Goal: Task Accomplishment & Management: Use online tool/utility

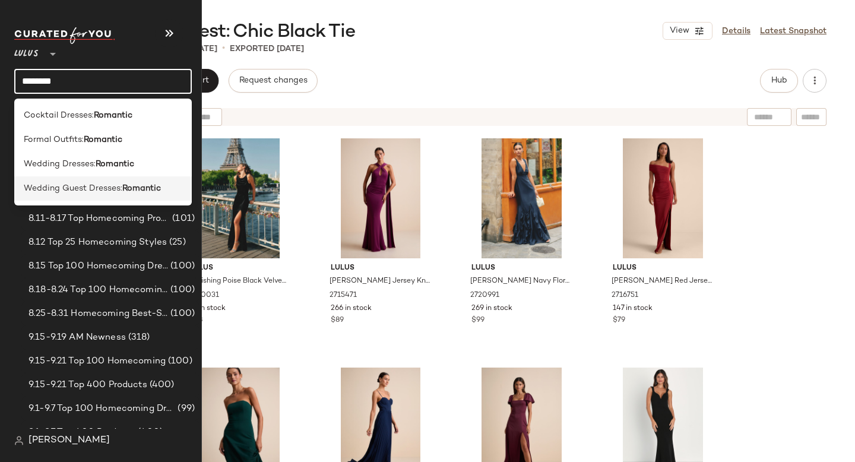
type input "********"
click at [86, 193] on span "Wedding Guest Dresses:" at bounding box center [73, 188] width 99 height 12
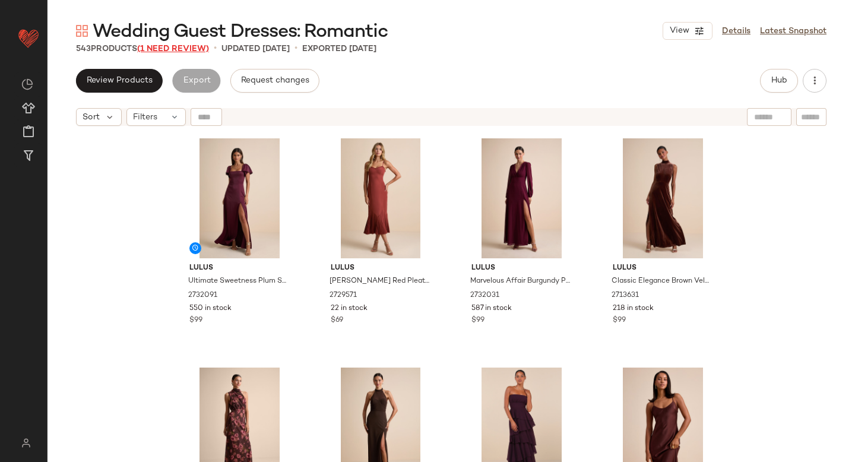
click at [179, 47] on span "(1 Need Review)" at bounding box center [173, 49] width 72 height 9
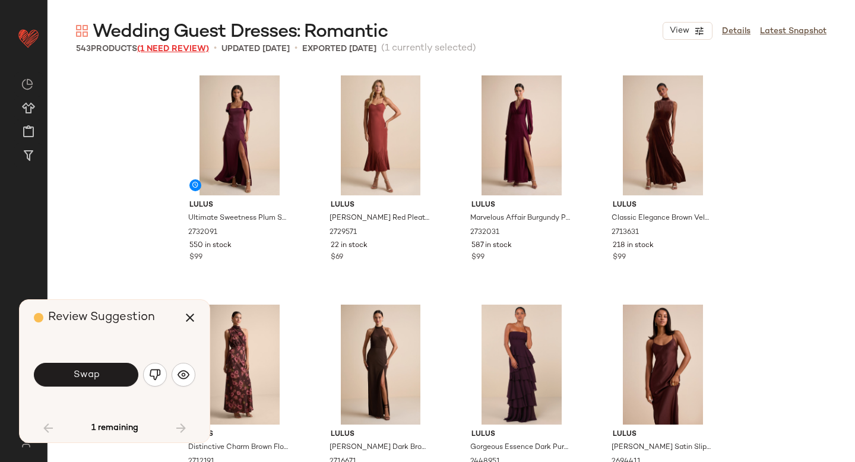
scroll to position [697, 0]
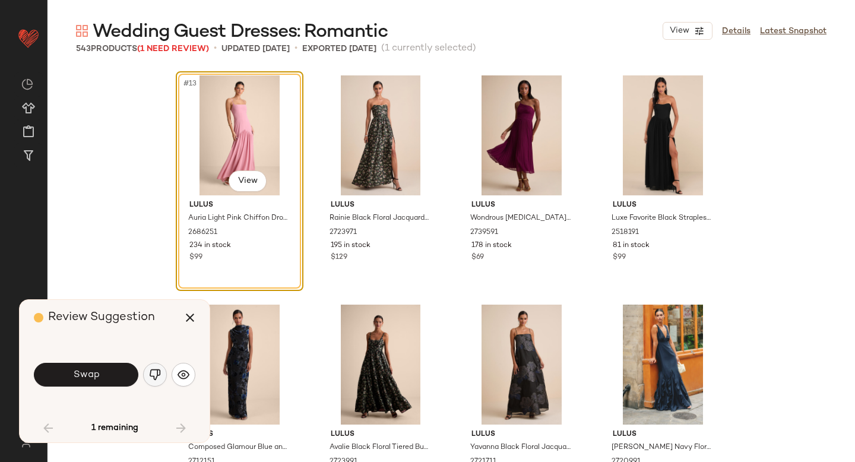
click at [157, 375] on img "button" at bounding box center [155, 375] width 12 height 12
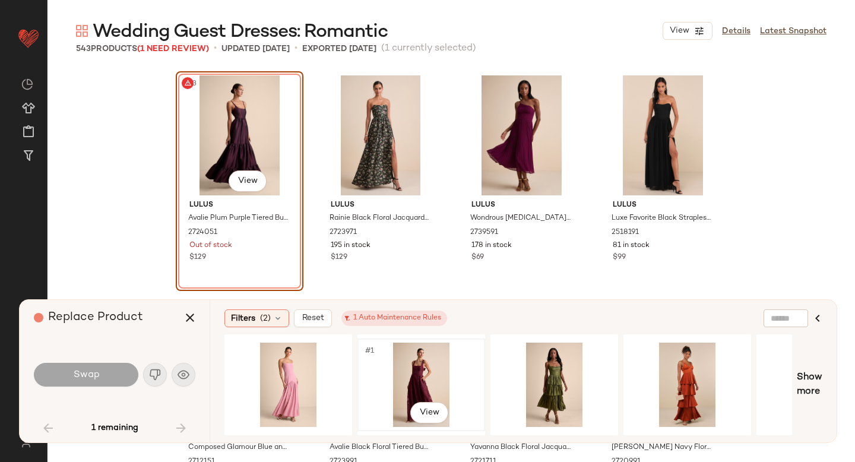
click at [422, 375] on div "#1 View" at bounding box center [421, 385] width 119 height 84
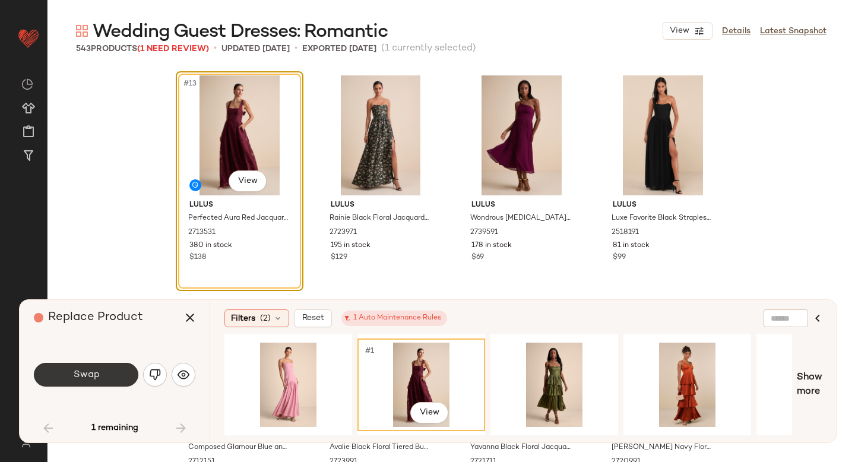
click at [100, 378] on button "Swap" at bounding box center [86, 375] width 104 height 24
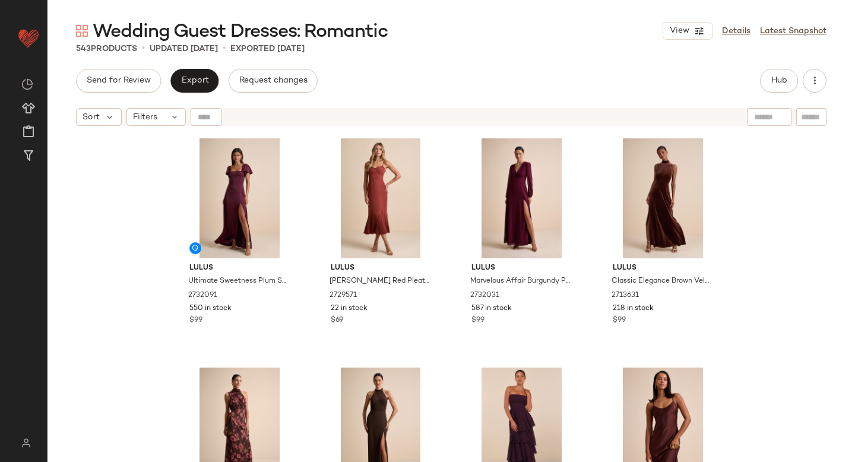
click at [760, 76] on div "Hub" at bounding box center [779, 81] width 38 height 24
click at [781, 81] on span "Hub" at bounding box center [779, 80] width 17 height 9
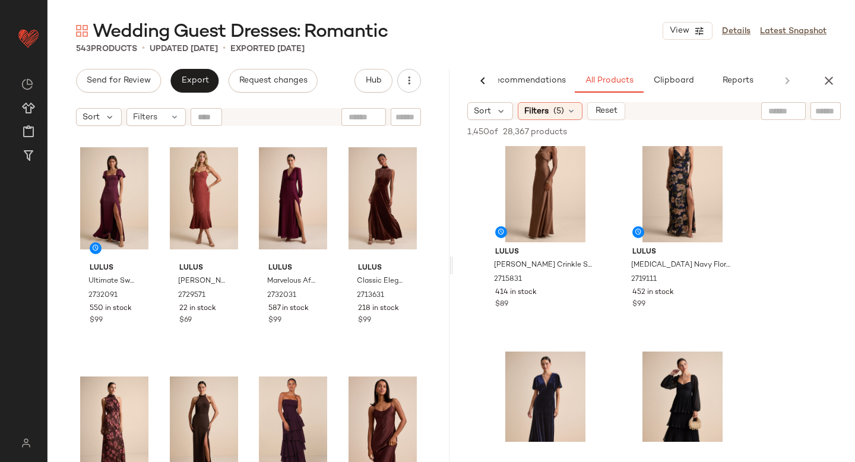
scroll to position [689, 0]
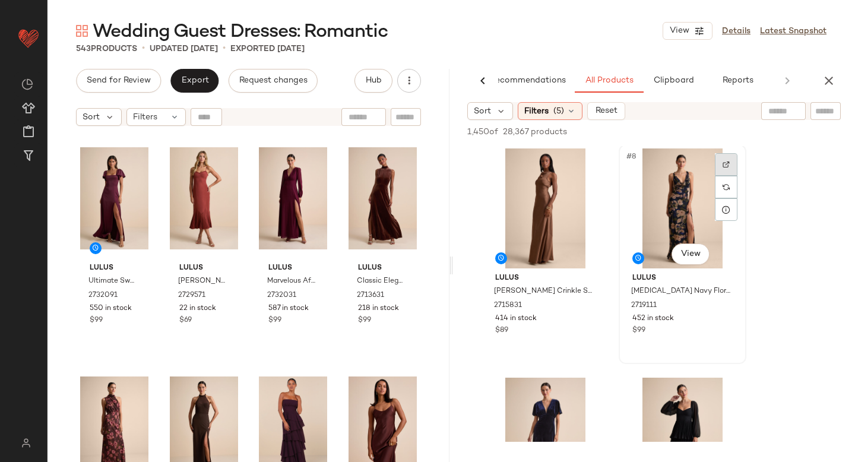
click at [728, 165] on img at bounding box center [726, 164] width 7 height 7
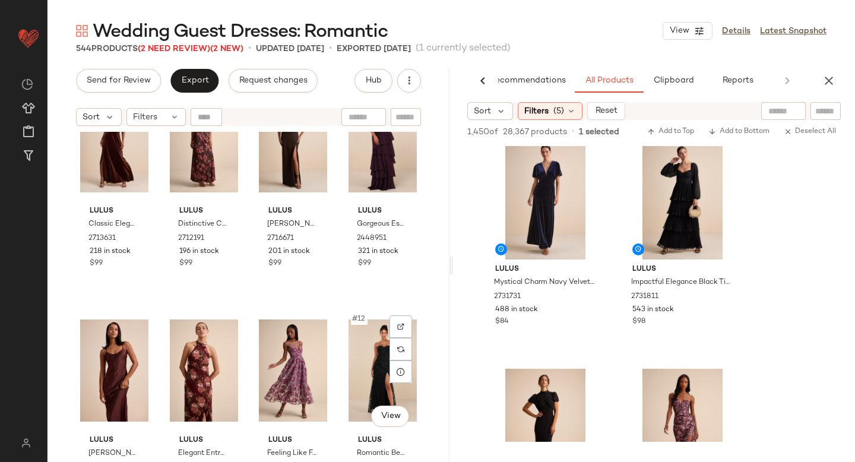
scroll to position [228, 0]
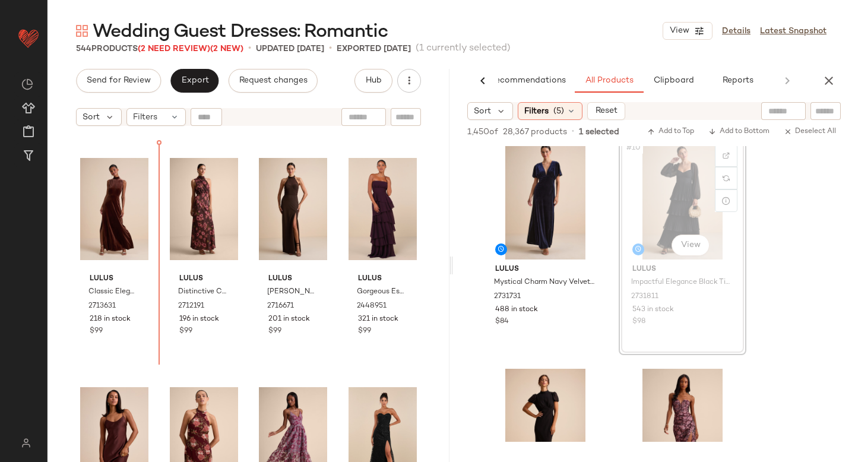
drag, startPoint x: 677, startPoint y: 184, endPoint x: 75, endPoint y: 273, distance: 609.1
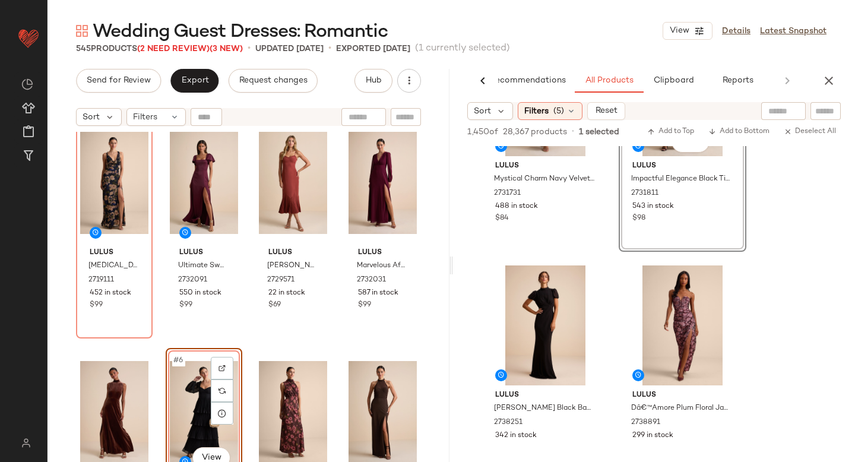
scroll to position [1037, 0]
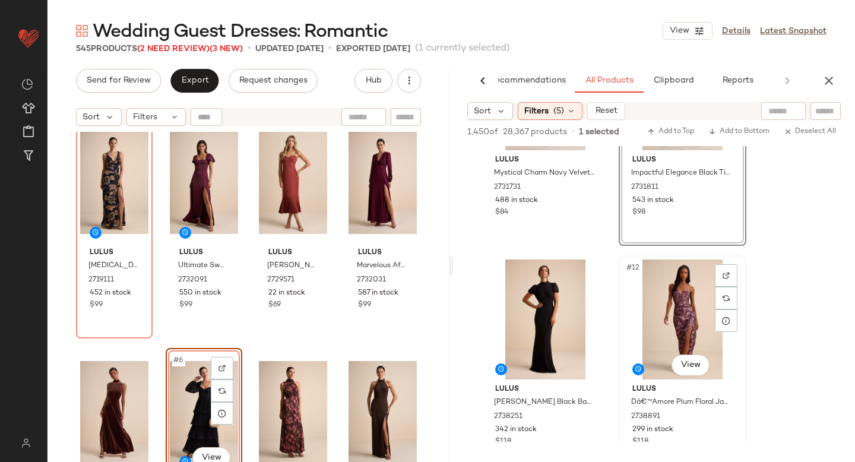
click at [721, 275] on div at bounding box center [726, 275] width 23 height 23
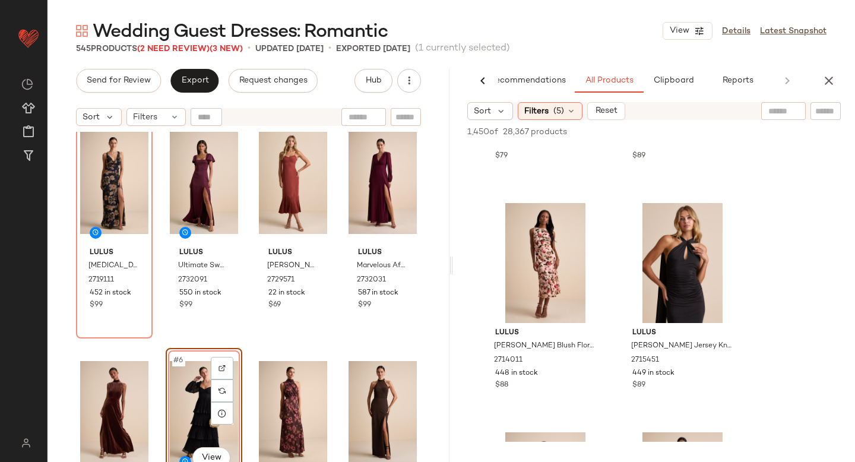
scroll to position [5296, 0]
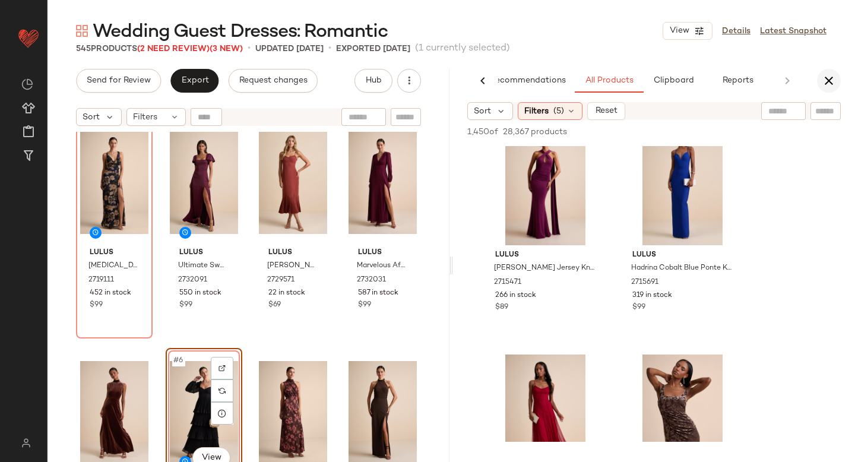
click at [834, 84] on icon "button" at bounding box center [829, 81] width 14 height 14
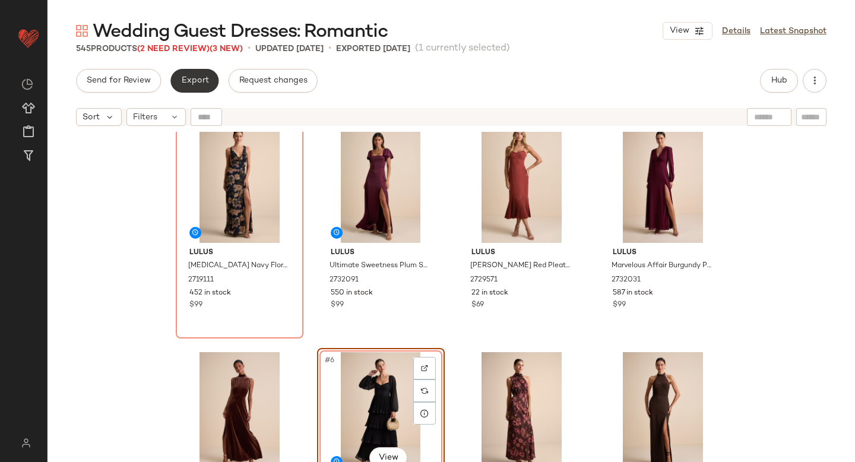
click at [202, 79] on span "Export" at bounding box center [194, 80] width 28 height 9
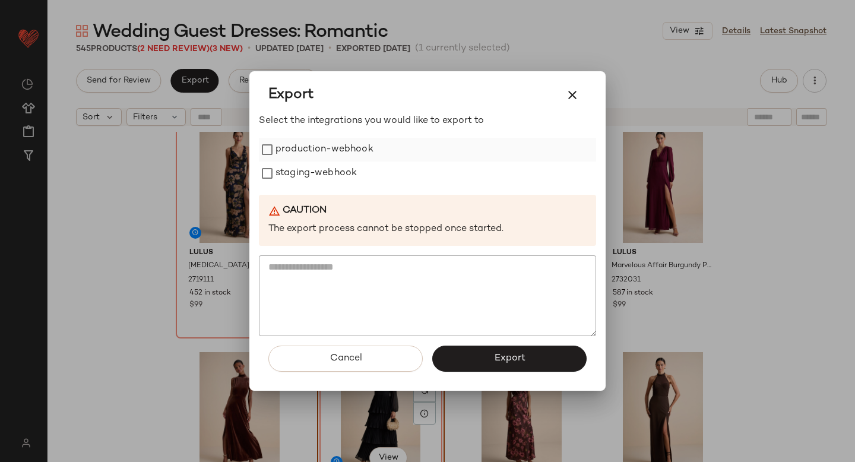
click at [324, 144] on label "production-webhook" at bounding box center [324, 150] width 98 height 24
click at [321, 175] on label "staging-webhook" at bounding box center [315, 173] width 81 height 24
click at [465, 354] on button "Export" at bounding box center [509, 359] width 154 height 26
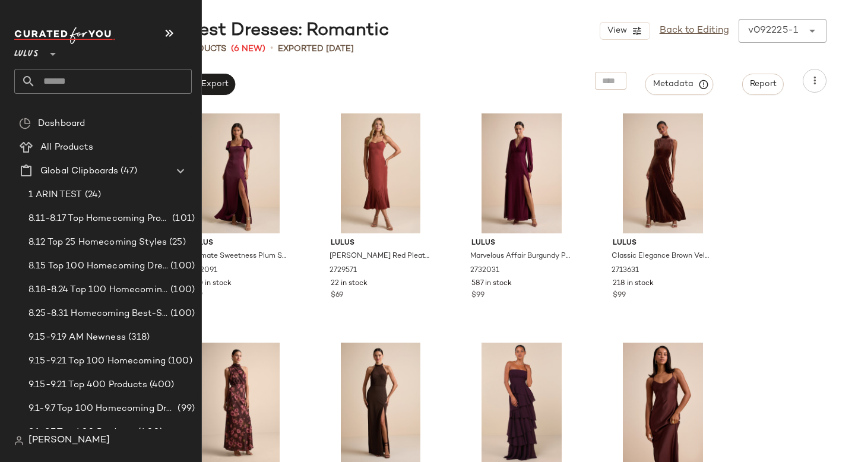
click at [74, 84] on input "text" at bounding box center [114, 81] width 156 height 25
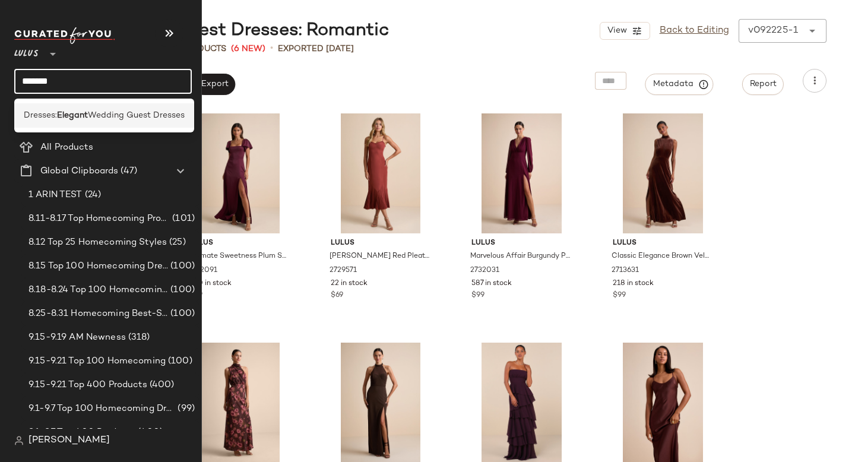
type input "*******"
click at [65, 110] on b "Elegant" at bounding box center [72, 115] width 31 height 12
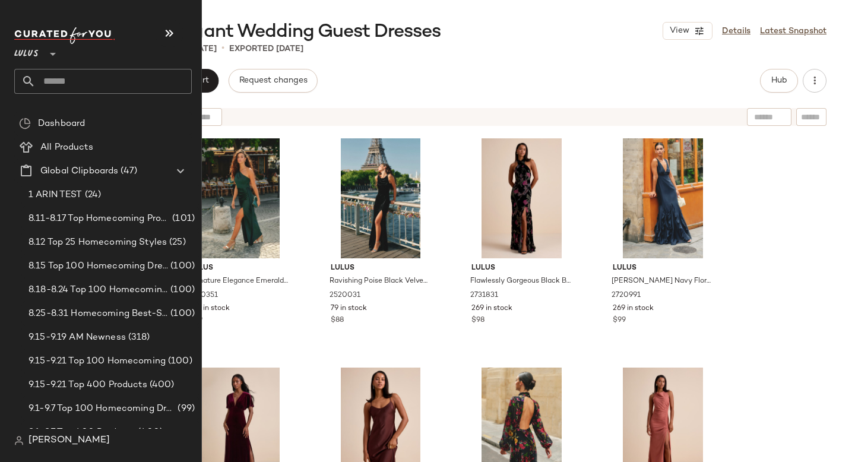
click at [81, 83] on input "text" at bounding box center [114, 81] width 156 height 25
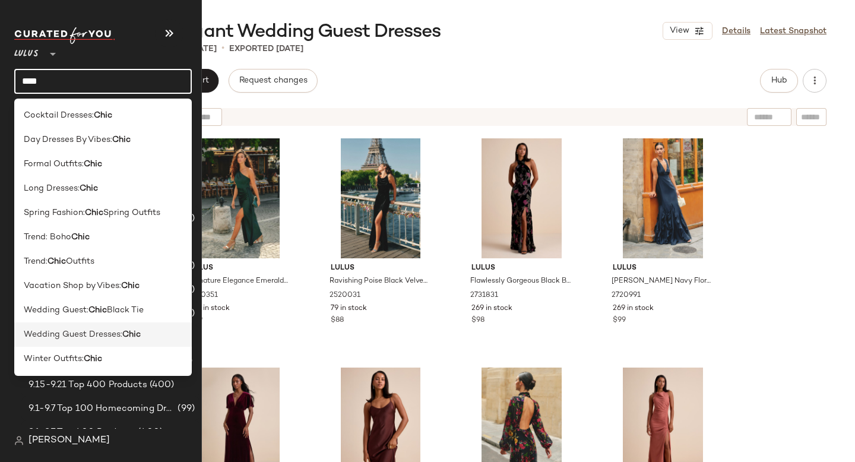
type input "****"
click at [86, 343] on div "Wedding Guest Dresses: Chic" at bounding box center [103, 334] width 178 height 24
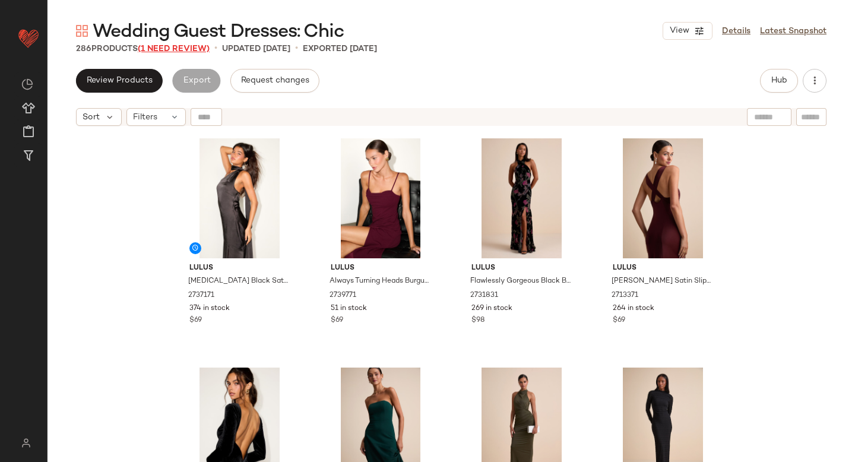
click at [195, 47] on span "(1 Need Review)" at bounding box center [174, 49] width 72 height 9
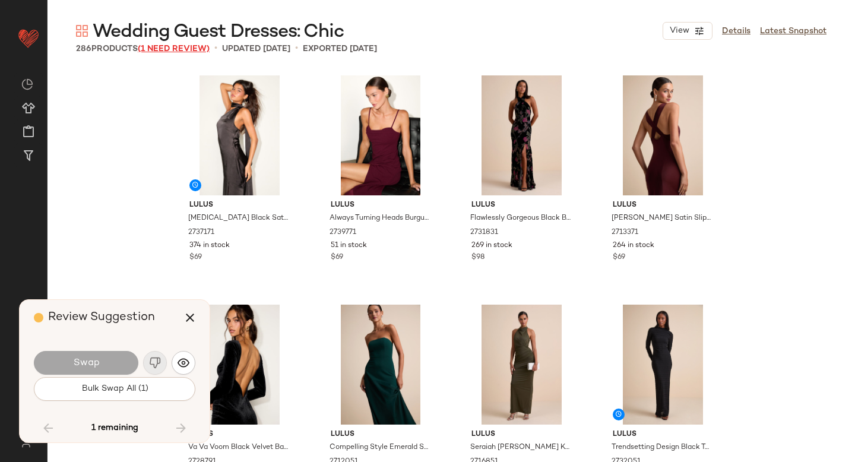
scroll to position [13979, 0]
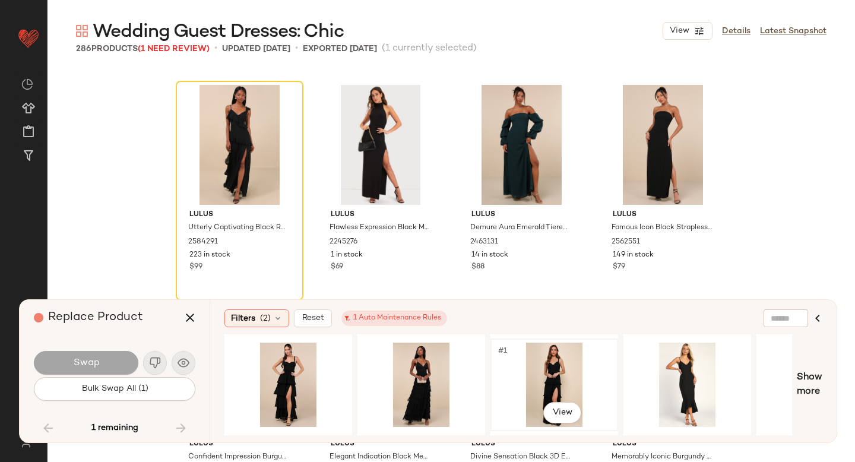
click at [517, 376] on div "#1 View" at bounding box center [554, 385] width 119 height 84
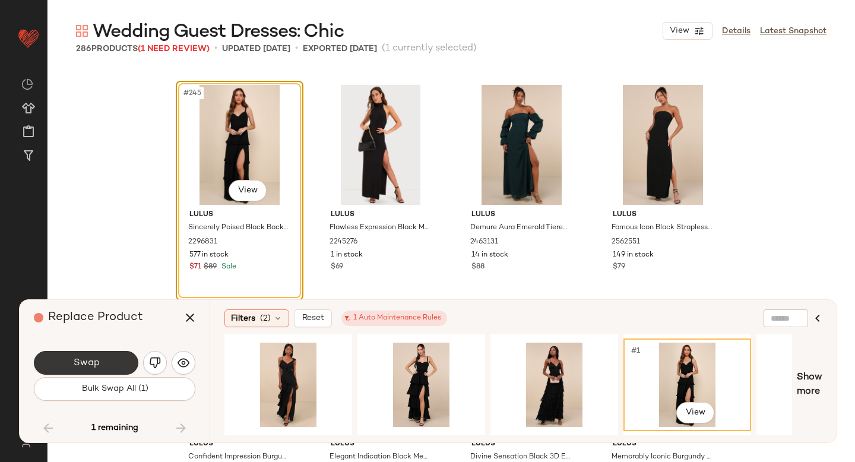
click at [103, 368] on button "Swap" at bounding box center [86, 363] width 104 height 24
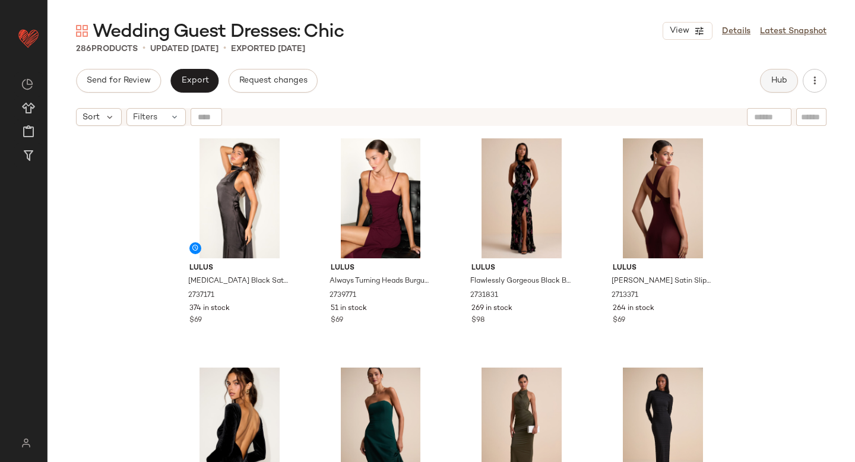
click at [784, 77] on span "Hub" at bounding box center [779, 80] width 17 height 9
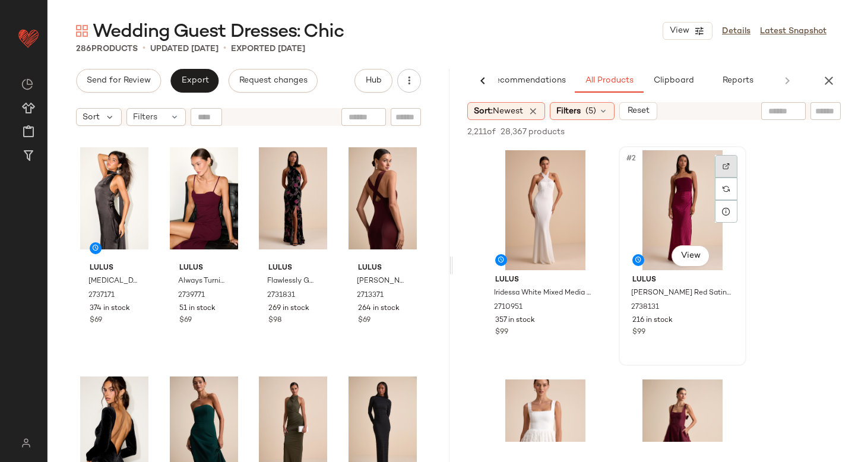
click at [721, 167] on div at bounding box center [726, 166] width 23 height 23
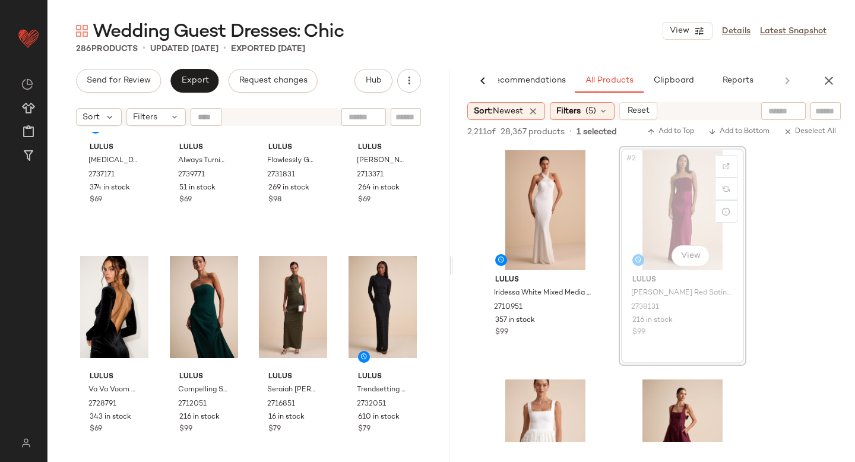
scroll to position [200, 0]
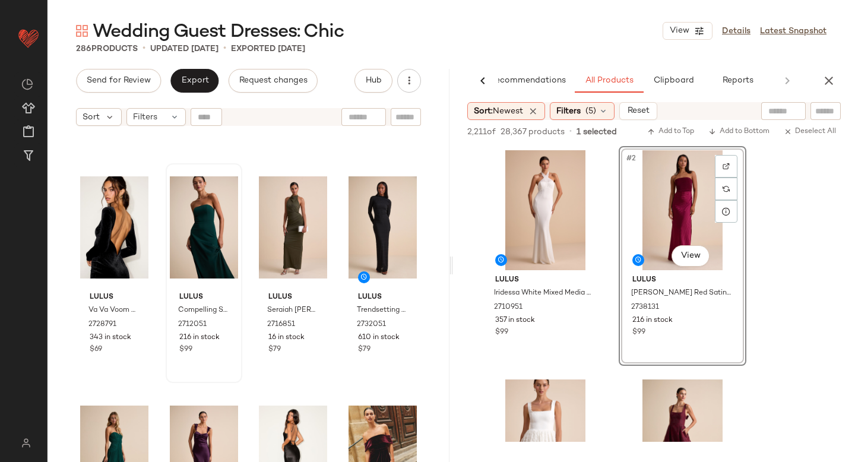
drag, startPoint x: 675, startPoint y: 191, endPoint x: 236, endPoint y: 327, distance: 459.9
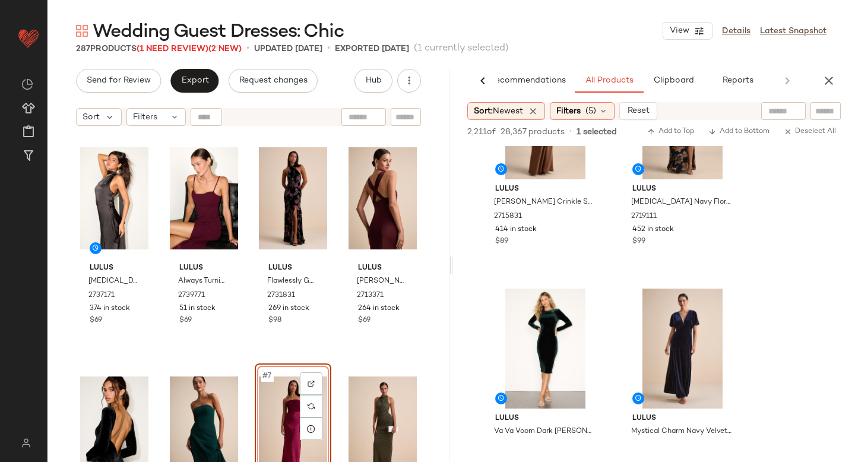
scroll to position [670, 0]
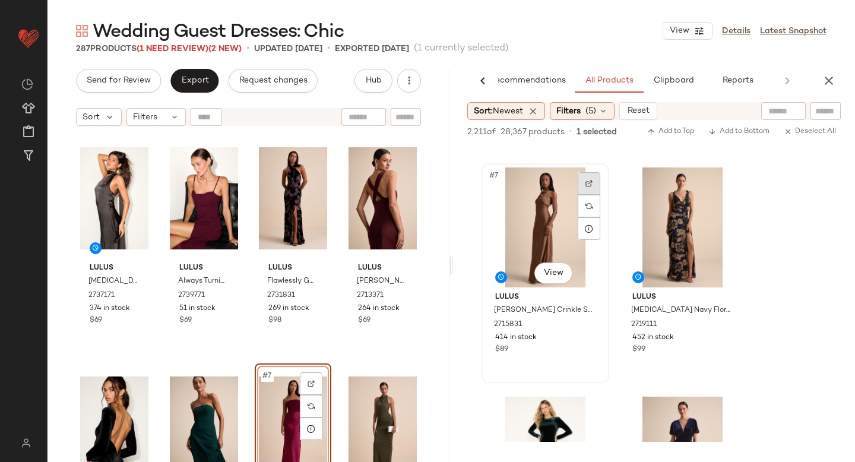
click at [581, 184] on div at bounding box center [589, 183] width 23 height 23
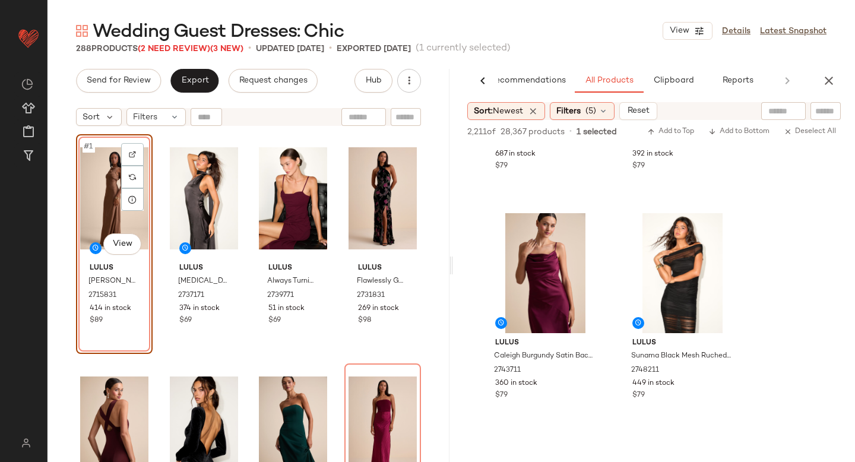
scroll to position [1791, 0]
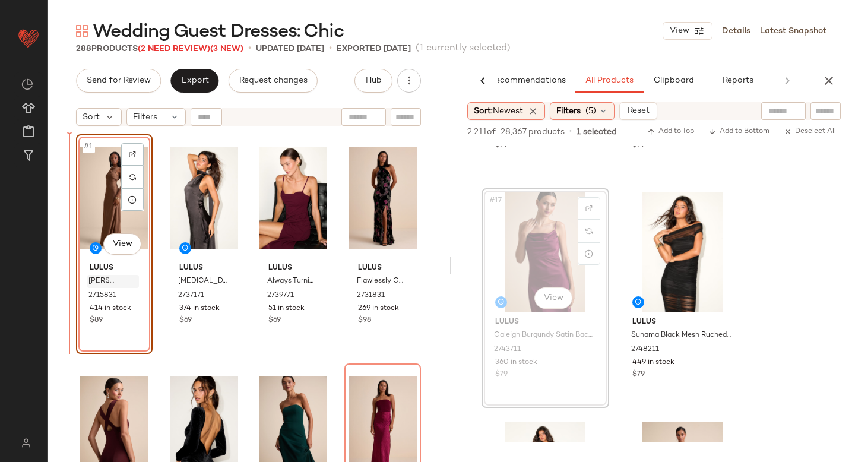
drag, startPoint x: 537, startPoint y: 242, endPoint x: 99, endPoint y: 286, distance: 440.9
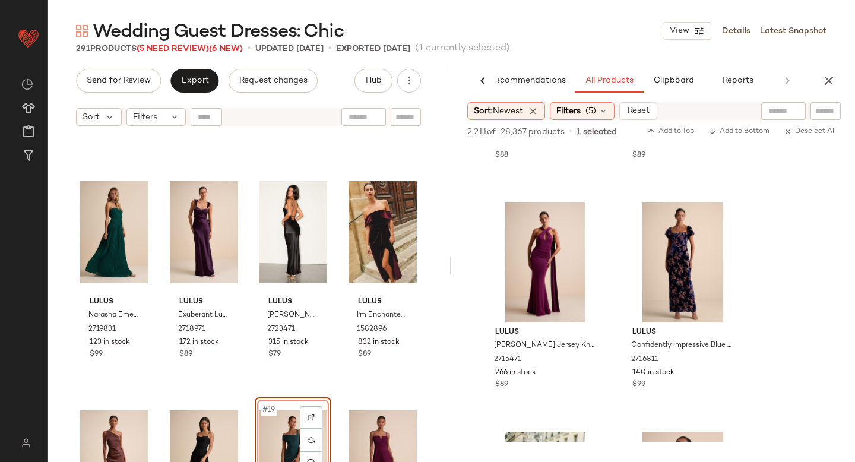
scroll to position [9046, 0]
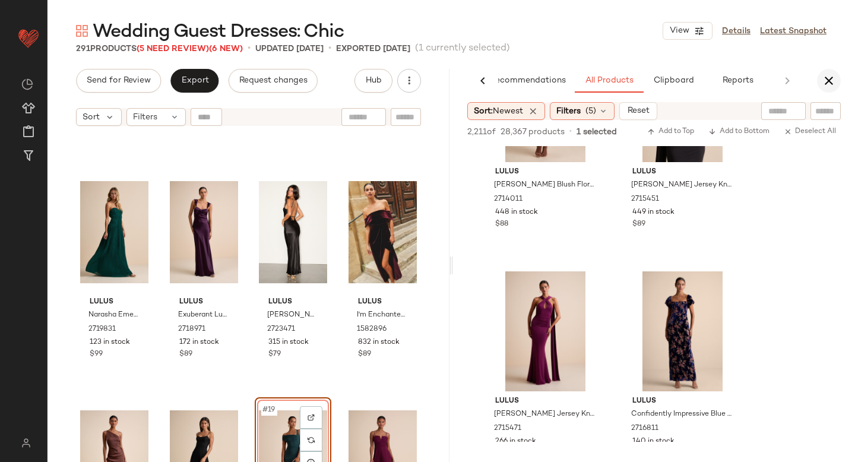
click at [829, 87] on icon "button" at bounding box center [829, 81] width 14 height 14
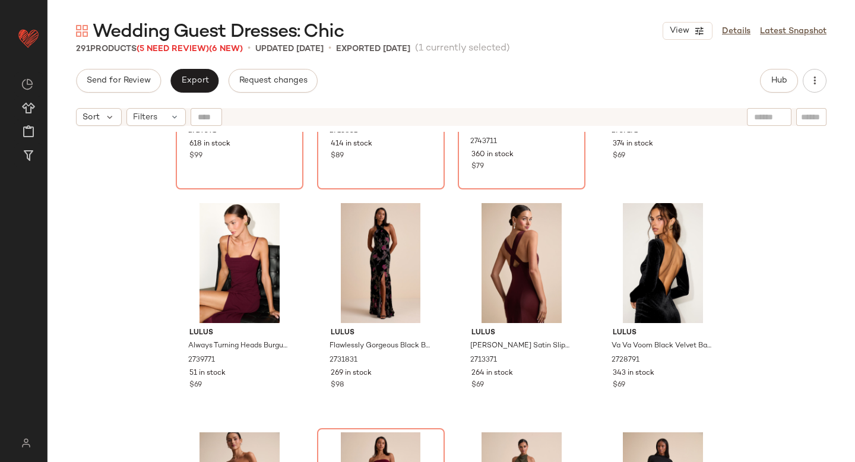
scroll to position [0, 0]
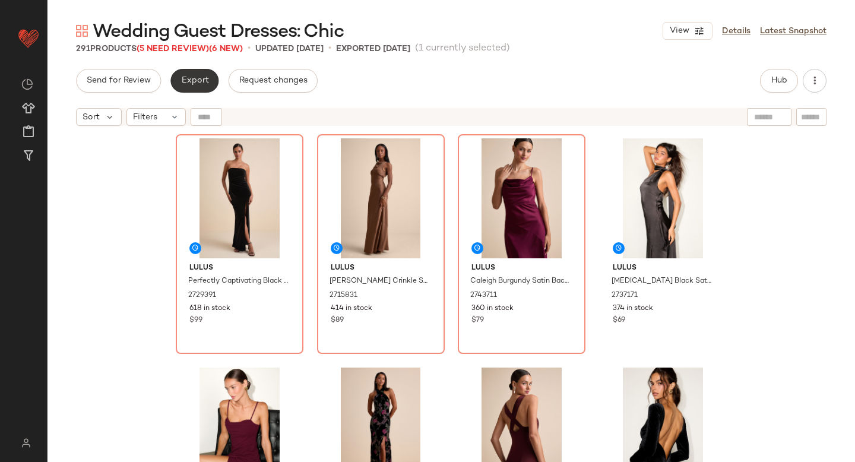
click at [193, 83] on span "Export" at bounding box center [194, 80] width 28 height 9
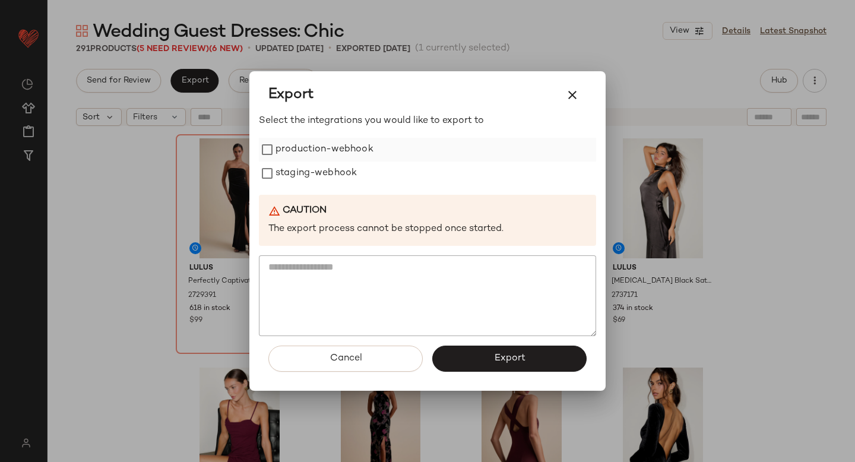
click at [312, 155] on label "production-webhook" at bounding box center [324, 150] width 98 height 24
click at [318, 176] on label "staging-webhook" at bounding box center [315, 173] width 81 height 24
click at [530, 366] on button "Export" at bounding box center [509, 359] width 154 height 26
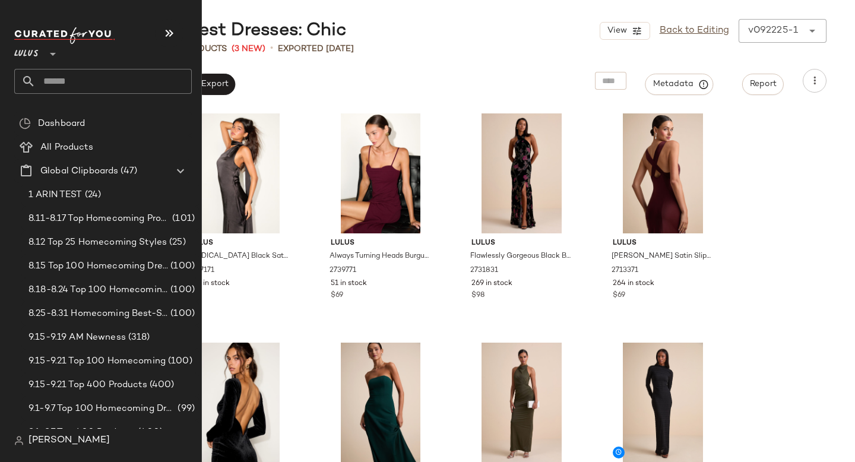
click at [52, 87] on input "text" at bounding box center [114, 81] width 156 height 25
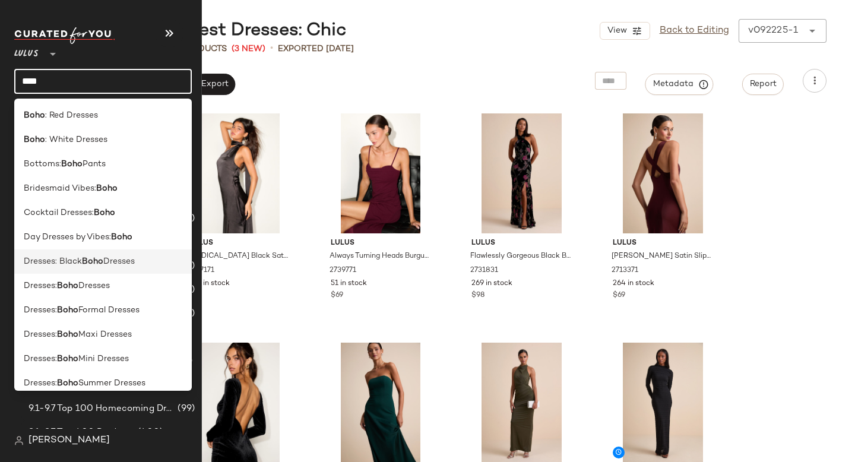
scroll to position [399, 0]
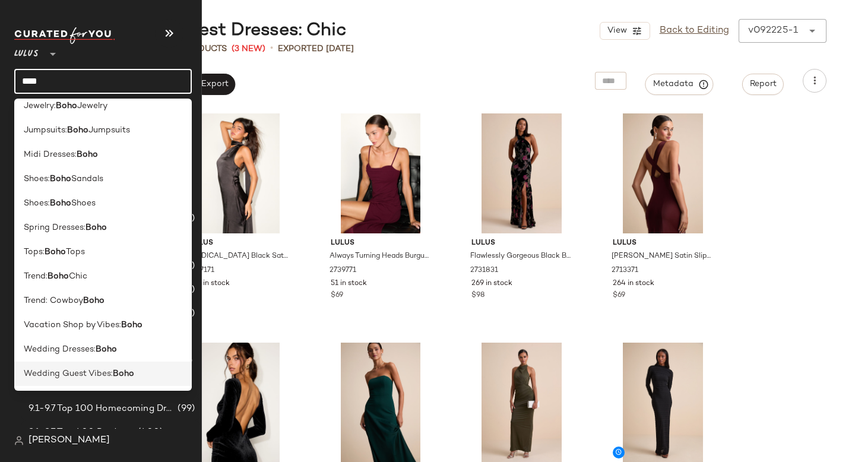
type input "****"
click at [73, 376] on span "Wedding Guest Vibes:" at bounding box center [68, 374] width 89 height 12
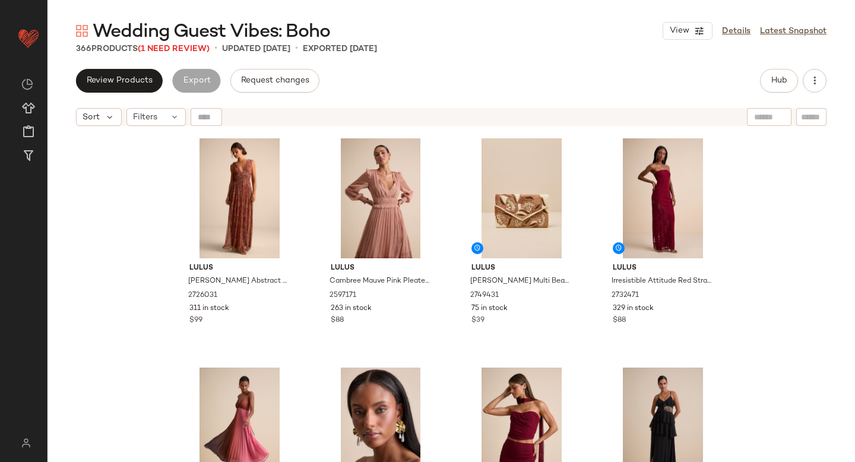
click at [550, 54] on div "366 Products (1 Need Review) • updated [DATE] • Exported [DATE]" at bounding box center [450, 49] width 807 height 12
click at [166, 50] on span "(1 Need Review)" at bounding box center [174, 49] width 72 height 9
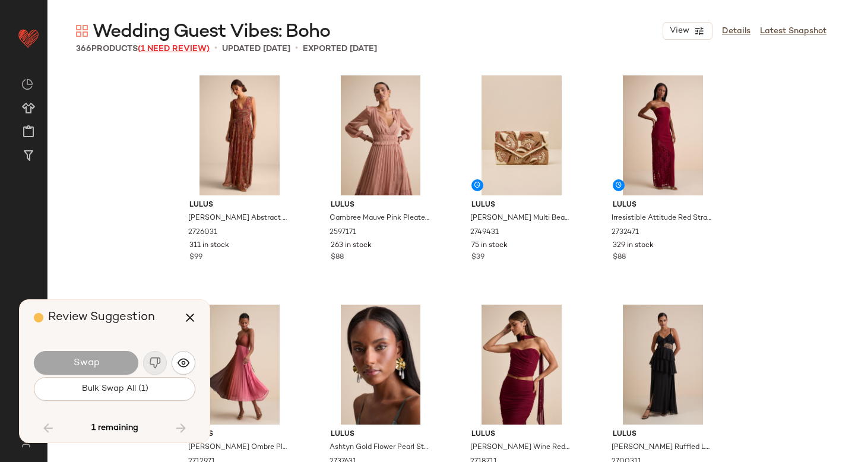
scroll to position [12834, 0]
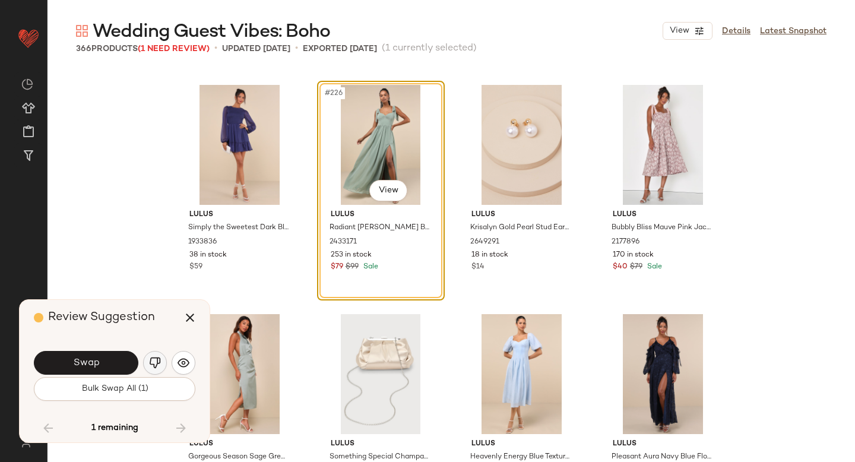
click at [160, 363] on img "button" at bounding box center [155, 363] width 12 height 12
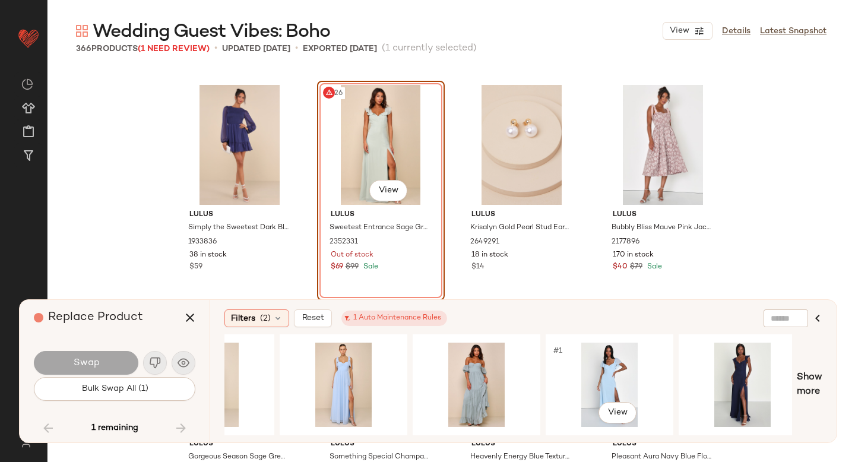
scroll to position [0, 613]
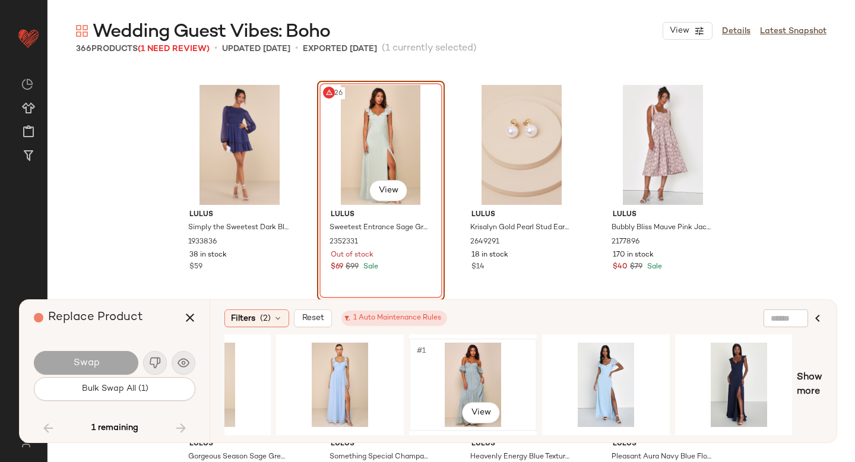
click at [493, 391] on div "#1 View" at bounding box center [472, 385] width 119 height 84
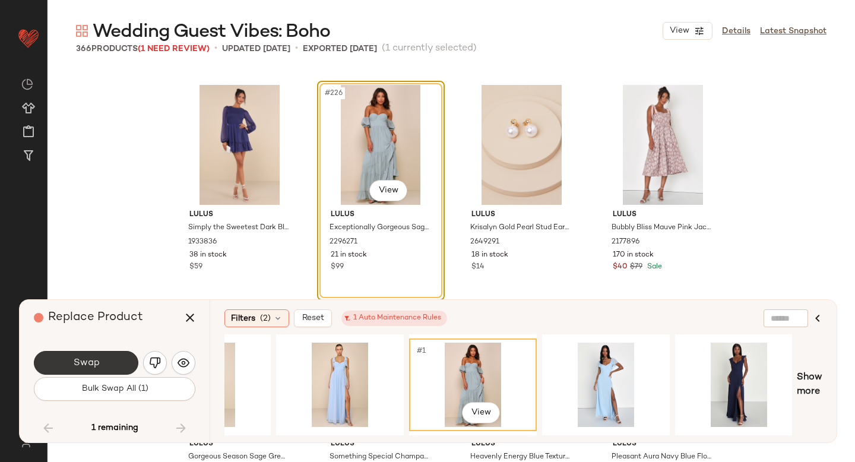
click at [107, 363] on button "Swap" at bounding box center [86, 363] width 104 height 24
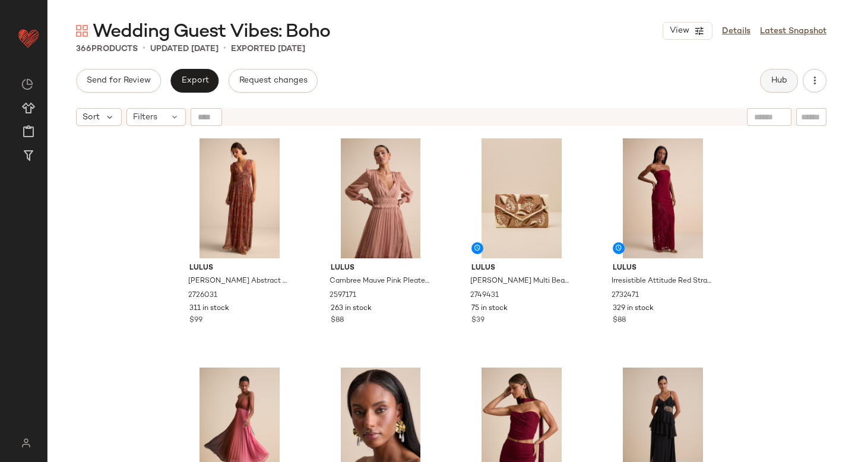
click at [769, 83] on button "Hub" at bounding box center [779, 81] width 38 height 24
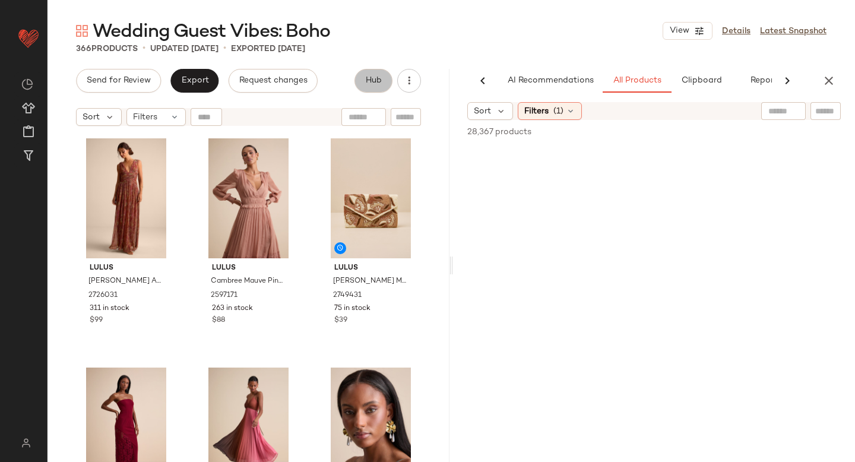
scroll to position [0, 28]
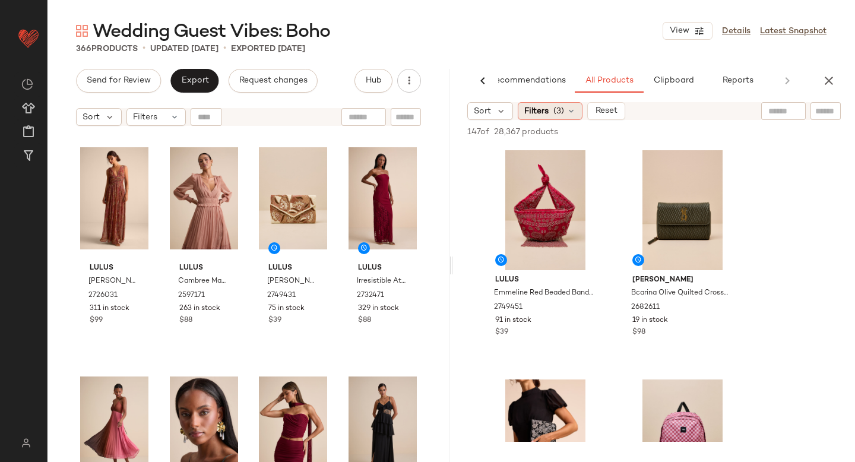
click at [545, 105] on span "Filters" at bounding box center [536, 111] width 24 height 12
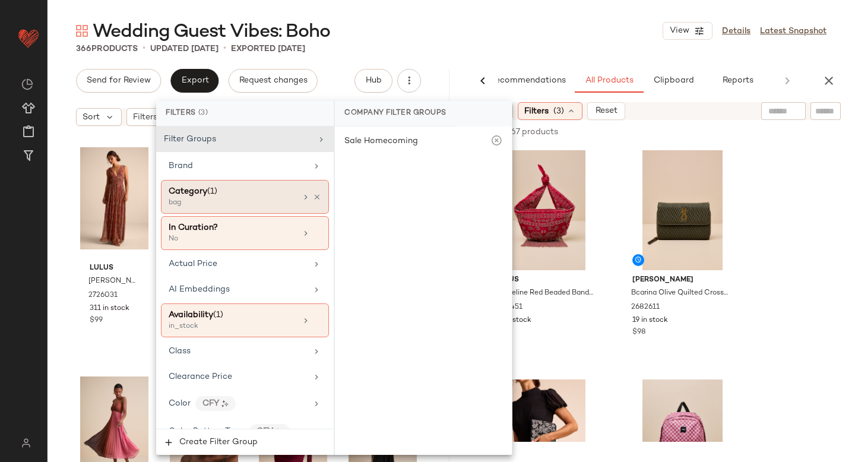
click at [251, 185] on div "Category (1)" at bounding box center [233, 191] width 128 height 12
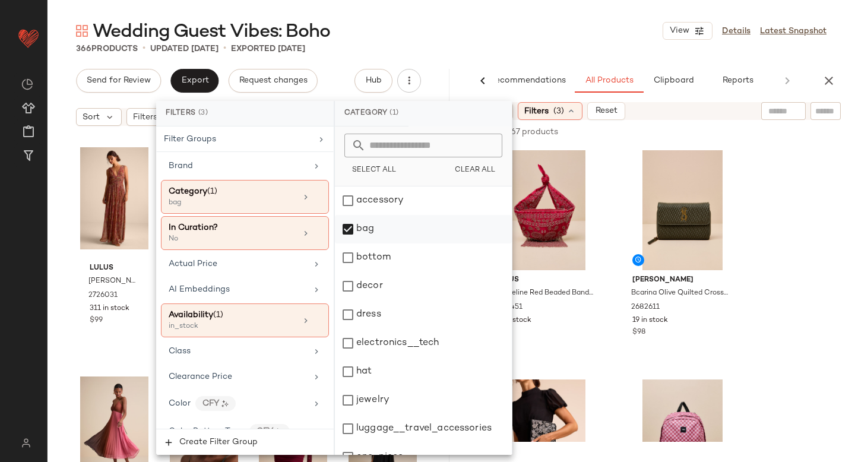
click at [349, 232] on div "bag" at bounding box center [423, 229] width 177 height 28
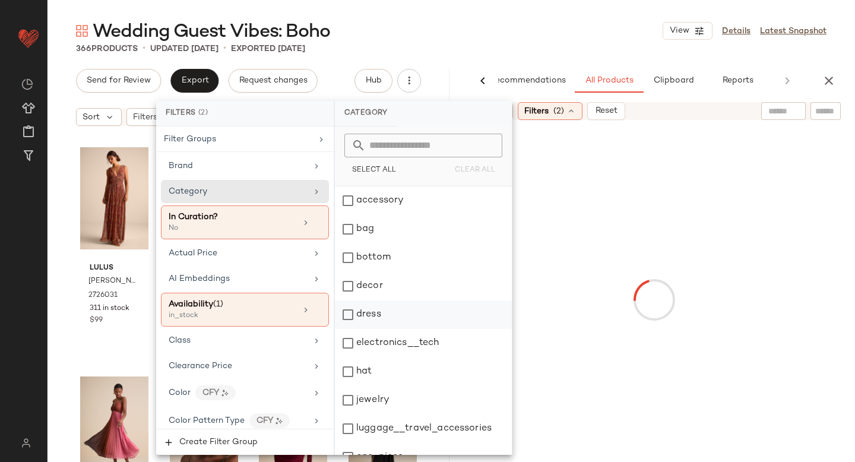
click at [354, 322] on div "dress" at bounding box center [423, 314] width 177 height 28
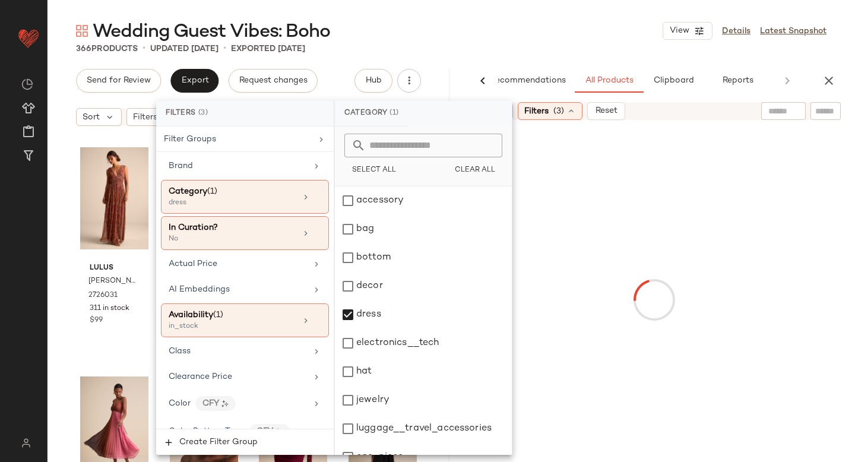
click at [759, 243] on div at bounding box center [653, 299] width 397 height 355
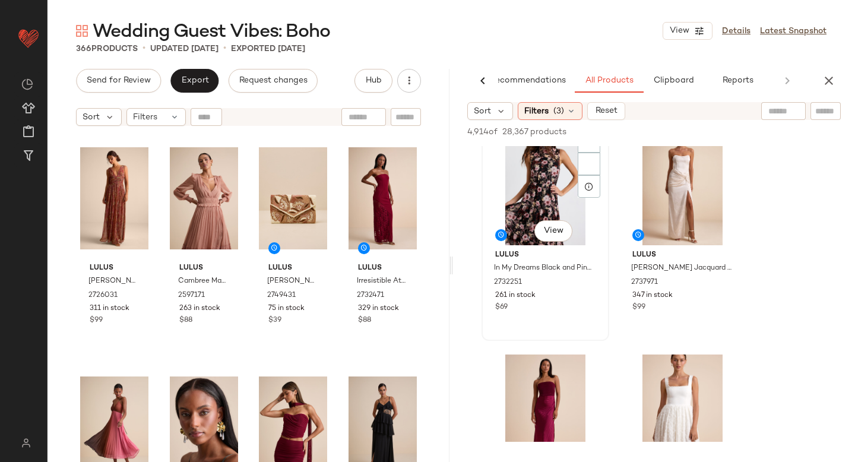
scroll to position [220, 0]
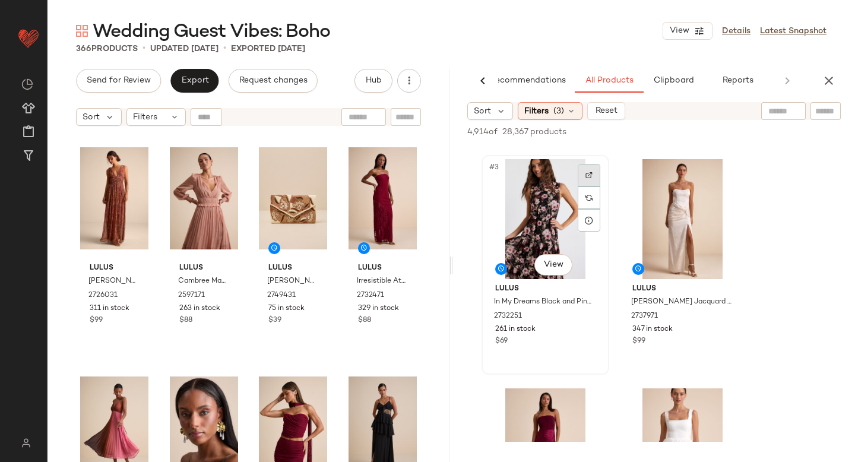
click at [584, 173] on div at bounding box center [589, 175] width 23 height 23
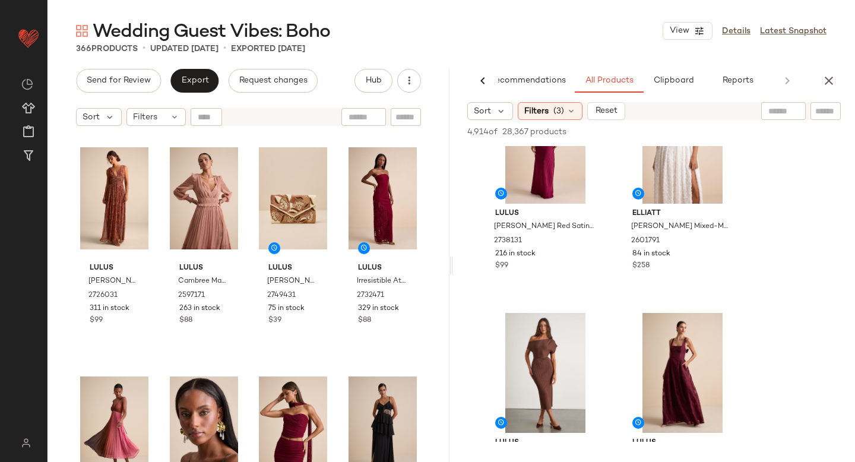
scroll to position [623, 0]
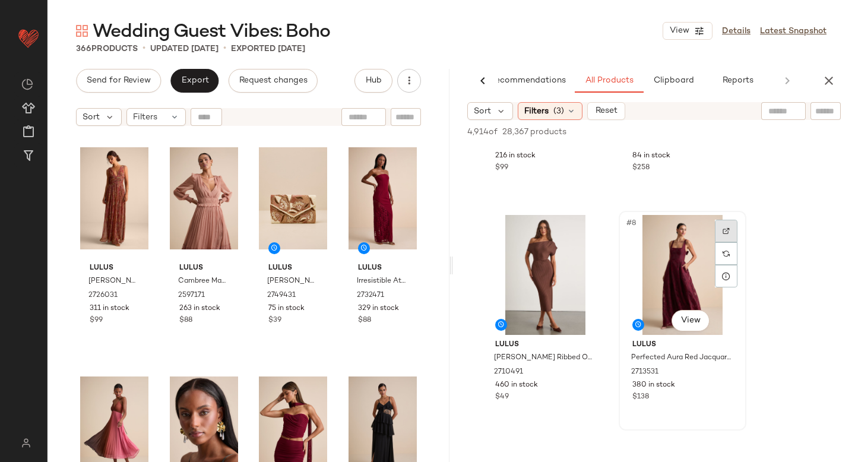
click at [718, 231] on div at bounding box center [726, 231] width 23 height 23
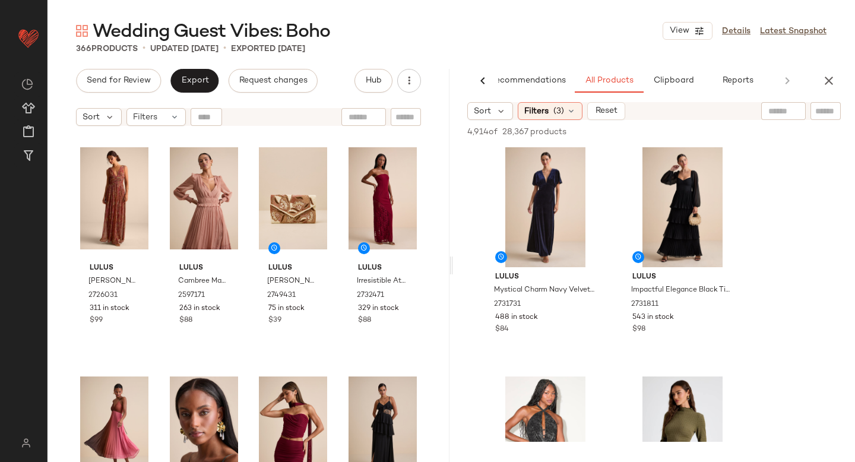
scroll to position [2270, 0]
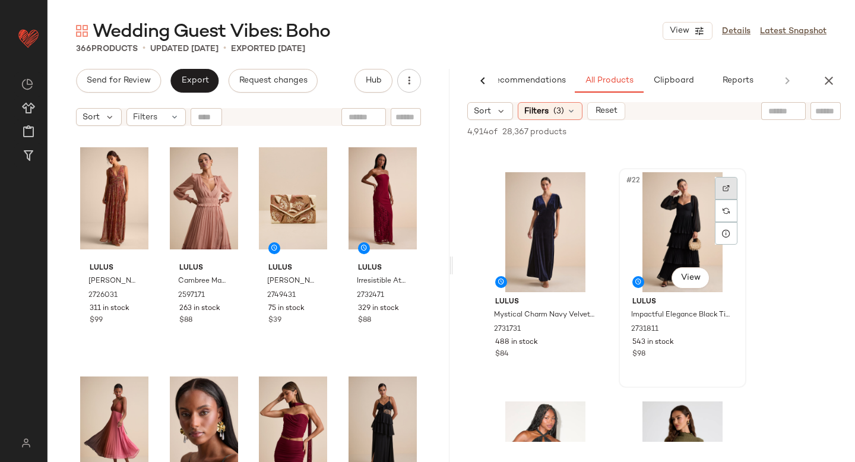
click at [726, 183] on div at bounding box center [726, 188] width 23 height 23
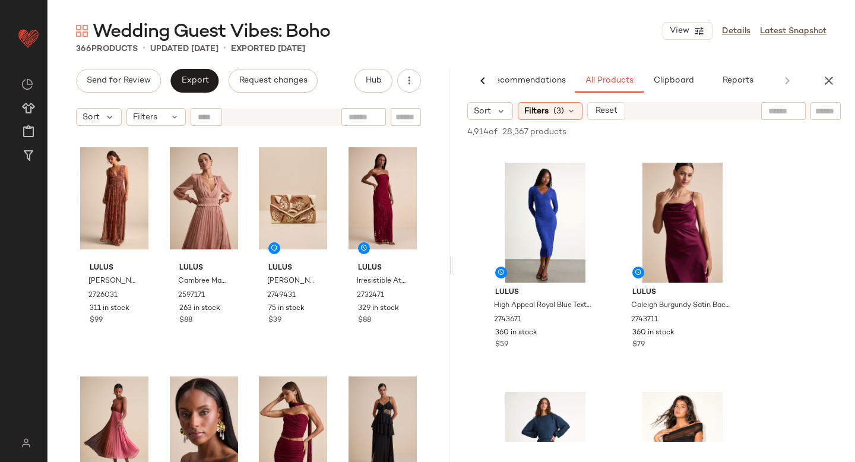
scroll to position [3597, 0]
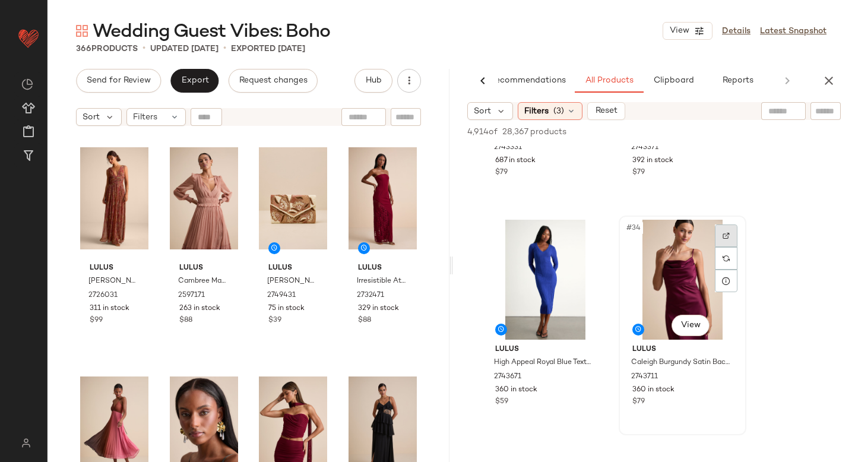
click at [724, 230] on div at bounding box center [726, 235] width 23 height 23
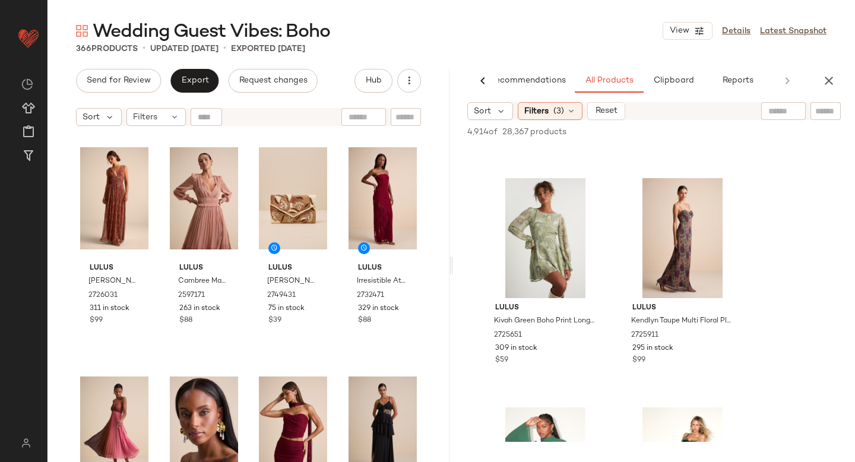
scroll to position [10252, 0]
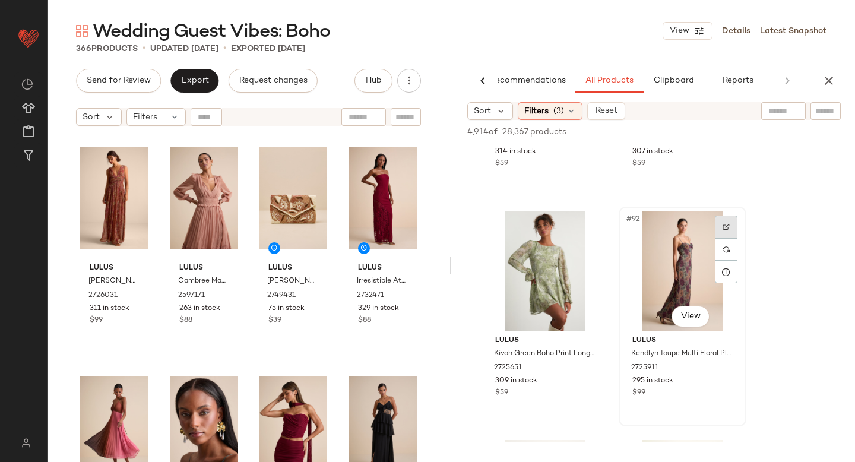
click at [729, 218] on div at bounding box center [726, 227] width 23 height 23
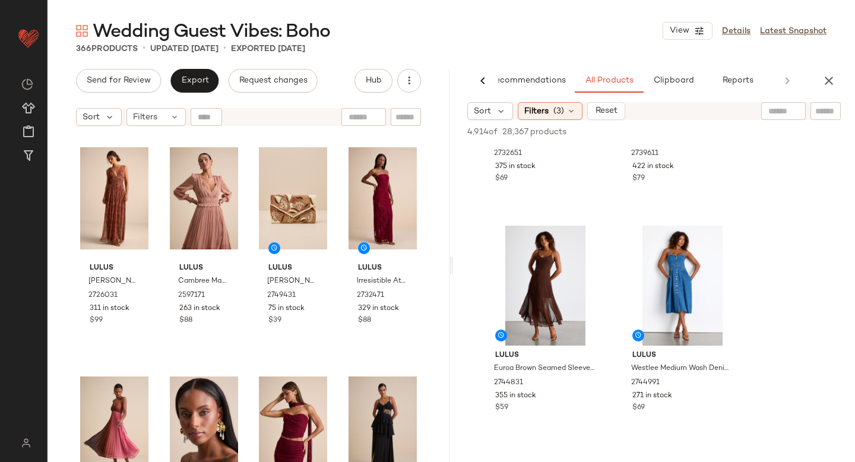
scroll to position [8427, 0]
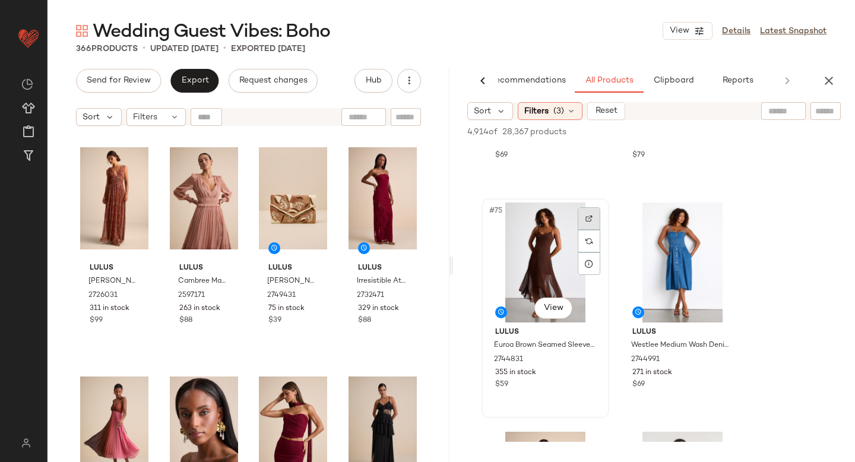
click at [590, 214] on div at bounding box center [589, 218] width 23 height 23
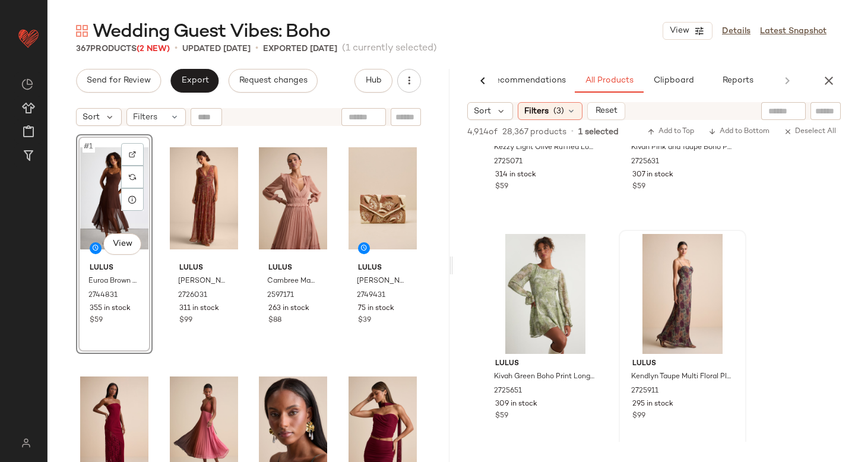
scroll to position [10307, 0]
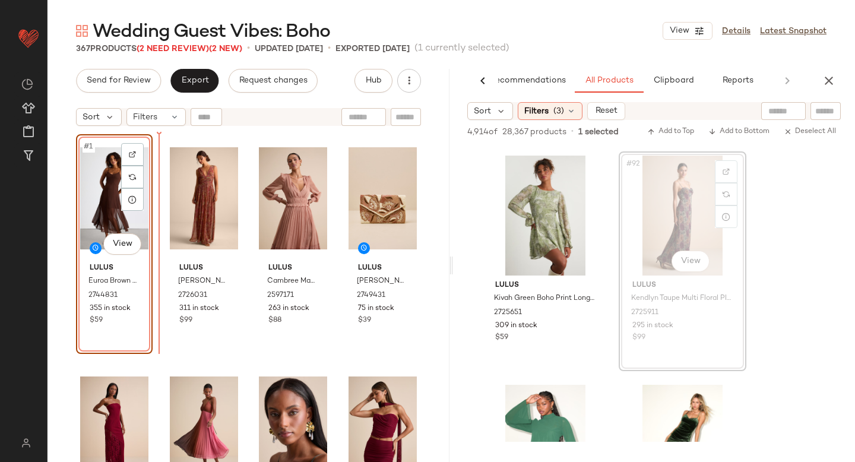
drag, startPoint x: 692, startPoint y: 191, endPoint x: 154, endPoint y: 297, distance: 548.3
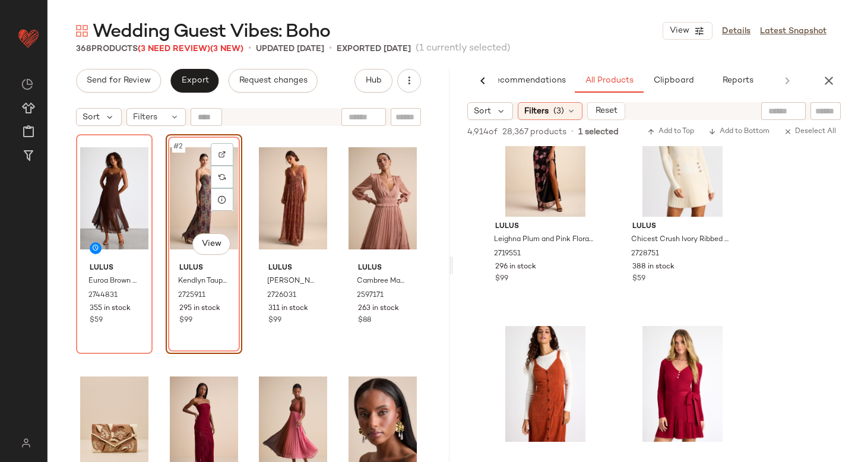
scroll to position [11776, 0]
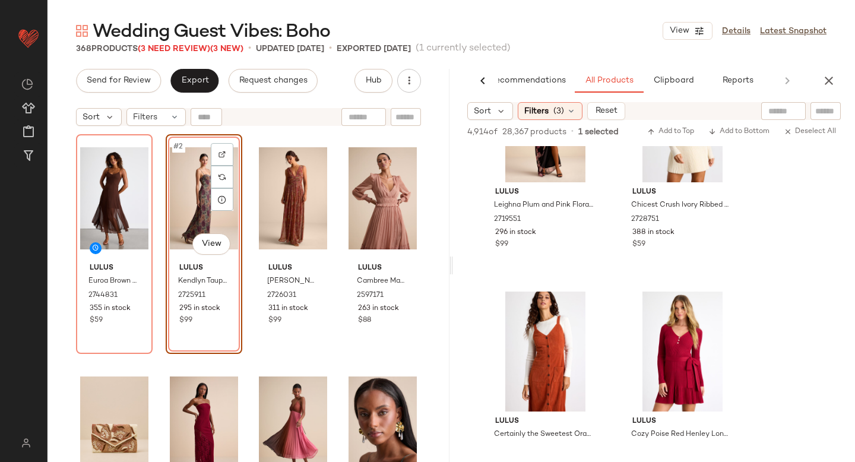
click at [775, 113] on input "text" at bounding box center [783, 111] width 30 height 12
type input "****"
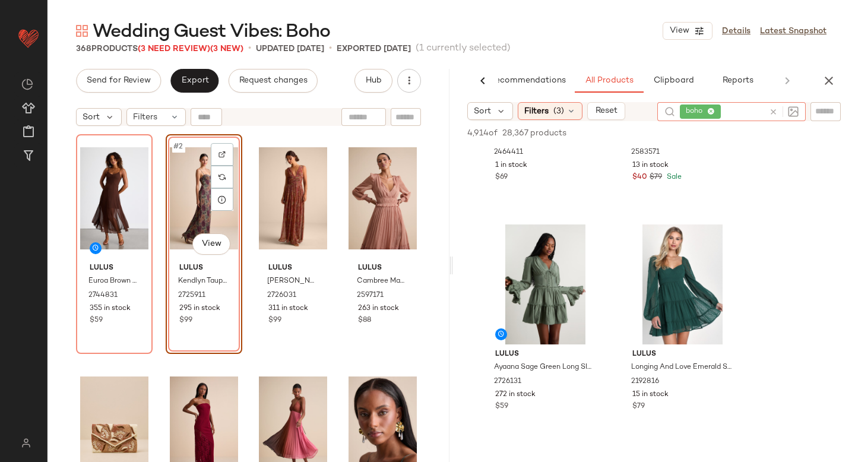
scroll to position [6578, 0]
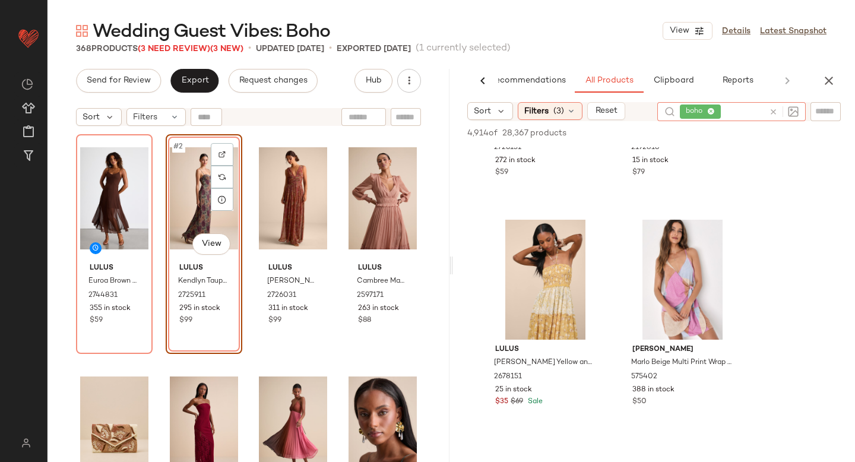
click at [771, 111] on icon at bounding box center [773, 111] width 9 height 9
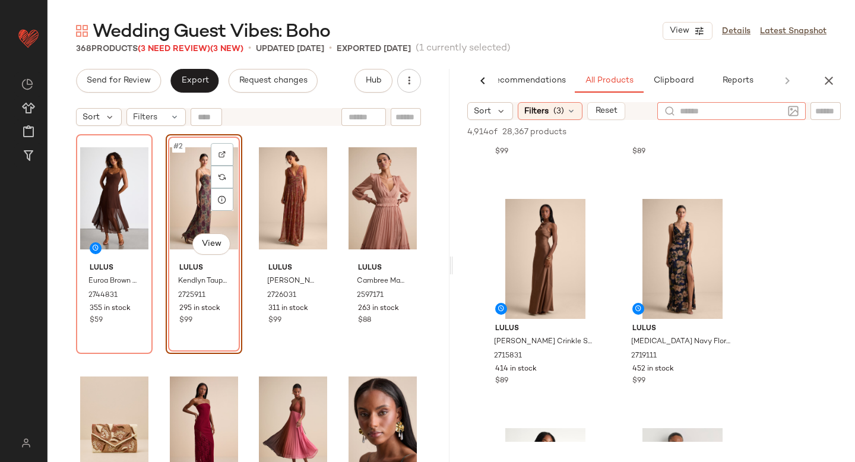
scroll to position [1105, 0]
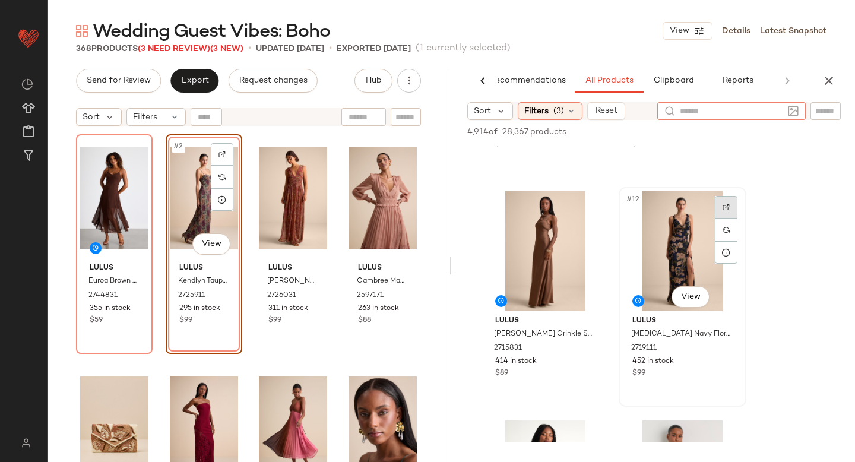
click at [723, 204] on img at bounding box center [726, 207] width 7 height 7
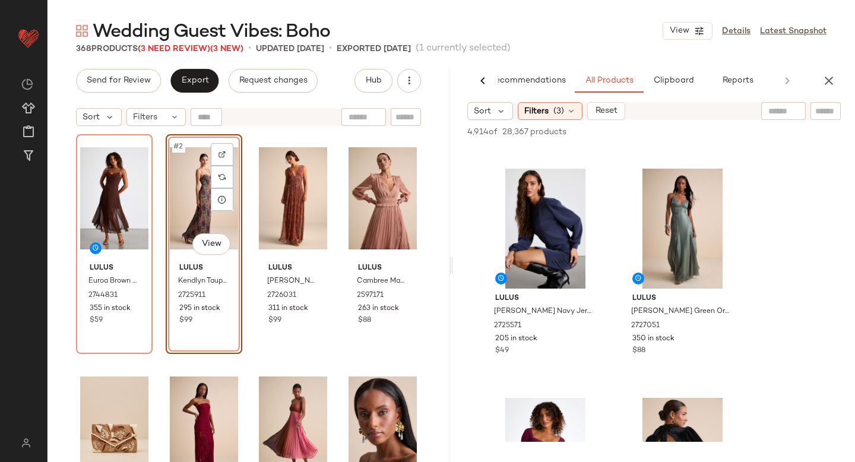
scroll to position [7529, 0]
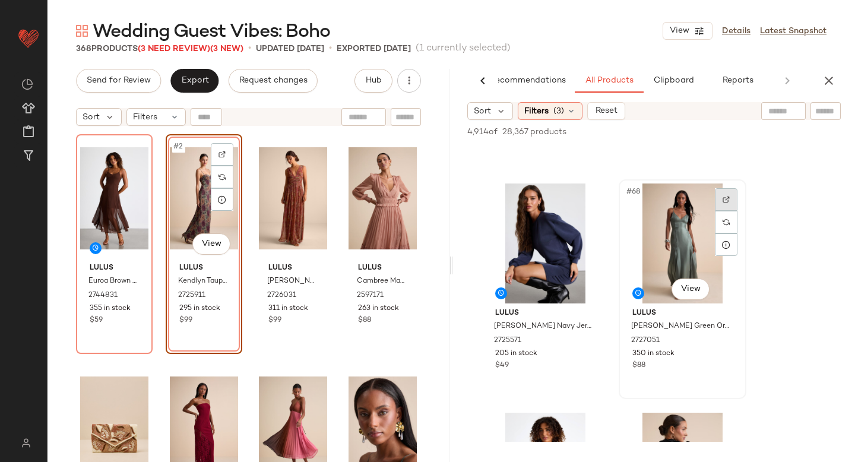
click at [731, 197] on div at bounding box center [726, 199] width 23 height 23
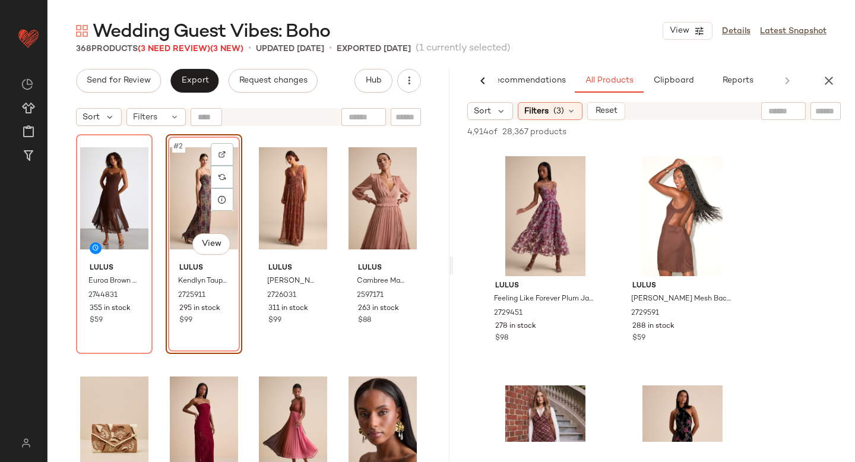
scroll to position [13243, 0]
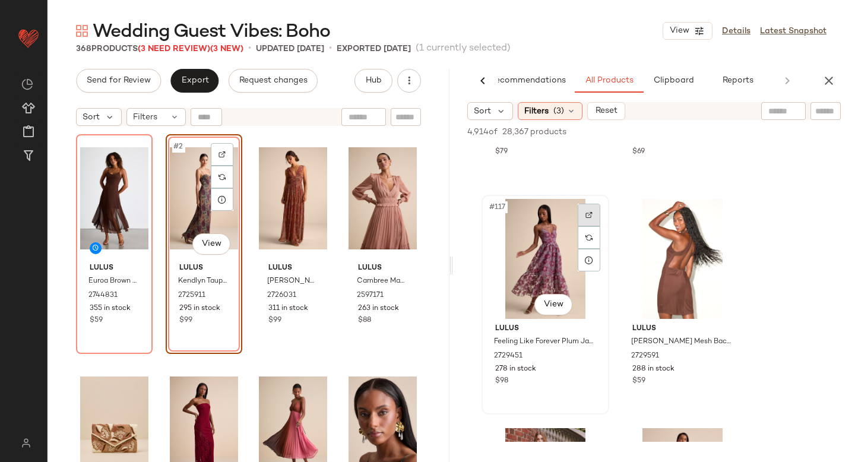
click at [586, 216] on img at bounding box center [588, 214] width 7 height 7
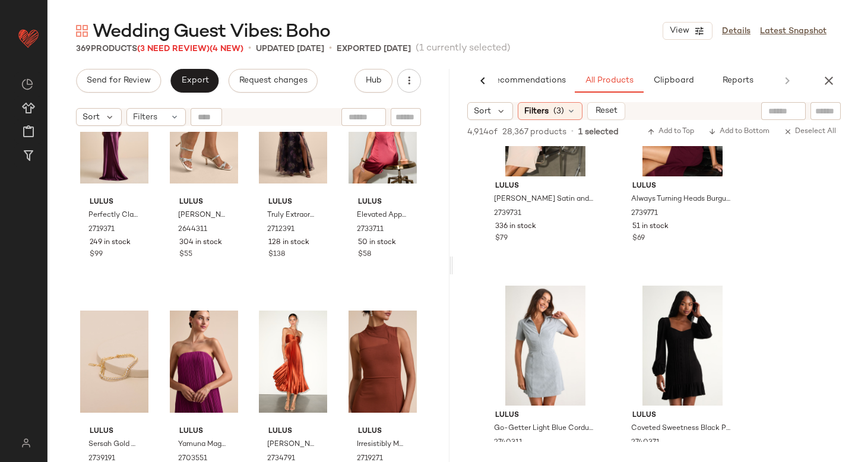
scroll to position [0, 0]
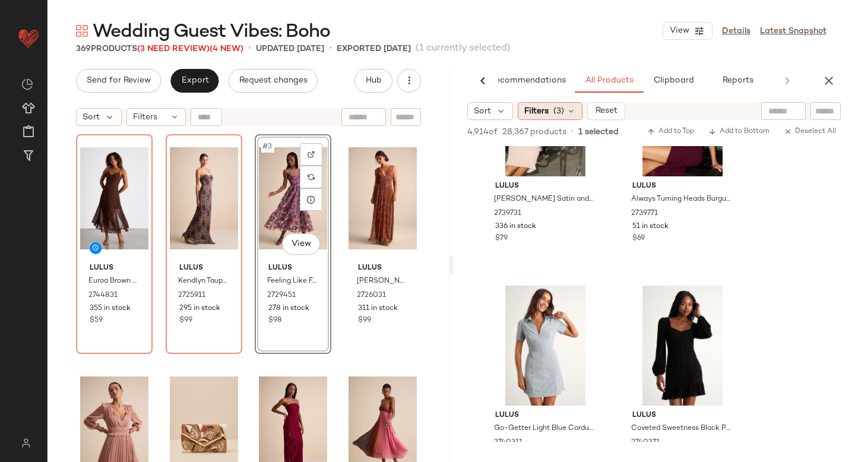
click at [566, 112] on icon at bounding box center [570, 110] width 9 height 9
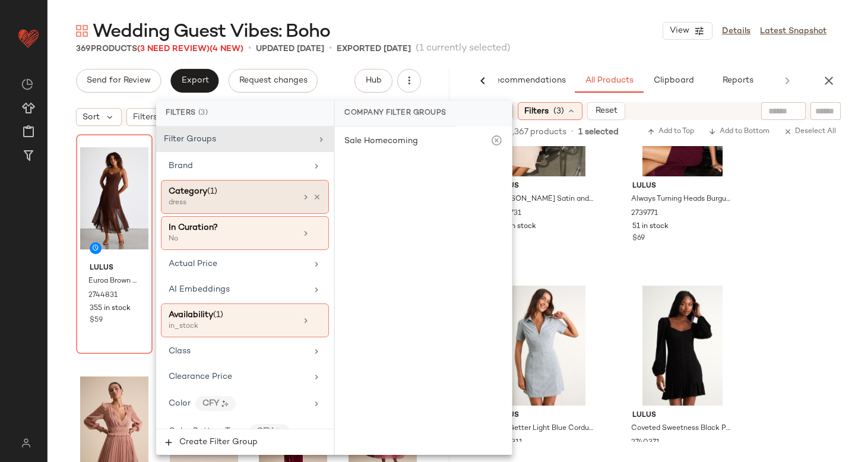
click at [223, 191] on div "Category (1)" at bounding box center [233, 191] width 128 height 12
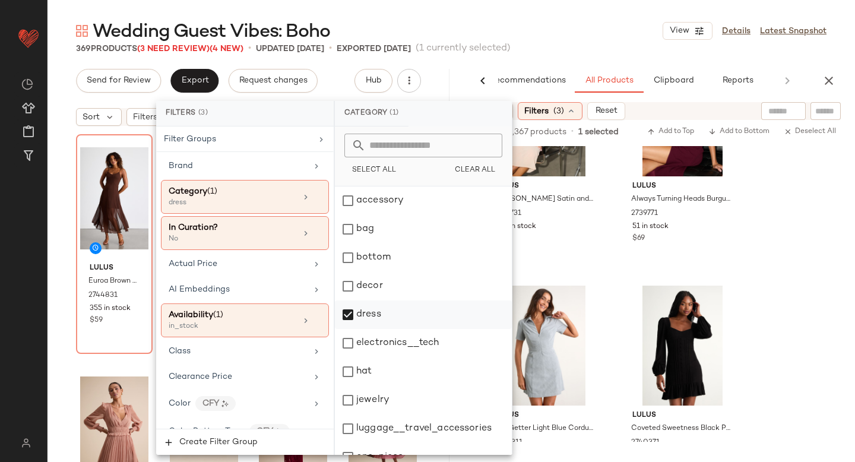
click at [350, 312] on div "dress" at bounding box center [423, 314] width 177 height 28
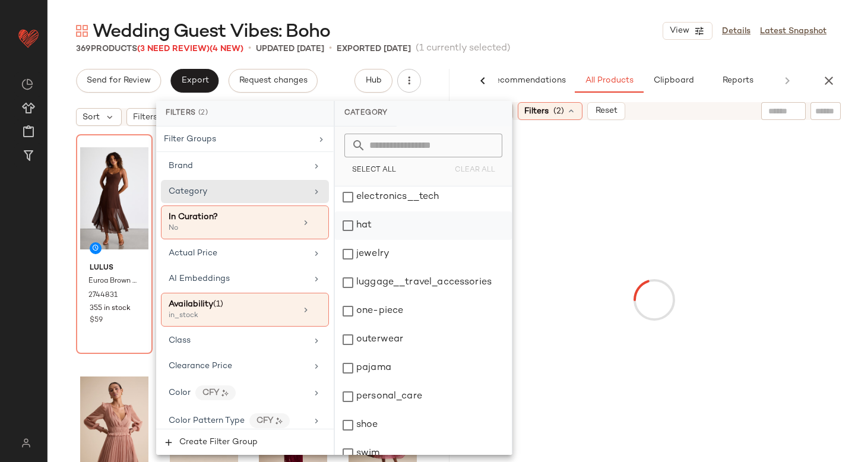
scroll to position [216, 0]
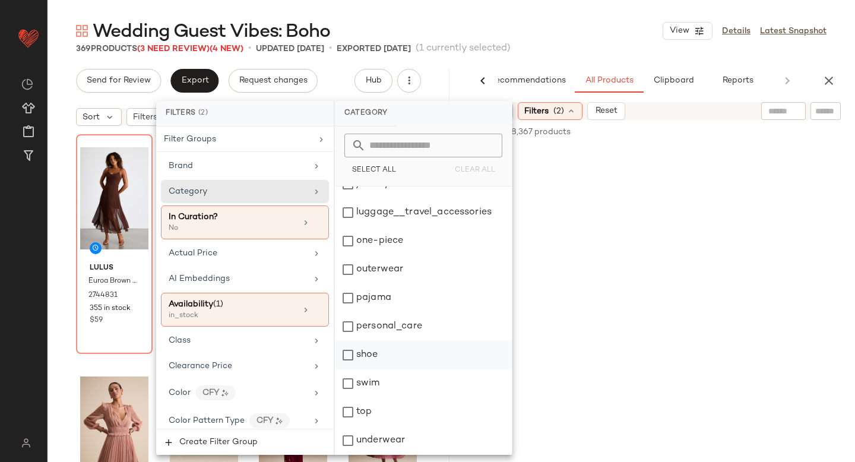
click at [354, 359] on div "shoe" at bounding box center [423, 355] width 177 height 28
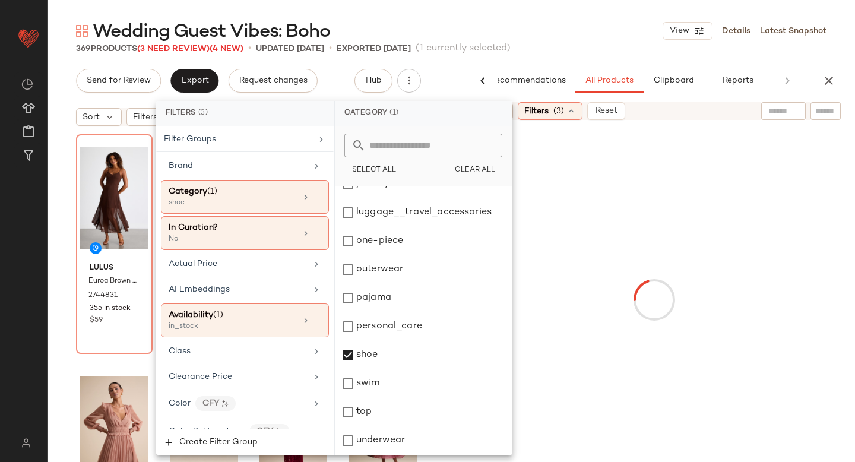
click at [787, 267] on div at bounding box center [653, 299] width 397 height 355
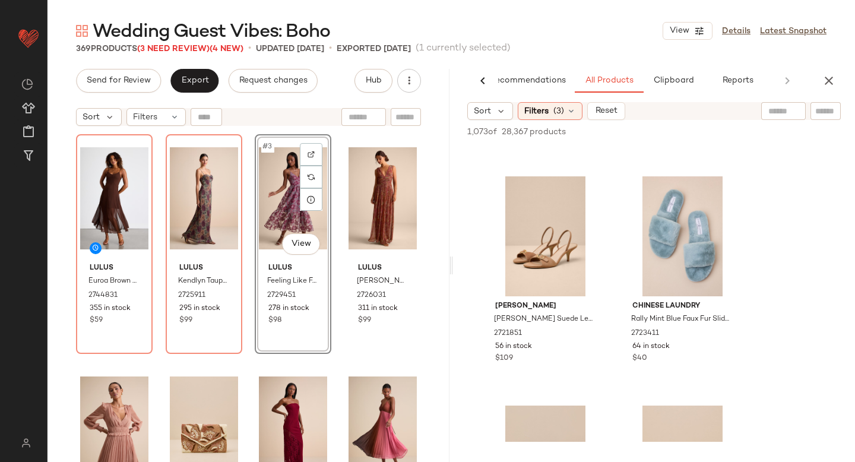
scroll to position [1794, 0]
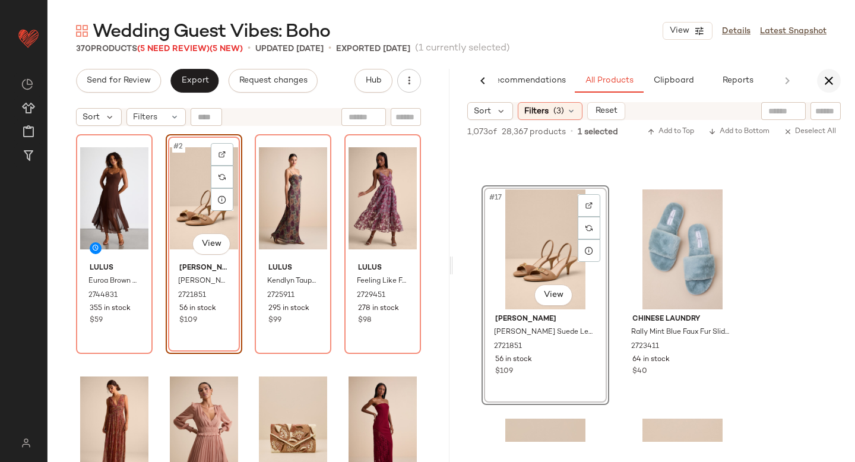
click at [829, 79] on icon "button" at bounding box center [829, 81] width 14 height 14
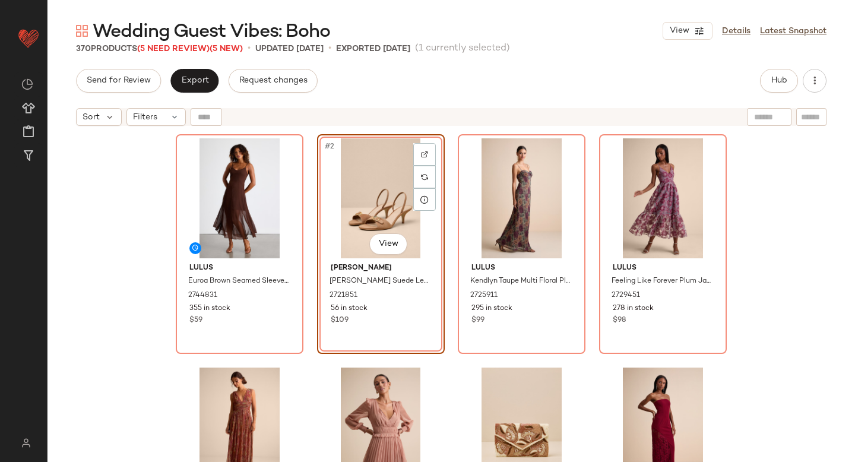
click at [807, 236] on div "Lulus [PERSON_NAME] Seamed Sleeveless Midi Dress 2744831 355 in stock $59 #2 Vi…" at bounding box center [450, 312] width 807 height 360
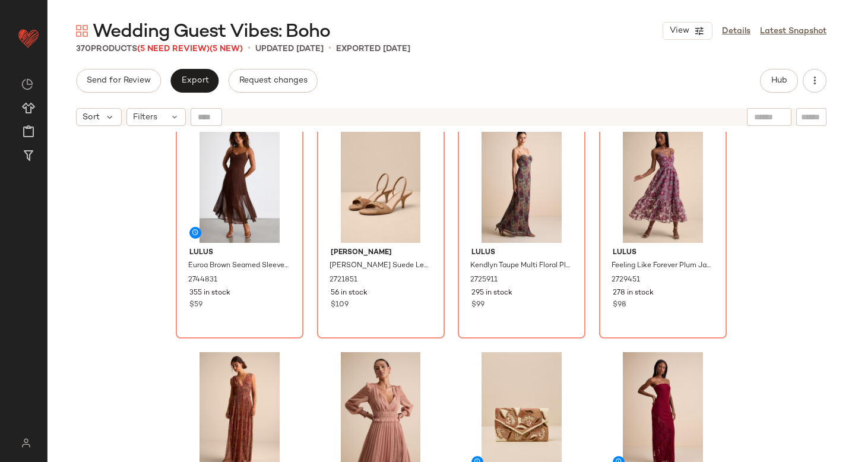
scroll to position [0, 0]
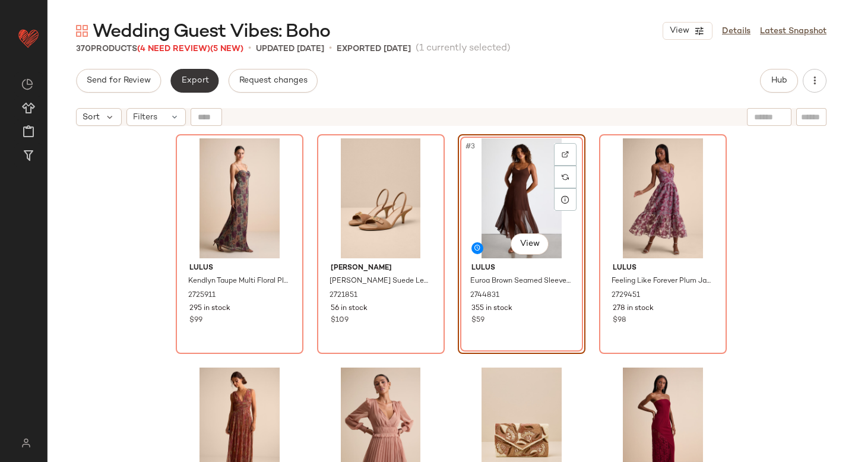
click at [208, 85] on button "Export" at bounding box center [194, 81] width 48 height 24
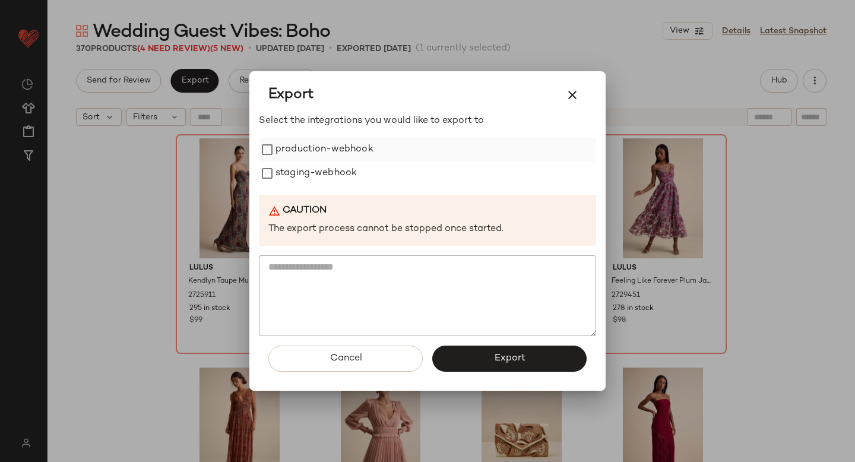
click at [295, 158] on label "production-webhook" at bounding box center [324, 150] width 98 height 24
click at [296, 170] on label "staging-webhook" at bounding box center [315, 173] width 81 height 24
click at [494, 346] on button "Export" at bounding box center [509, 359] width 154 height 26
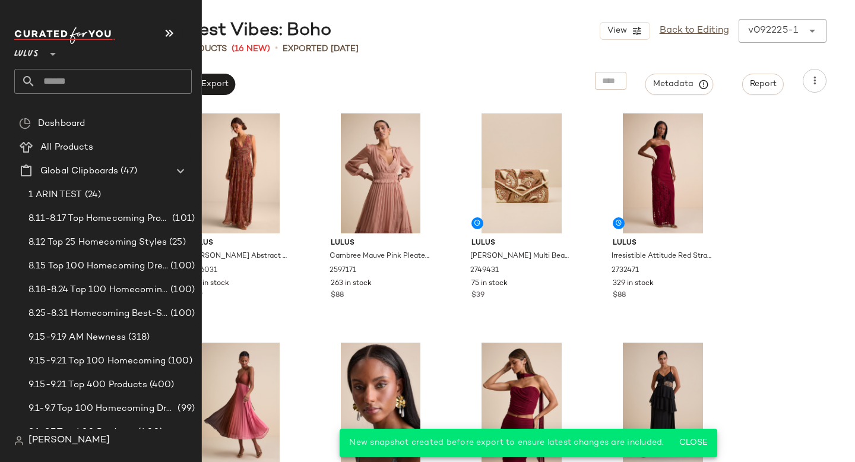
click at [97, 81] on input "text" at bounding box center [114, 81] width 156 height 25
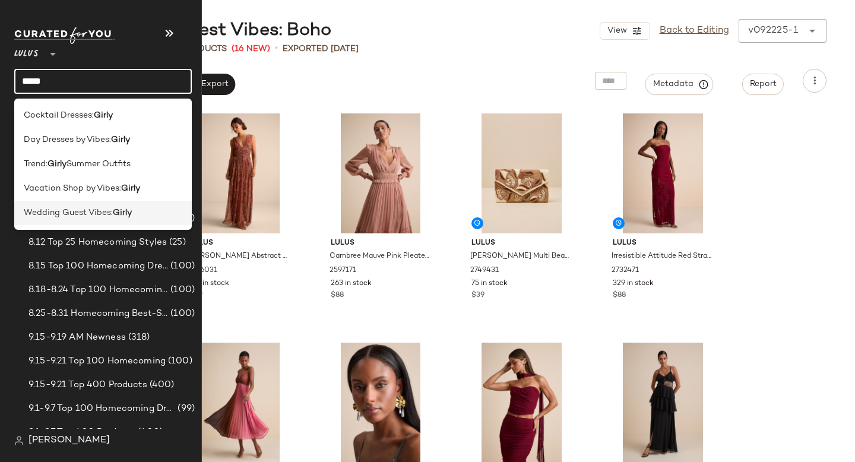
type input "*****"
click at [96, 217] on span "Wedding Guest Vibes:" at bounding box center [68, 213] width 89 height 12
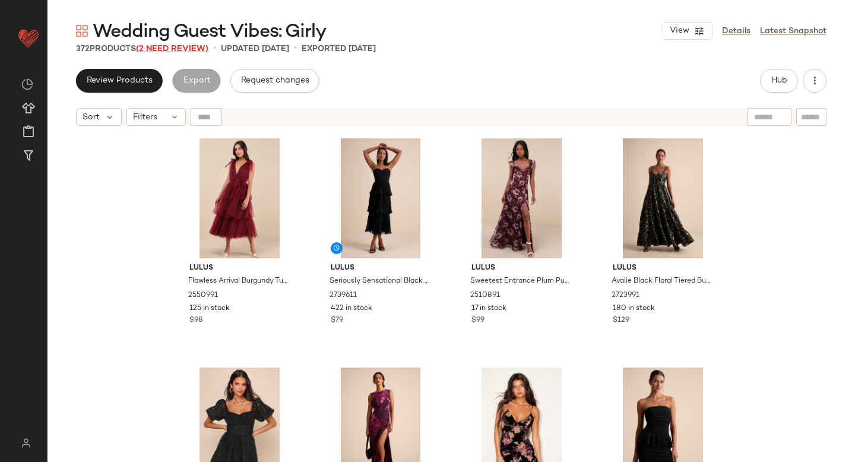
click at [191, 50] on span "(2 Need Review)" at bounding box center [172, 49] width 72 height 9
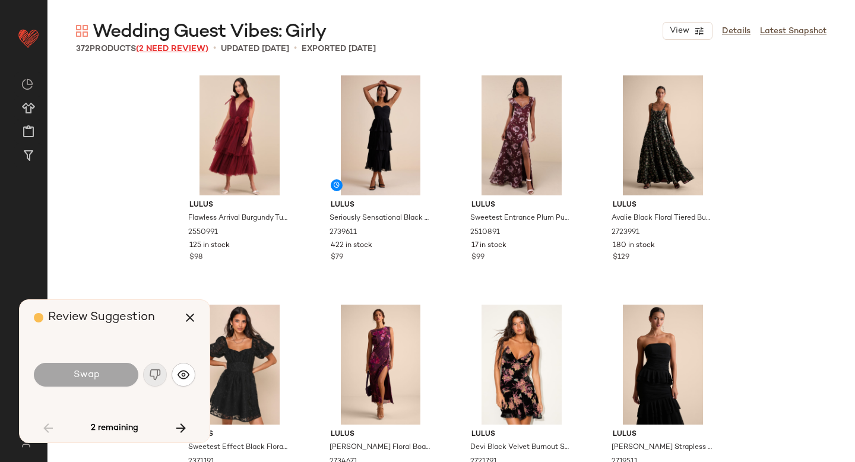
scroll to position [468, 0]
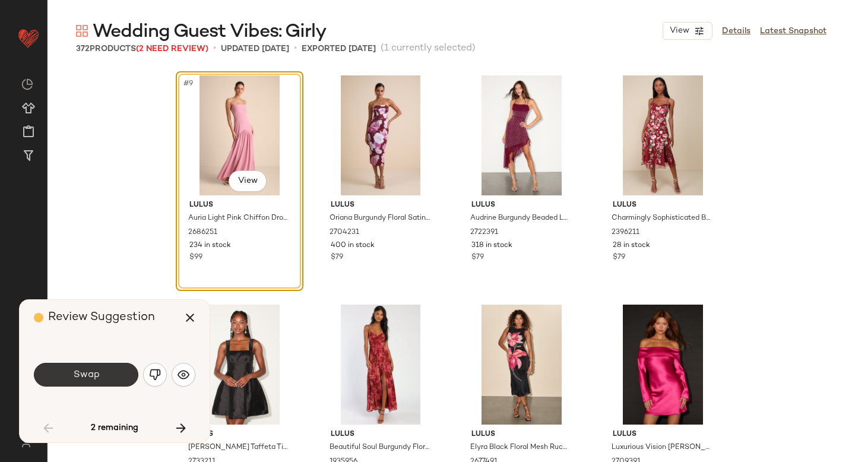
click at [102, 371] on button "Swap" at bounding box center [86, 375] width 104 height 24
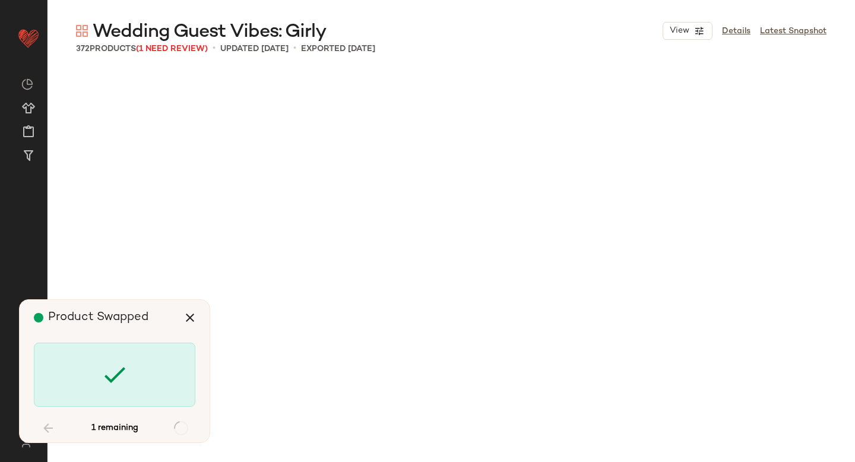
scroll to position [3208, 0]
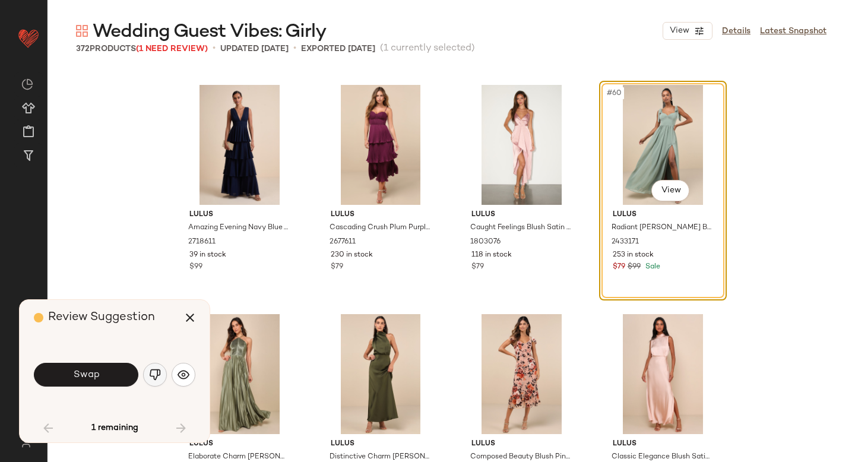
click at [151, 374] on img "button" at bounding box center [155, 375] width 12 height 12
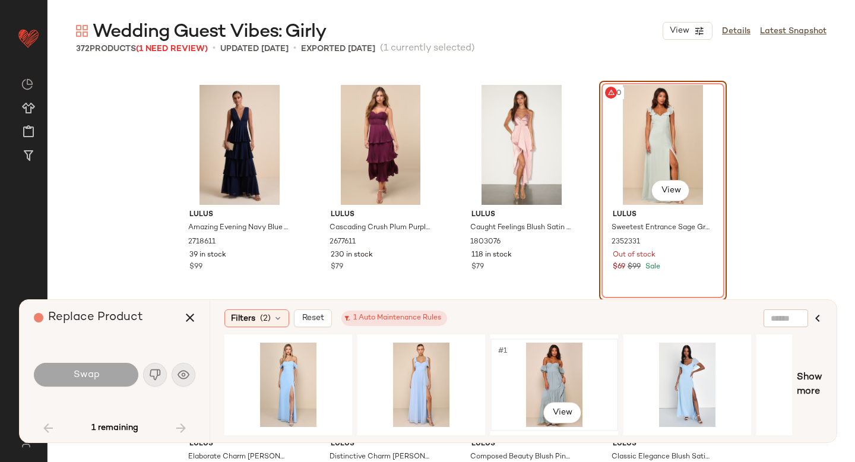
click at [568, 366] on div "#1 View" at bounding box center [554, 385] width 119 height 84
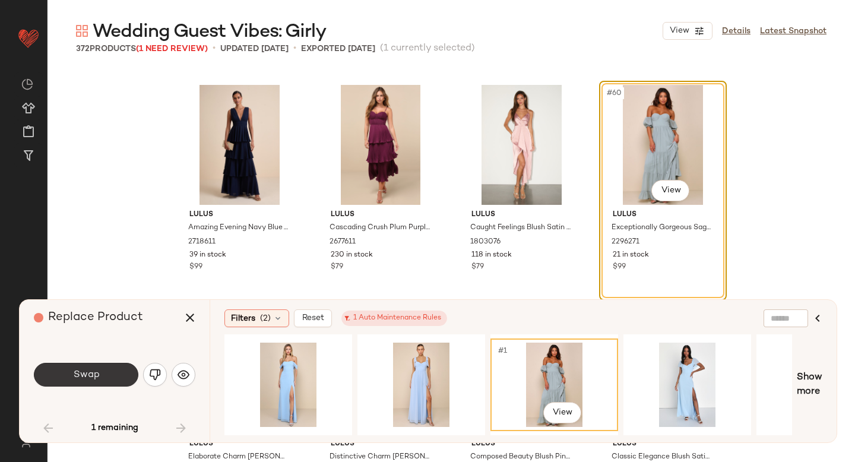
click at [122, 378] on button "Swap" at bounding box center [86, 375] width 104 height 24
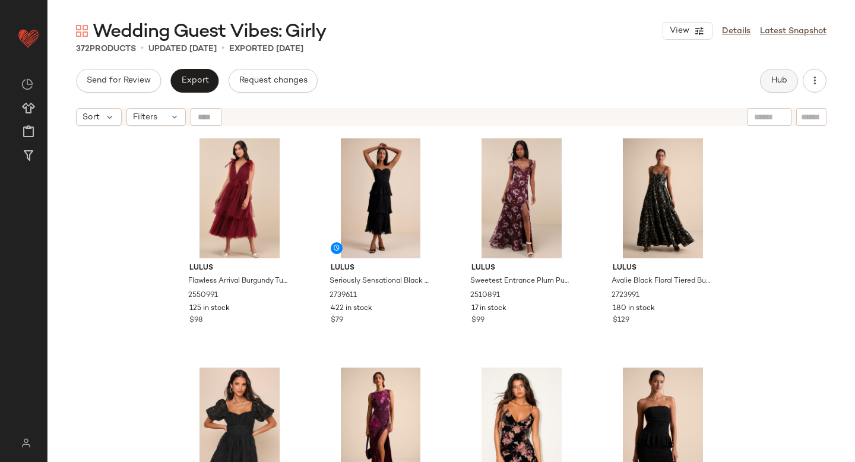
click at [775, 78] on span "Hub" at bounding box center [779, 80] width 17 height 9
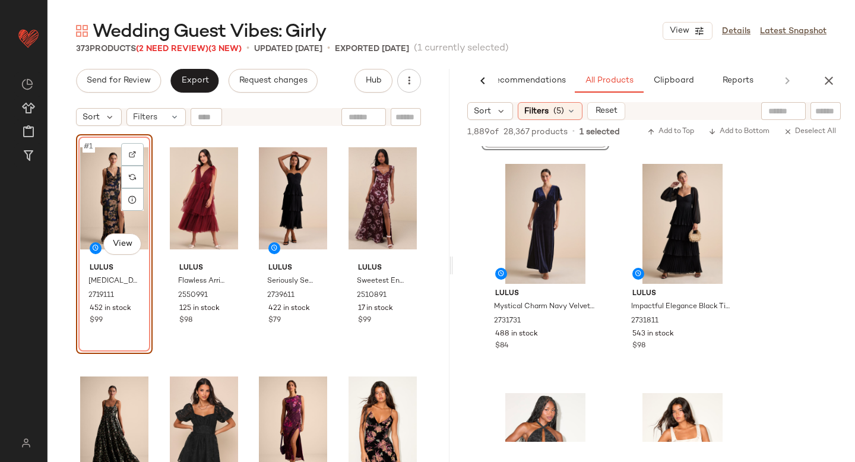
scroll to position [426, 0]
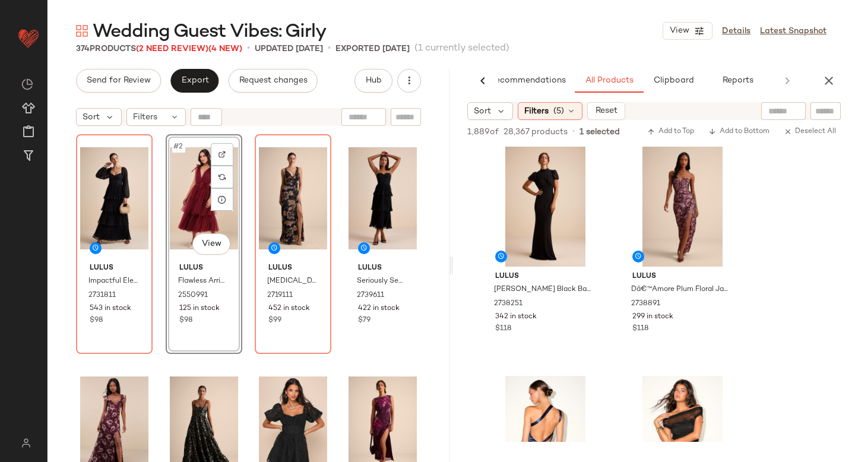
scroll to position [912, 0]
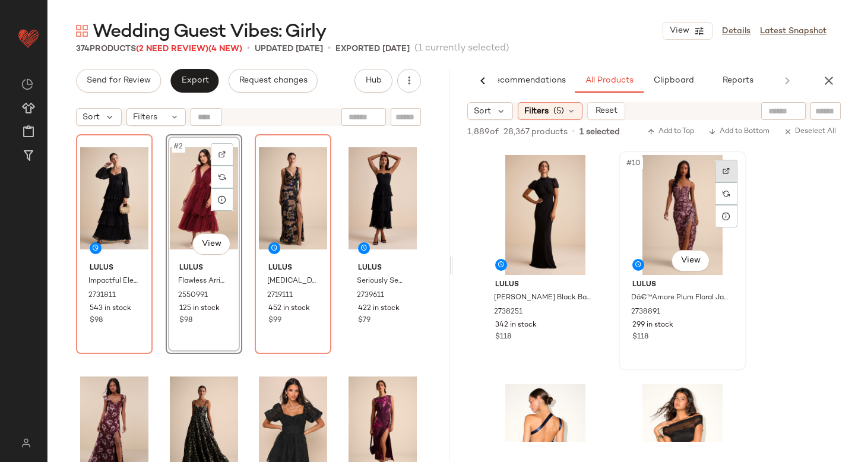
click at [729, 167] on img at bounding box center [726, 170] width 7 height 7
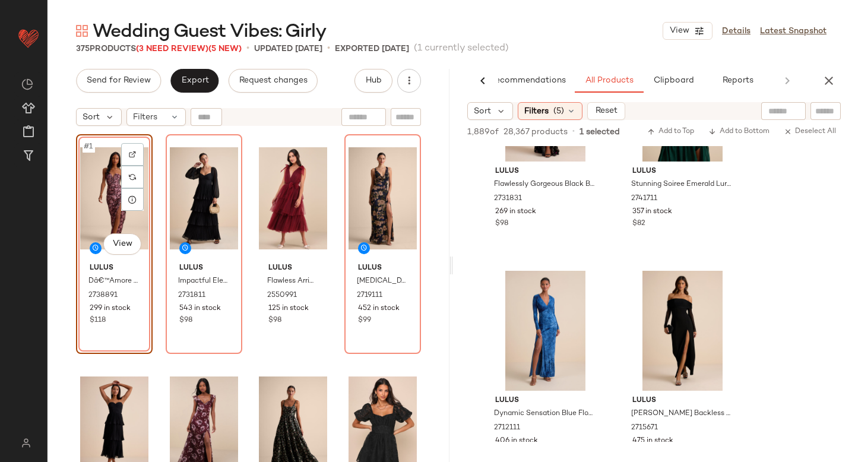
scroll to position [4822, 0]
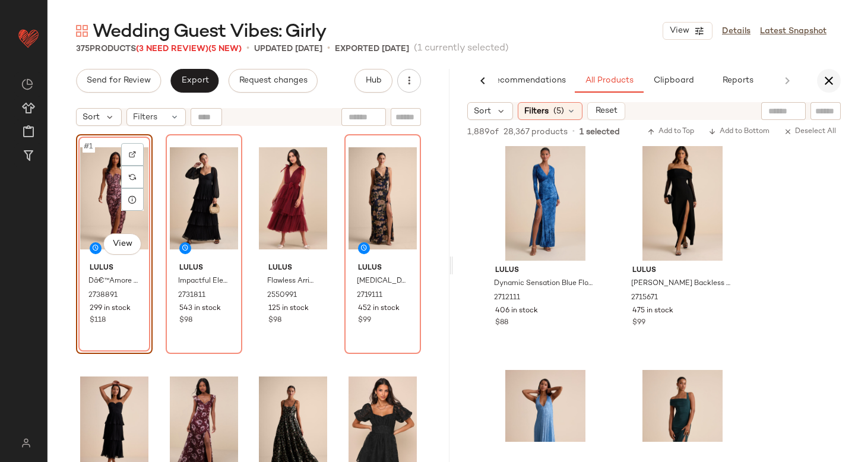
click at [828, 83] on icon "button" at bounding box center [829, 81] width 14 height 14
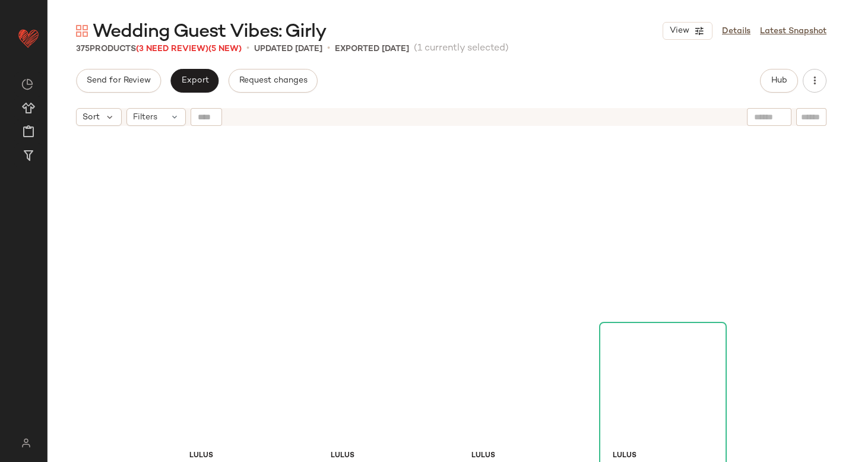
scroll to position [0, 0]
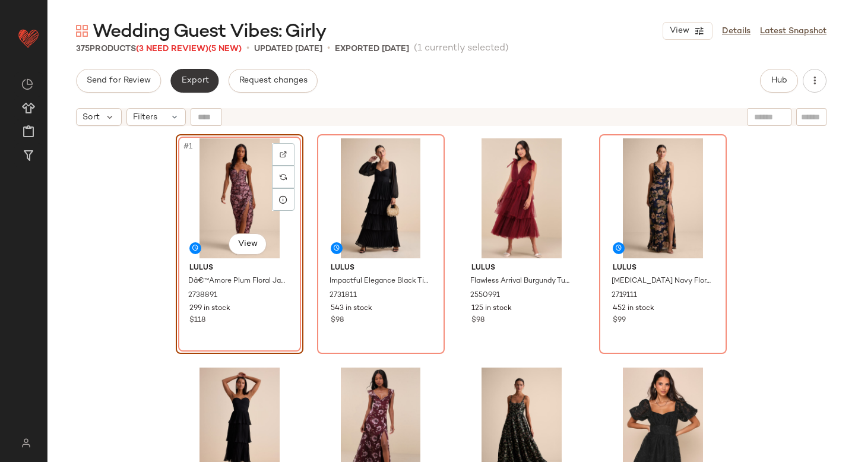
click at [189, 78] on span "Export" at bounding box center [194, 80] width 28 height 9
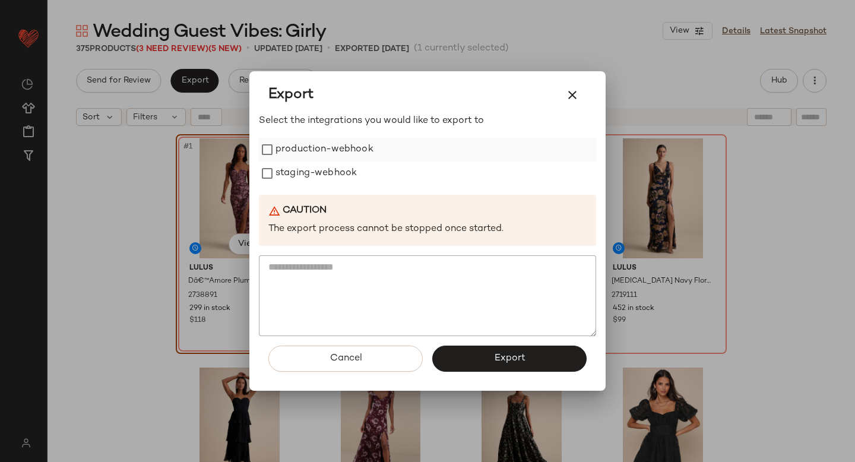
click at [285, 146] on label "production-webhook" at bounding box center [324, 150] width 98 height 24
click at [288, 167] on label "staging-webhook" at bounding box center [315, 173] width 81 height 24
click at [492, 360] on button "Export" at bounding box center [509, 359] width 154 height 26
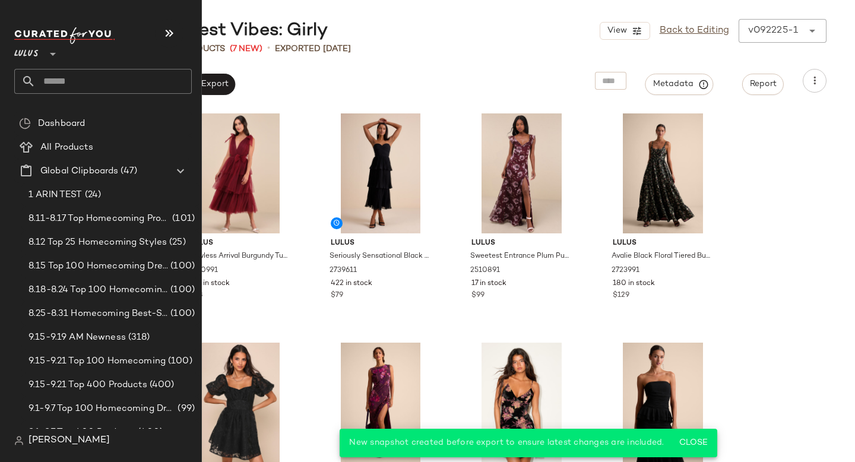
click at [95, 87] on input "text" at bounding box center [114, 81] width 156 height 25
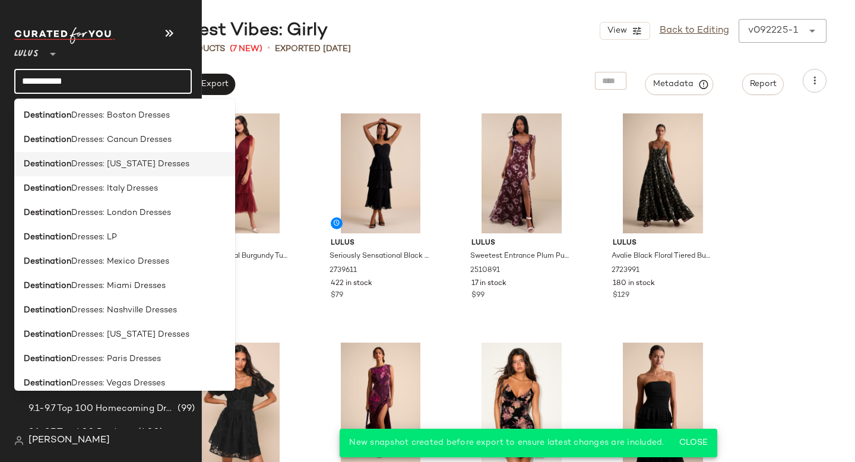
scroll to position [448, 0]
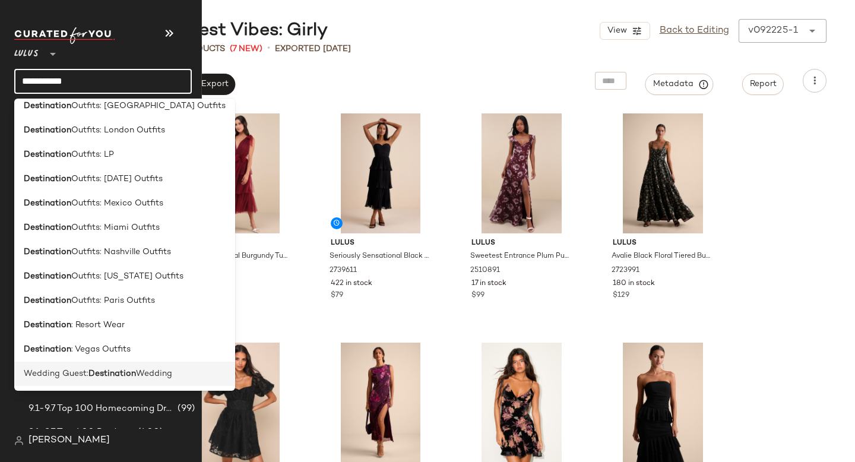
type input "**********"
click at [62, 373] on span "Wedding Guest:" at bounding box center [56, 374] width 65 height 12
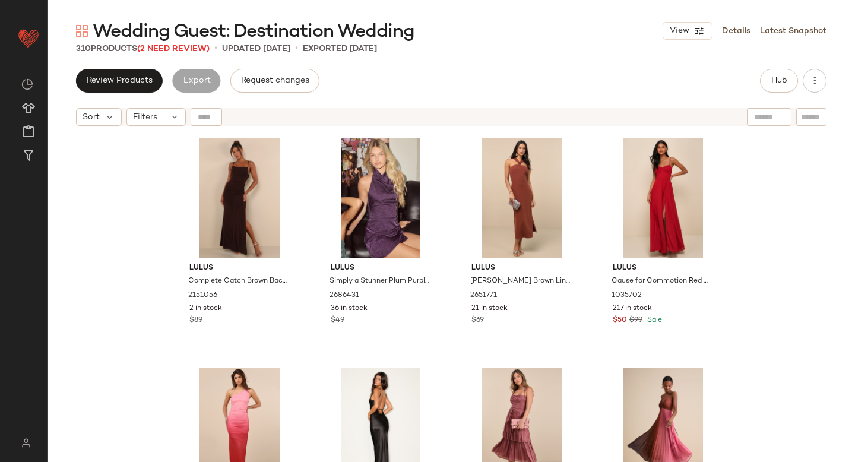
click at [163, 46] on span "(2 Need Review)" at bounding box center [173, 49] width 72 height 9
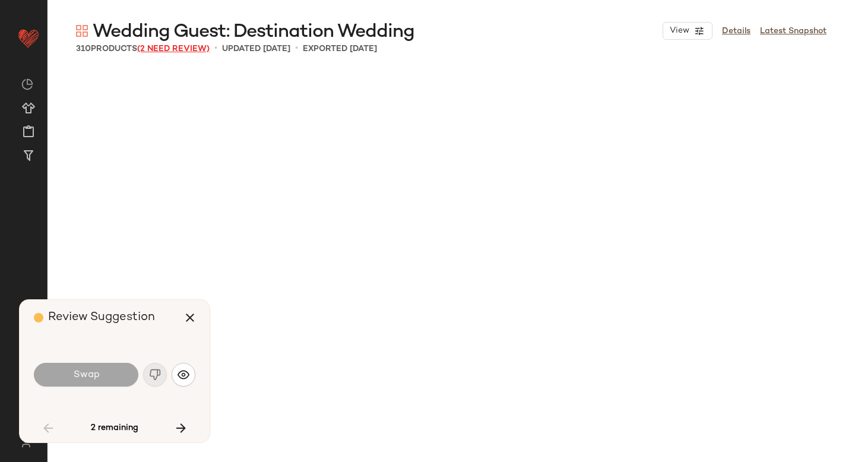
scroll to position [2292, 0]
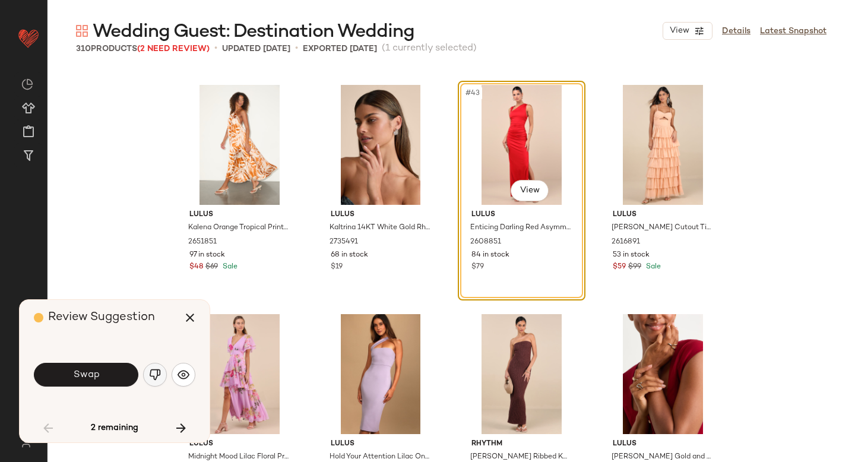
click at [163, 375] on button "button" at bounding box center [155, 375] width 24 height 24
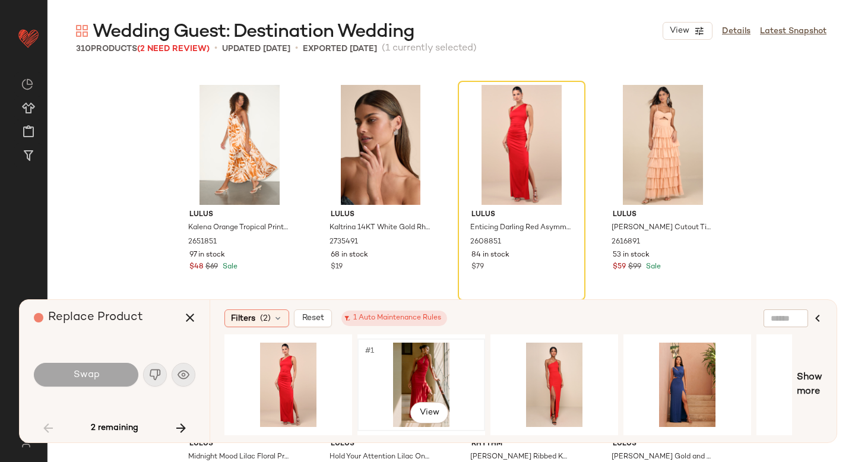
click at [445, 368] on div "#1 View" at bounding box center [421, 385] width 119 height 84
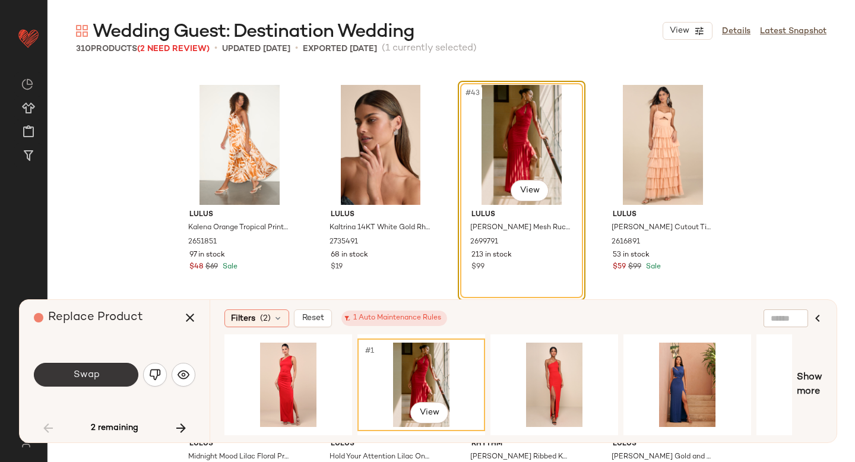
click at [93, 381] on button "Swap" at bounding box center [86, 375] width 104 height 24
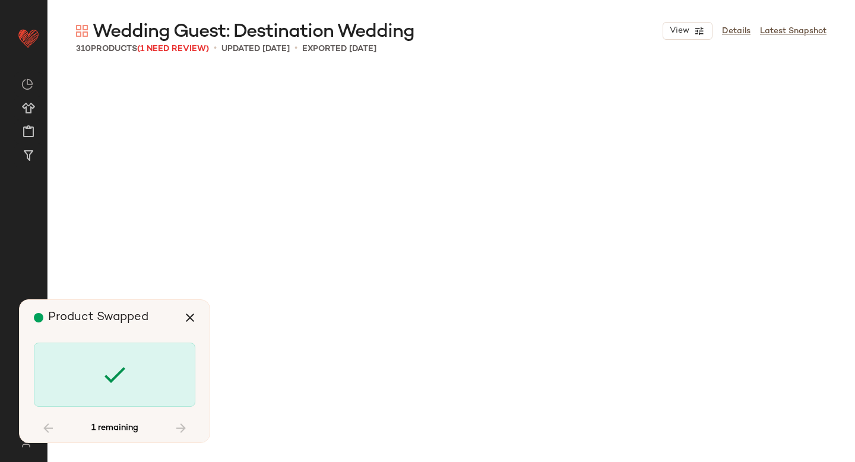
scroll to position [8709, 0]
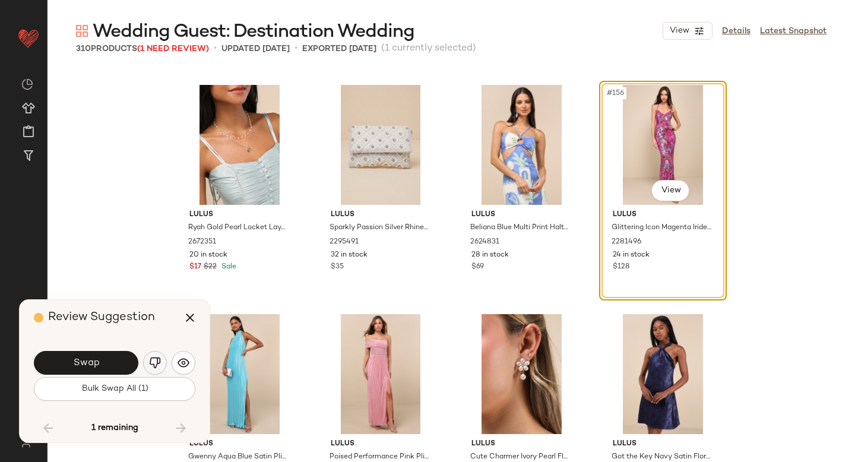
click at [158, 364] on img "button" at bounding box center [155, 363] width 12 height 12
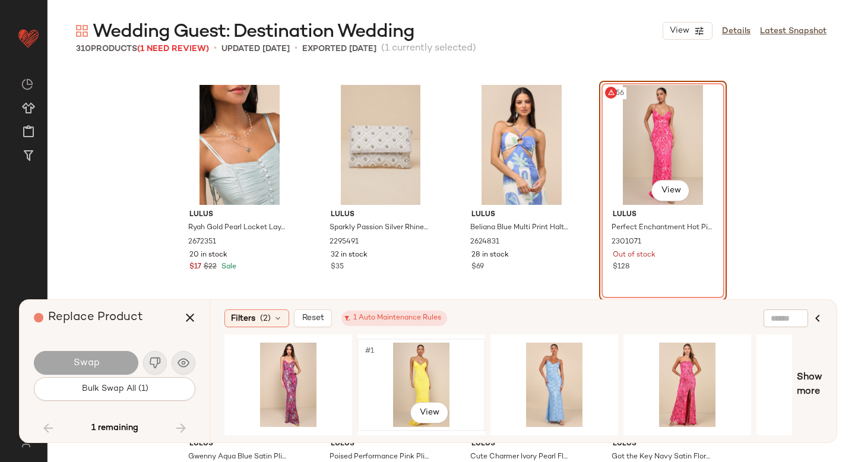
click at [438, 379] on div "#1 View" at bounding box center [421, 385] width 119 height 84
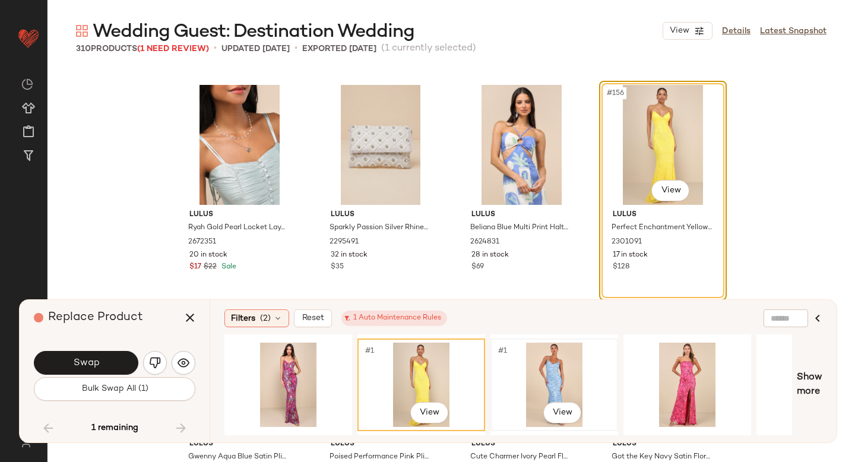
click at [550, 379] on div "#1 View" at bounding box center [554, 385] width 119 height 84
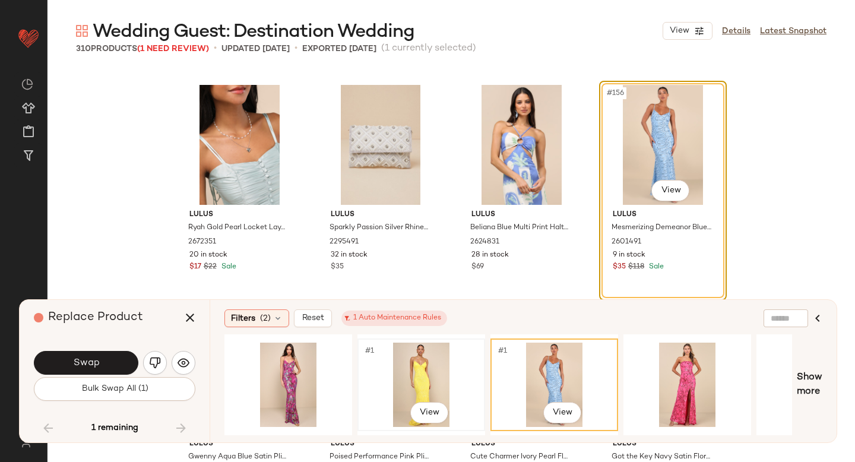
click at [454, 372] on div "#1 View" at bounding box center [421, 385] width 119 height 84
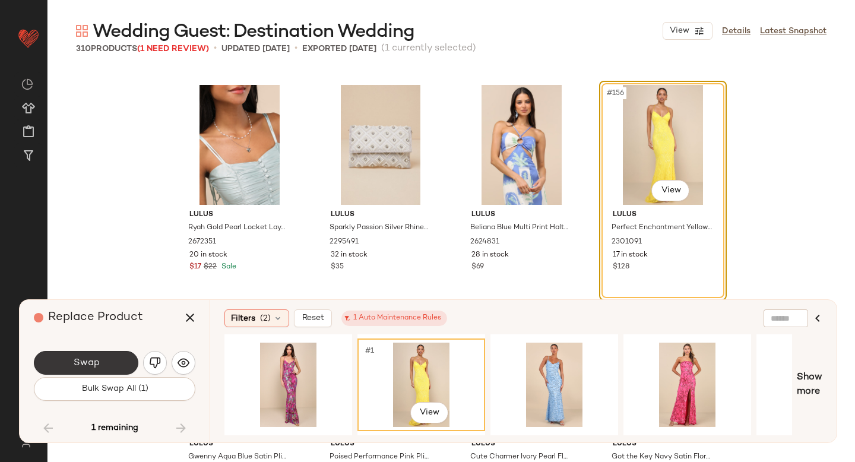
click at [91, 364] on span "Swap" at bounding box center [85, 362] width 27 height 11
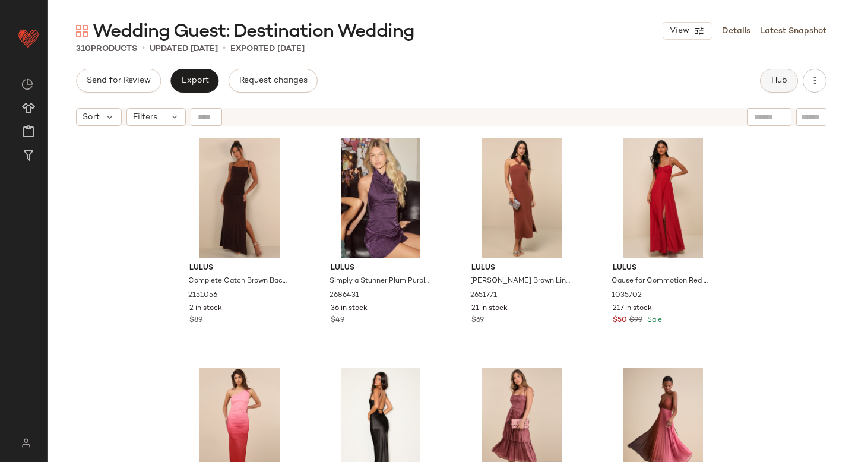
click at [771, 84] on span "Hub" at bounding box center [779, 80] width 17 height 9
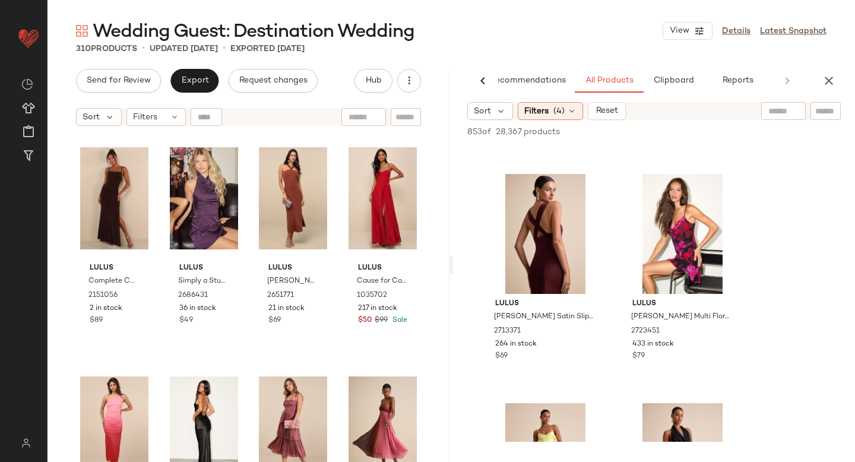
scroll to position [503, 0]
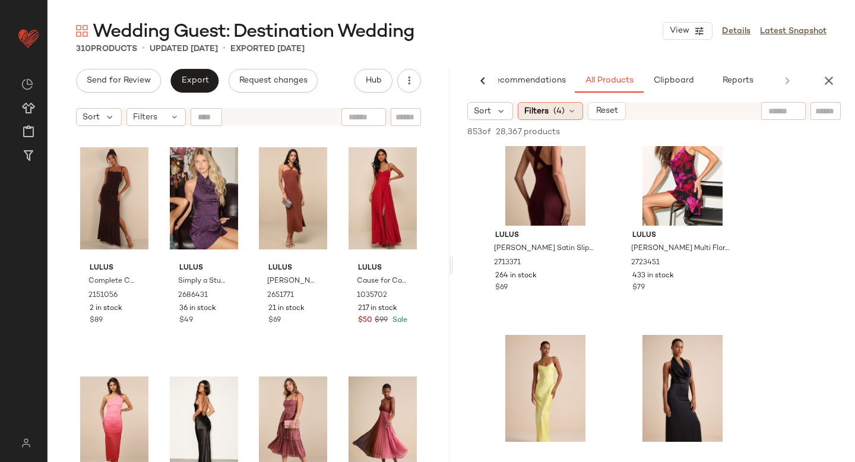
click at [550, 106] on div "Filters (4)" at bounding box center [550, 111] width 65 height 18
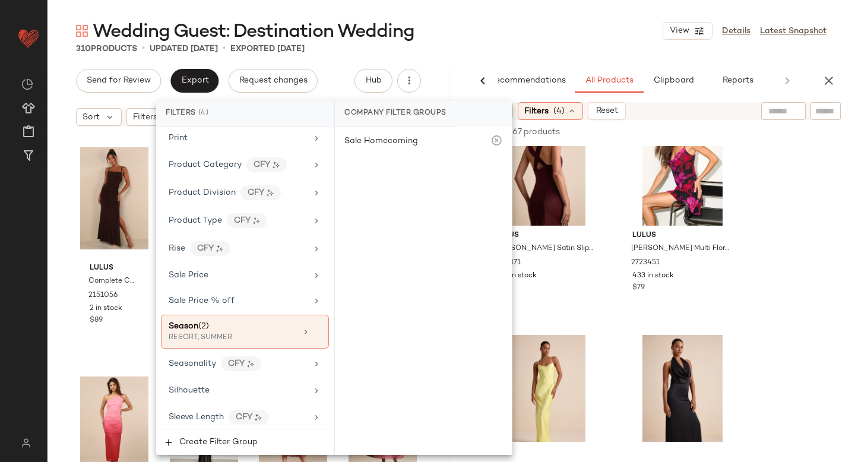
scroll to position [937, 0]
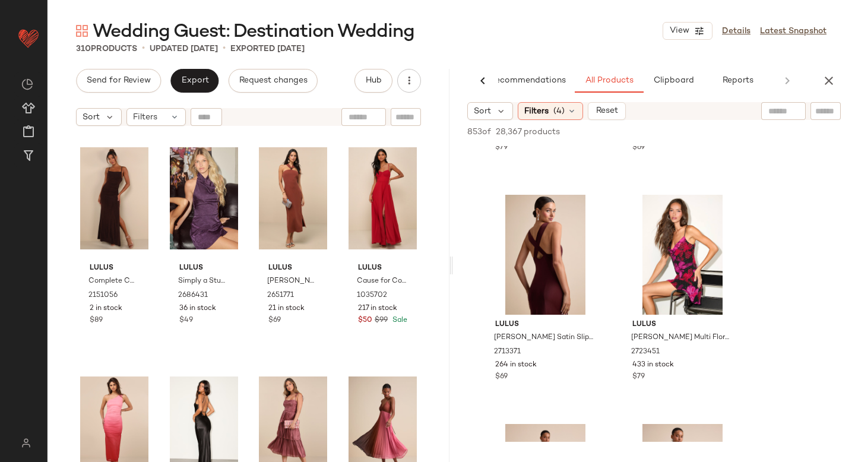
scroll to position [613, 0]
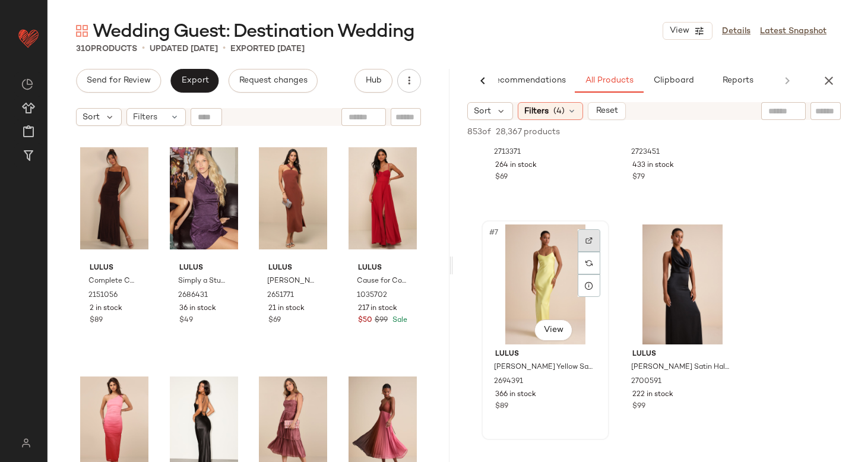
click at [589, 236] on div at bounding box center [589, 240] width 23 height 23
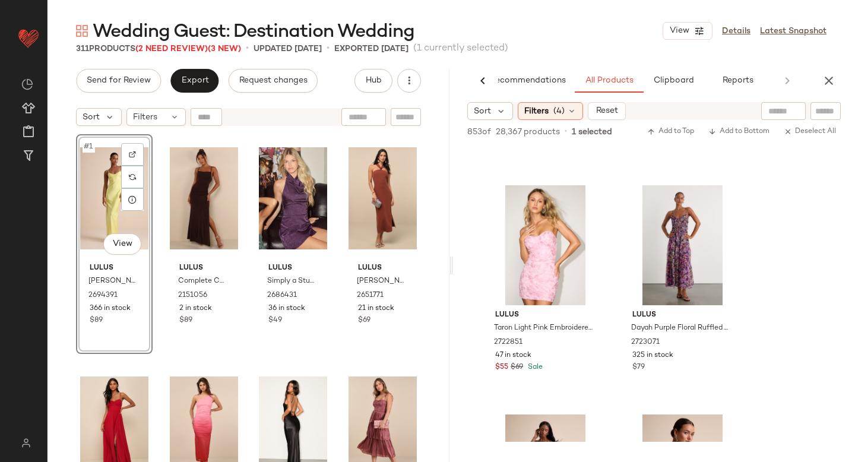
scroll to position [1336, 0]
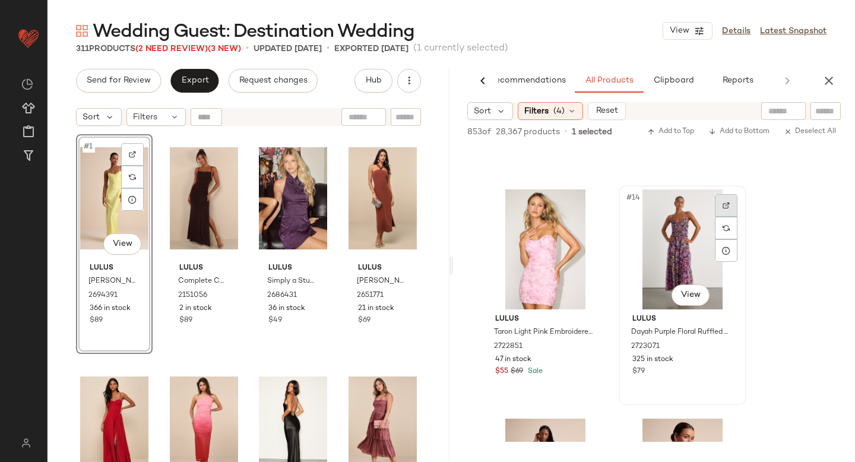
click at [725, 204] on img at bounding box center [726, 205] width 7 height 7
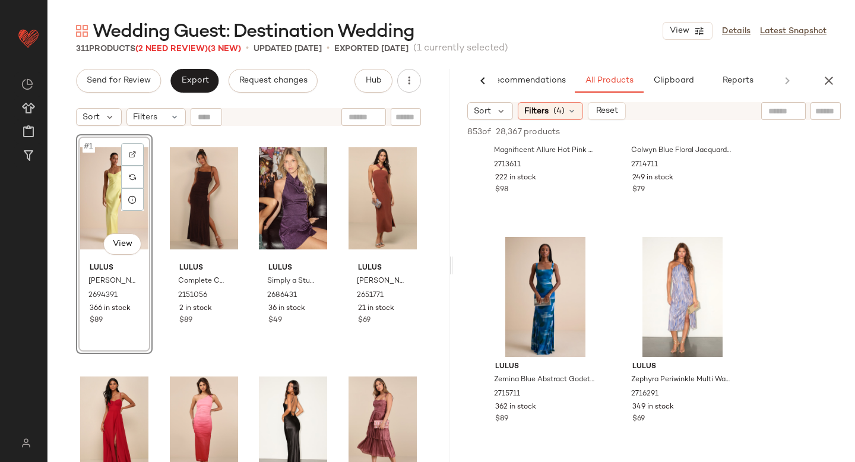
scroll to position [3125, 0]
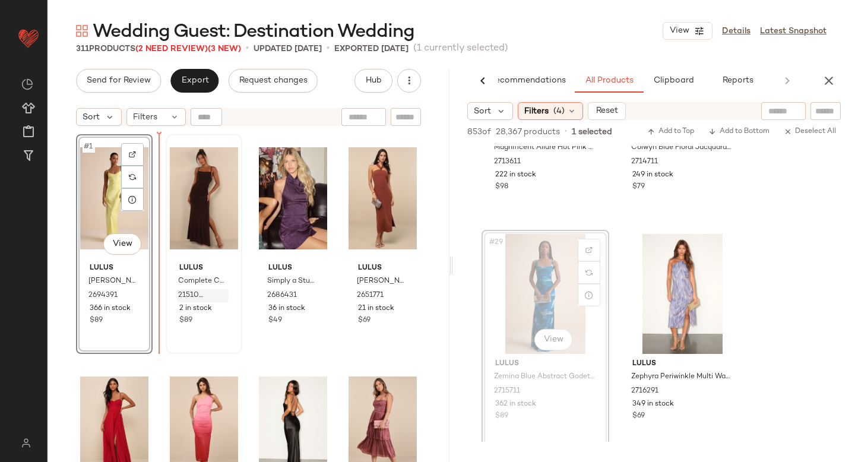
drag, startPoint x: 573, startPoint y: 267, endPoint x: 192, endPoint y: 291, distance: 381.3
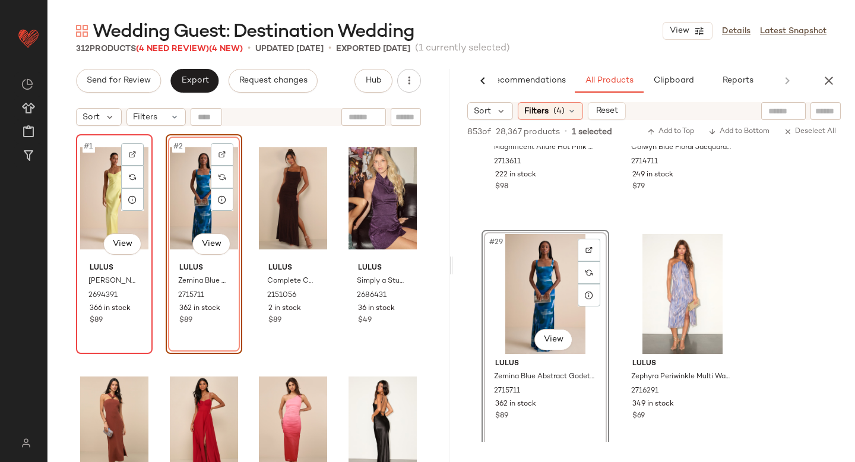
click at [106, 211] on div "#1 View" at bounding box center [114, 198] width 68 height 120
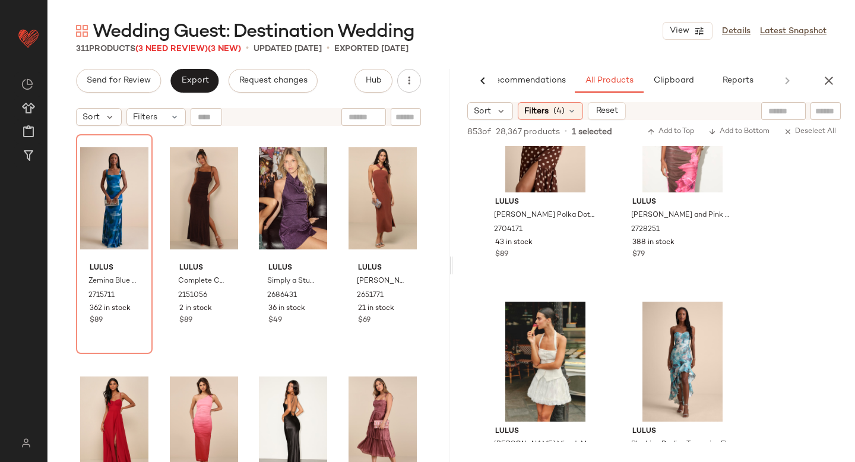
scroll to position [3863, 0]
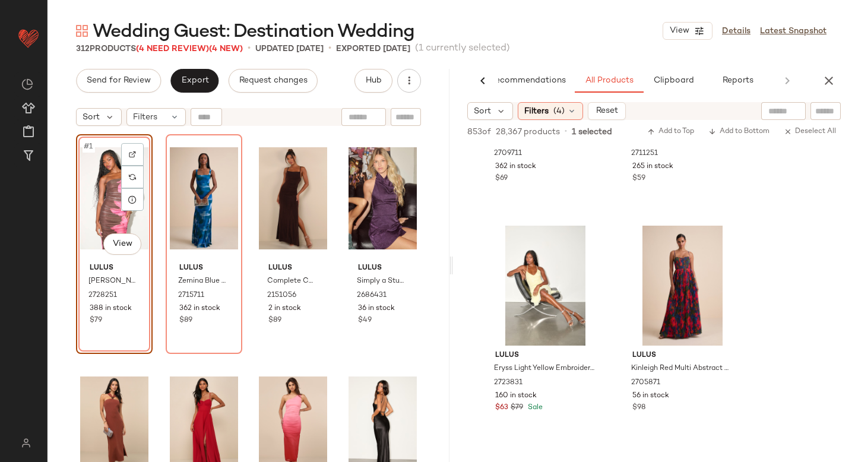
scroll to position [4486, 0]
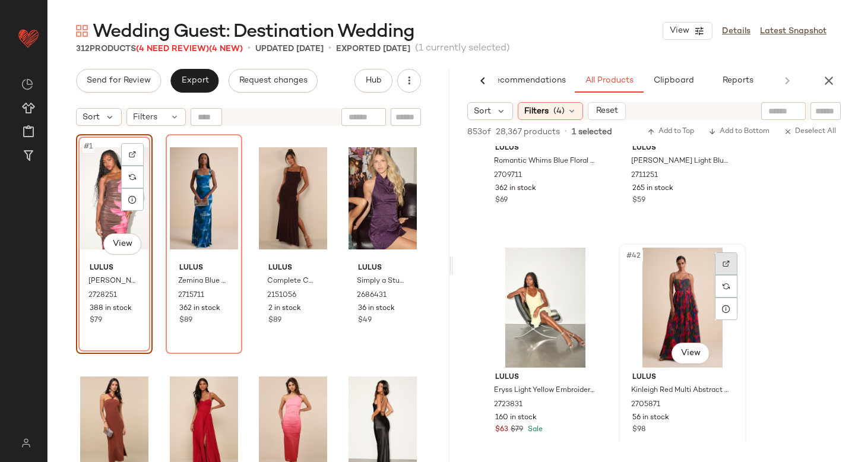
click at [718, 270] on div at bounding box center [726, 263] width 23 height 23
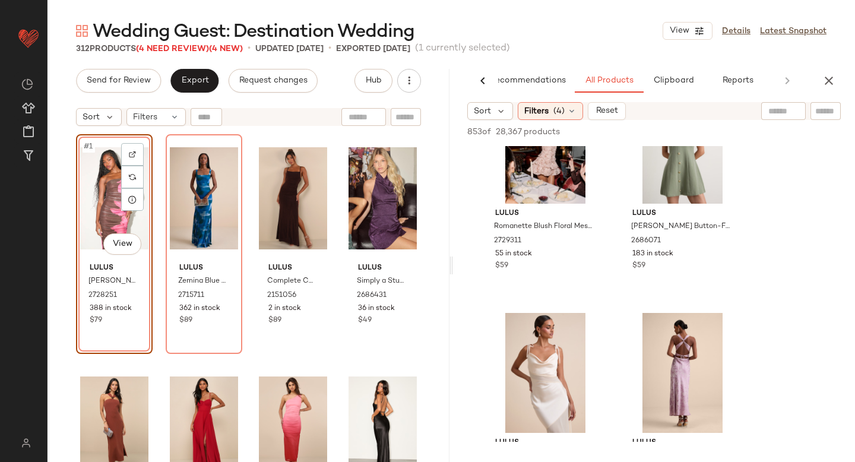
scroll to position [6651, 0]
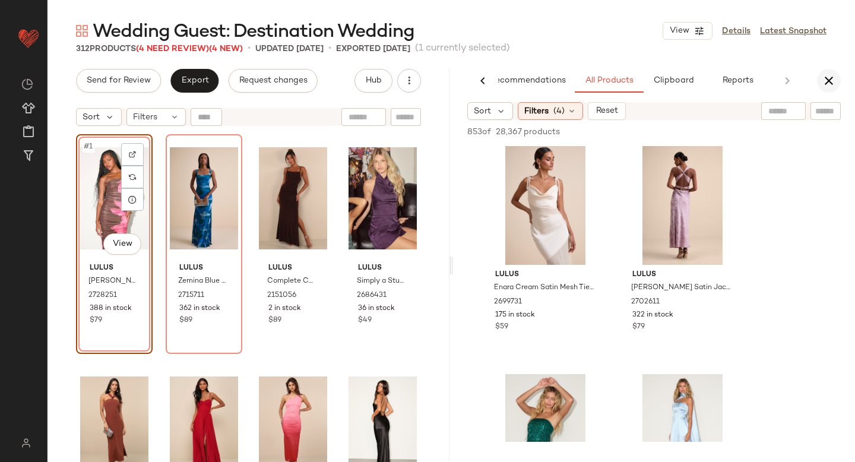
click at [831, 77] on icon "button" at bounding box center [829, 81] width 14 height 14
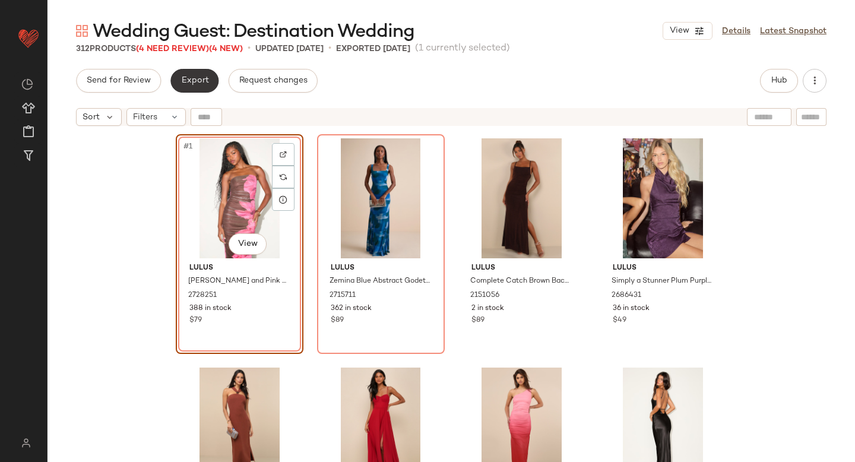
click at [204, 79] on span "Export" at bounding box center [194, 80] width 28 height 9
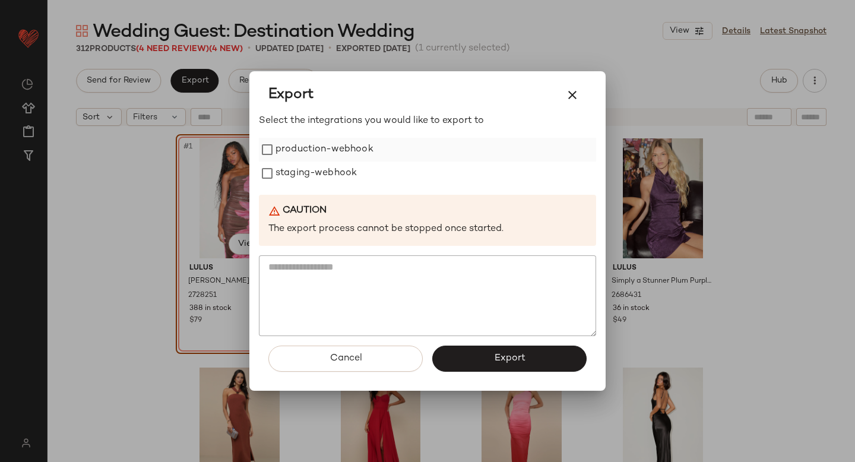
click at [302, 153] on label "production-webhook" at bounding box center [324, 150] width 98 height 24
click at [303, 170] on label "staging-webhook" at bounding box center [315, 173] width 81 height 24
click at [479, 362] on button "Export" at bounding box center [509, 359] width 154 height 26
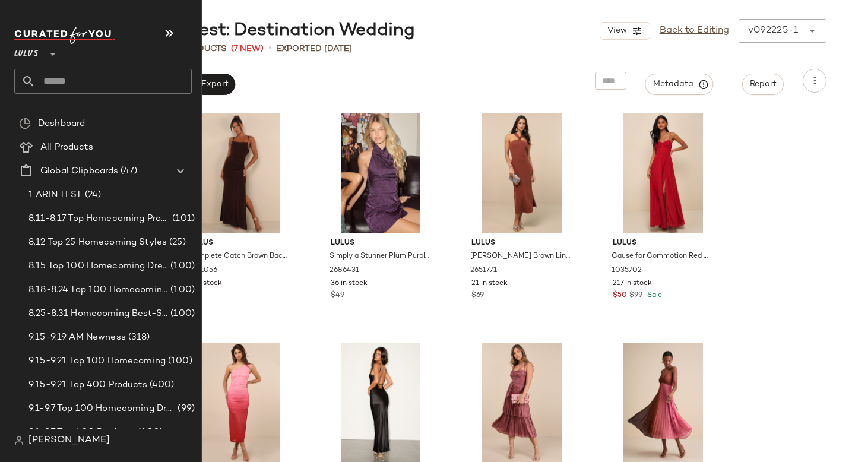
click at [87, 91] on input "text" at bounding box center [114, 81] width 156 height 25
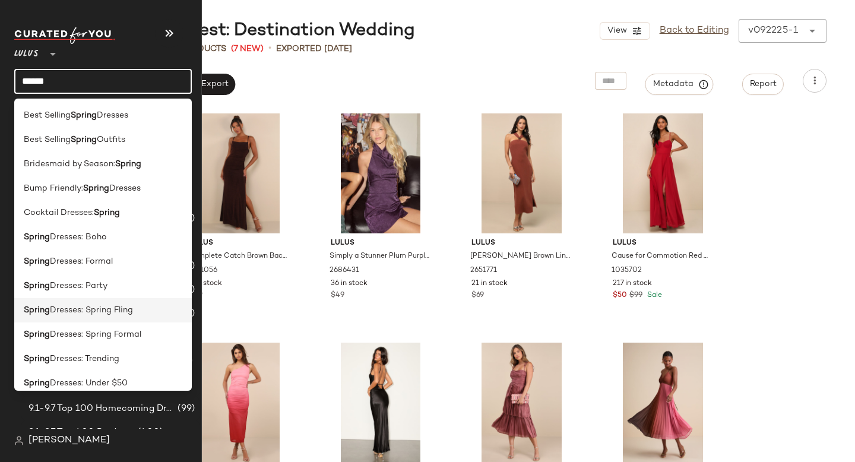
scroll to position [204, 0]
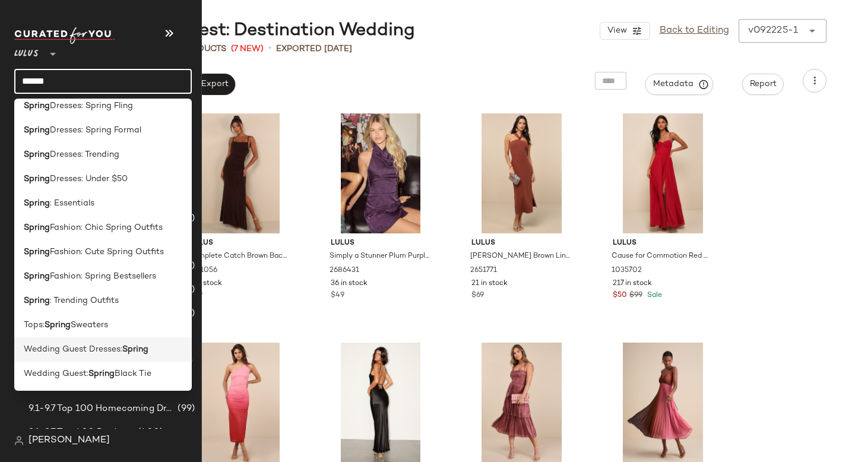
type input "******"
click at [57, 351] on span "Wedding Guest Dresses:" at bounding box center [73, 349] width 99 height 12
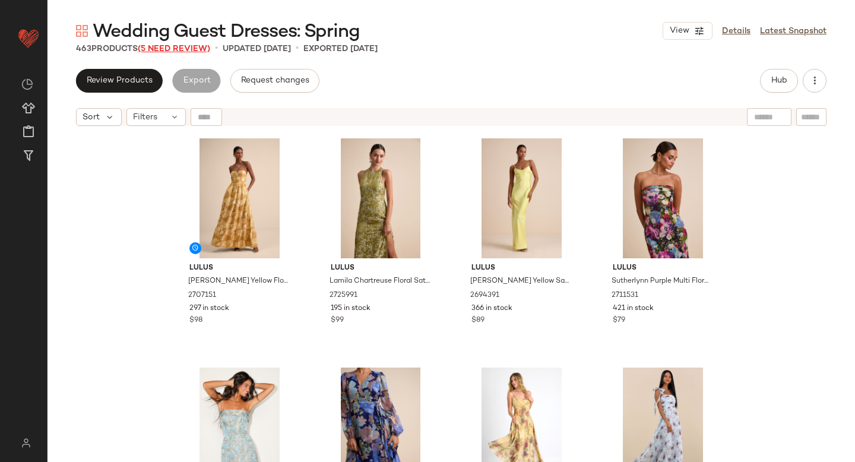
click at [185, 47] on span "(5 Need Review)" at bounding box center [174, 49] width 72 height 9
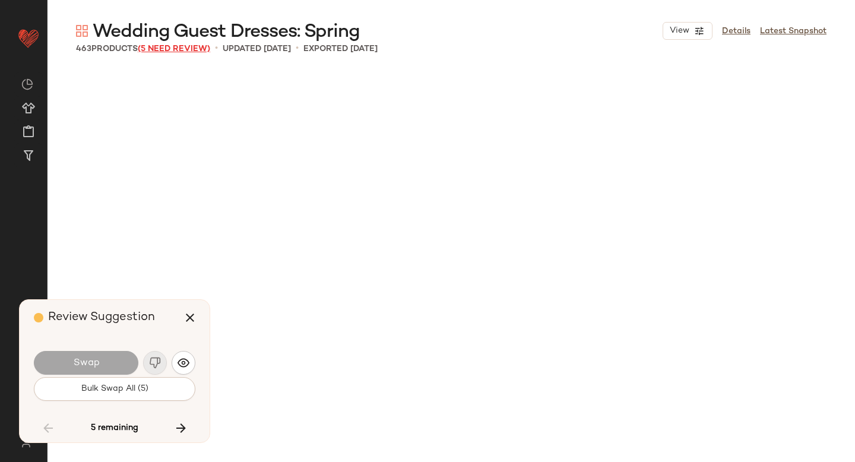
scroll to position [11229, 0]
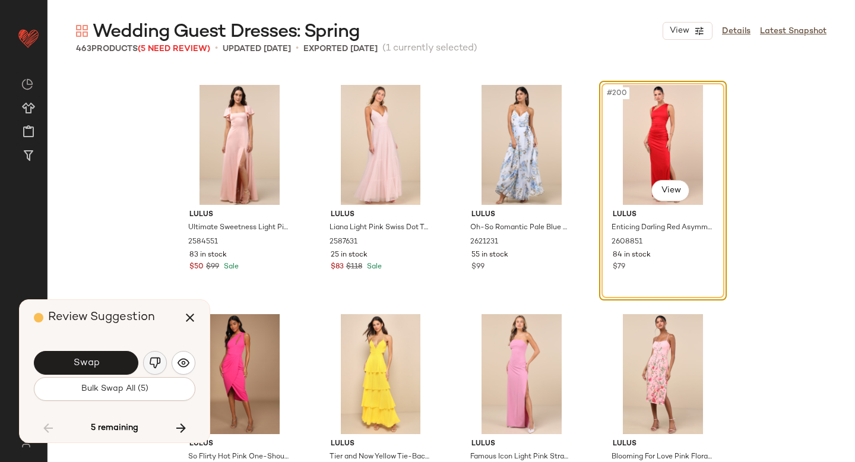
click at [159, 363] on img "button" at bounding box center [155, 363] width 12 height 12
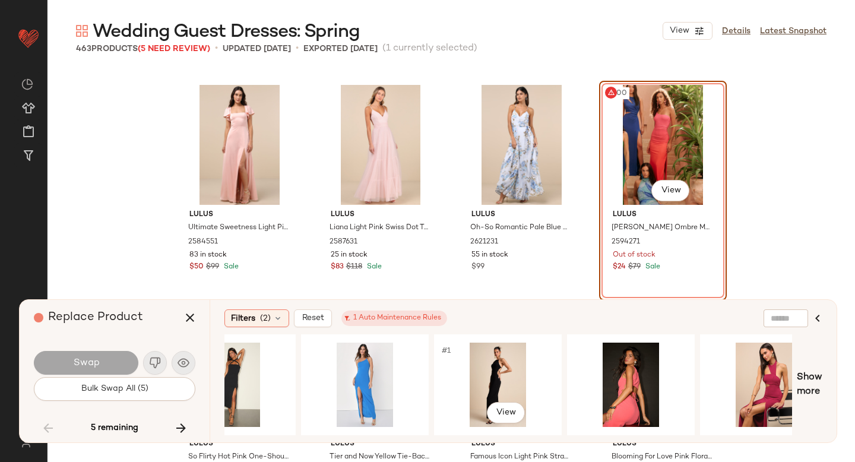
scroll to position [0, 723]
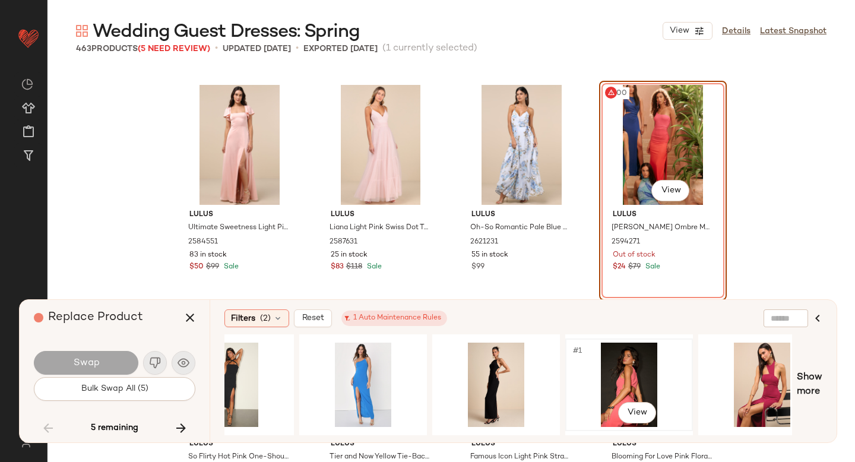
click at [613, 380] on div "#1 View" at bounding box center [628, 385] width 119 height 84
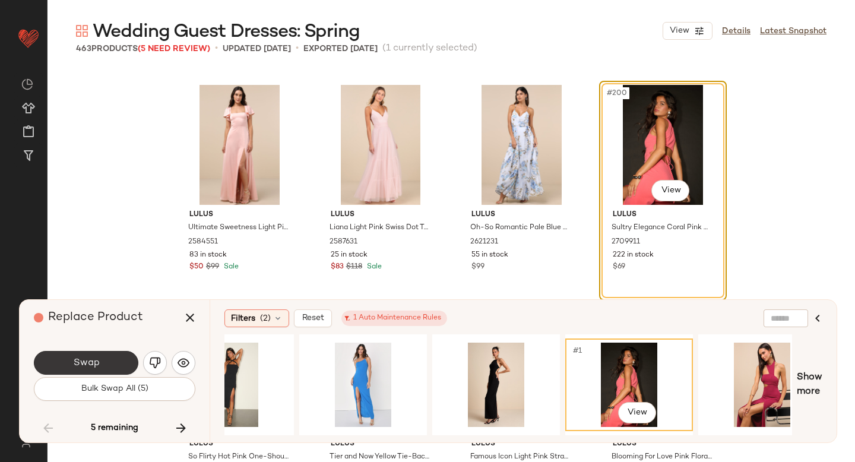
click at [75, 365] on span "Swap" at bounding box center [85, 362] width 27 height 11
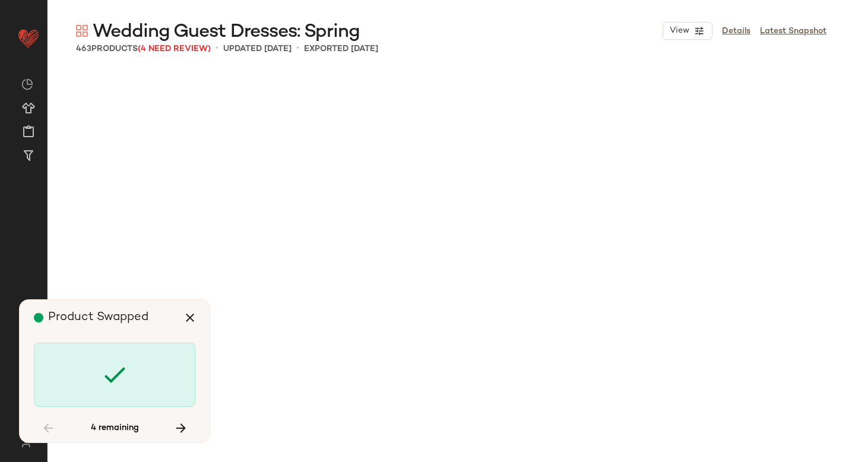
scroll to position [12604, 0]
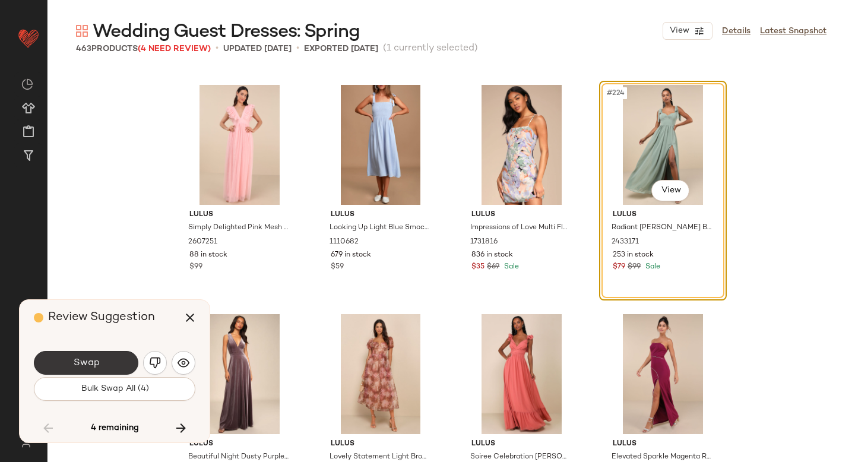
click at [94, 366] on span "Swap" at bounding box center [85, 362] width 27 height 11
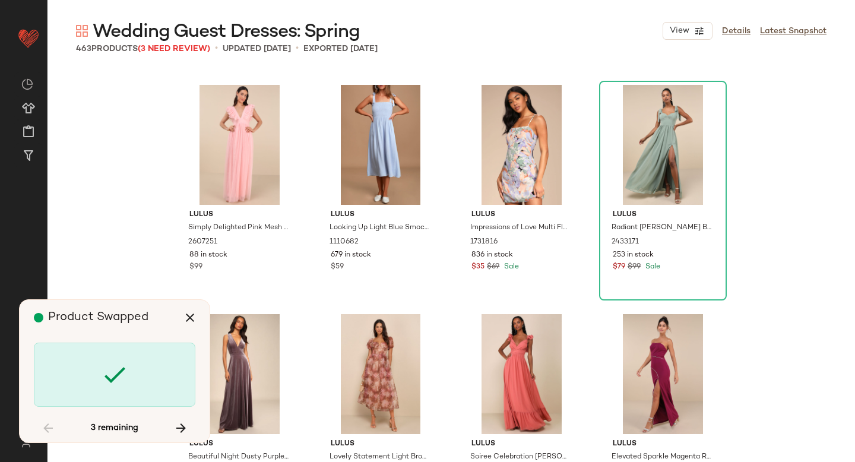
scroll to position [13292, 0]
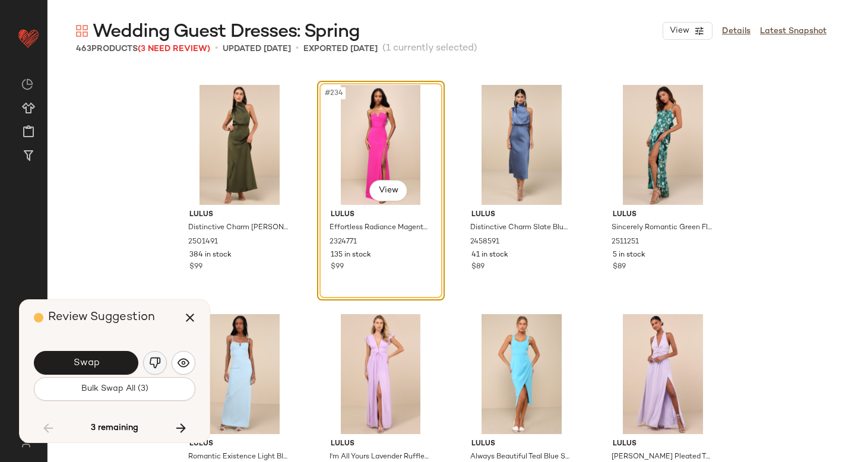
click at [158, 363] on img "button" at bounding box center [155, 363] width 12 height 12
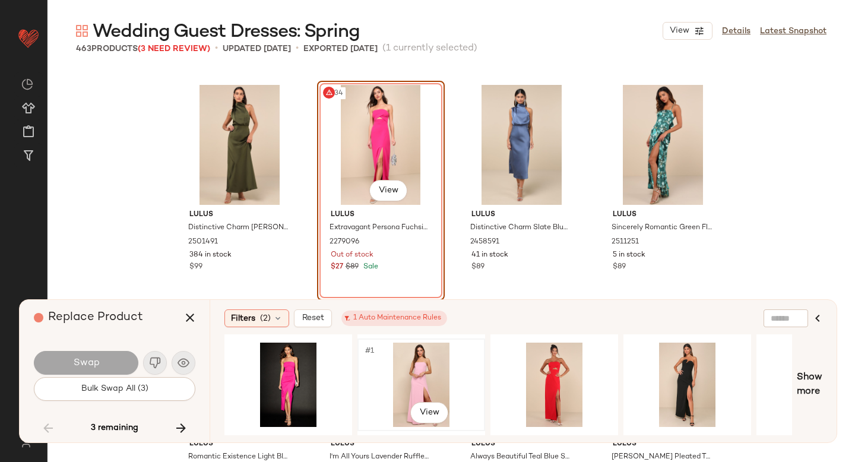
click at [410, 377] on div "#1 View" at bounding box center [421, 385] width 119 height 84
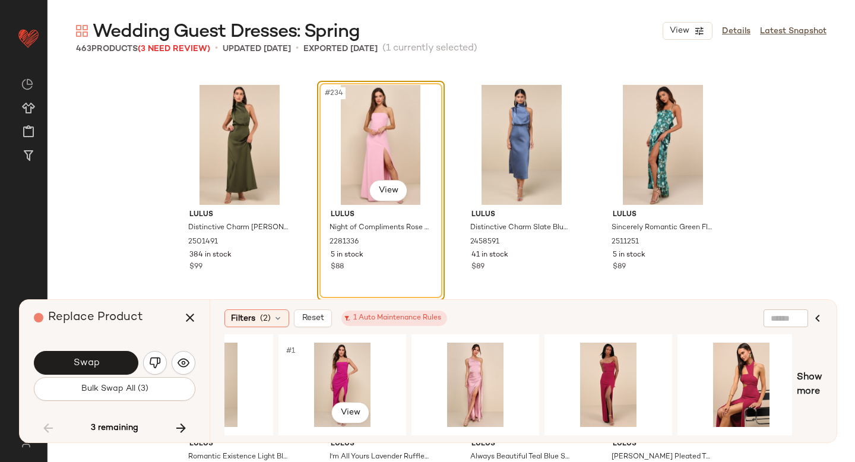
scroll to position [0, 524]
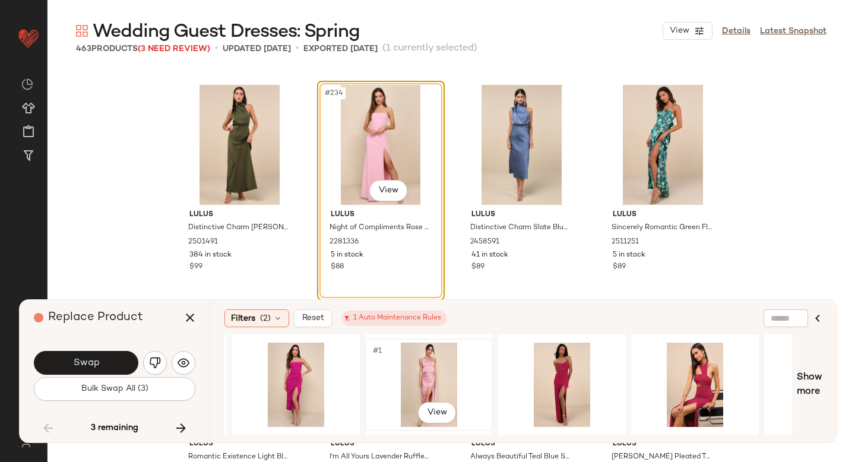
click at [433, 363] on div "#1 View" at bounding box center [428, 385] width 119 height 84
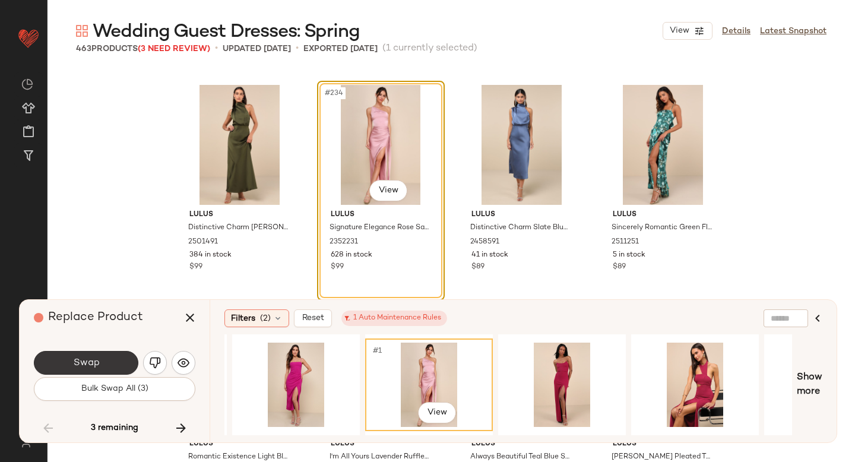
click at [107, 356] on button "Swap" at bounding box center [86, 363] width 104 height 24
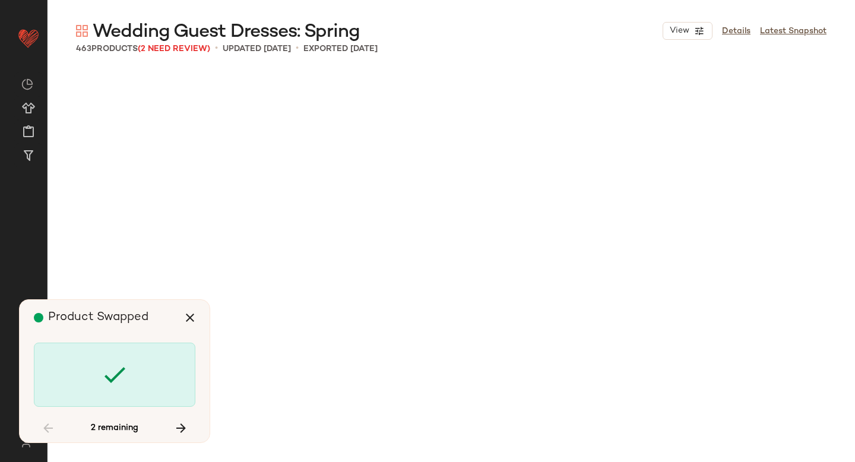
scroll to position [20167, 0]
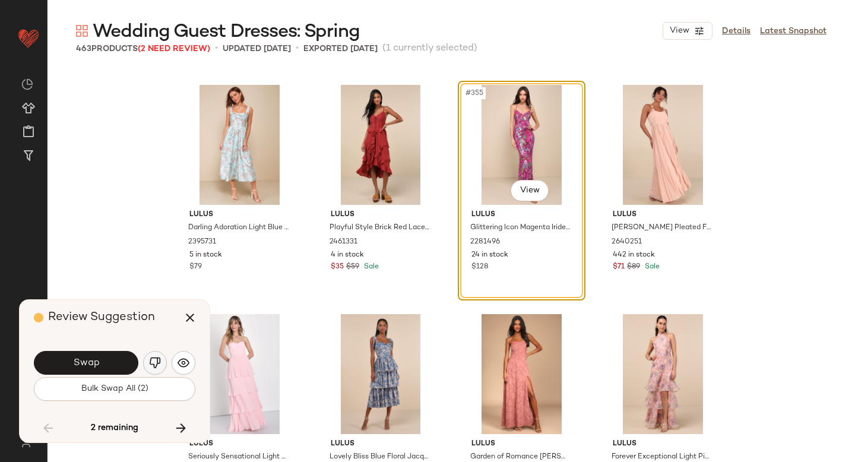
click at [151, 361] on img "button" at bounding box center [155, 363] width 12 height 12
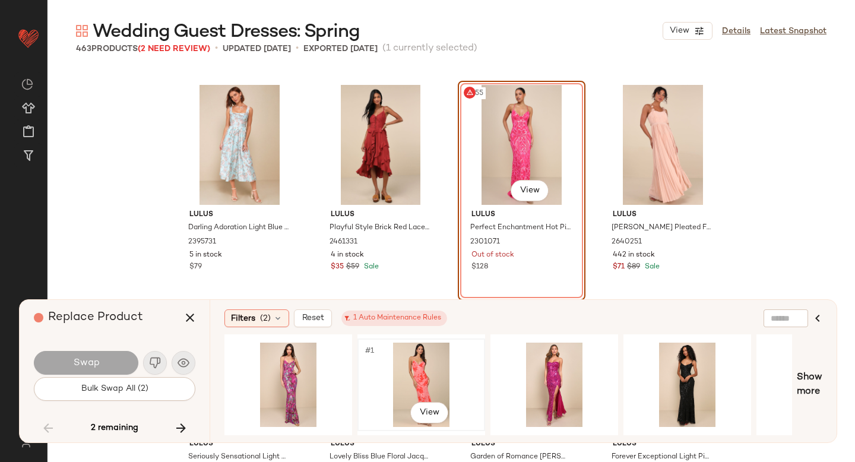
click at [423, 376] on div "#1 View" at bounding box center [421, 385] width 119 height 84
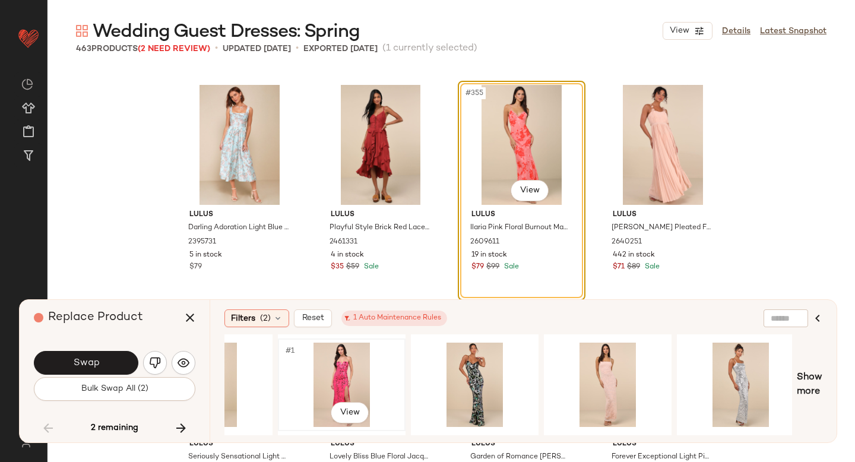
scroll to position [0, 482]
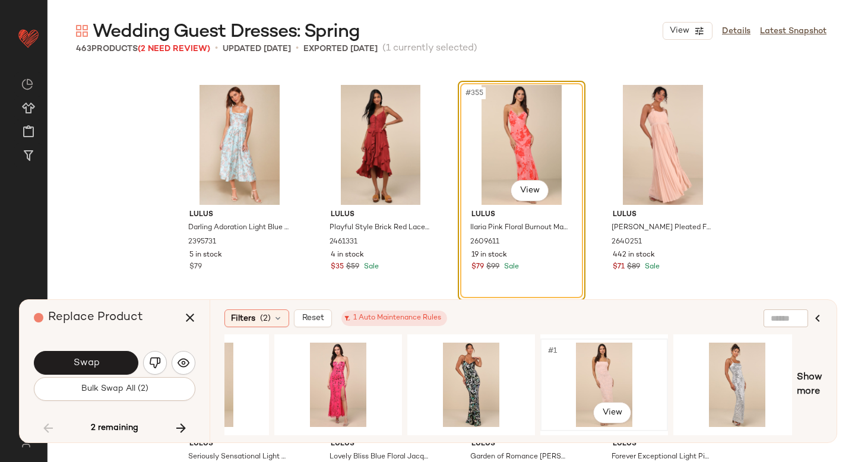
click at [575, 372] on div "#1 View" at bounding box center [603, 385] width 119 height 84
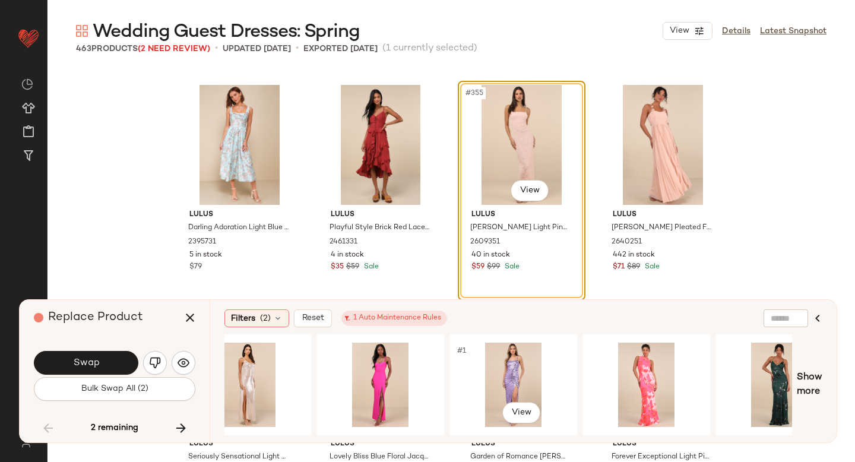
scroll to position [0, 1107]
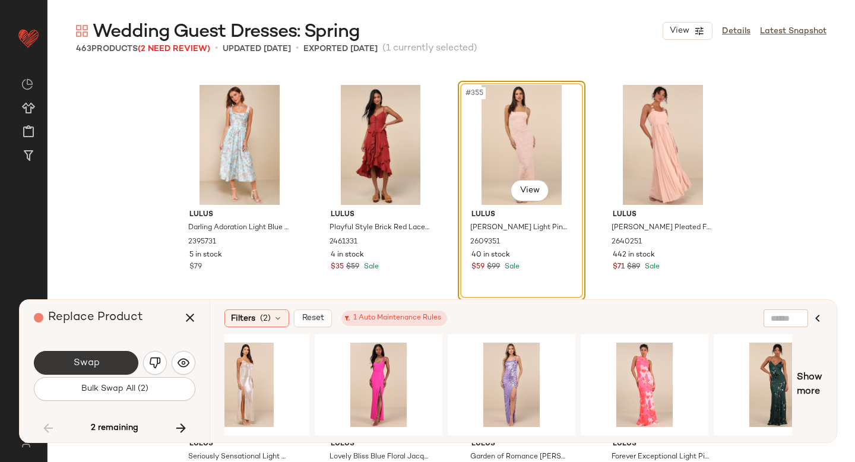
click at [107, 359] on button "Swap" at bounding box center [86, 363] width 104 height 24
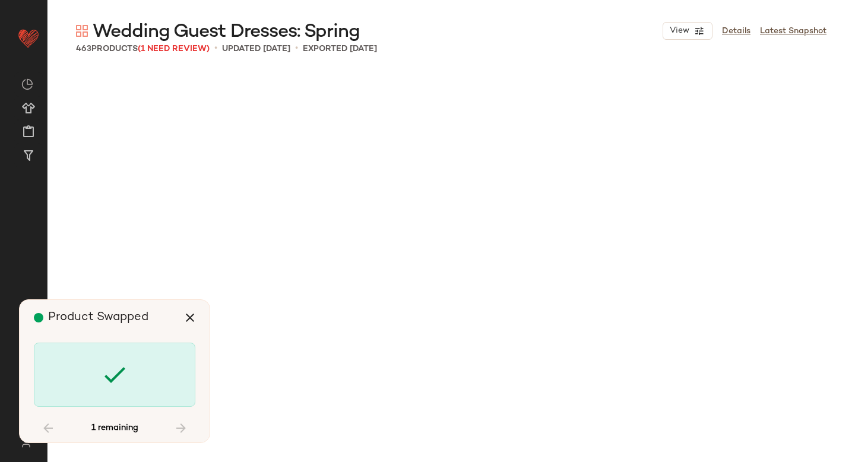
scroll to position [23605, 0]
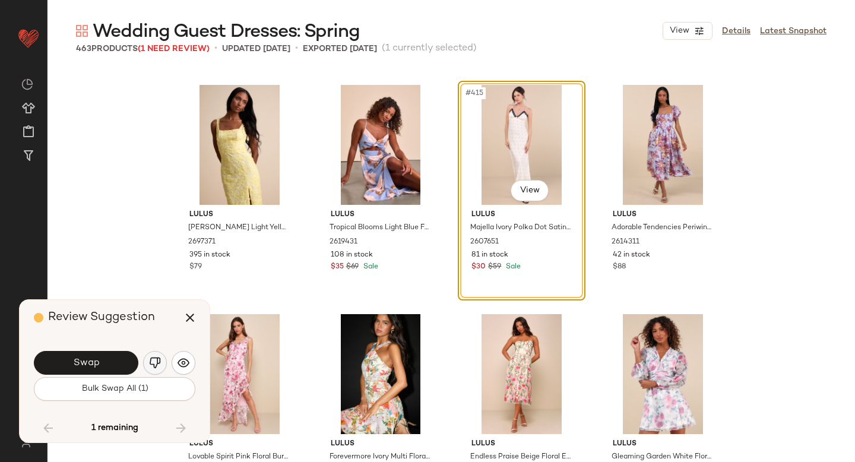
click at [162, 361] on button "button" at bounding box center [155, 363] width 24 height 24
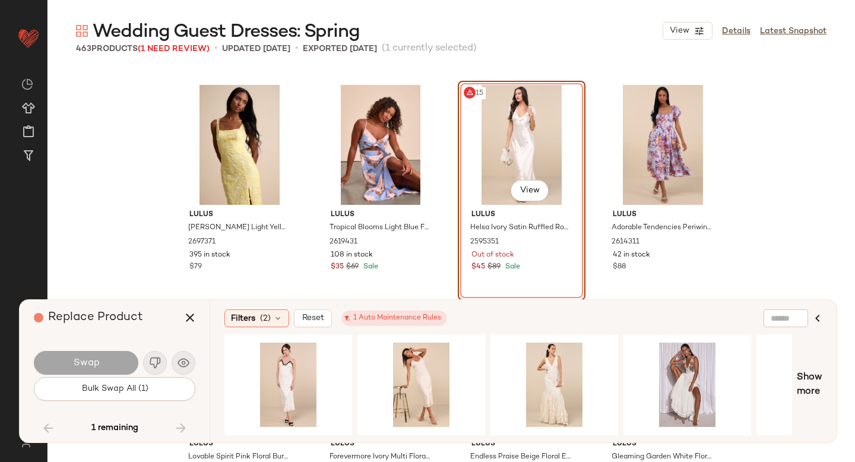
click at [519, 160] on div "#415 View" at bounding box center [521, 145] width 119 height 120
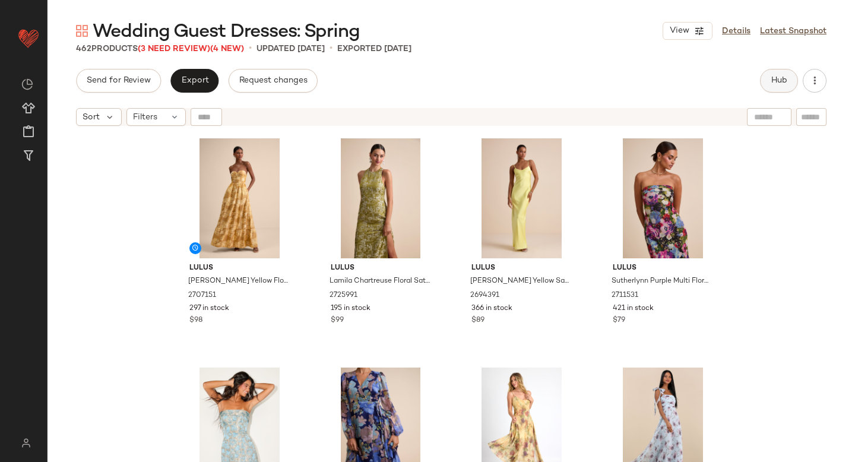
click at [779, 77] on span "Hub" at bounding box center [779, 80] width 17 height 9
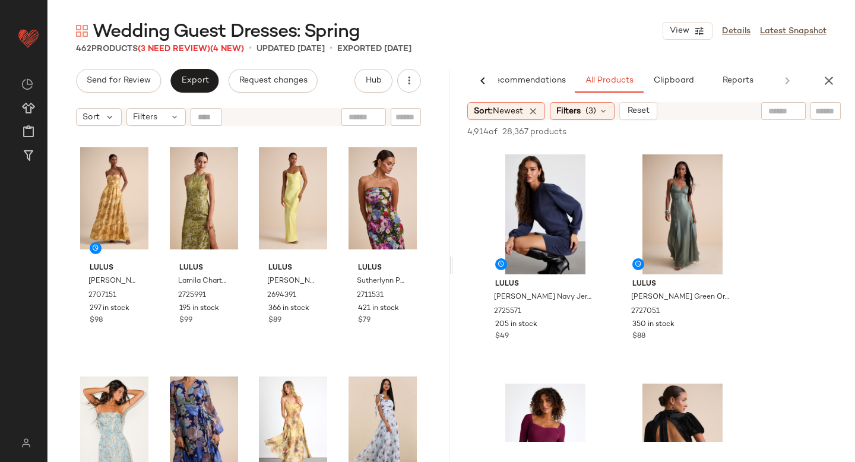
scroll to position [7651, 0]
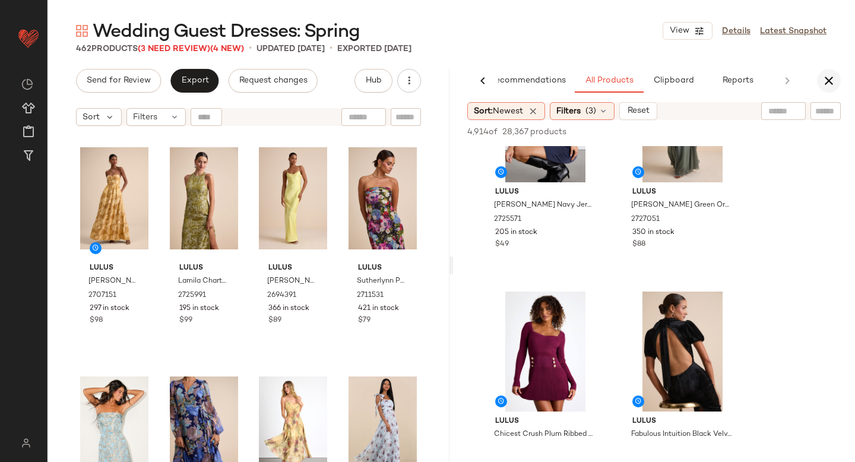
click at [826, 70] on button "button" at bounding box center [829, 81] width 24 height 24
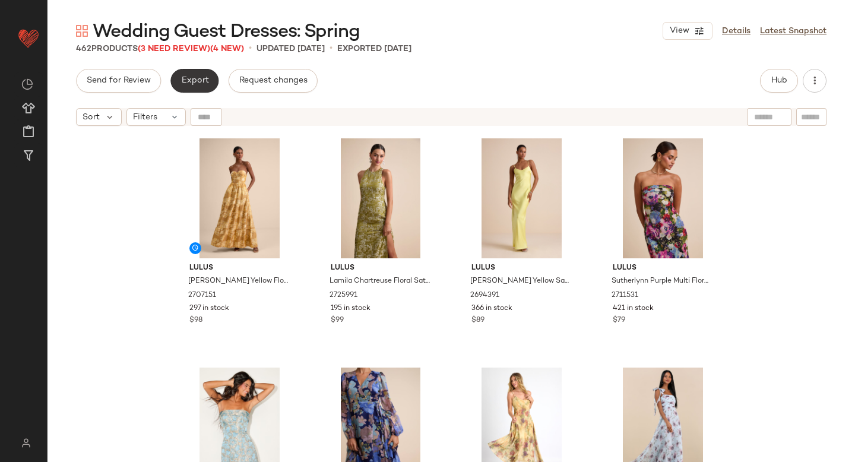
click at [182, 86] on button "Export" at bounding box center [194, 81] width 48 height 24
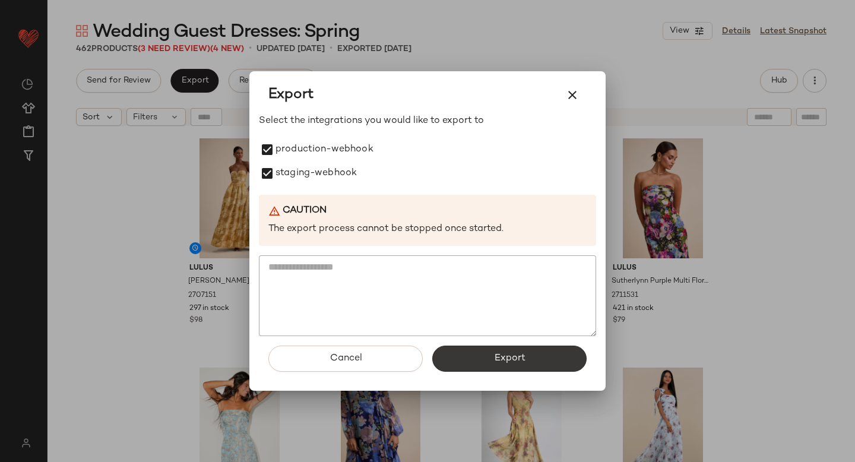
click at [465, 359] on button "Export" at bounding box center [509, 359] width 154 height 26
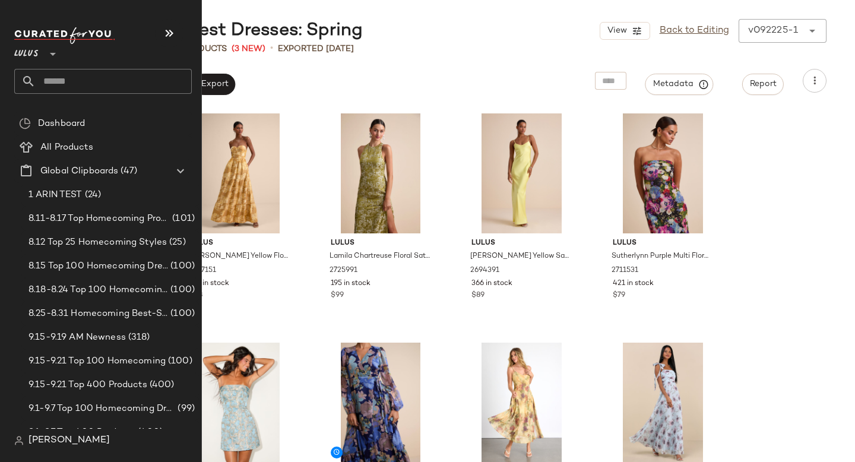
click at [99, 83] on input "text" at bounding box center [114, 81] width 156 height 25
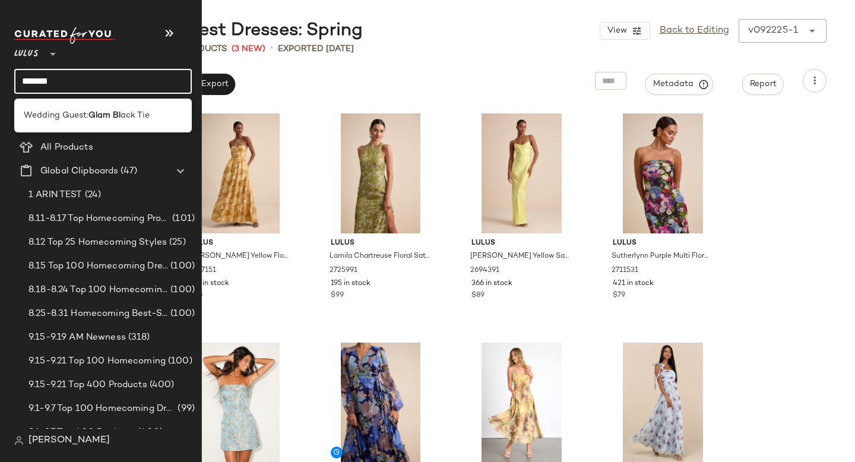
type input "*******"
click at [81, 129] on div "Wedding Guest: Glam Bl ack Tie" at bounding box center [103, 116] width 178 height 34
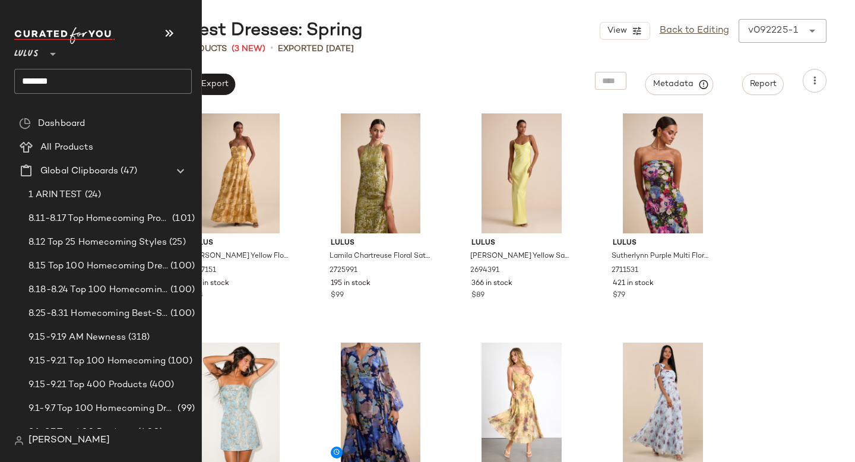
click at [97, 84] on input "*******" at bounding box center [103, 81] width 178 height 25
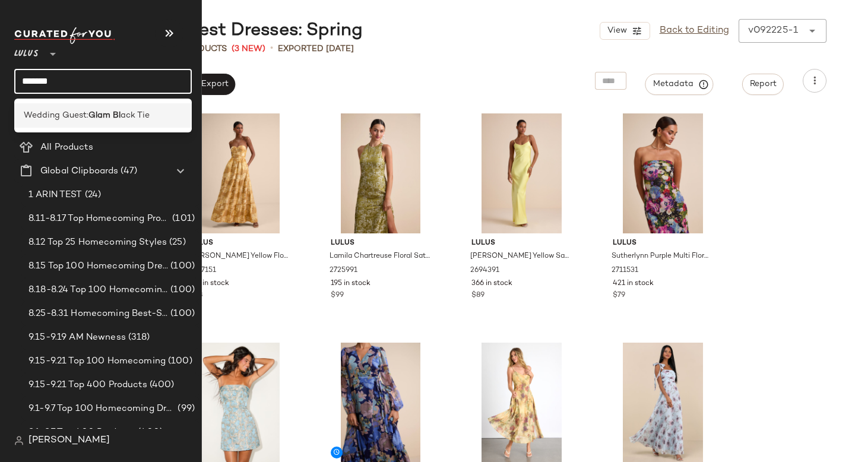
click at [87, 112] on span "Wedding Guest:" at bounding box center [56, 115] width 65 height 12
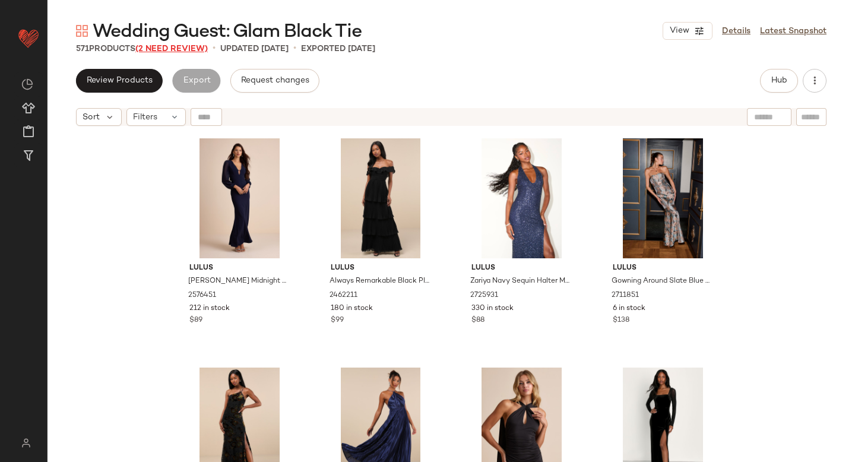
click at [172, 48] on span "(2 Need Review)" at bounding box center [171, 49] width 72 height 9
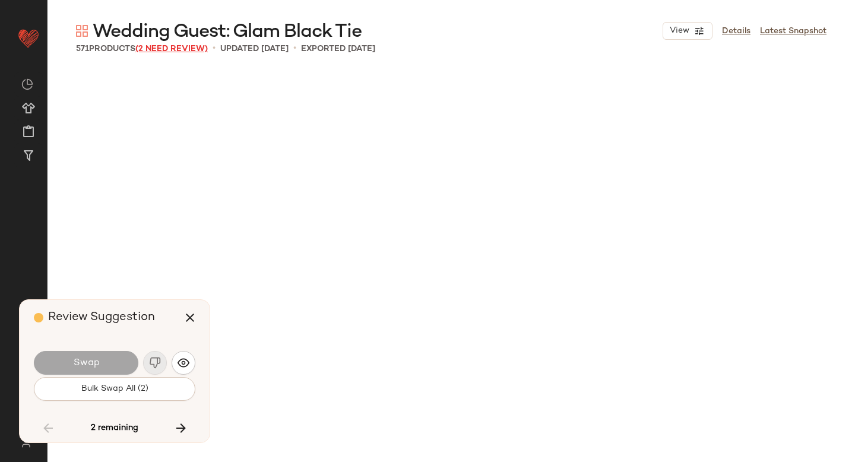
scroll to position [16500, 0]
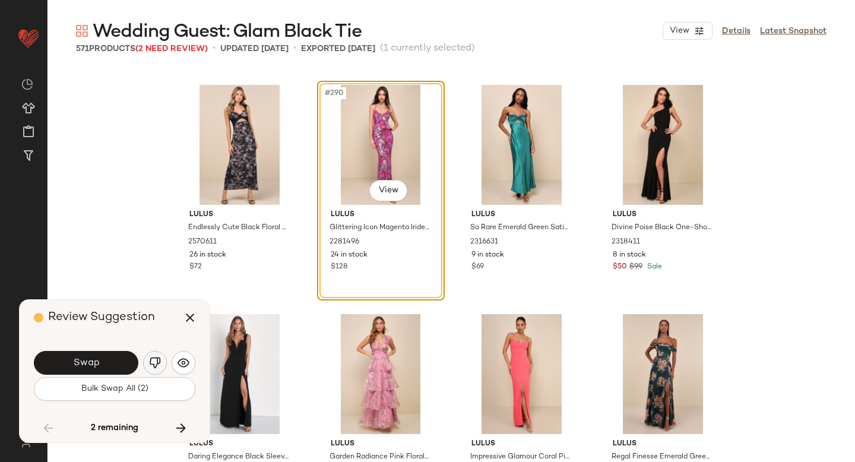
click at [153, 360] on img "button" at bounding box center [155, 363] width 12 height 12
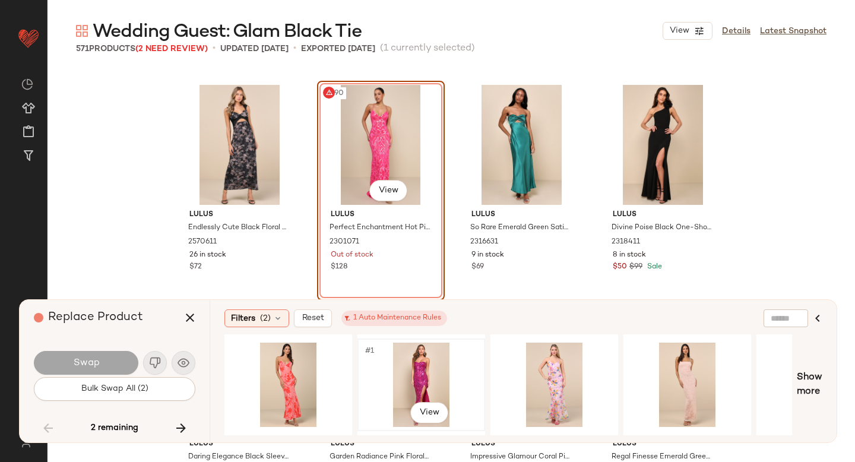
click at [441, 367] on div "#1 View" at bounding box center [421, 385] width 119 height 84
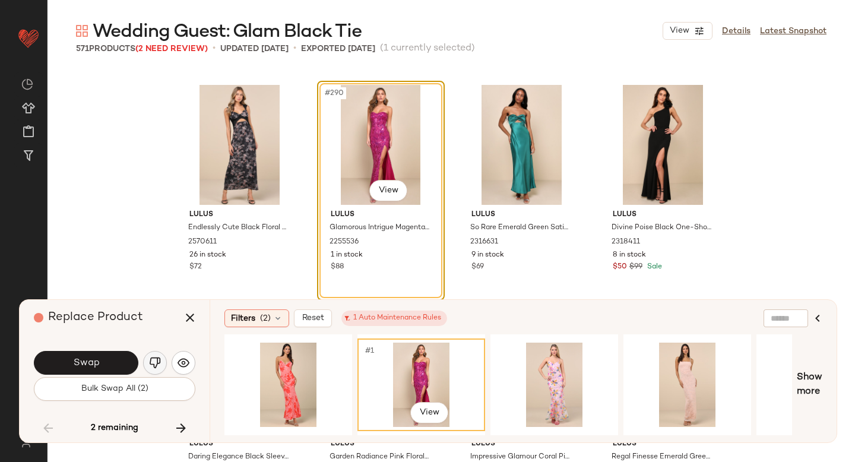
click at [154, 361] on img "button" at bounding box center [155, 363] width 12 height 12
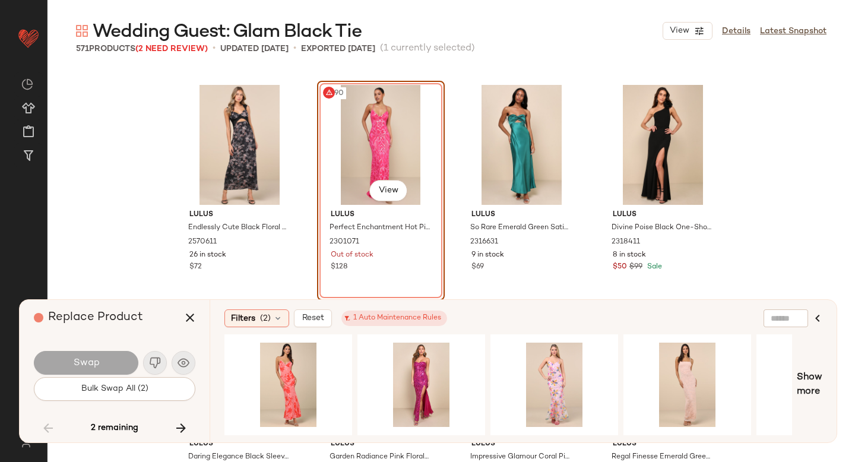
click at [425, 140] on div "#290 View" at bounding box center [380, 145] width 119 height 120
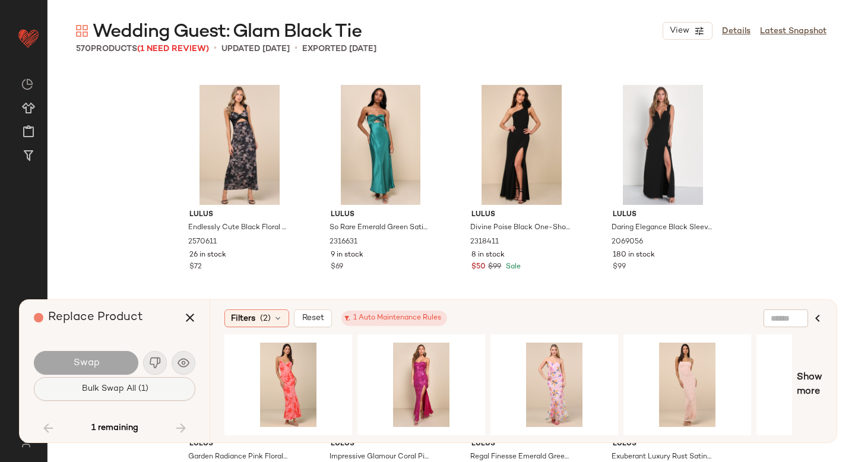
click at [151, 387] on button "Bulk Swap All (1)" at bounding box center [114, 389] width 161 height 24
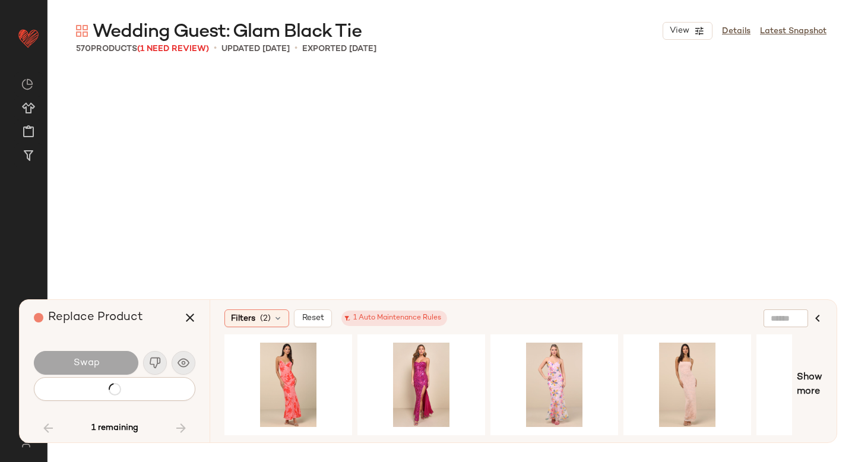
scroll to position [16500, 0]
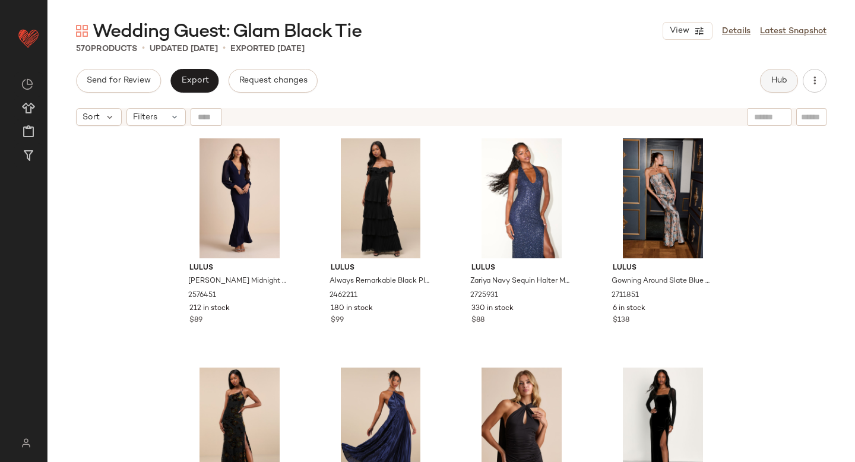
click at [777, 80] on span "Hub" at bounding box center [779, 80] width 17 height 9
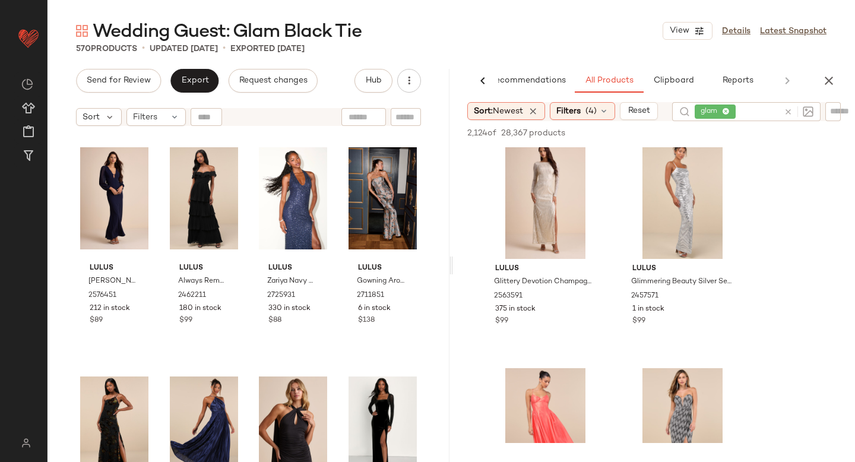
scroll to position [702, 0]
click at [788, 112] on icon at bounding box center [788, 111] width 9 height 9
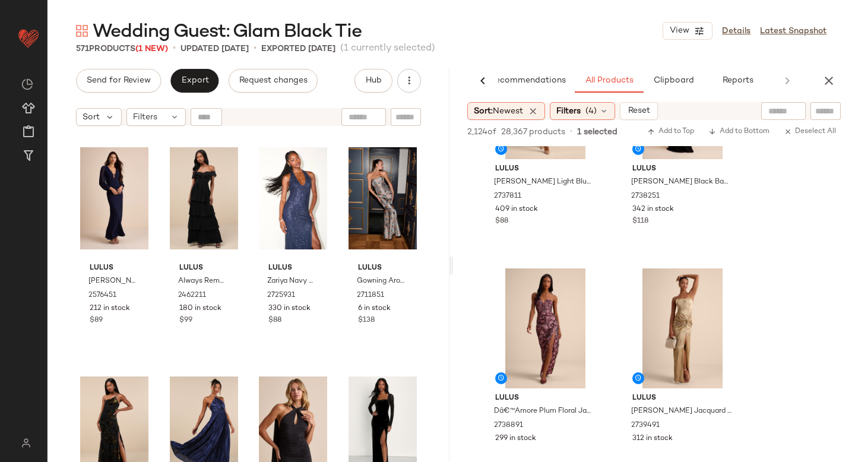
scroll to position [1577, 0]
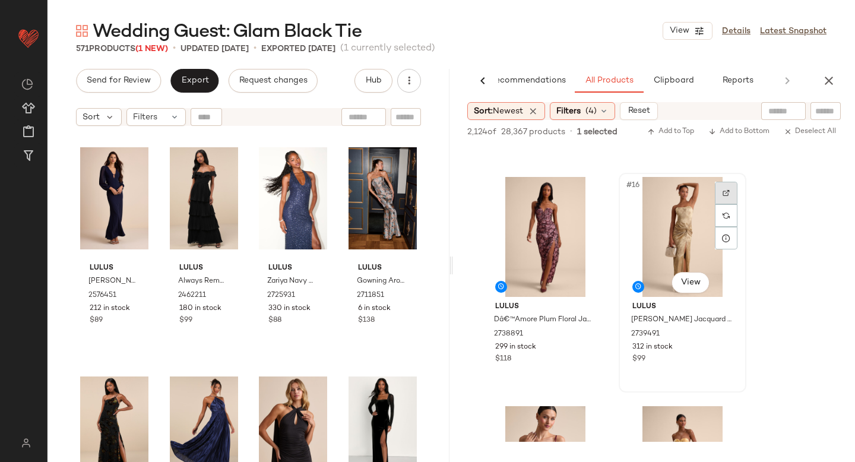
click at [718, 197] on div at bounding box center [726, 193] width 23 height 23
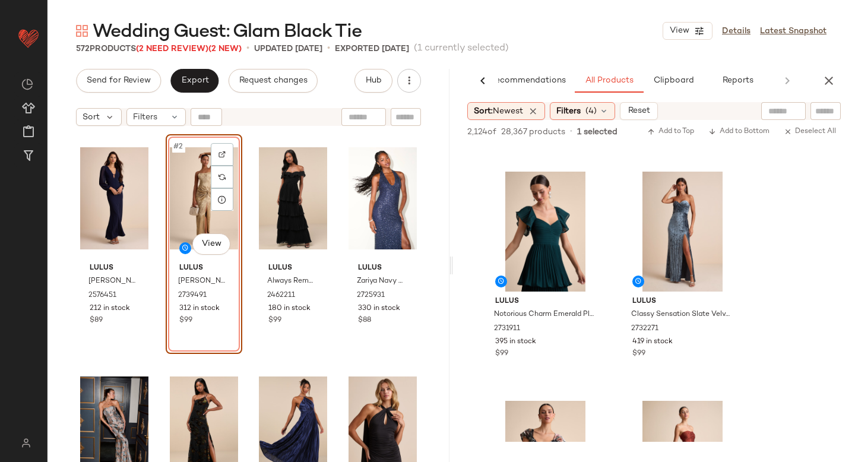
scroll to position [2720, 0]
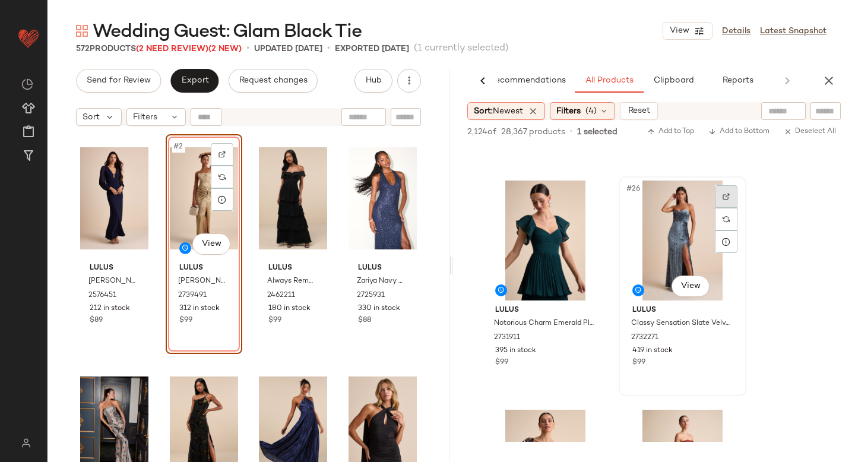
click at [723, 195] on img at bounding box center [726, 196] width 7 height 7
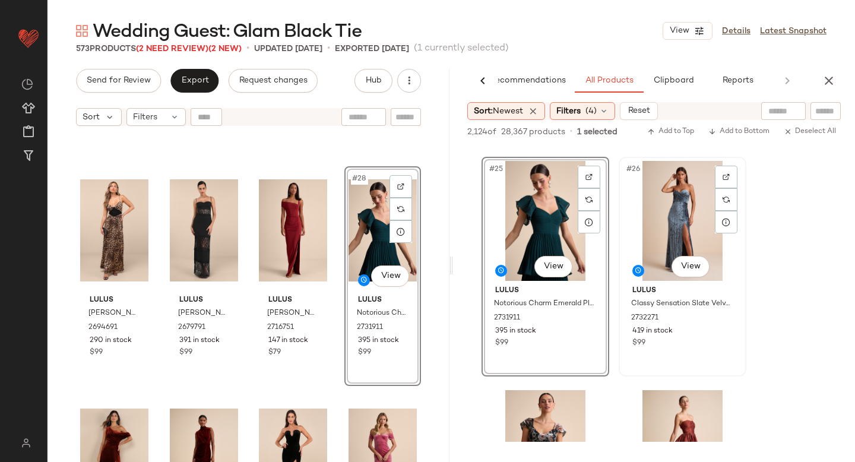
scroll to position [2743, 0]
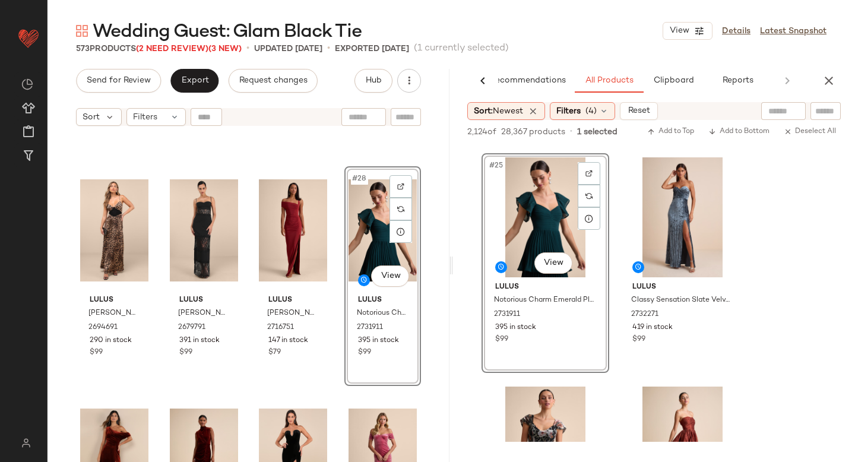
click at [368, 235] on div "#28 View" at bounding box center [383, 230] width 68 height 120
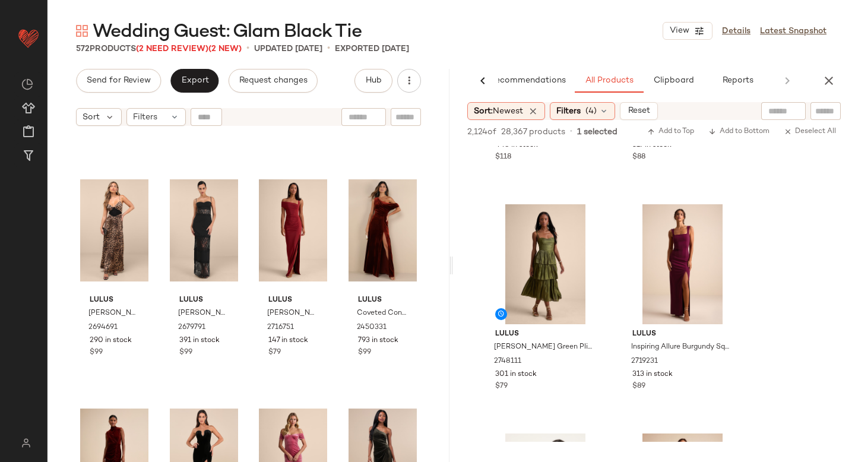
scroll to position [3814, 0]
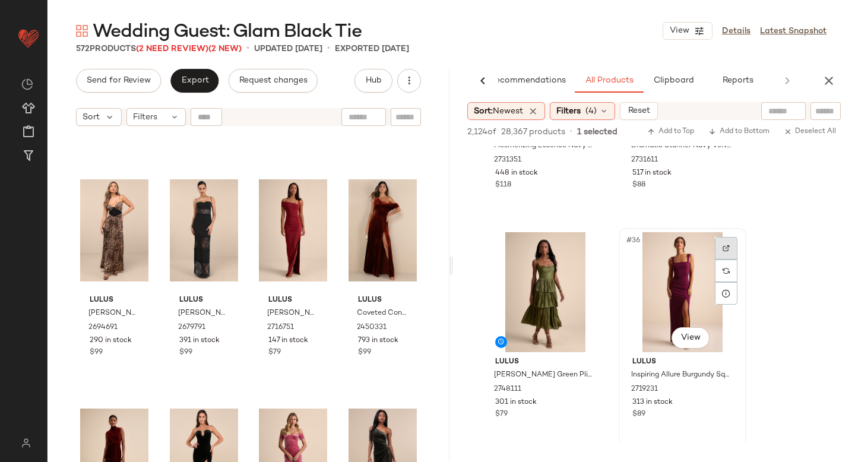
click at [726, 245] on img at bounding box center [726, 248] width 7 height 7
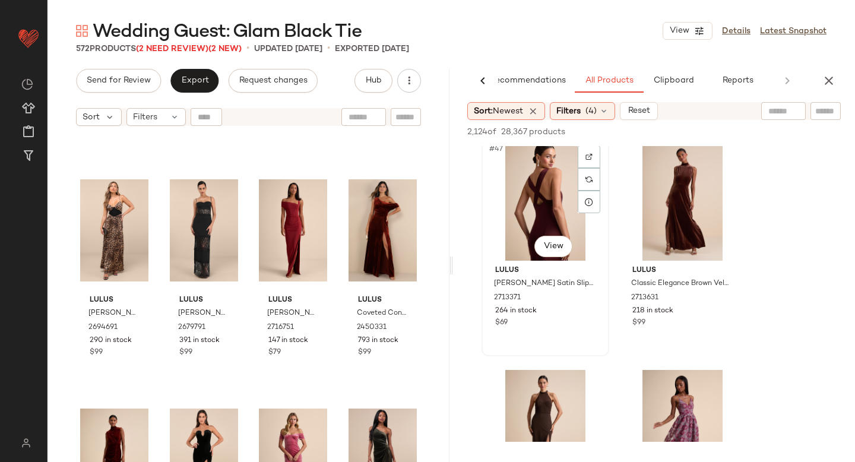
scroll to position [5250, 0]
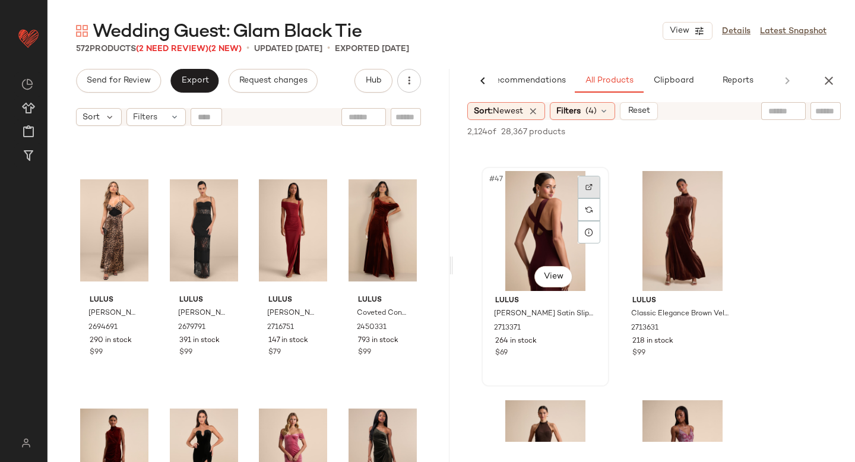
click at [588, 190] on img at bounding box center [588, 186] width 7 height 7
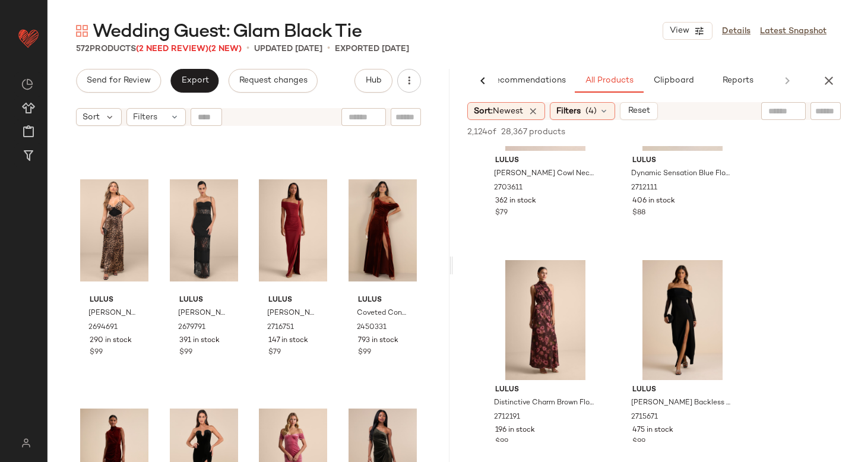
scroll to position [6135, 0]
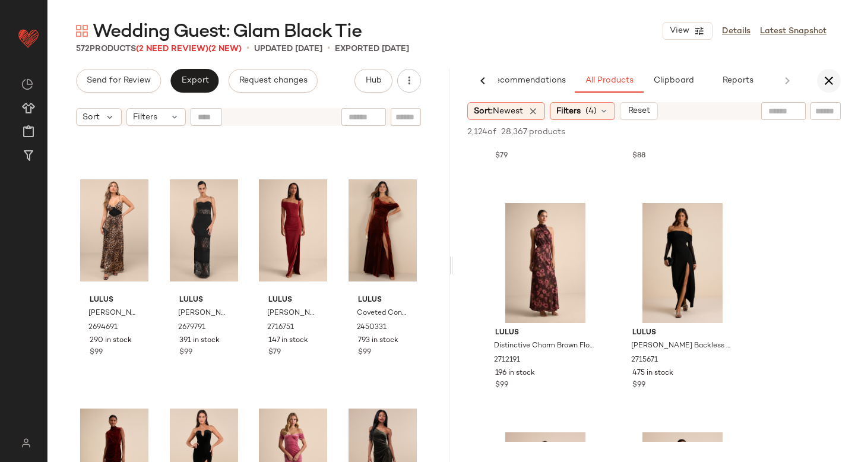
click at [825, 75] on icon "button" at bounding box center [829, 81] width 14 height 14
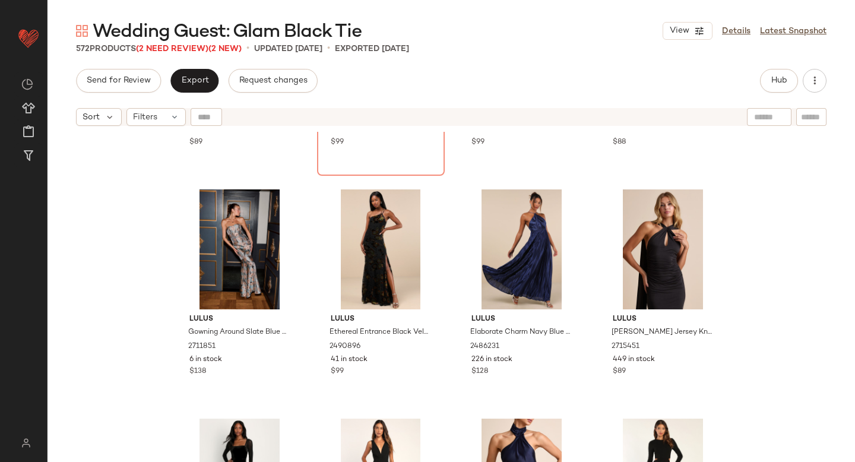
scroll to position [0, 0]
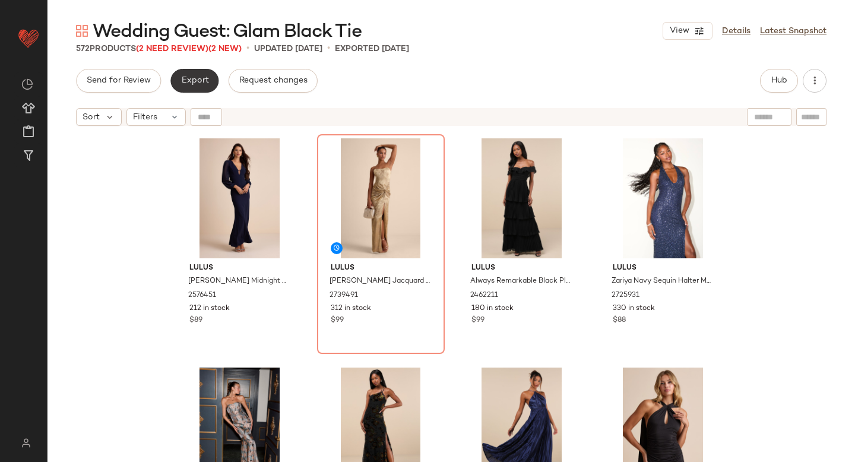
click at [210, 83] on button "Export" at bounding box center [194, 81] width 48 height 24
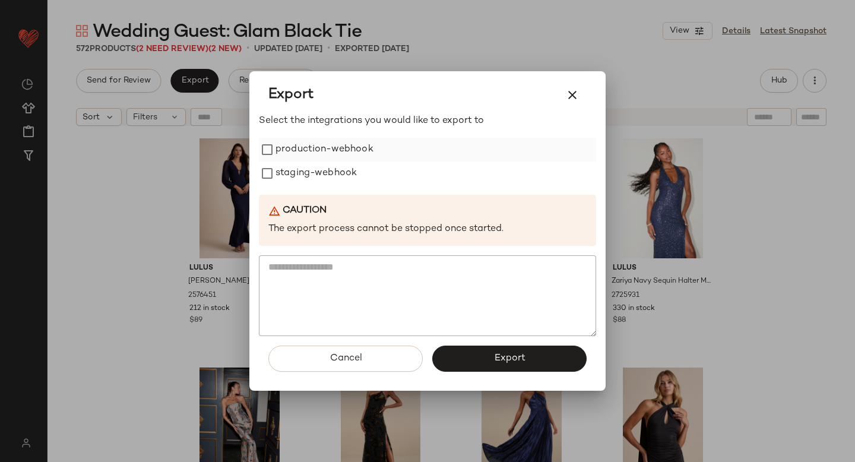
click at [331, 148] on label "production-webhook" at bounding box center [324, 150] width 98 height 24
click at [331, 166] on label "staging-webhook" at bounding box center [315, 173] width 81 height 24
click at [490, 354] on button "Export" at bounding box center [509, 359] width 154 height 26
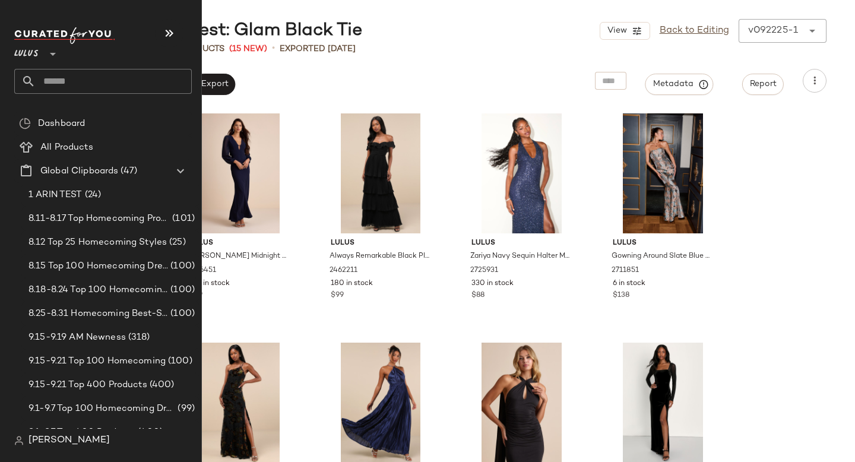
click at [48, 87] on input "text" at bounding box center [114, 81] width 156 height 25
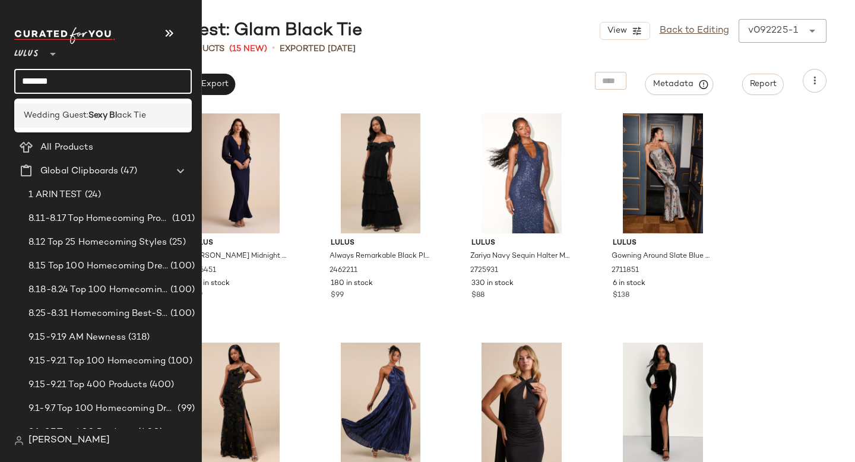
type input "*******"
click at [44, 119] on span "Wedding Guest:" at bounding box center [56, 115] width 65 height 12
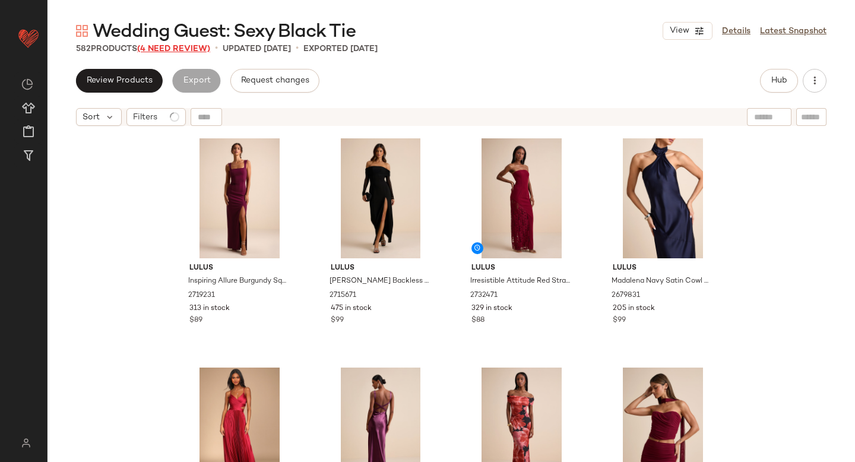
click at [203, 47] on span "(4 Need Review)" at bounding box center [173, 49] width 73 height 9
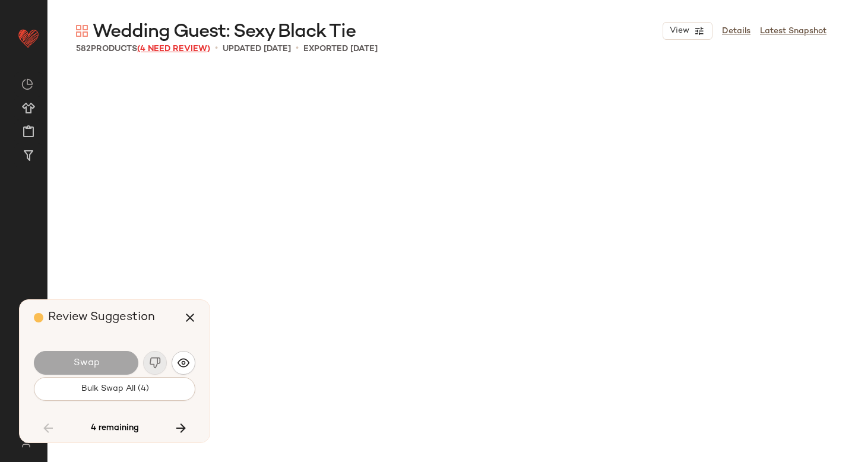
scroll to position [16730, 0]
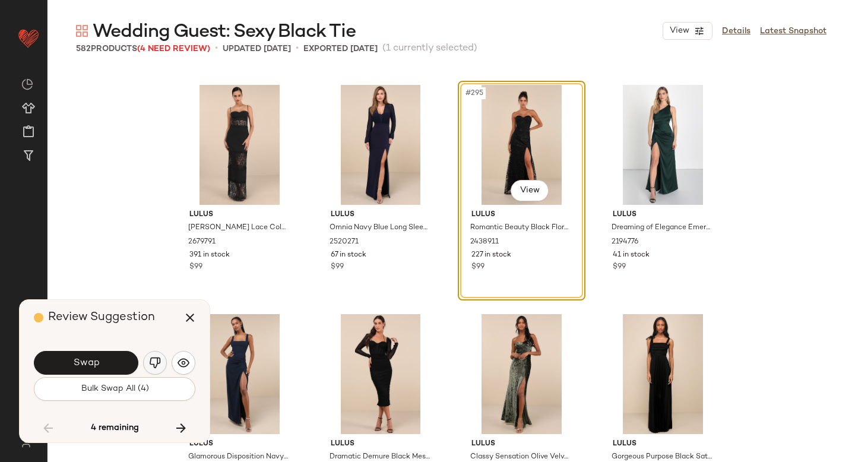
click at [154, 361] on img "button" at bounding box center [155, 363] width 12 height 12
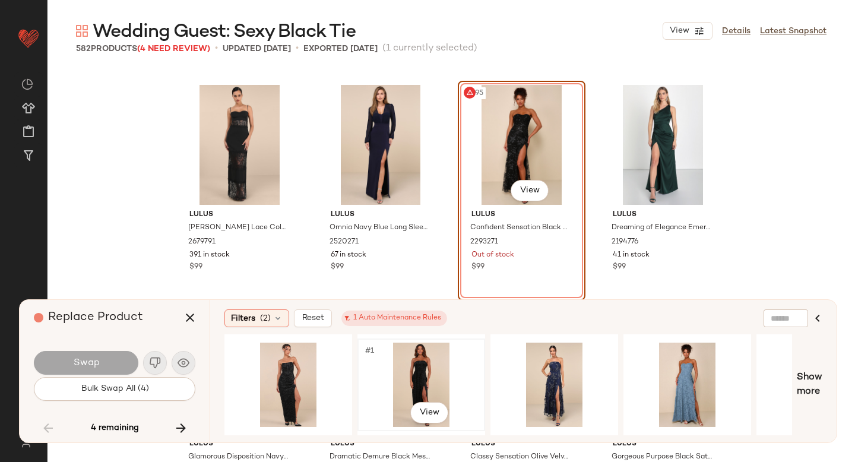
click at [404, 373] on div "#1 View" at bounding box center [421, 385] width 119 height 84
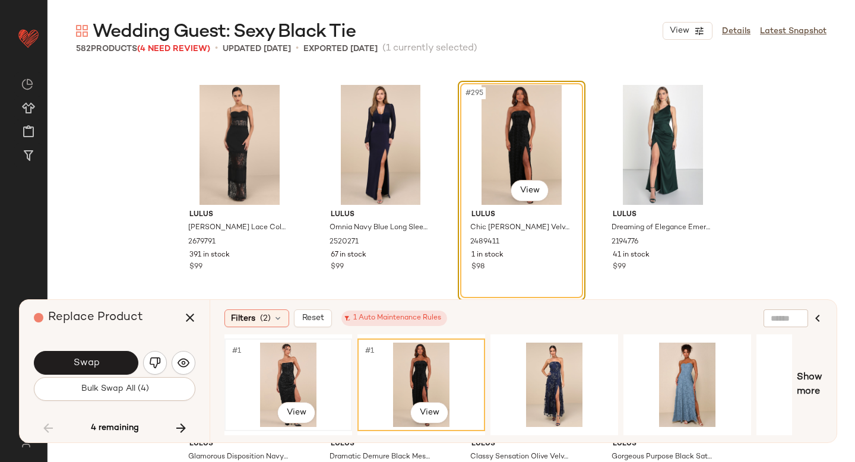
click at [259, 368] on div "#1 View" at bounding box center [288, 385] width 119 height 84
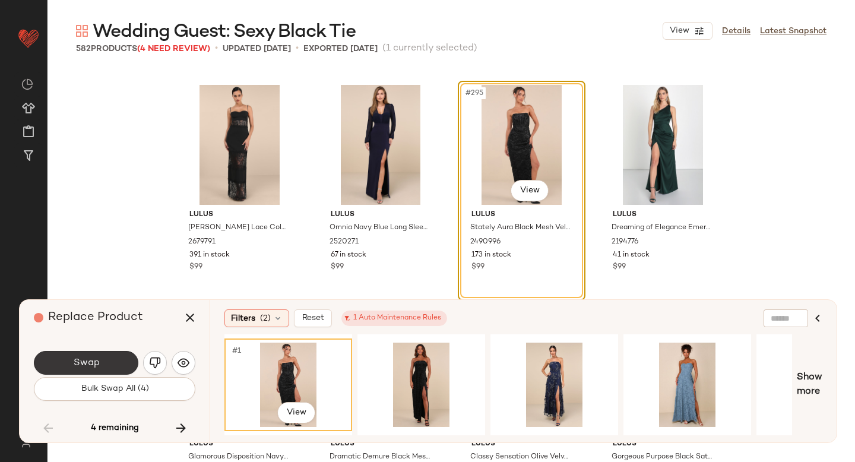
click at [106, 354] on button "Swap" at bounding box center [86, 363] width 104 height 24
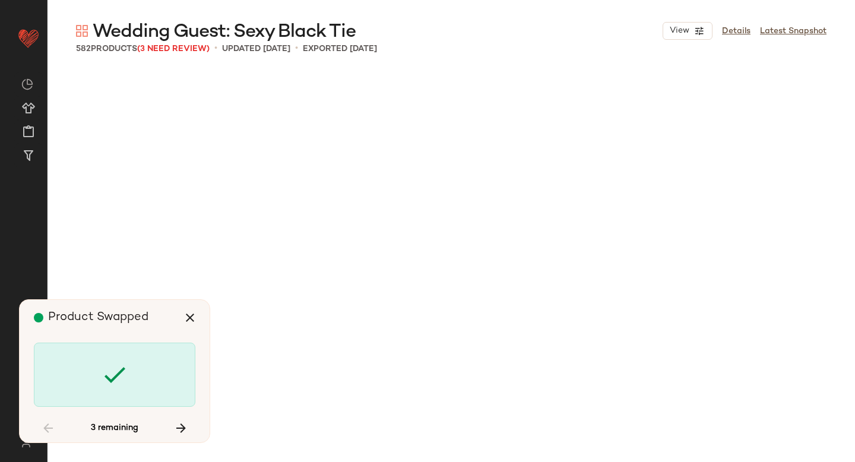
scroll to position [28417, 0]
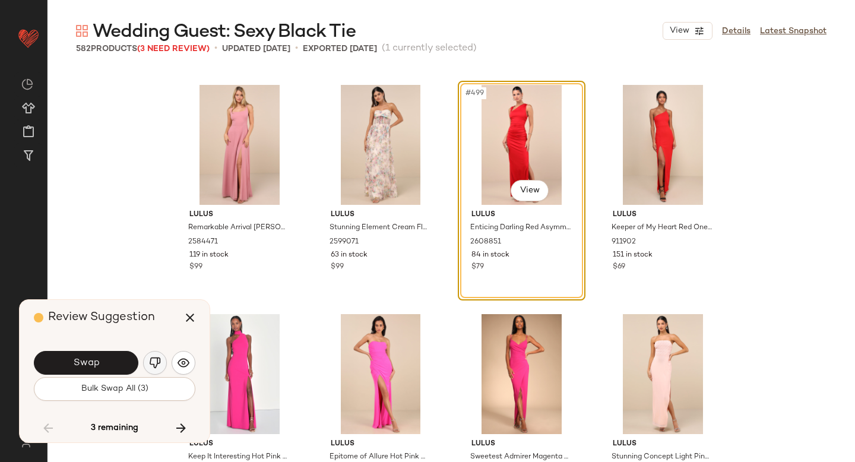
click at [151, 365] on img "button" at bounding box center [155, 363] width 12 height 12
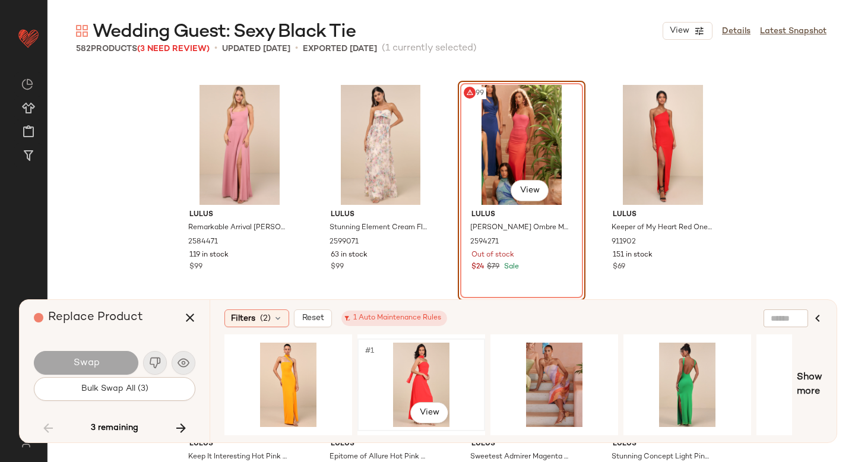
click at [401, 368] on div "#1 View" at bounding box center [421, 385] width 119 height 84
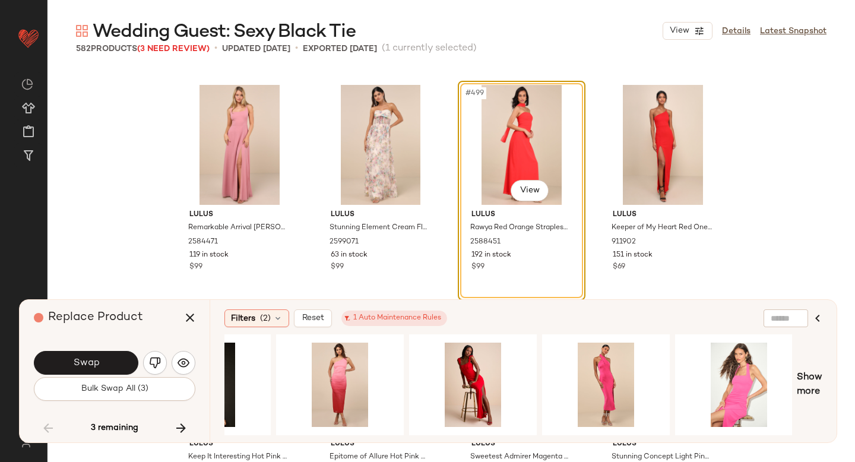
scroll to position [0, 874]
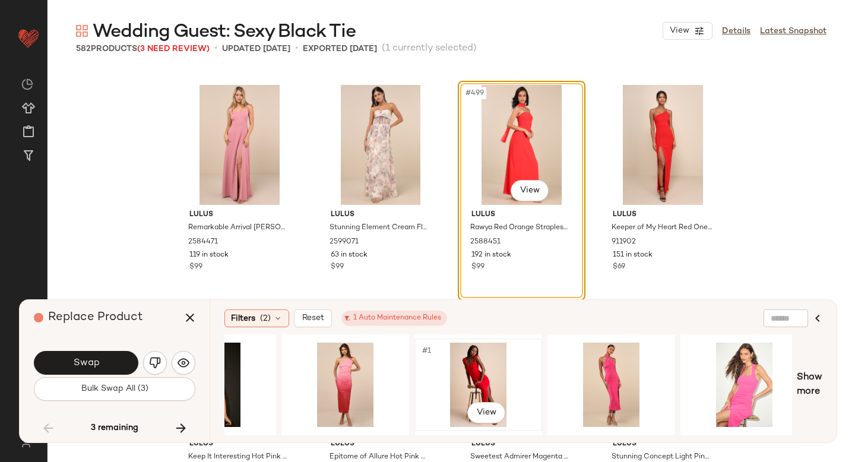
click at [473, 370] on div "#1 View" at bounding box center [478, 385] width 119 height 84
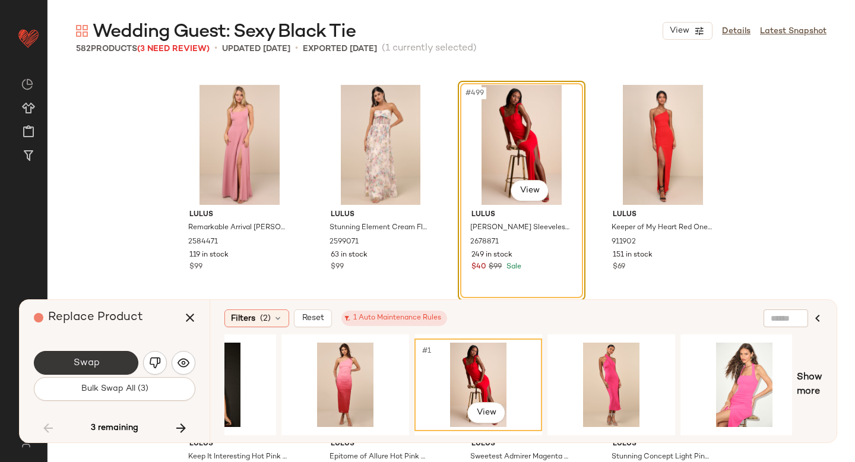
click at [80, 357] on span "Swap" at bounding box center [85, 362] width 27 height 11
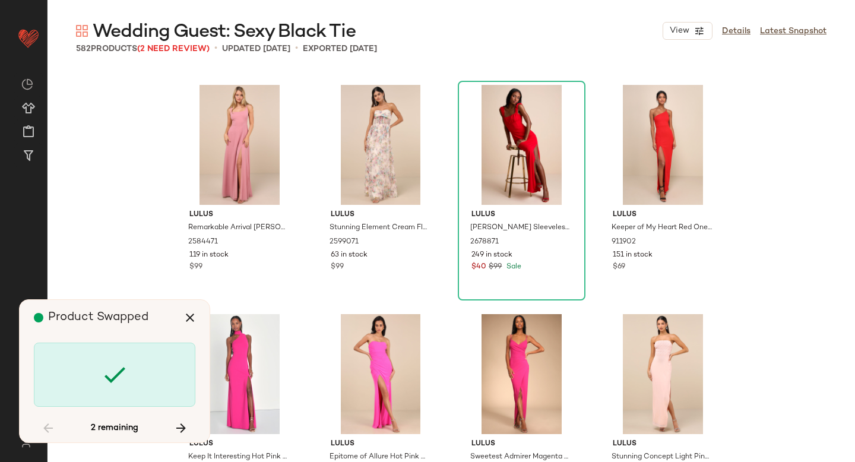
scroll to position [30021, 0]
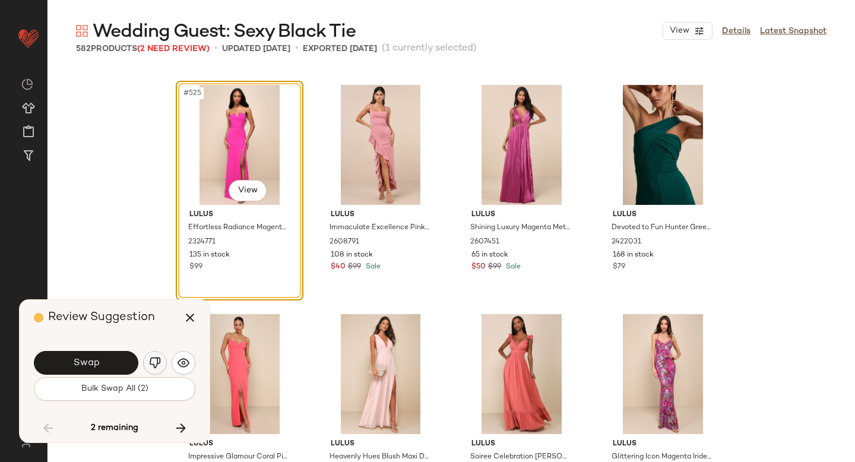
click at [158, 359] on img "button" at bounding box center [155, 363] width 12 height 12
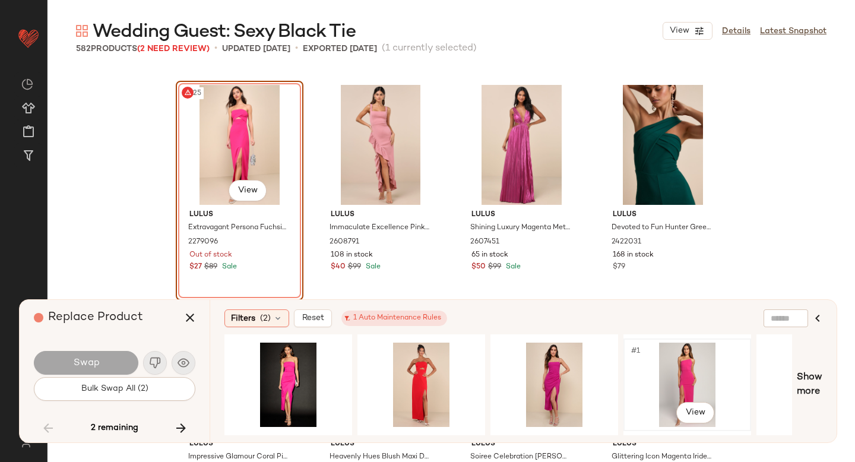
click at [682, 363] on div "#1 View" at bounding box center [687, 385] width 119 height 84
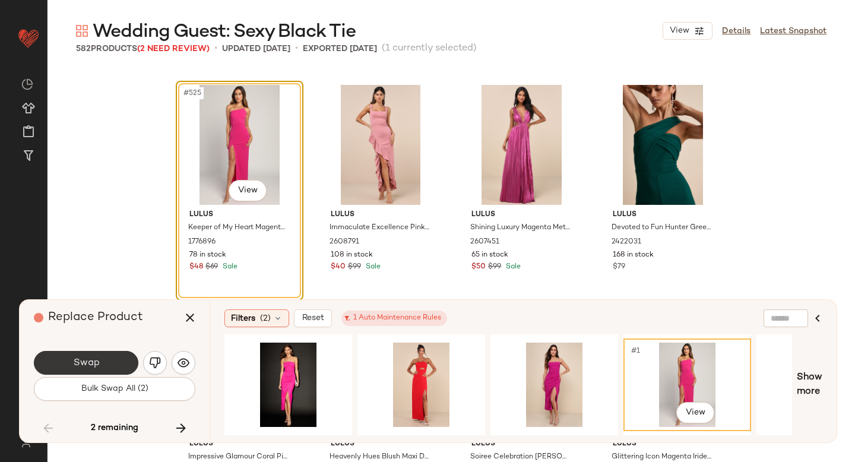
click at [102, 360] on button "Swap" at bounding box center [86, 363] width 104 height 24
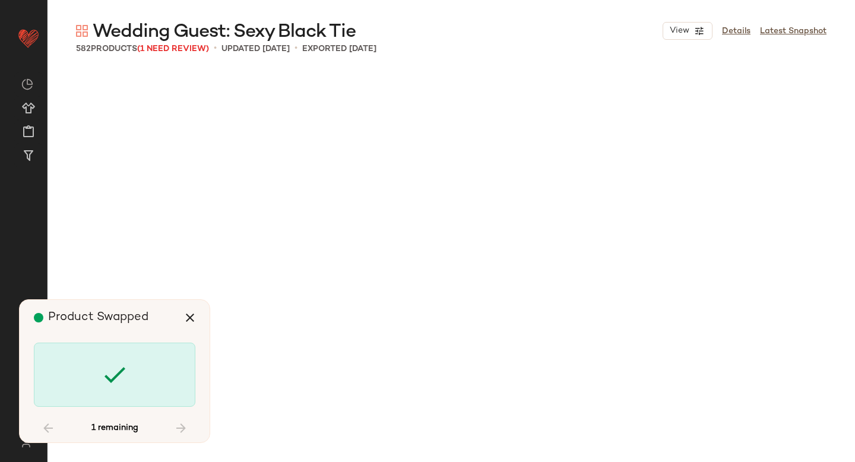
scroll to position [31167, 0]
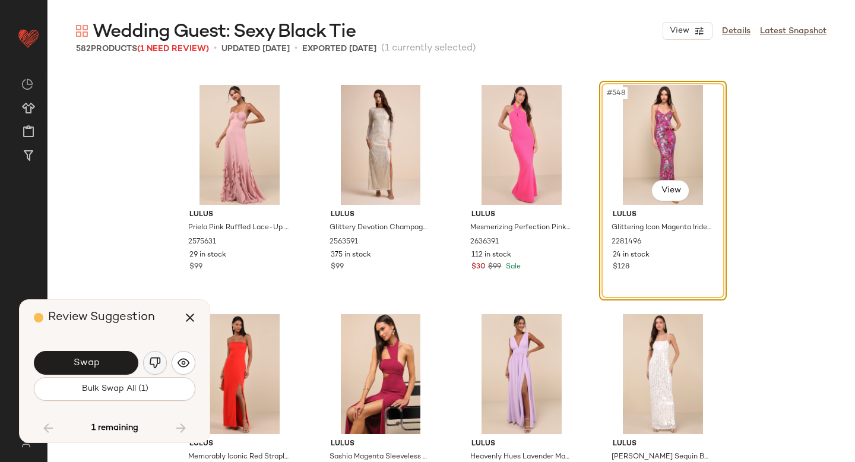
click at [151, 360] on img "button" at bounding box center [155, 363] width 12 height 12
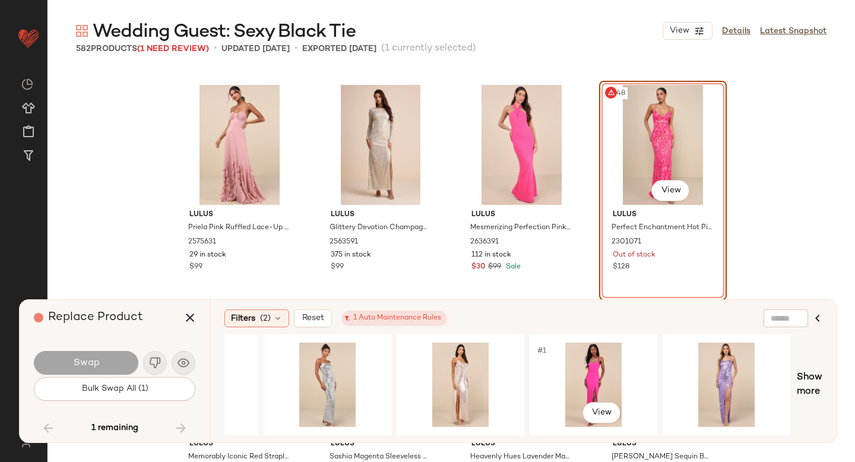
scroll to position [0, 626]
click at [555, 362] on div "#1 View" at bounding box center [592, 385] width 119 height 84
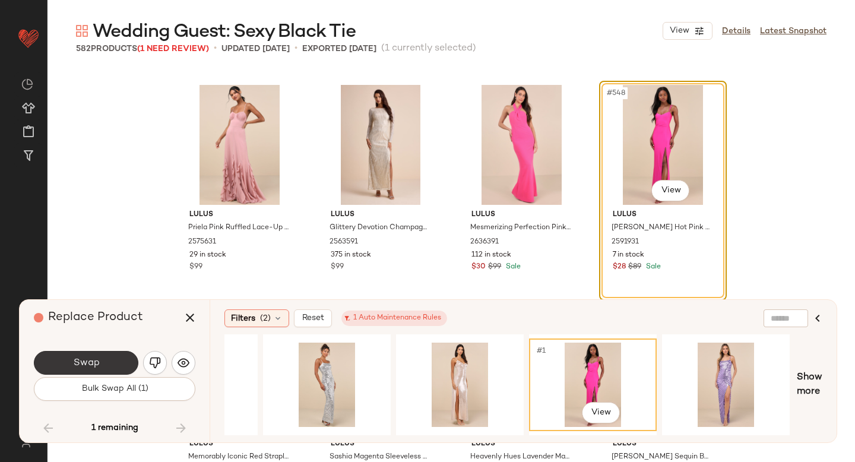
click at [102, 355] on button "Swap" at bounding box center [86, 363] width 104 height 24
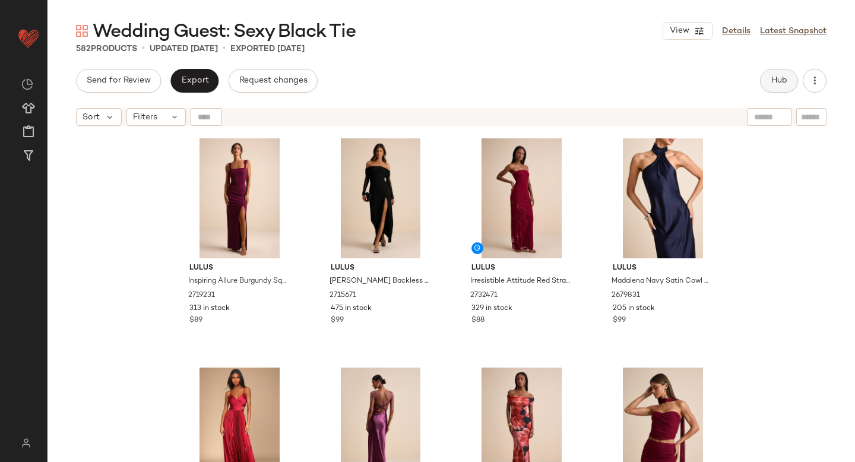
click at [777, 81] on span "Hub" at bounding box center [779, 80] width 17 height 9
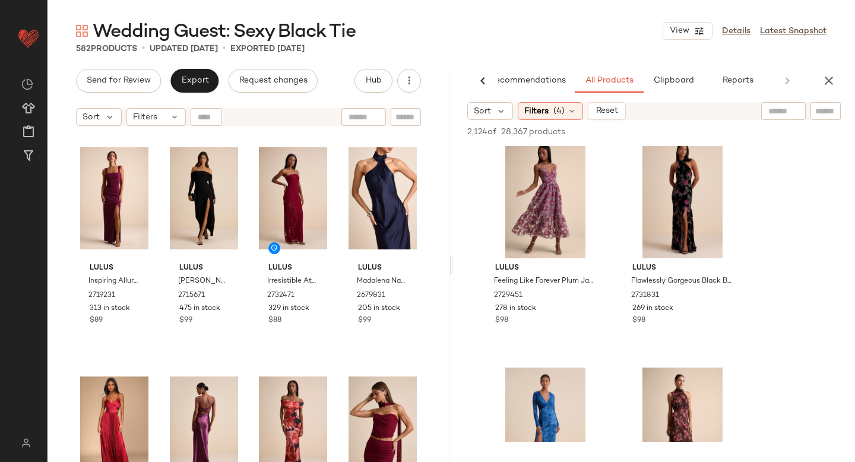
scroll to position [5281, 0]
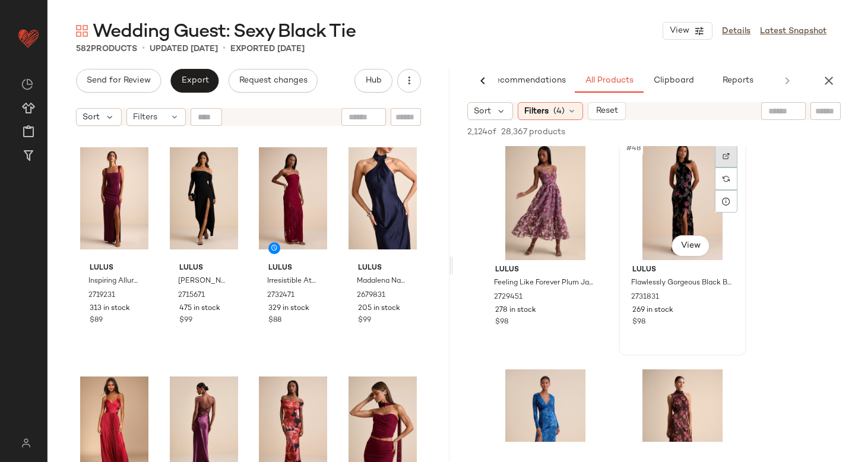
click at [724, 160] on div at bounding box center [726, 156] width 23 height 23
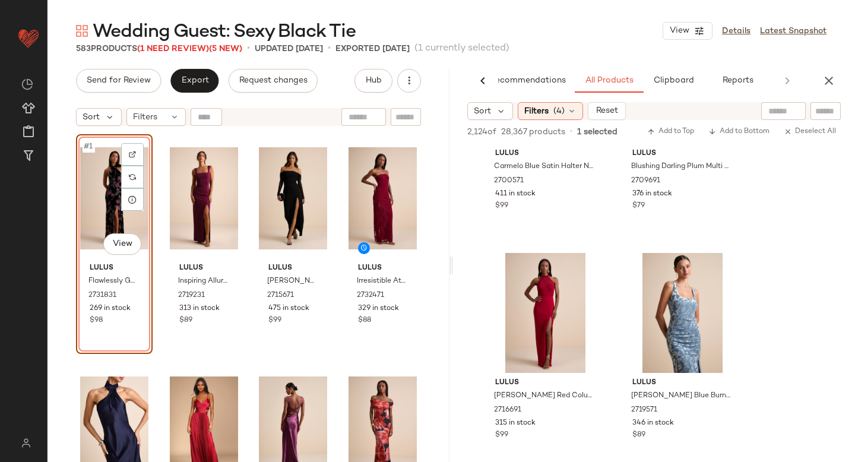
scroll to position [7770, 0]
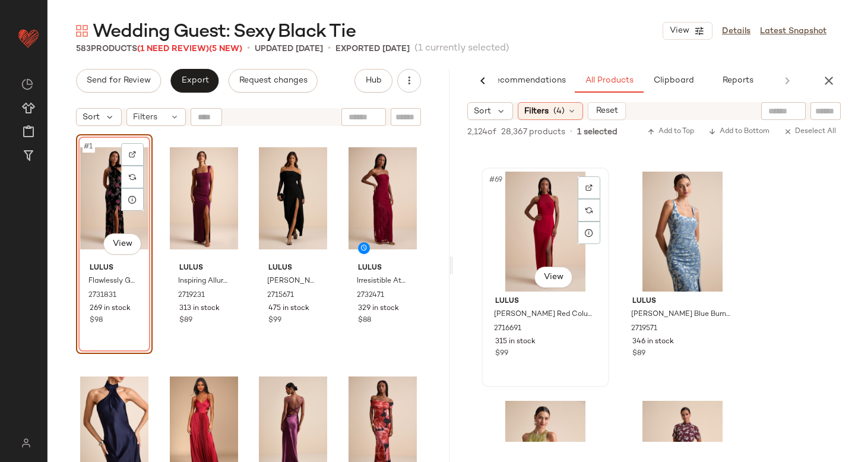
click at [600, 189] on div "#69 View" at bounding box center [545, 232] width 119 height 120
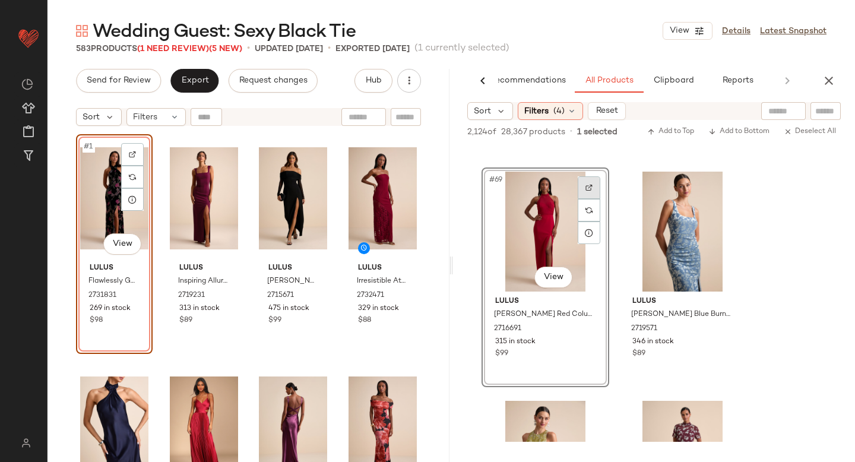
click at [583, 181] on div at bounding box center [589, 187] width 23 height 23
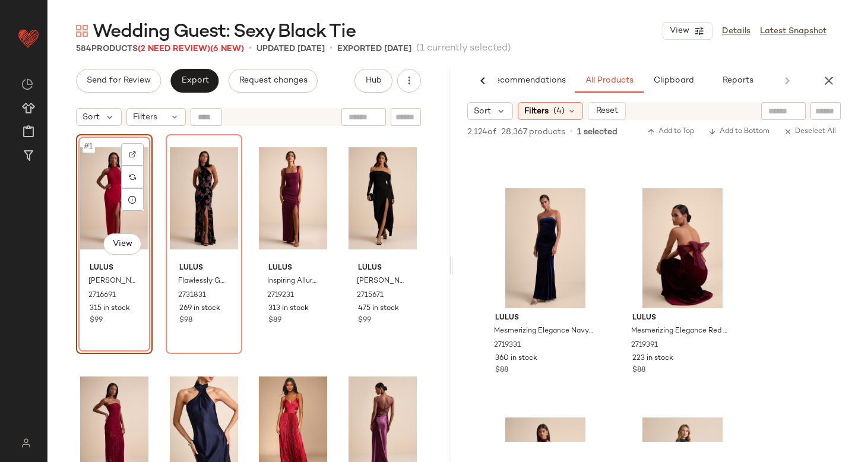
scroll to position [11193, 0]
click at [561, 113] on span "(4)" at bounding box center [558, 111] width 11 height 12
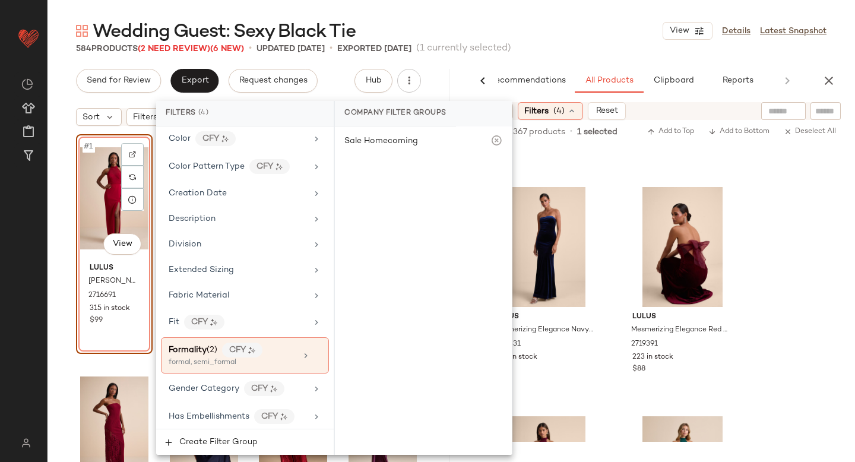
scroll to position [277, 0]
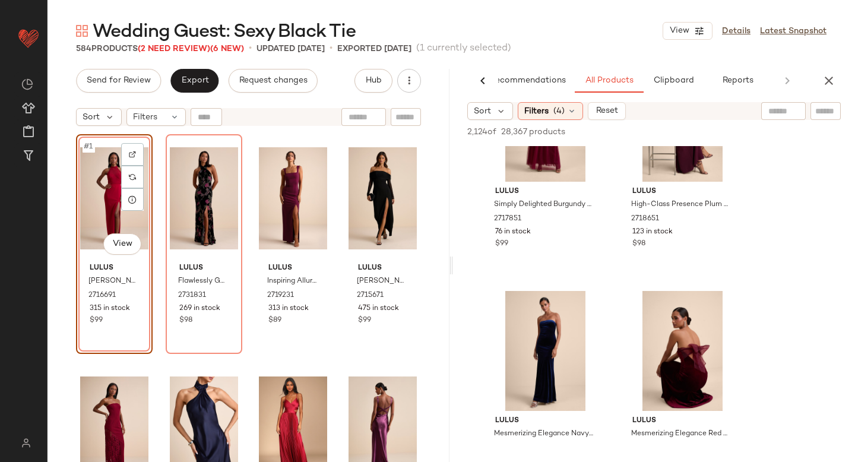
scroll to position [10885, 0]
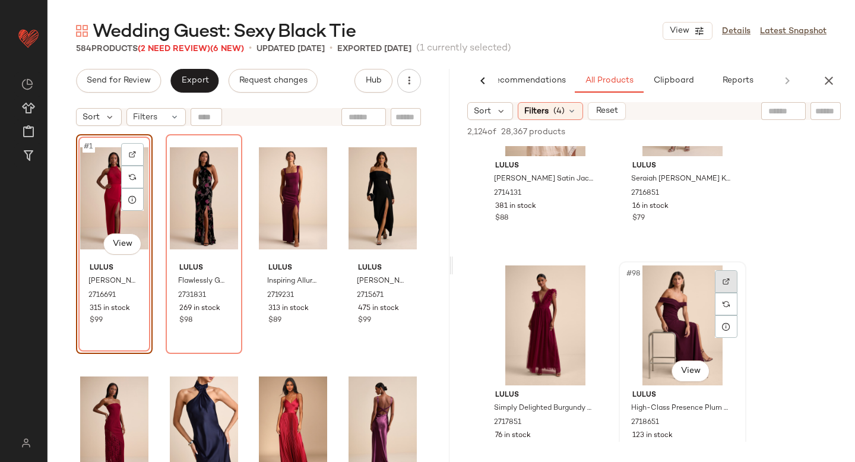
click at [721, 282] on div at bounding box center [726, 281] width 23 height 23
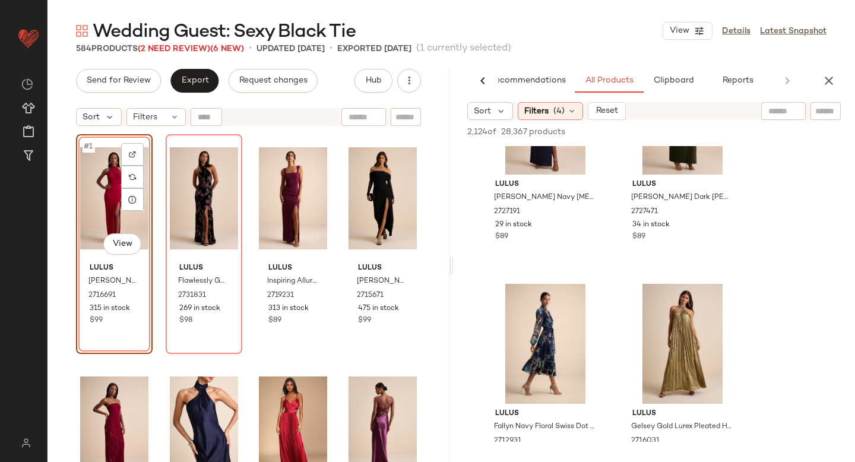
scroll to position [12956, 0]
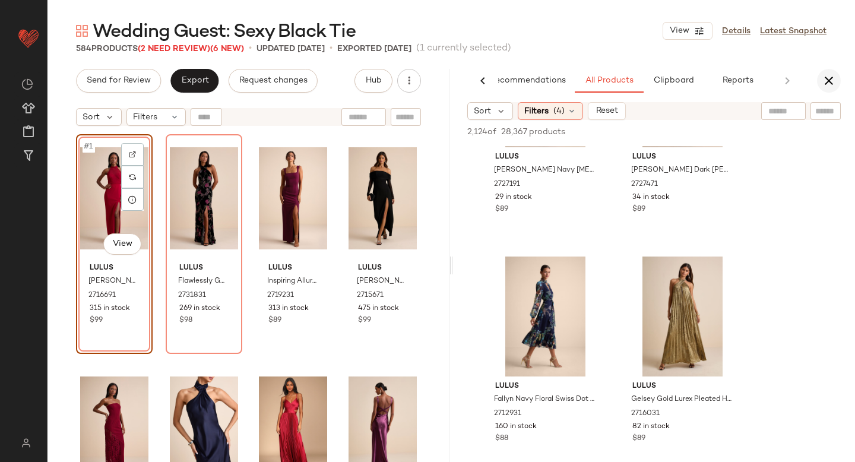
click at [829, 81] on icon "button" at bounding box center [829, 81] width 14 height 14
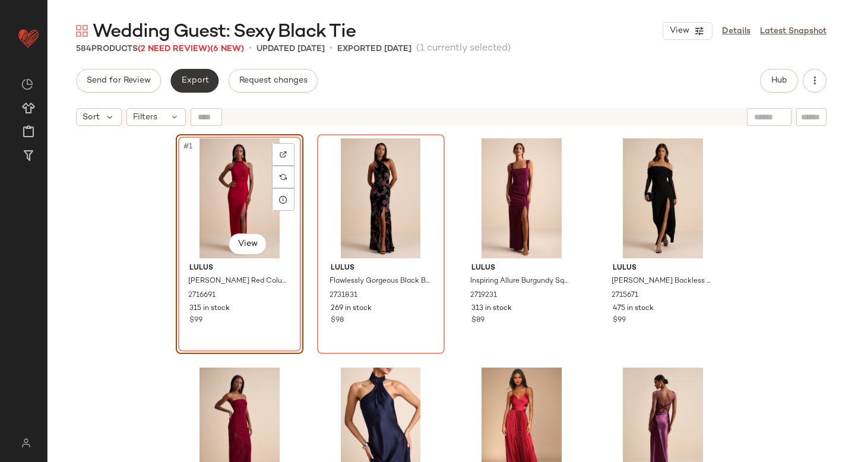
click at [189, 83] on span "Export" at bounding box center [194, 80] width 28 height 9
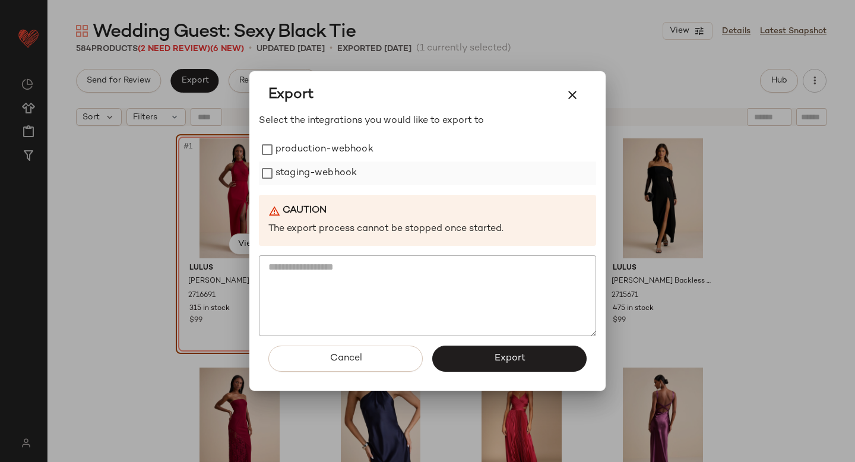
click at [277, 166] on label "staging-webhook" at bounding box center [315, 173] width 81 height 24
click at [470, 356] on button "Export" at bounding box center [509, 359] width 154 height 26
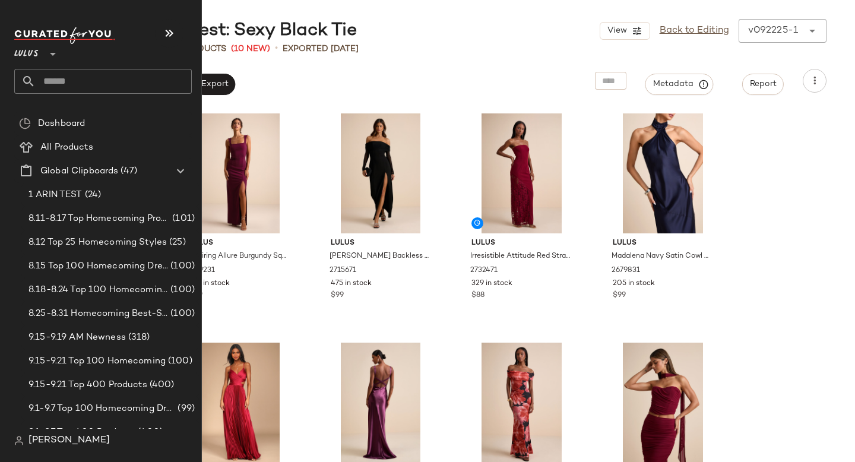
click at [104, 76] on input "text" at bounding box center [114, 81] width 156 height 25
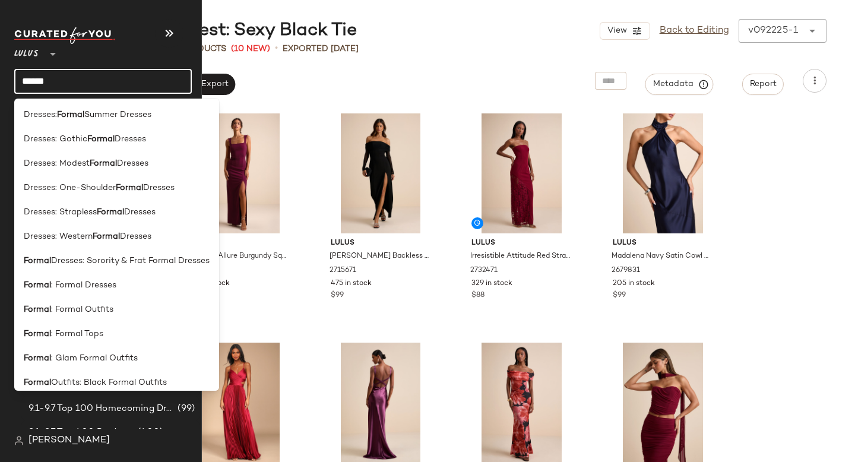
scroll to position [182, 0]
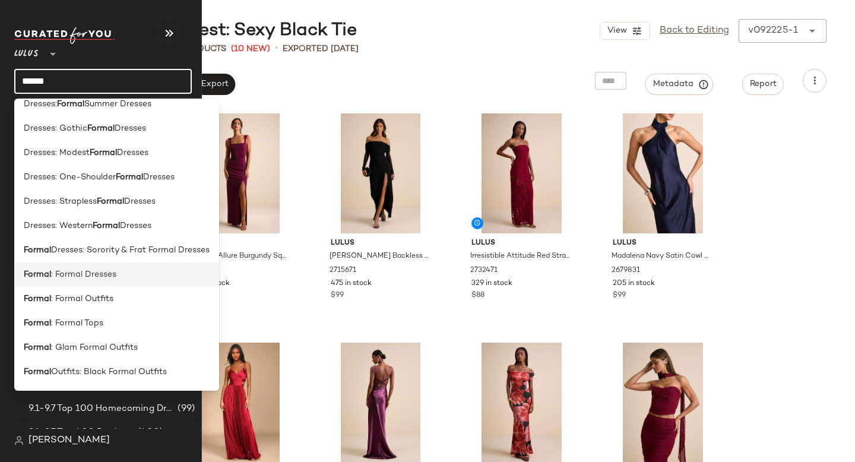
type input "******"
click at [65, 274] on span ": Formal Dresses" at bounding box center [83, 274] width 65 height 12
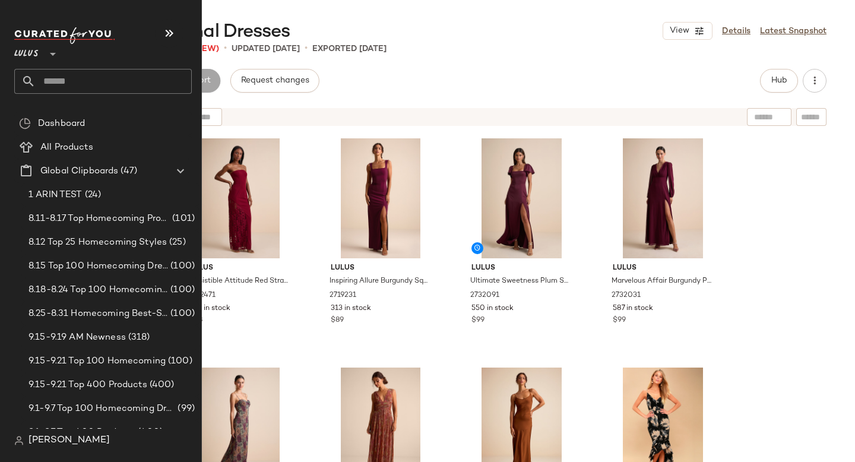
click at [83, 86] on input "text" at bounding box center [114, 81] width 156 height 25
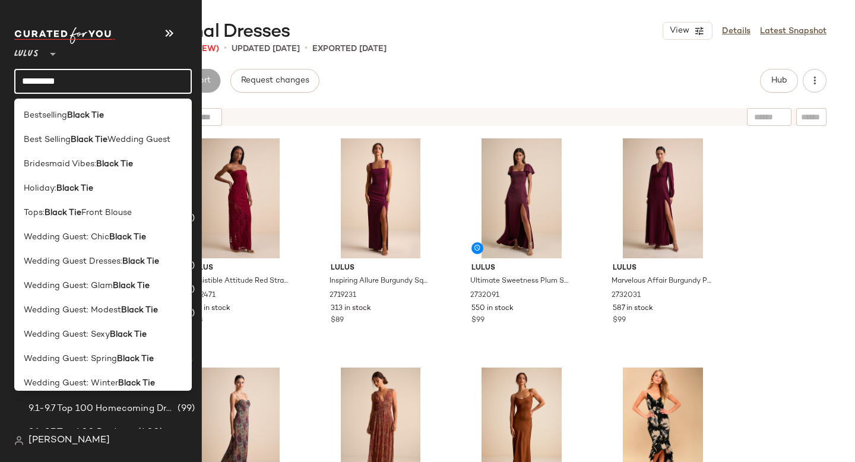
click at [476, 101] on div "Review Products Export Request changes Hub Sort Filters Lulus Irresistible Atti…" at bounding box center [450, 265] width 807 height 393
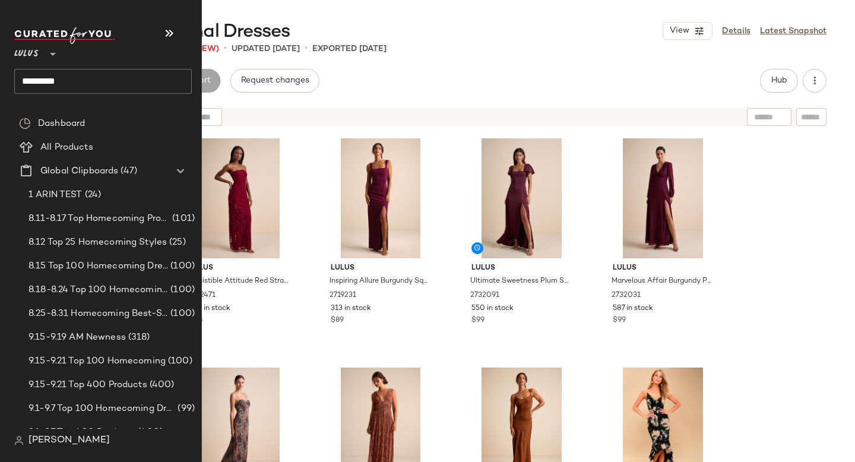
click at [579, 73] on div "Review Products Export Request changes Hub" at bounding box center [451, 81] width 750 height 24
click at [169, 29] on icon "button" at bounding box center [169, 33] width 14 height 14
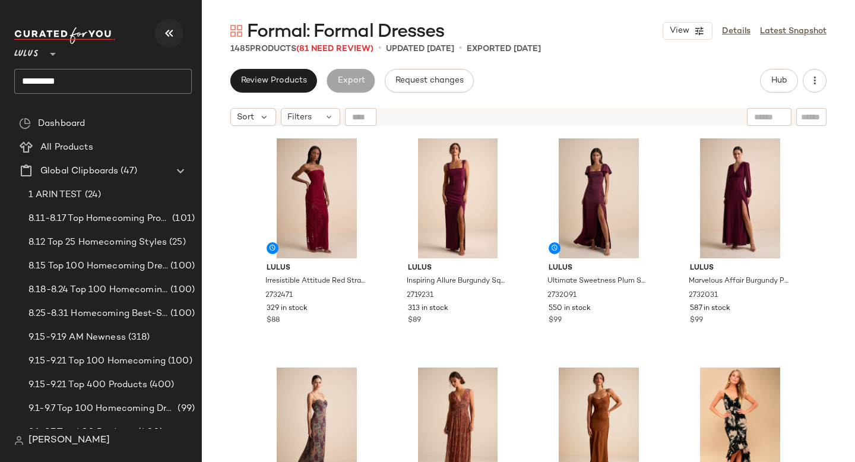
click at [169, 29] on icon "button" at bounding box center [169, 33] width 14 height 14
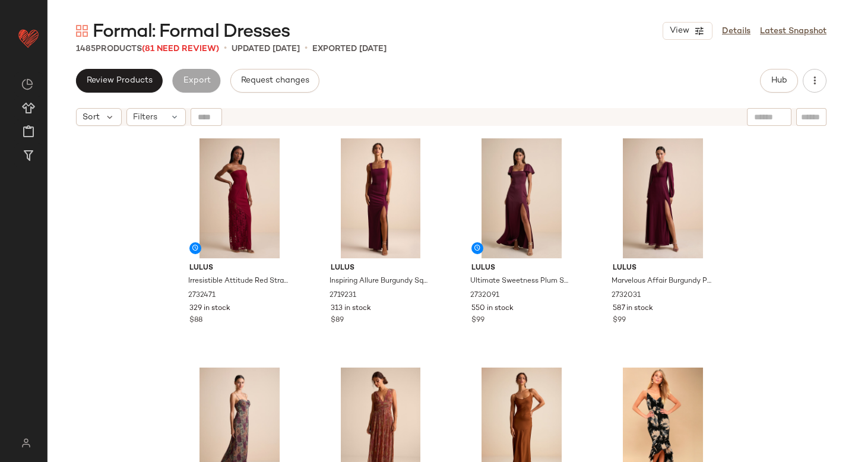
click at [147, 239] on div "Lulus Irresistible Attitude Red Strapless Lace Column Maxi Dress 2732471 329 in…" at bounding box center [450, 312] width 807 height 360
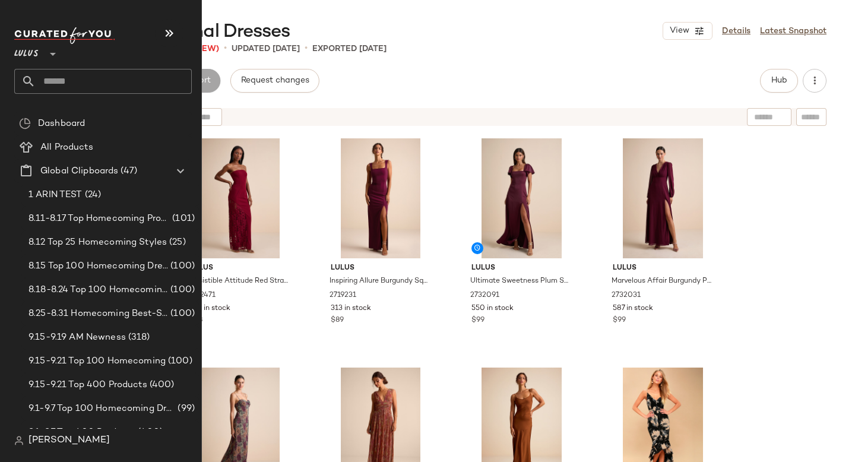
click at [95, 80] on input "text" at bounding box center [114, 81] width 156 height 25
type input "*"
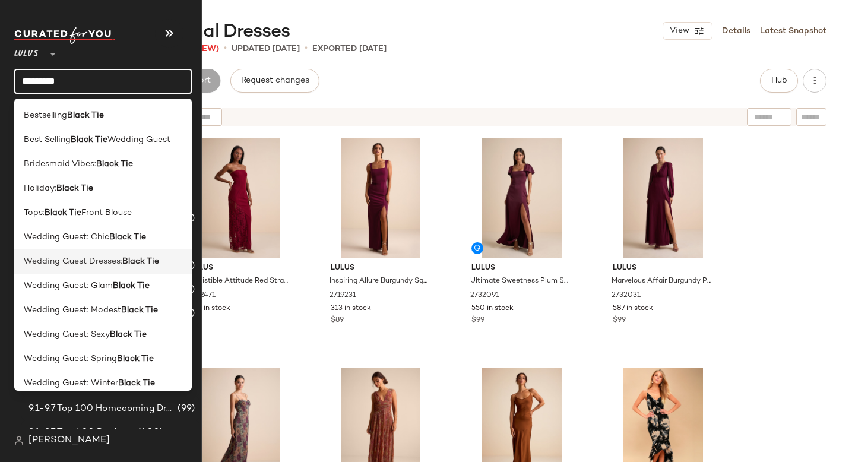
type input "*********"
click at [55, 266] on span "Wedding Guest Dresses:" at bounding box center [73, 261] width 99 height 12
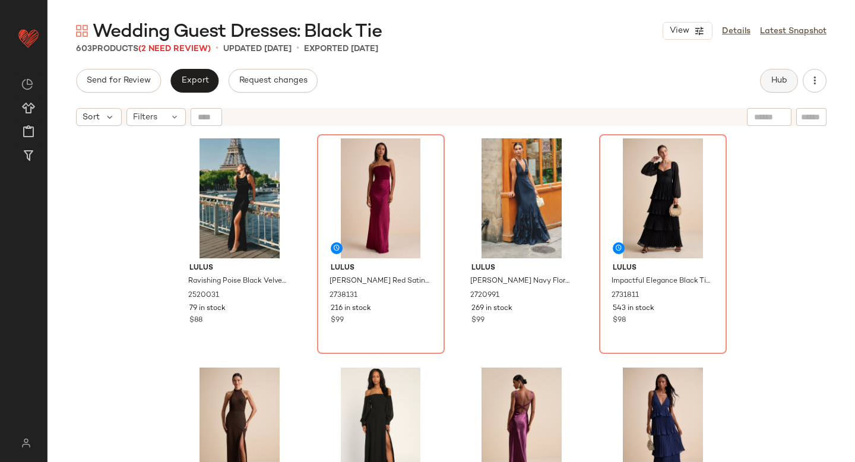
click at [792, 86] on button "Hub" at bounding box center [779, 81] width 38 height 24
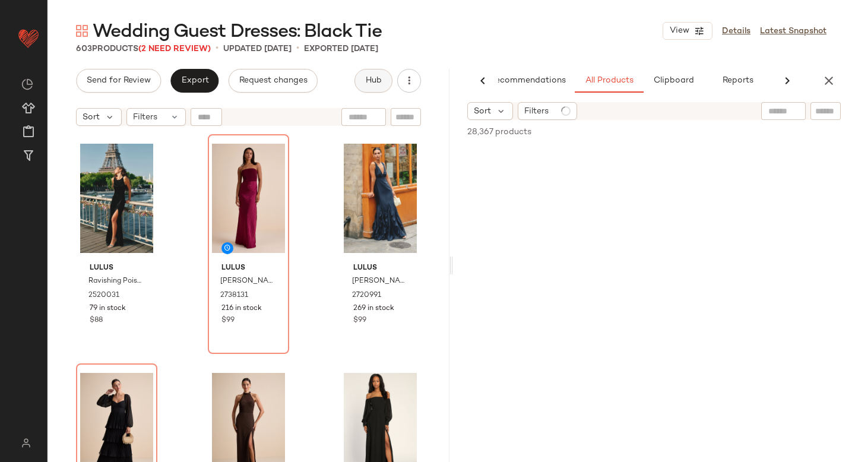
scroll to position [0, 28]
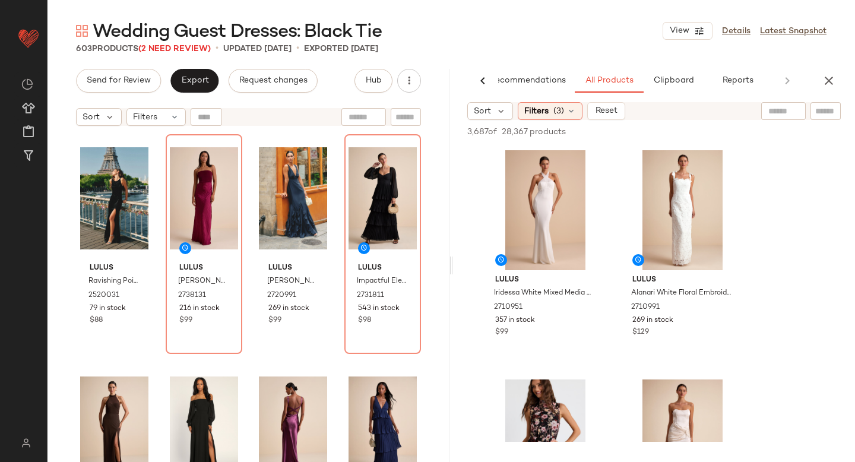
click at [816, 106] on input "text" at bounding box center [825, 111] width 21 height 12
paste input "*******"
type input "*******"
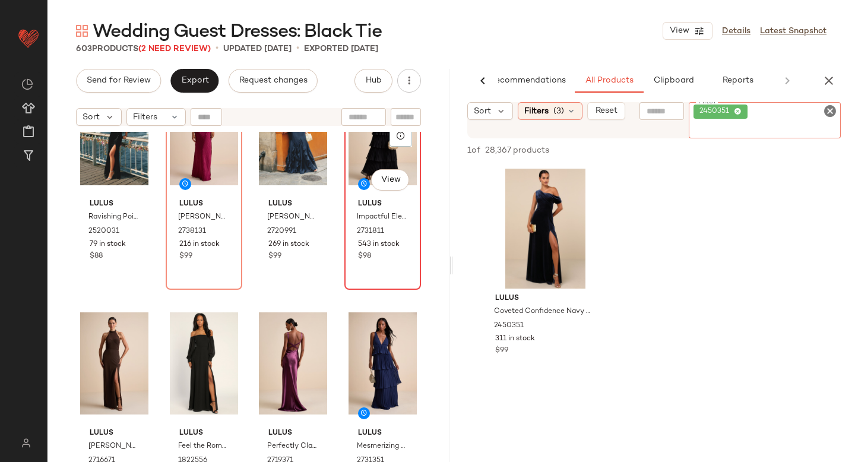
scroll to position [103, 0]
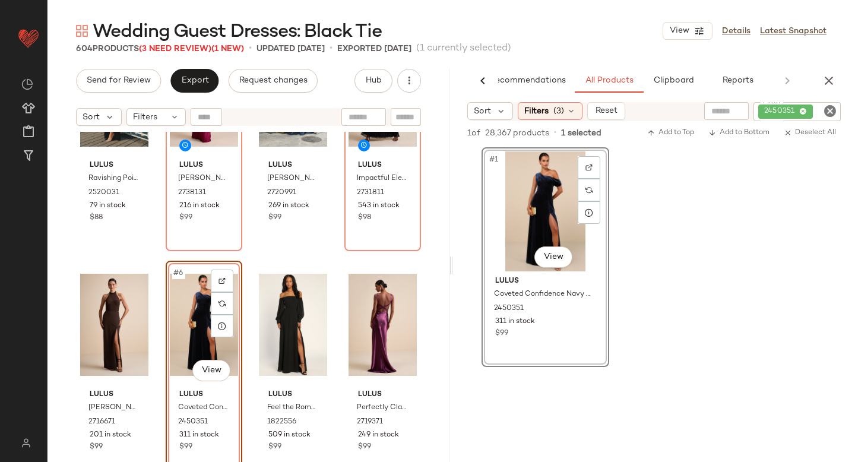
click at [824, 113] on icon "Clear Filter" at bounding box center [830, 111] width 14 height 14
paste input "********"
type input "********"
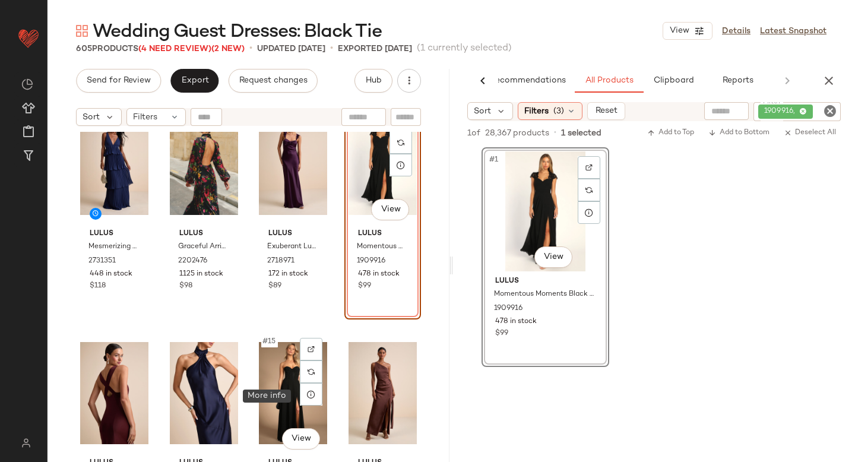
scroll to position [510, 0]
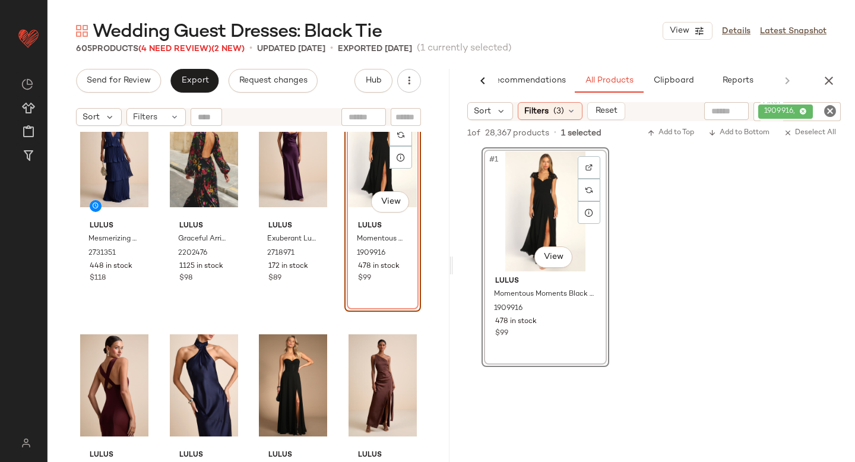
click at [826, 110] on icon "Clear Filter" at bounding box center [830, 111] width 14 height 14
paste input "*******"
type input "*******"
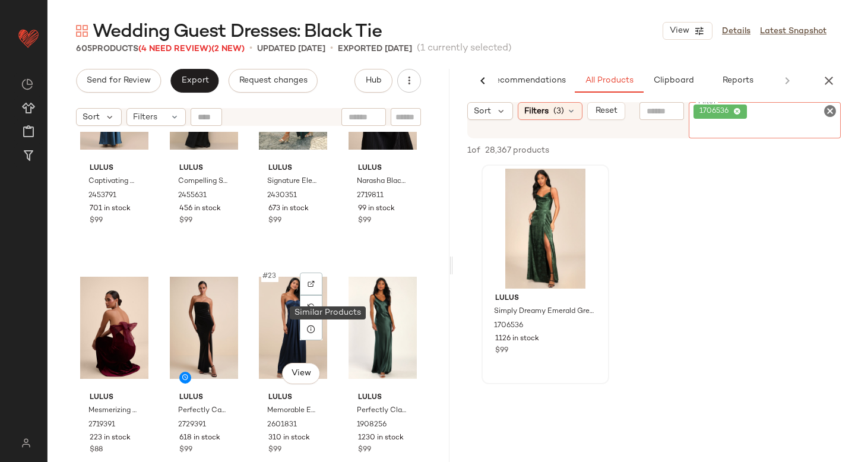
scroll to position [1035, 0]
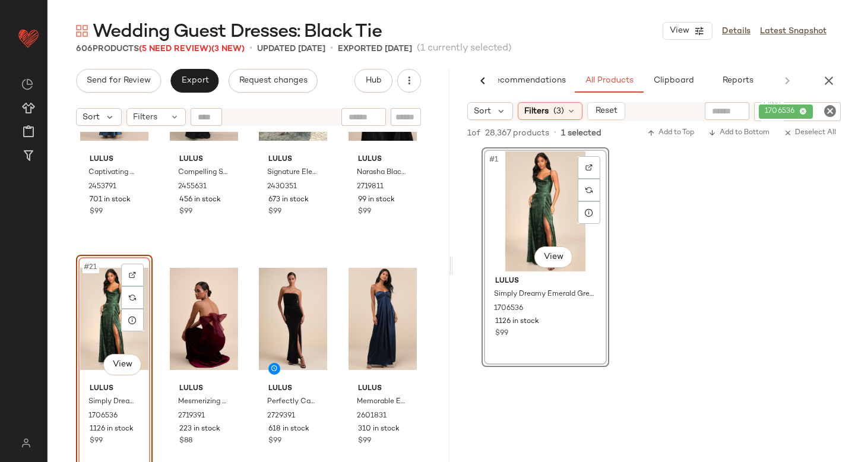
click at [831, 107] on icon "Clear Filter" at bounding box center [830, 111] width 14 height 14
paste input "*******"
type input "*******"
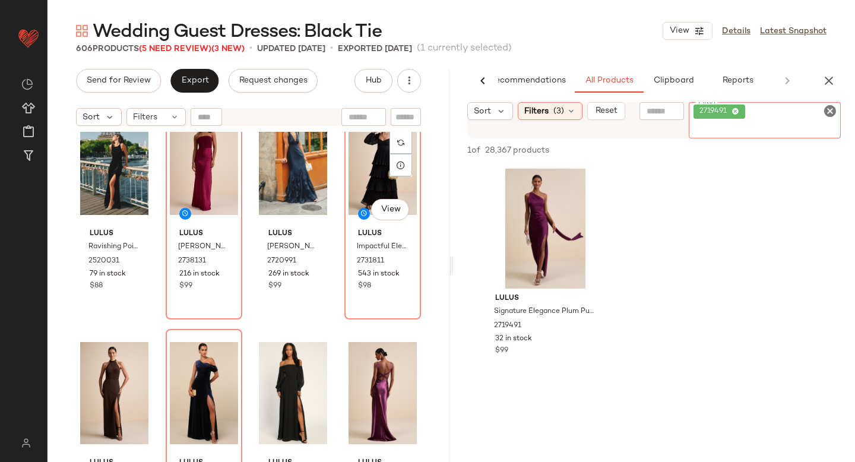
scroll to position [46, 0]
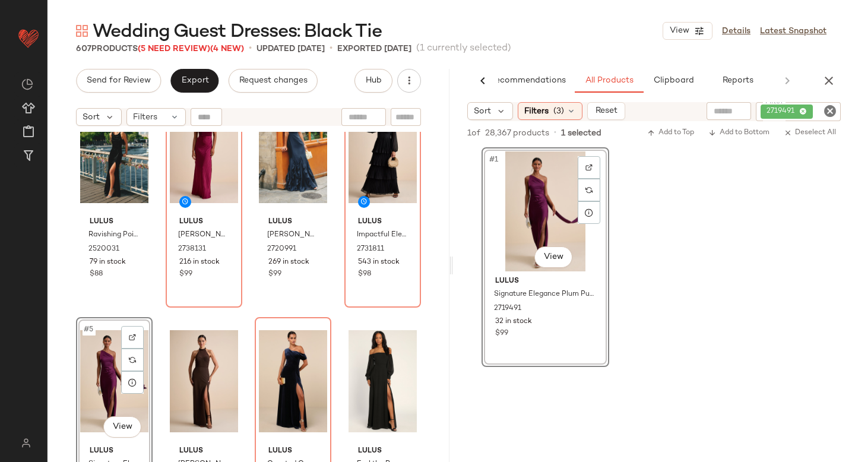
click at [829, 112] on icon "Clear Filter" at bounding box center [830, 111] width 14 height 14
paste input "*******"
type input "*******"
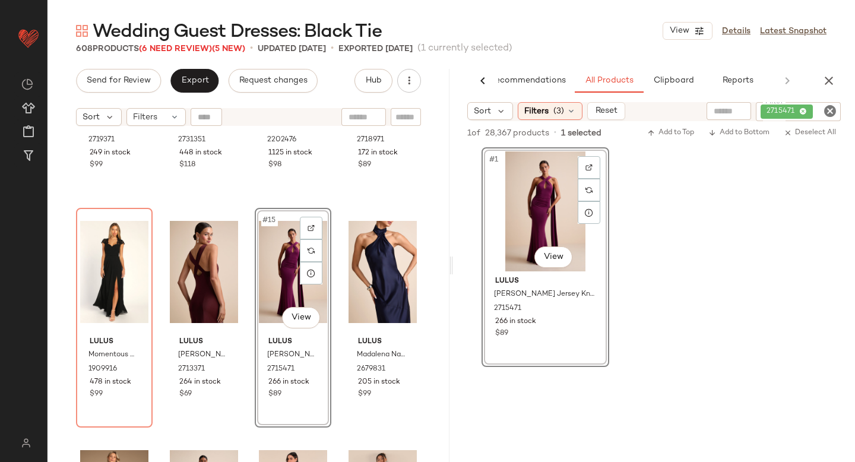
scroll to position [643, 0]
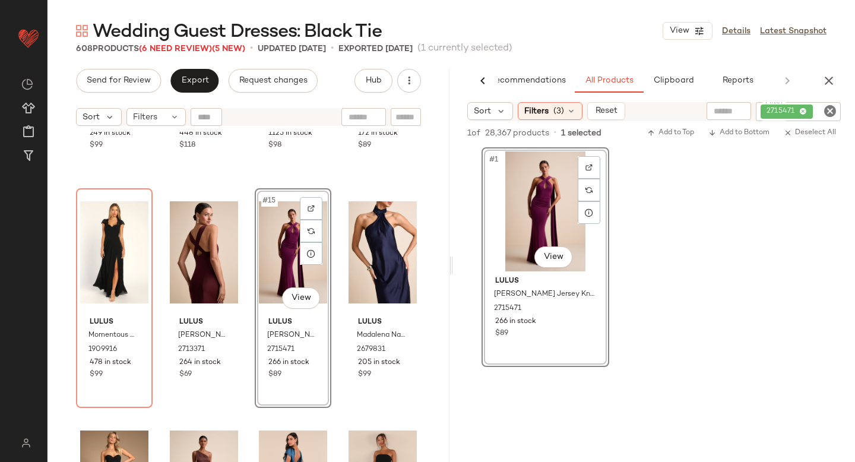
click at [823, 116] on icon "Clear Filter" at bounding box center [830, 111] width 14 height 14
paste input "*******"
type input "*******"
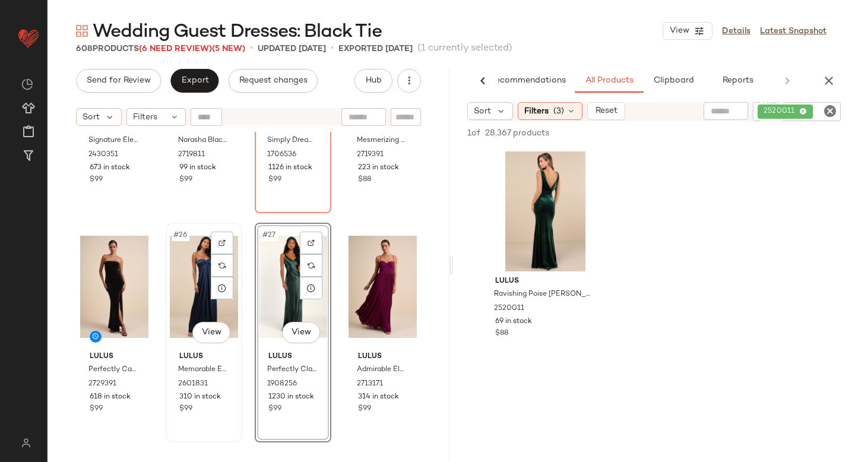
scroll to position [1297, 0]
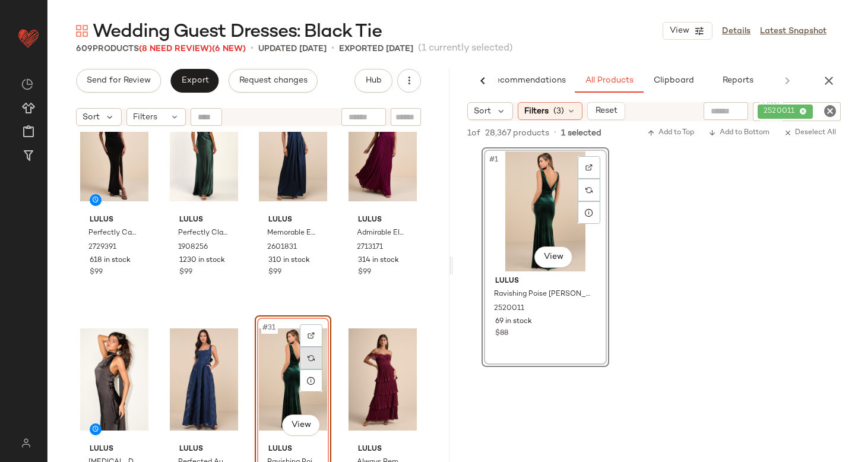
scroll to position [1463, 0]
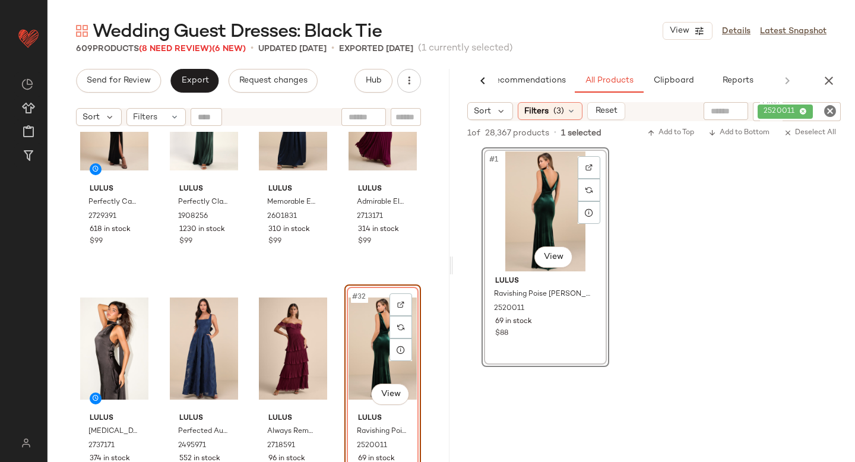
click at [828, 109] on icon "Clear Filter" at bounding box center [830, 111] width 14 height 14
paste input "*******"
type input "*******"
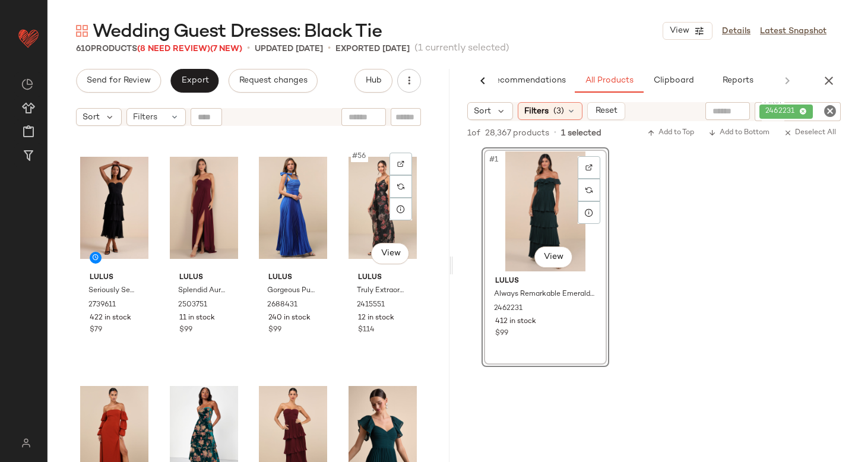
scroll to position [2983, 0]
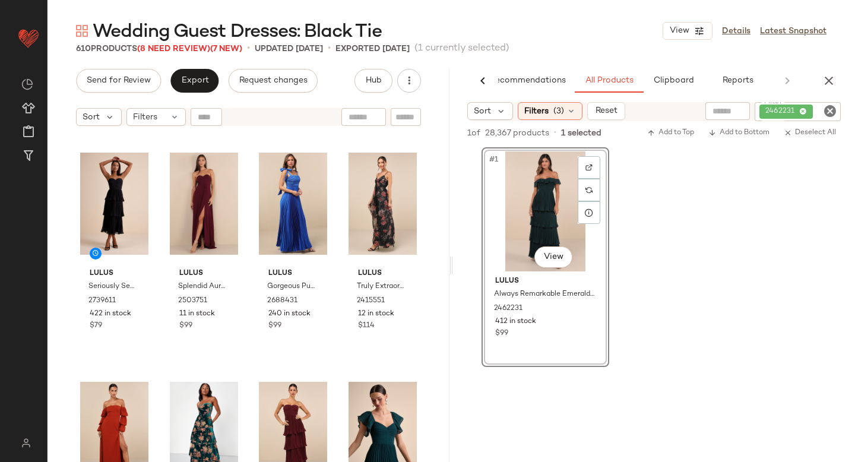
click at [828, 112] on icon "Clear Filter" at bounding box center [830, 111] width 14 height 14
paste input "*******"
type input "*******"
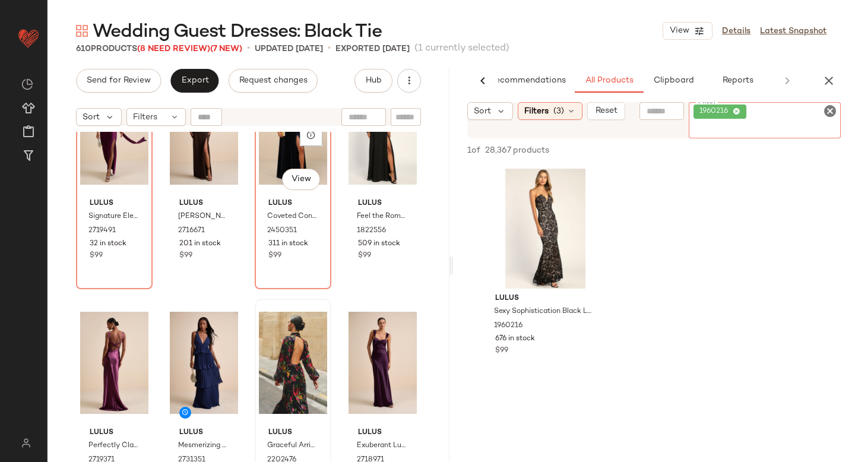
scroll to position [379, 0]
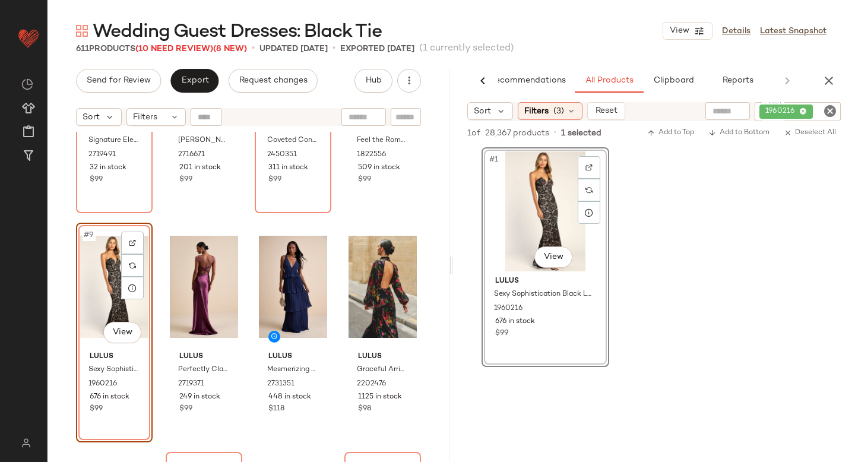
click at [827, 113] on icon "Clear Filter" at bounding box center [830, 111] width 14 height 14
paste input "*******"
type input "*******"
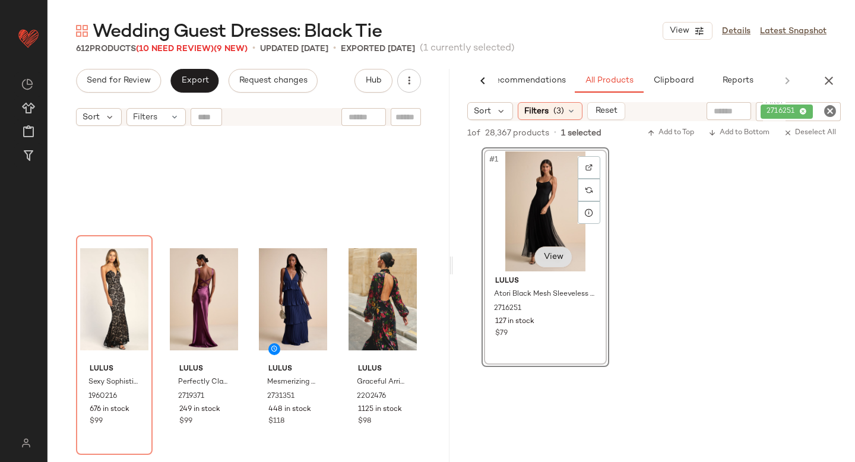
scroll to position [0, 0]
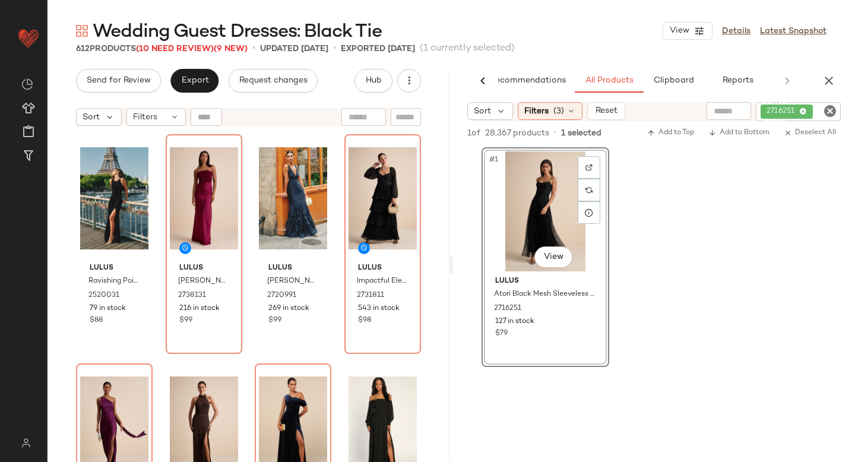
click at [795, 203] on div "#1 View Lulus Atori Black Mesh Sleeveless Maxi Dress 2716251 127 in stock $79" at bounding box center [654, 257] width 402 height 220
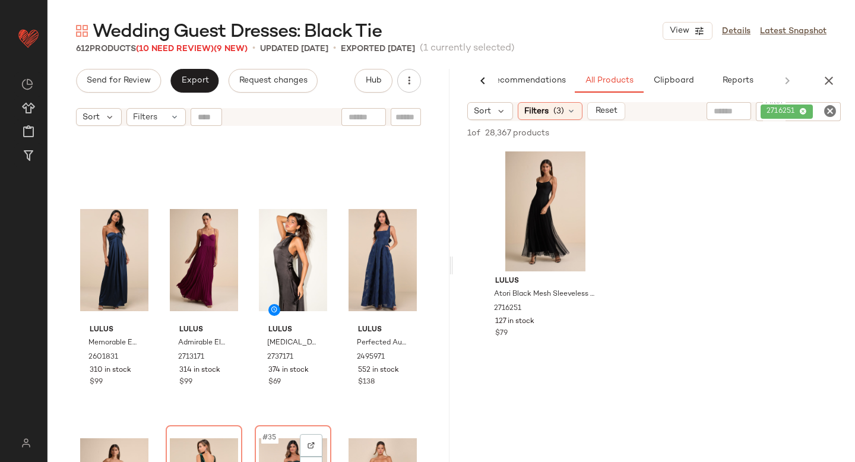
scroll to position [1436, 0]
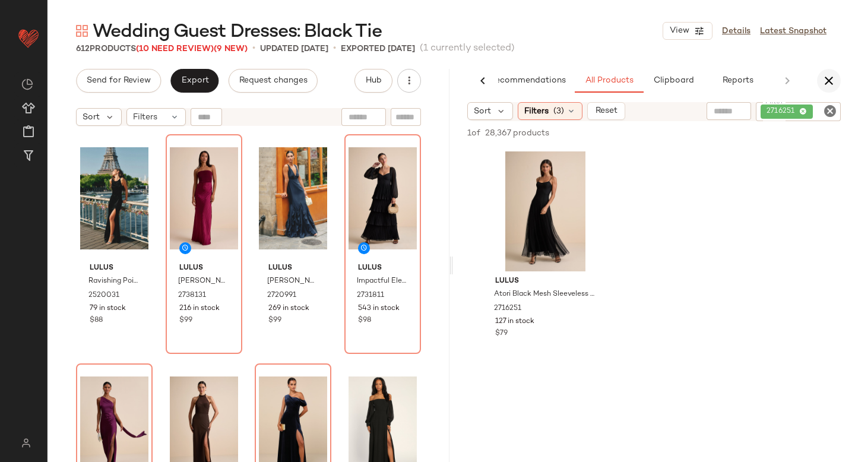
click at [838, 85] on button "button" at bounding box center [829, 81] width 24 height 24
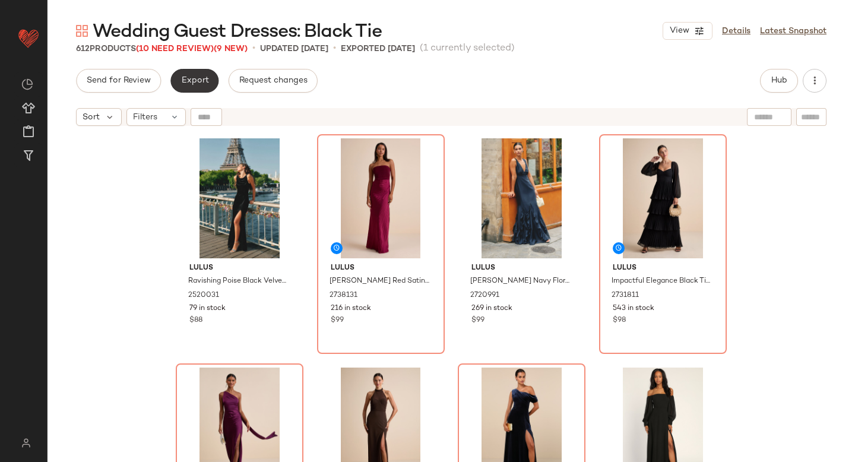
click at [214, 84] on button "Export" at bounding box center [194, 81] width 48 height 24
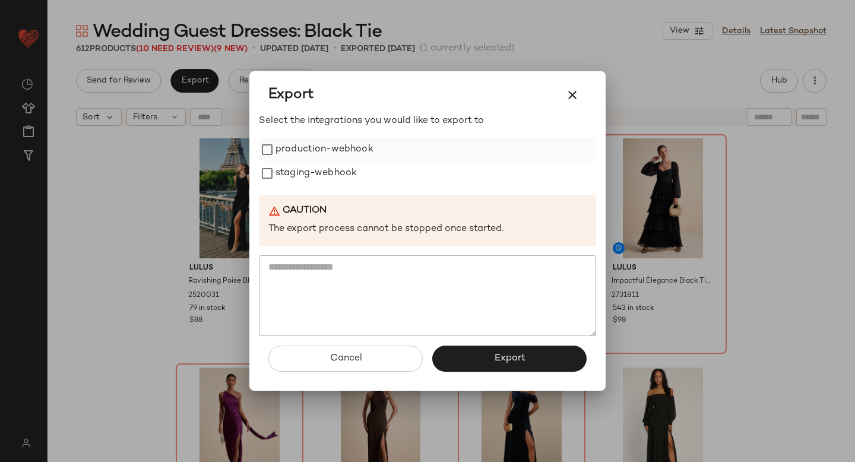
click at [324, 150] on label "production-webhook" at bounding box center [324, 150] width 98 height 24
click at [323, 175] on label "staging-webhook" at bounding box center [315, 173] width 81 height 24
click at [453, 354] on button "Export" at bounding box center [509, 359] width 154 height 26
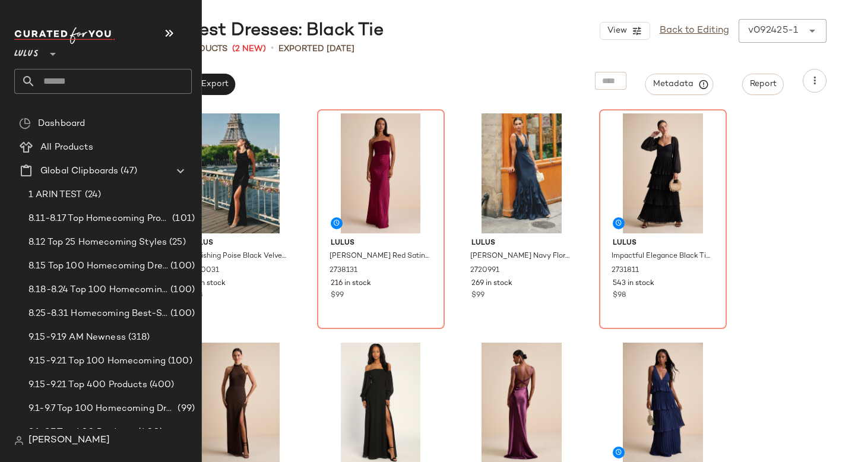
click at [78, 90] on input "text" at bounding box center [114, 81] width 156 height 25
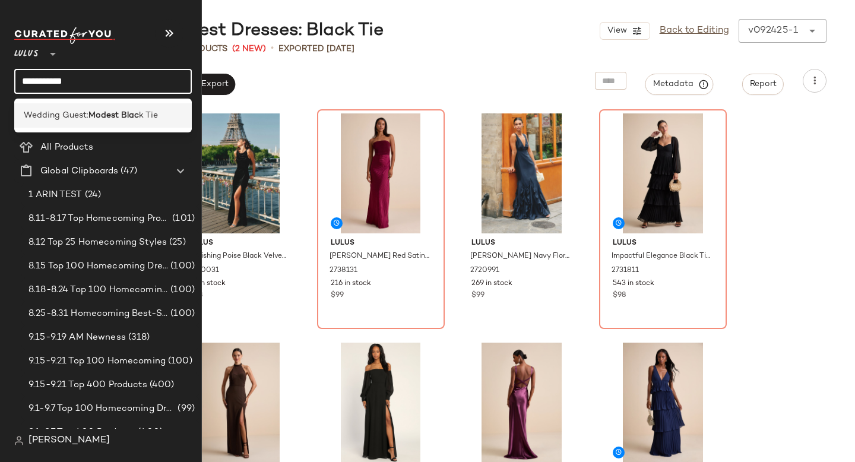
type input "**********"
click at [75, 109] on span "Wedding Guest:" at bounding box center [56, 115] width 65 height 12
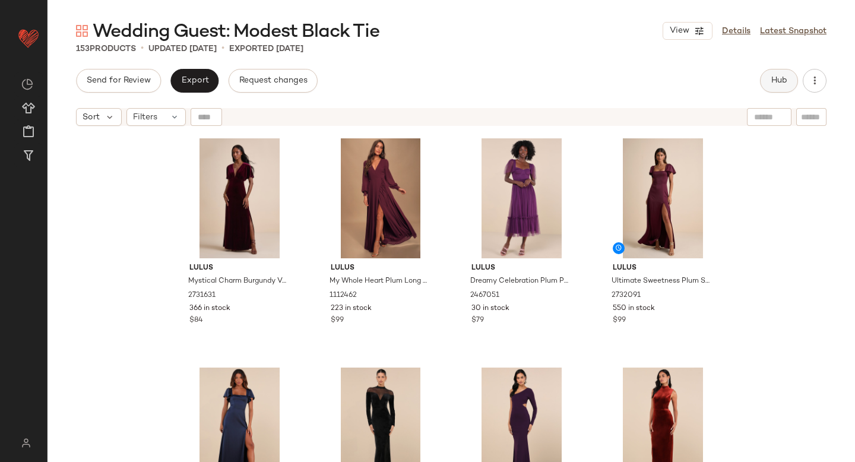
click at [774, 76] on span "Hub" at bounding box center [779, 80] width 17 height 9
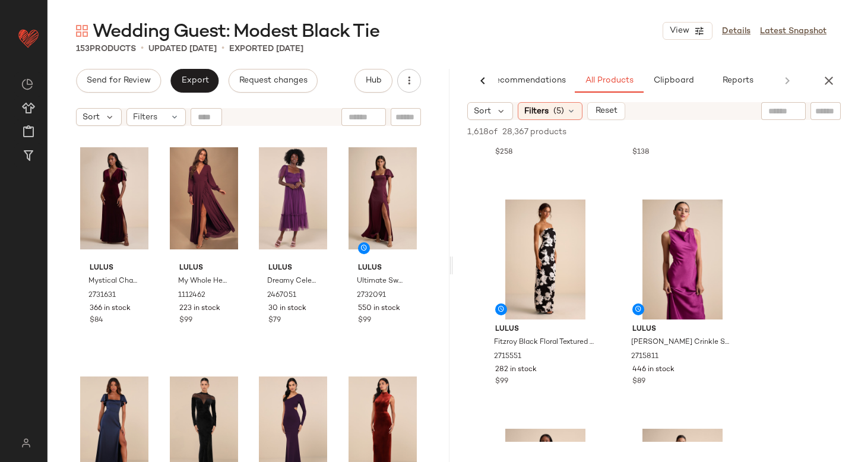
scroll to position [636, 0]
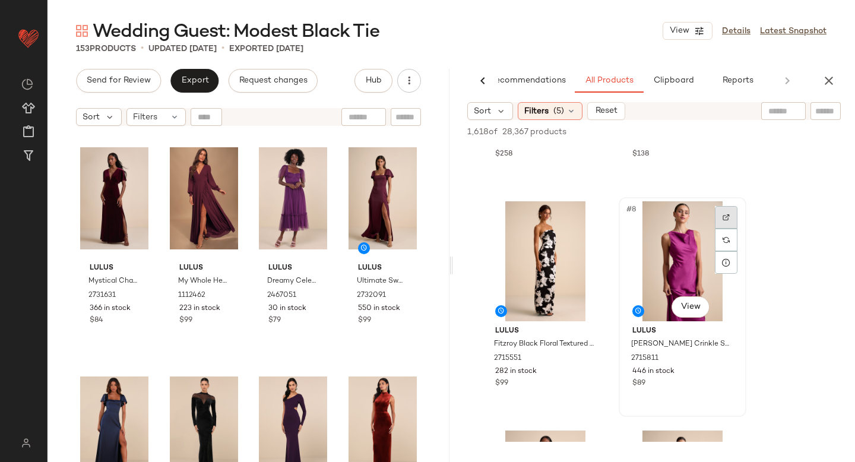
click at [728, 215] on img at bounding box center [726, 217] width 7 height 7
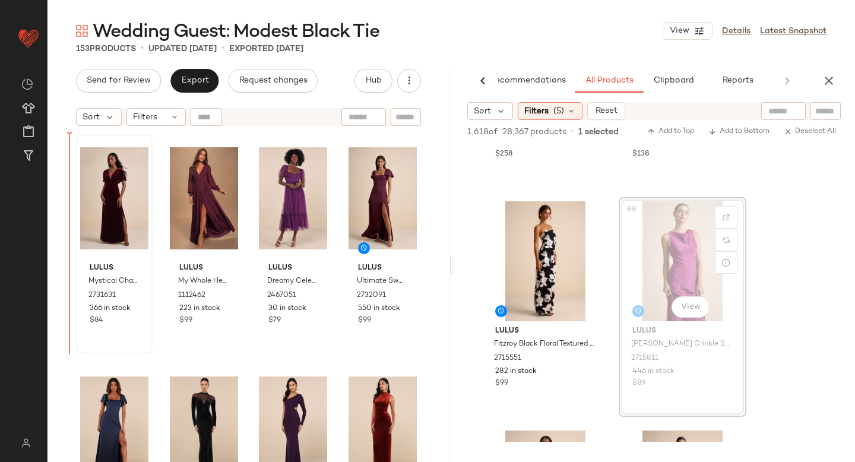
drag, startPoint x: 670, startPoint y: 233, endPoint x: 89, endPoint y: 288, distance: 583.3
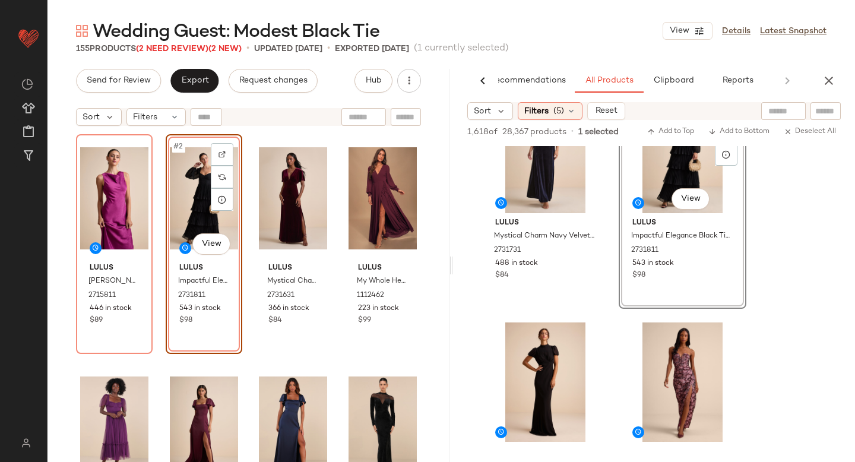
scroll to position [1216, 0]
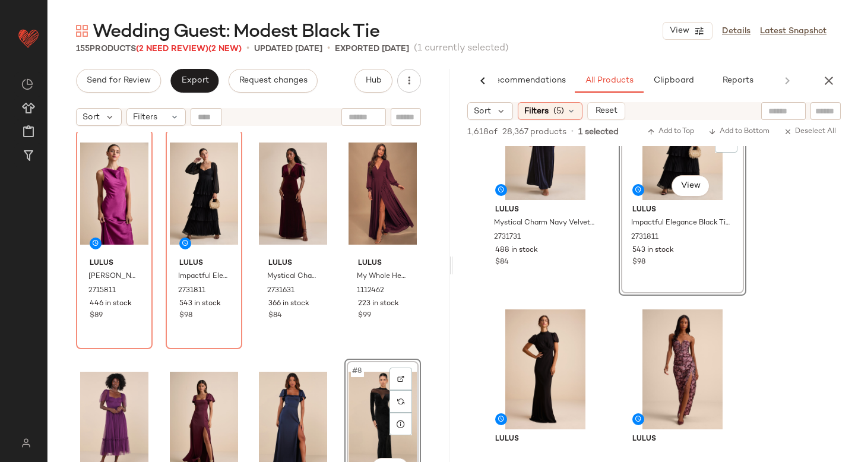
scroll to position [6, 0]
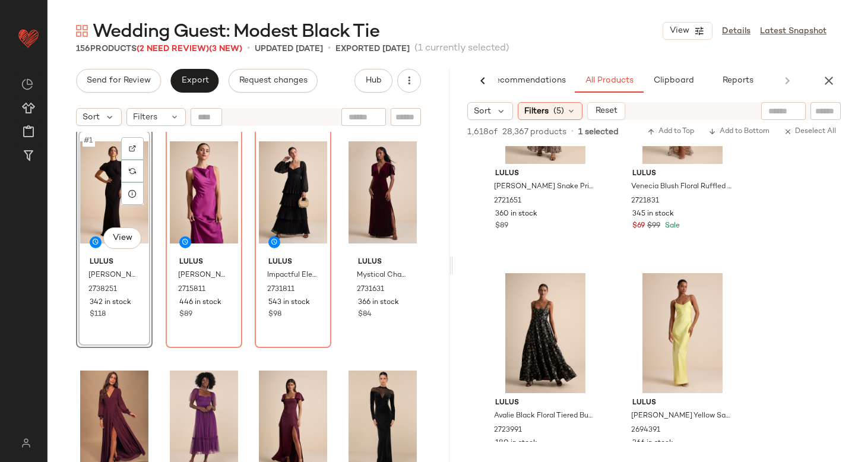
scroll to position [6322, 0]
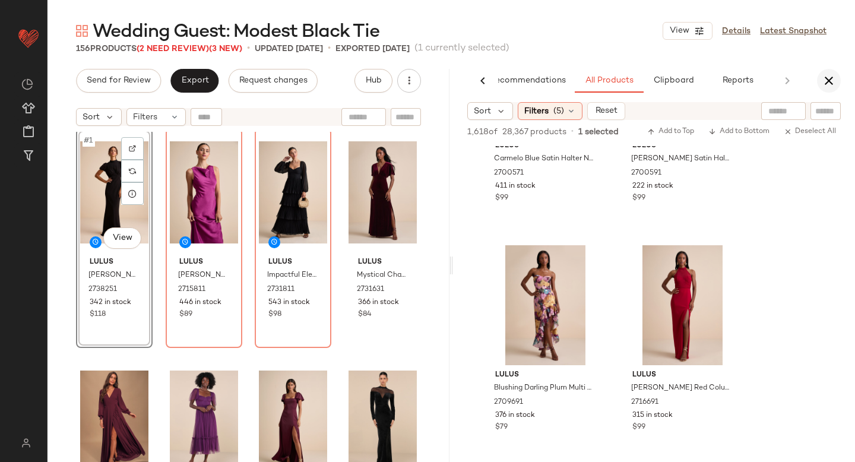
click at [831, 80] on icon "button" at bounding box center [829, 81] width 14 height 14
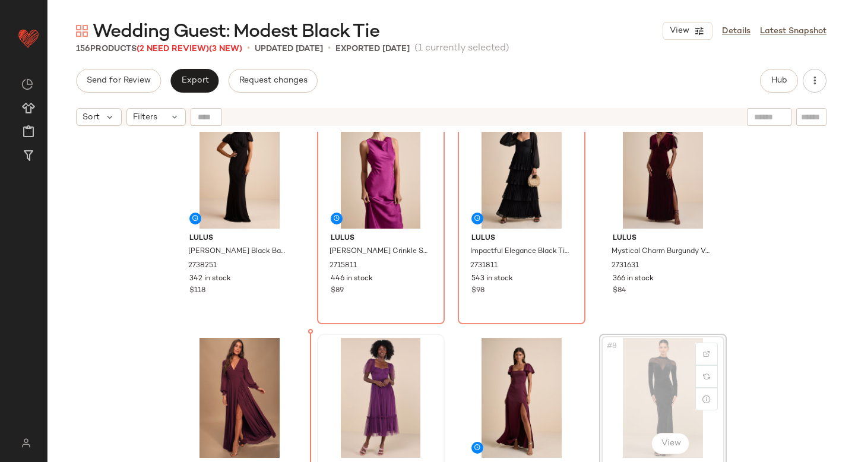
scroll to position [30, 0]
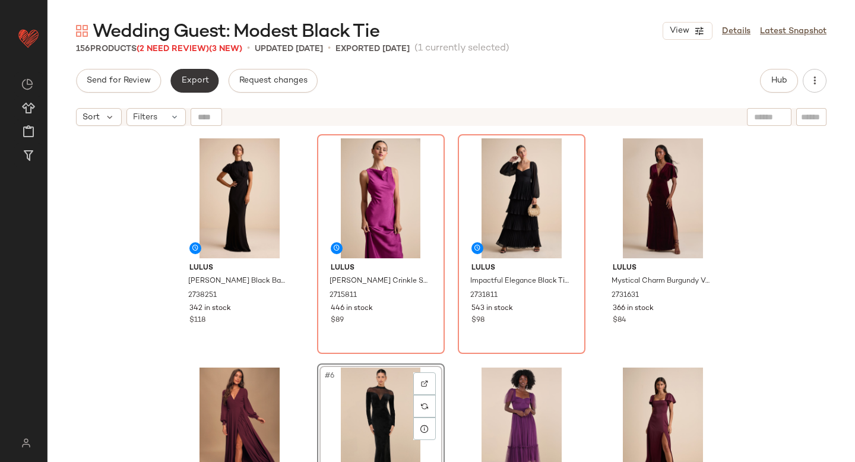
click at [201, 84] on span "Export" at bounding box center [194, 80] width 28 height 9
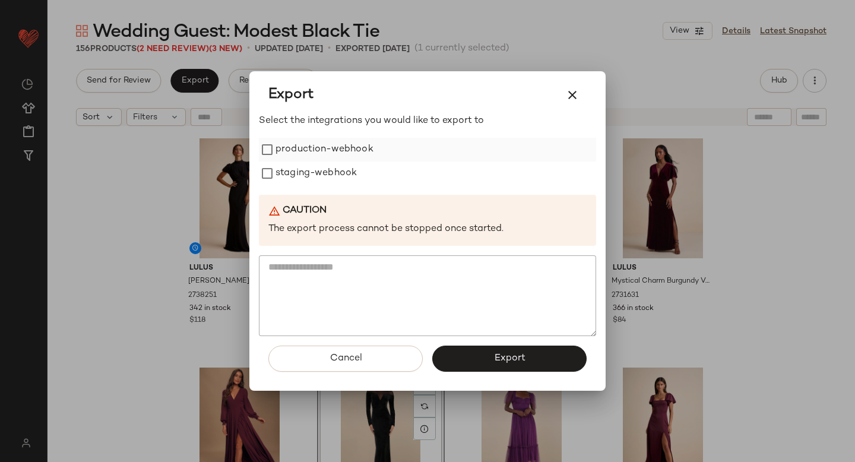
click at [284, 154] on label "production-webhook" at bounding box center [324, 150] width 98 height 24
click at [287, 175] on label "staging-webhook" at bounding box center [315, 173] width 81 height 24
click at [479, 362] on button "Export" at bounding box center [509, 359] width 154 height 26
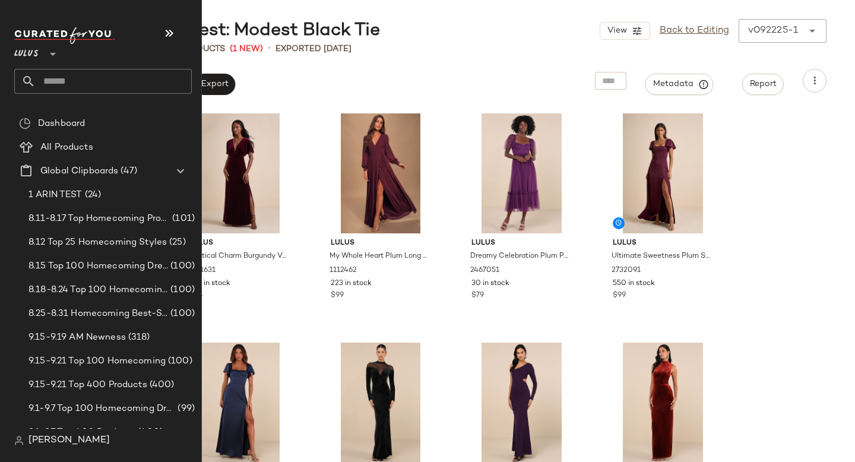
click at [83, 84] on input "text" at bounding box center [114, 81] width 156 height 25
type input "*"
click at [50, 80] on input "text" at bounding box center [114, 81] width 156 height 25
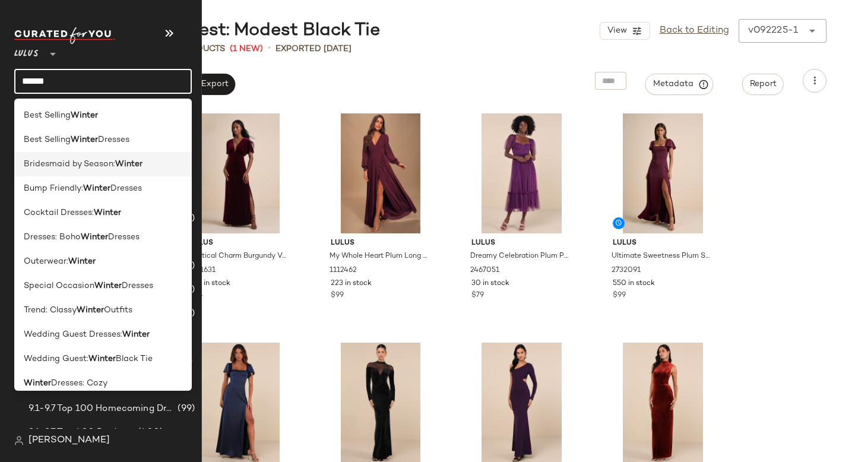
type input "******"
click at [60, 164] on span "Bridesmaid by Season:" at bounding box center [69, 164] width 91 height 12
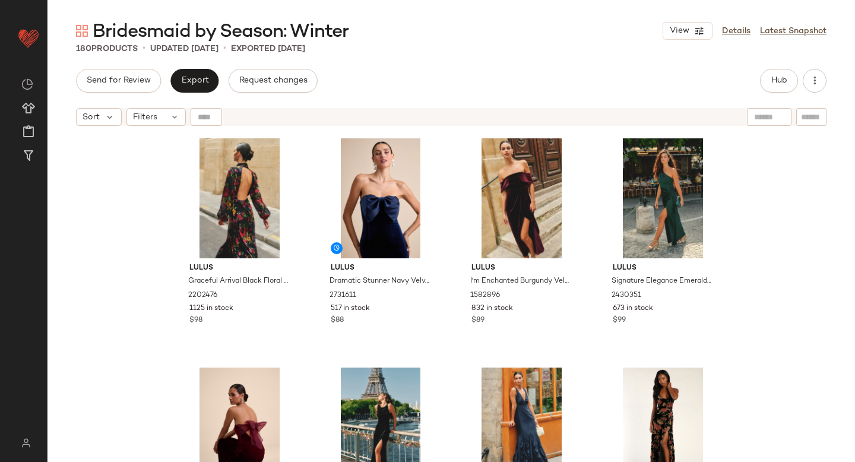
click at [571, 93] on div "Send for Review Export Request changes Hub Sort Filters Lulus Graceful Arrival …" at bounding box center [450, 265] width 807 height 393
click at [774, 77] on span "Hub" at bounding box center [779, 80] width 17 height 9
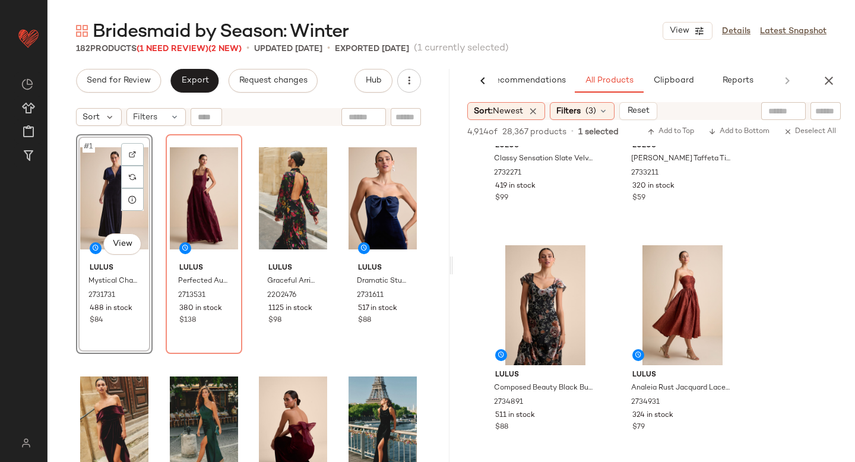
scroll to position [6370, 0]
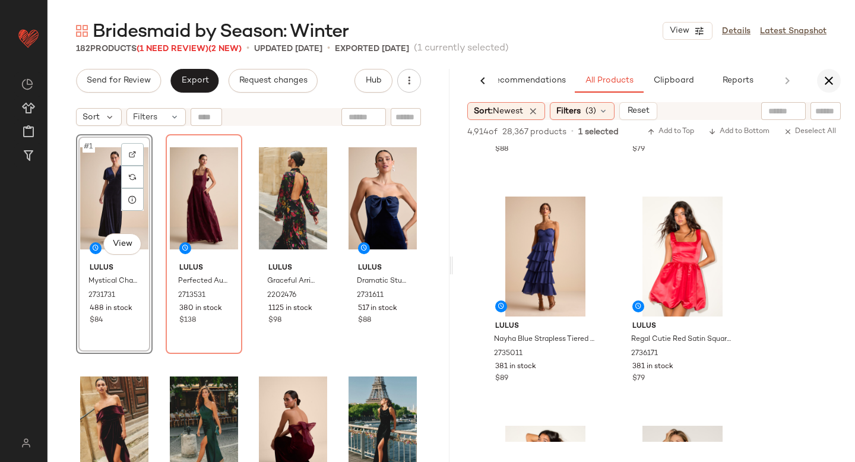
click at [824, 81] on icon "button" at bounding box center [829, 81] width 14 height 14
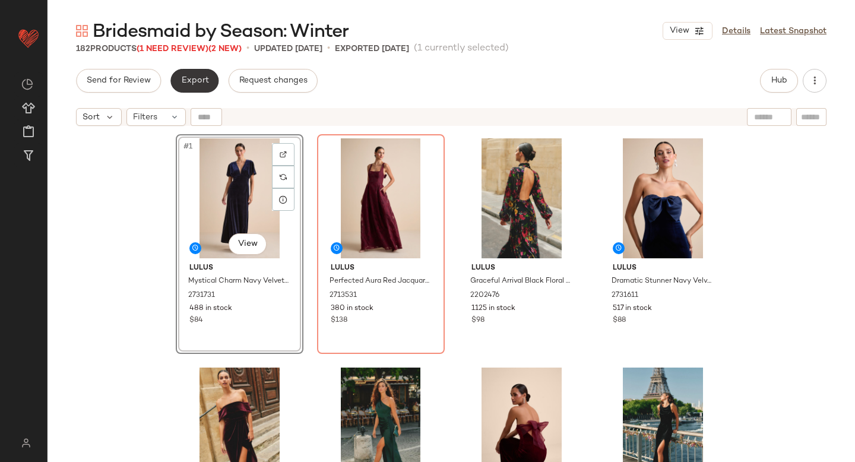
click at [201, 77] on span "Export" at bounding box center [194, 80] width 28 height 9
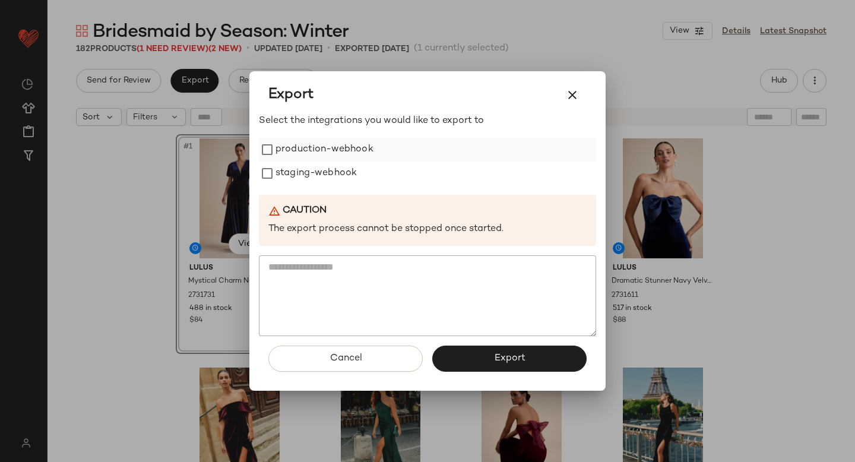
click at [284, 150] on label "production-webhook" at bounding box center [324, 150] width 98 height 24
click at [286, 175] on label "staging-webhook" at bounding box center [315, 173] width 81 height 24
click at [479, 361] on button "Export" at bounding box center [509, 359] width 154 height 26
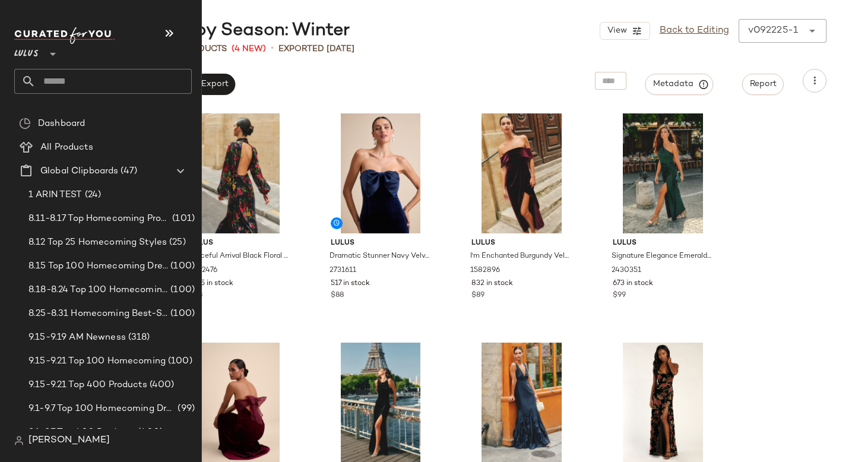
click at [55, 84] on input "text" at bounding box center [114, 81] width 156 height 25
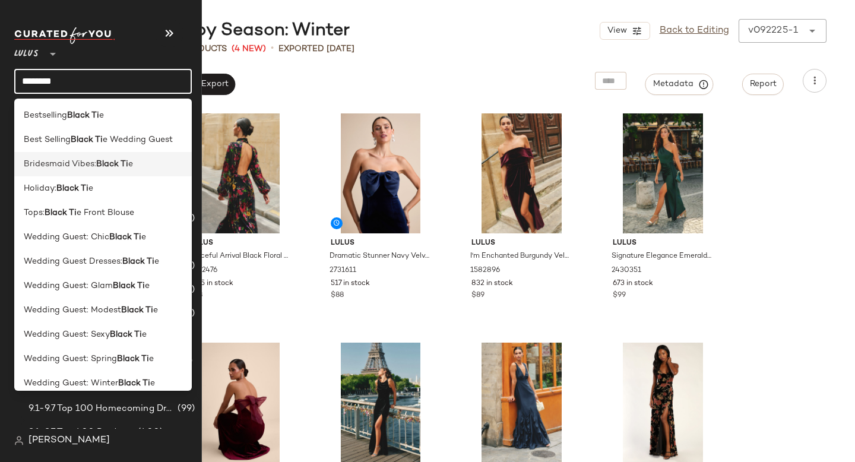
type input "********"
click at [78, 169] on span "Bridesmaid Vibes:" at bounding box center [60, 164] width 72 height 12
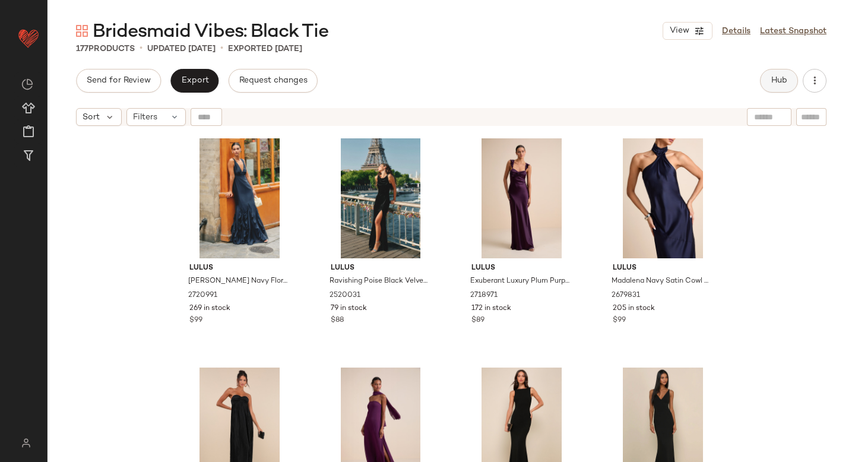
click at [780, 79] on span "Hub" at bounding box center [779, 80] width 17 height 9
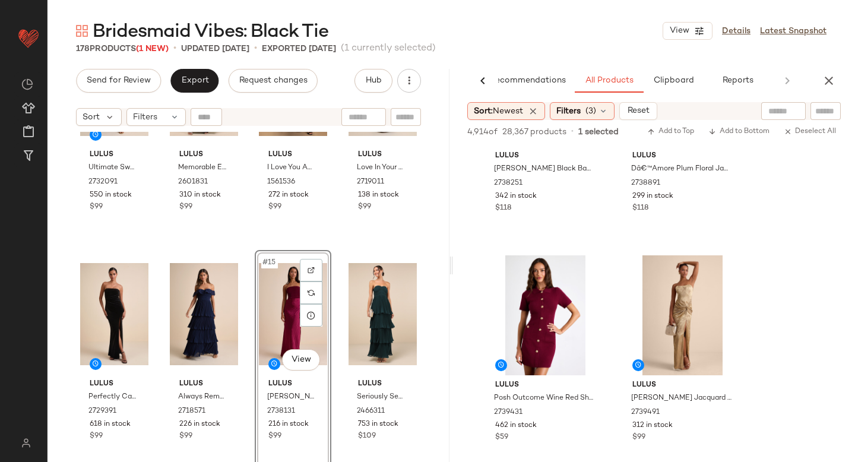
scroll to position [2927, 0]
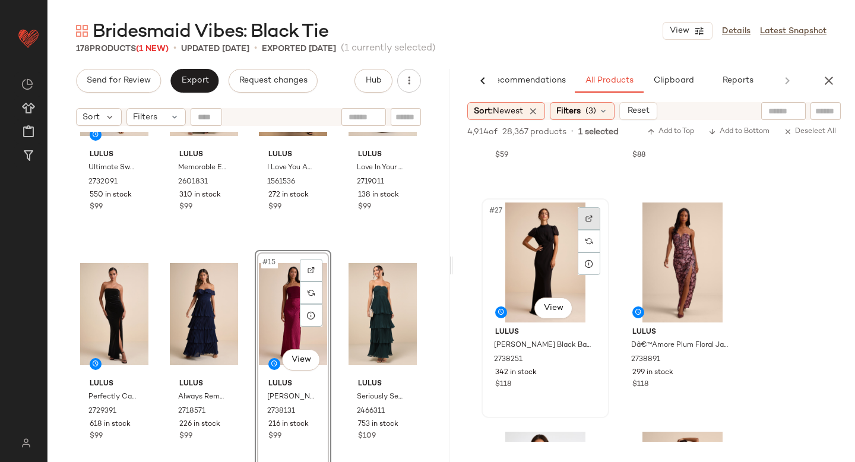
click at [582, 218] on div at bounding box center [589, 218] width 23 height 23
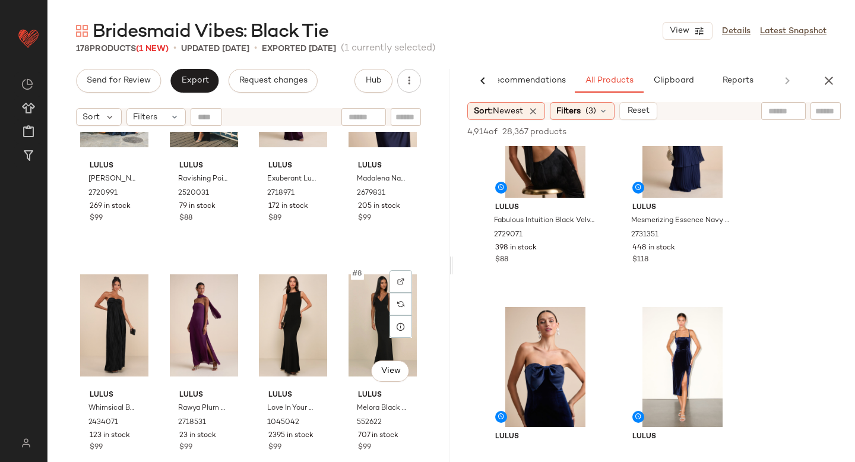
scroll to position [110, 0]
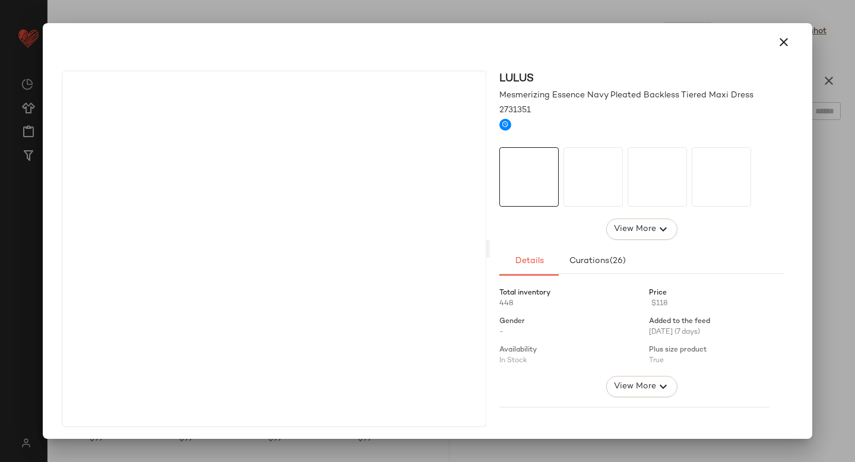
drag, startPoint x: 676, startPoint y: 172, endPoint x: 290, endPoint y: 299, distance: 406.9
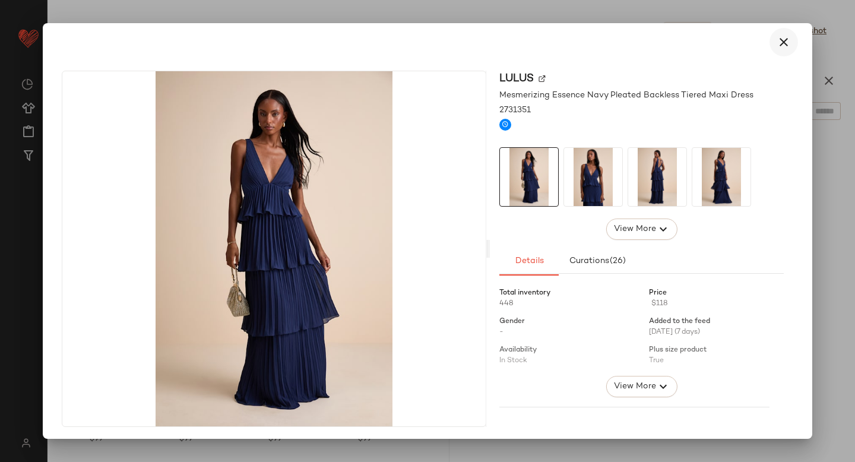
click at [777, 40] on icon "button" at bounding box center [784, 42] width 14 height 14
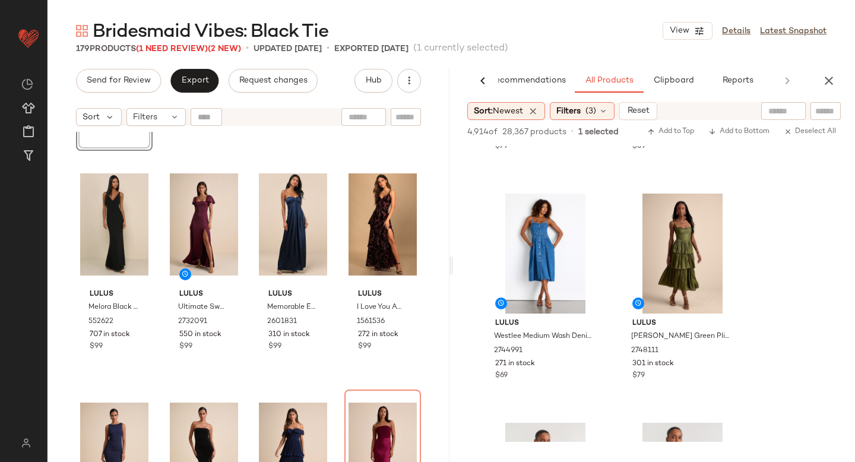
scroll to position [8571, 0]
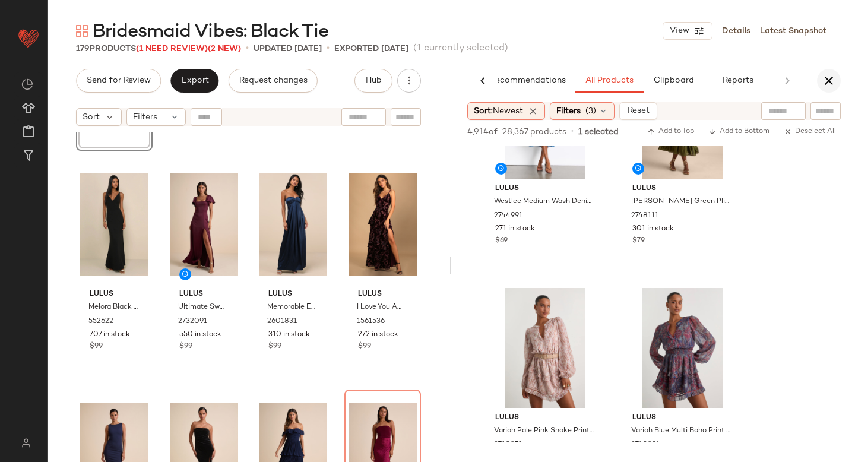
click at [826, 85] on icon "button" at bounding box center [829, 81] width 14 height 14
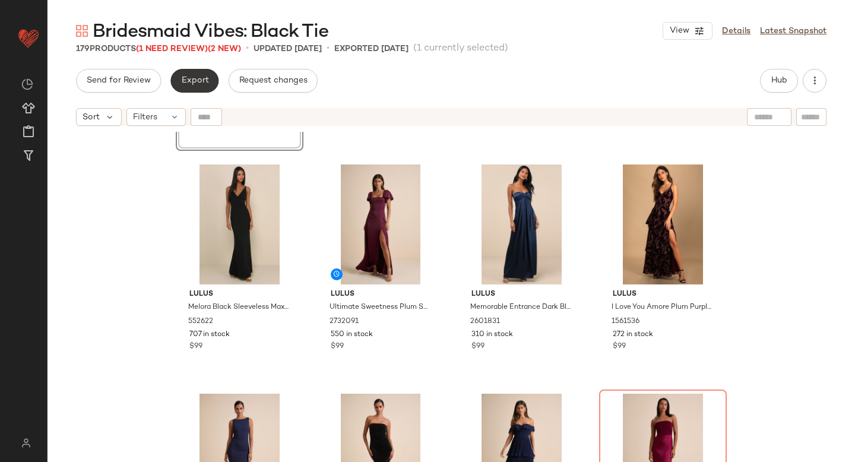
click at [196, 83] on span "Export" at bounding box center [194, 80] width 28 height 9
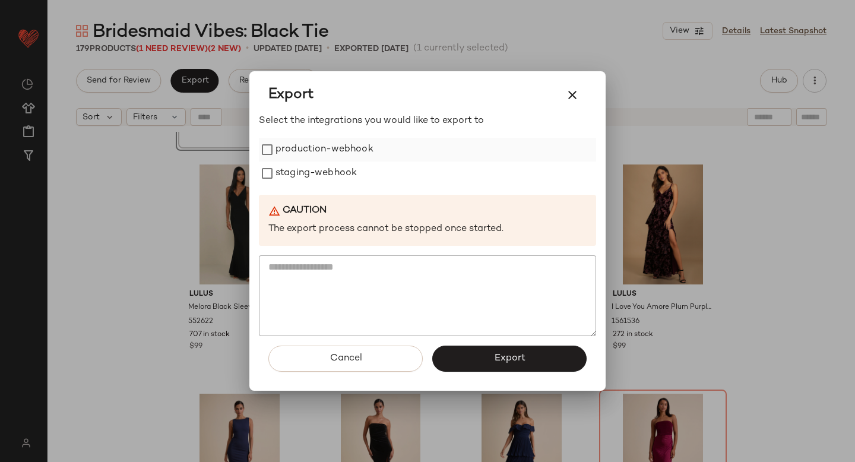
click at [308, 150] on label "production-webhook" at bounding box center [324, 150] width 98 height 24
click at [312, 181] on label "staging-webhook" at bounding box center [315, 173] width 81 height 24
click at [476, 370] on button "Export" at bounding box center [509, 359] width 154 height 26
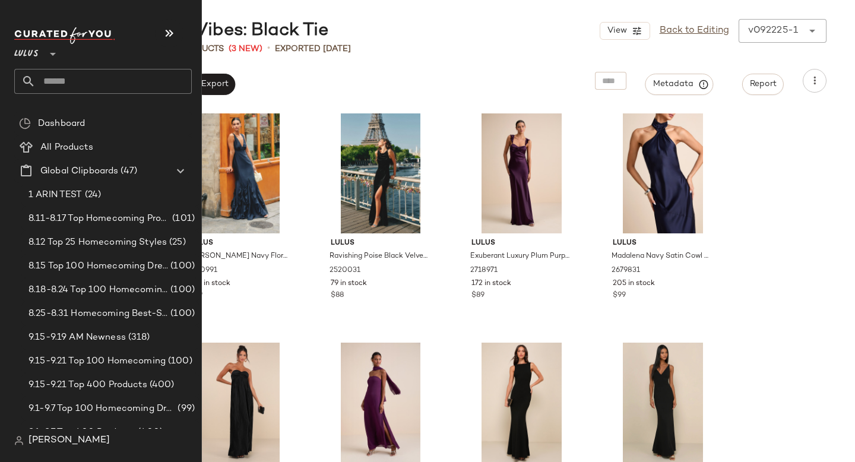
click at [59, 88] on input "text" at bounding box center [114, 81] width 156 height 25
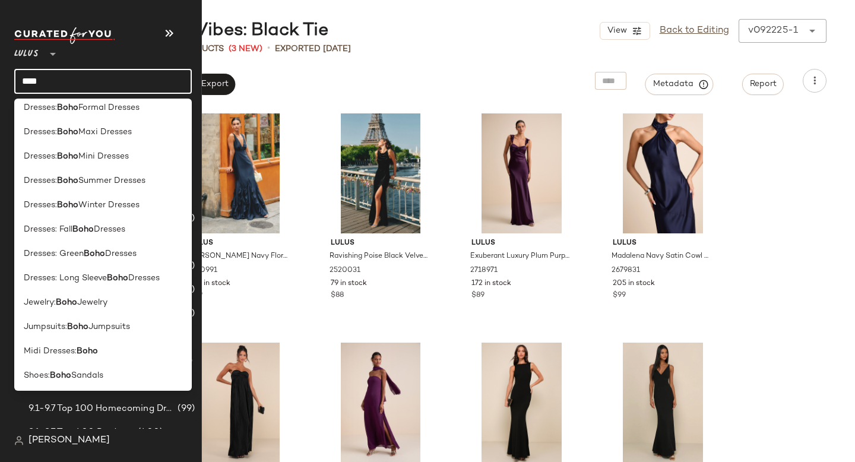
scroll to position [399, 0]
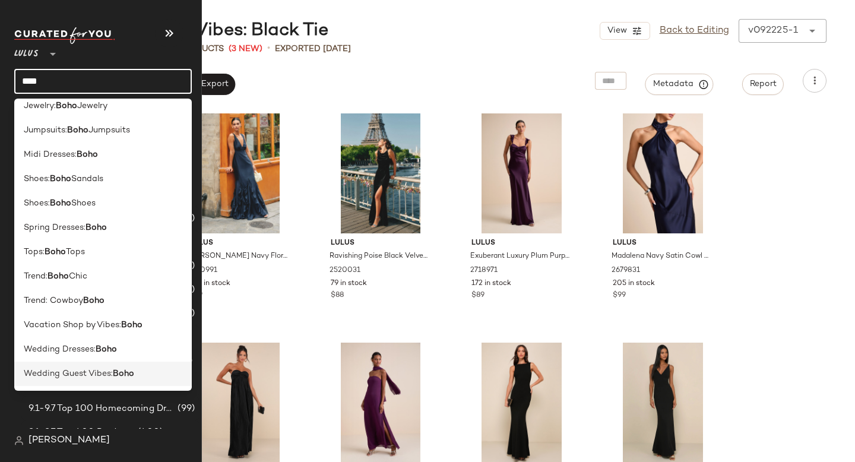
type input "****"
click at [56, 370] on span "Wedding Guest Vibes:" at bounding box center [68, 374] width 89 height 12
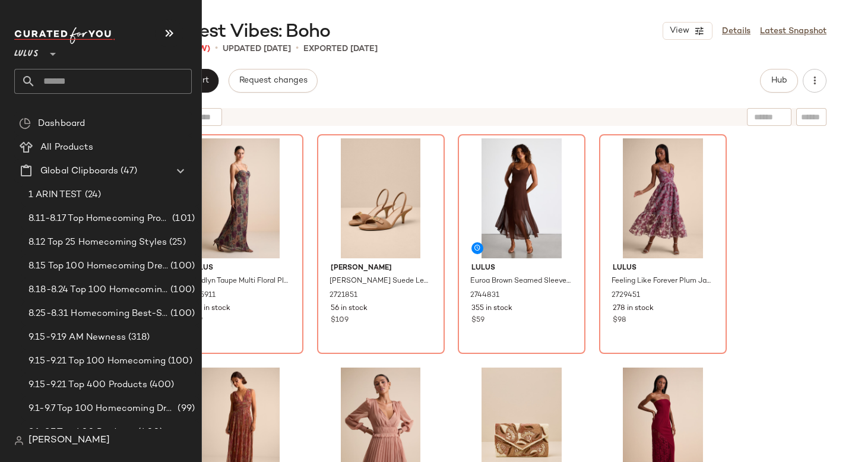
click at [81, 74] on input "text" at bounding box center [114, 81] width 156 height 25
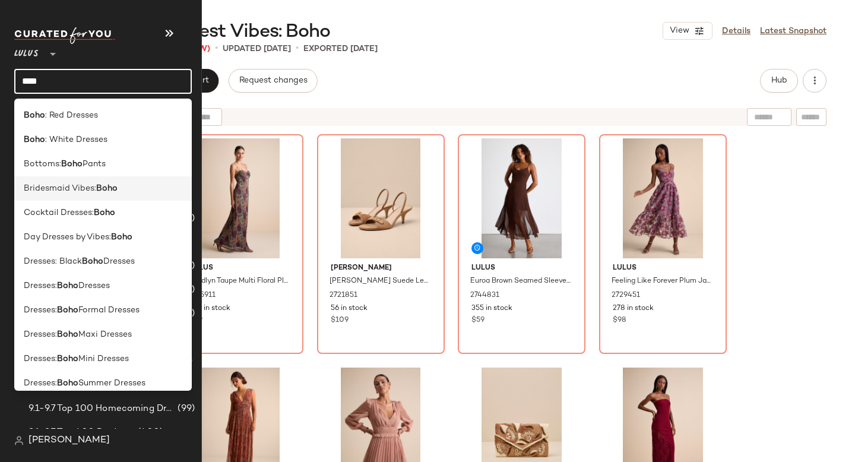
type input "****"
click at [66, 184] on span "Bridesmaid Vibes:" at bounding box center [60, 188] width 72 height 12
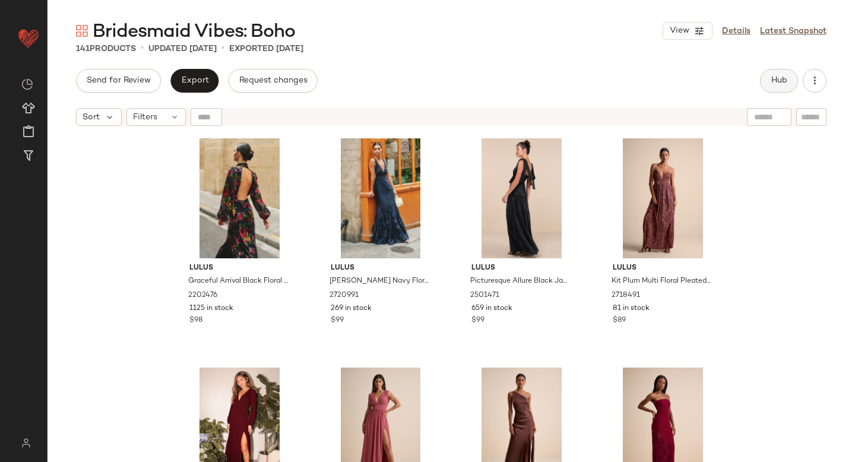
click at [783, 83] on span "Hub" at bounding box center [779, 80] width 17 height 9
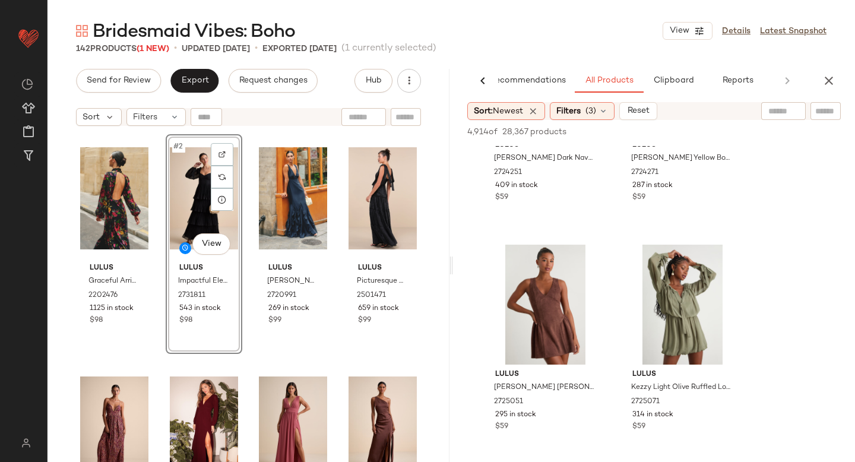
scroll to position [9990, 0]
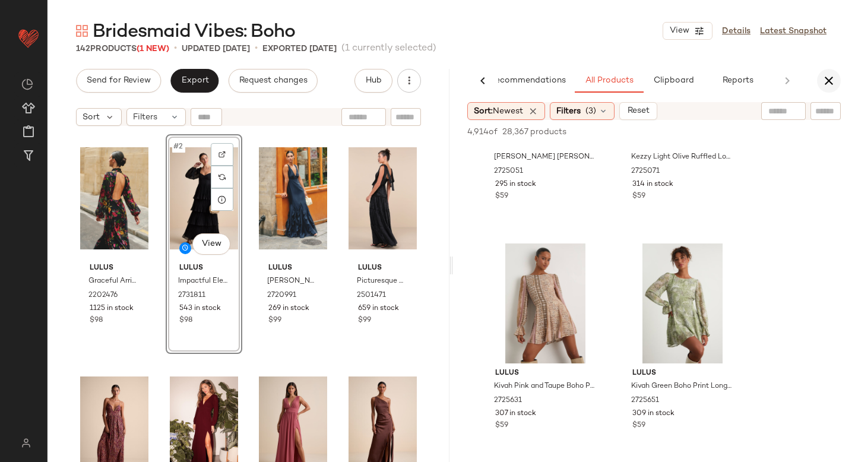
click at [825, 76] on icon "button" at bounding box center [829, 81] width 14 height 14
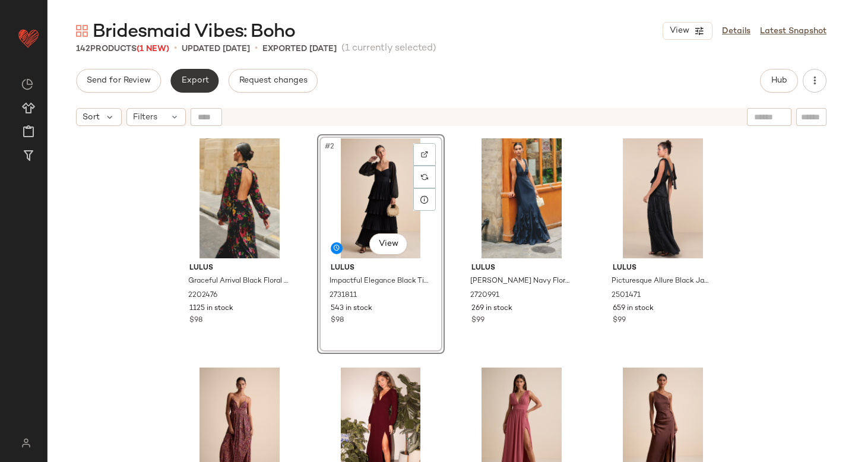
click at [208, 71] on button "Export" at bounding box center [194, 81] width 48 height 24
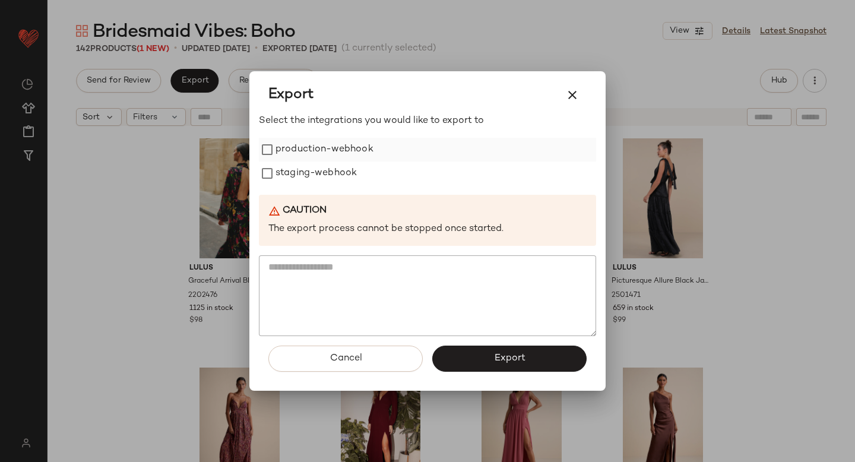
click at [305, 157] on label "production-webhook" at bounding box center [324, 150] width 98 height 24
click at [305, 170] on label "staging-webhook" at bounding box center [315, 173] width 81 height 24
click at [439, 347] on button "Export" at bounding box center [509, 359] width 154 height 26
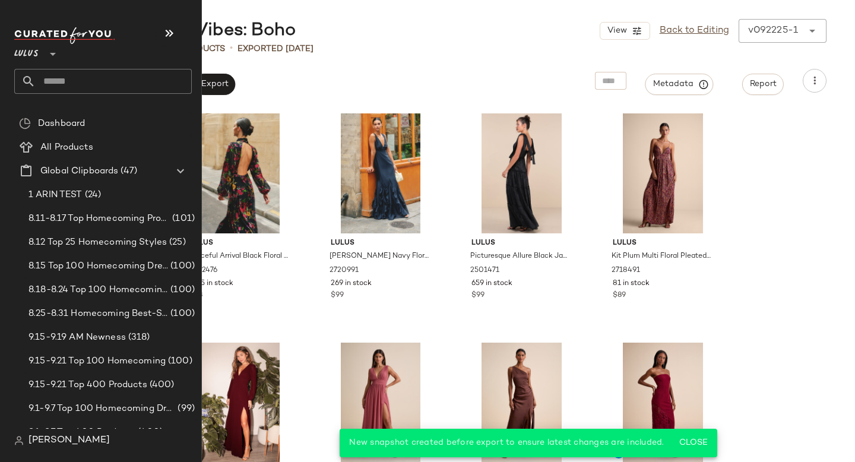
click at [96, 87] on input "text" at bounding box center [114, 81] width 156 height 25
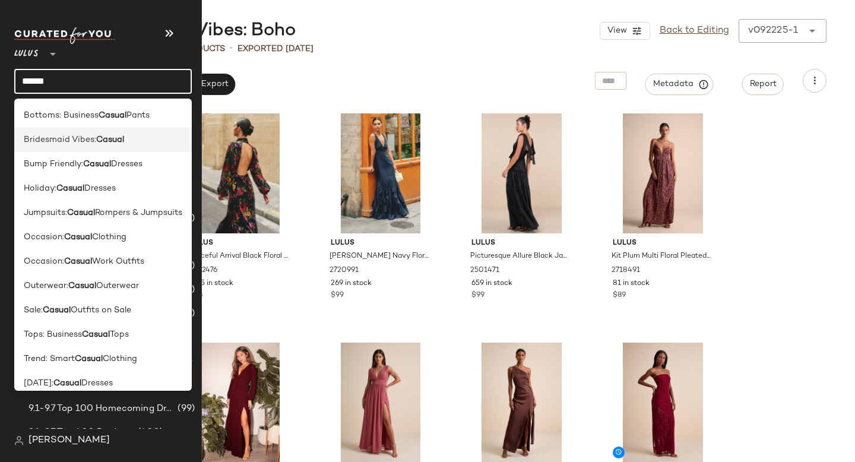
type input "******"
click at [102, 146] on div "Bridesmaid Vibes: Casual" at bounding box center [103, 140] width 178 height 24
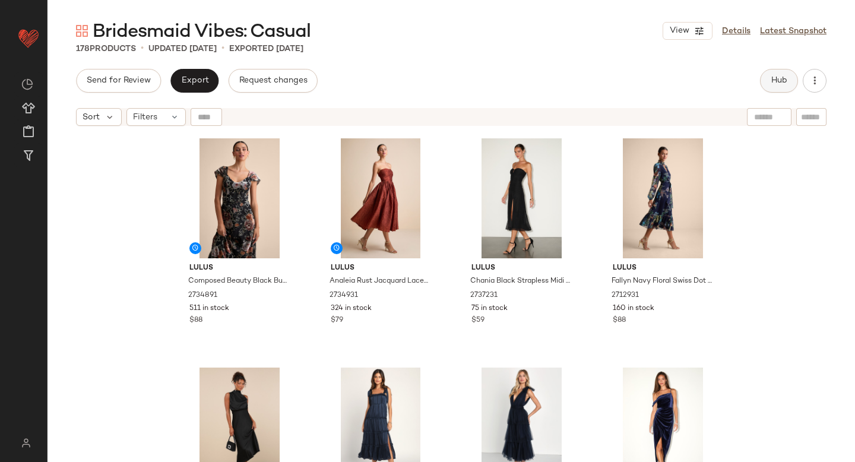
click at [773, 89] on button "Hub" at bounding box center [779, 81] width 38 height 24
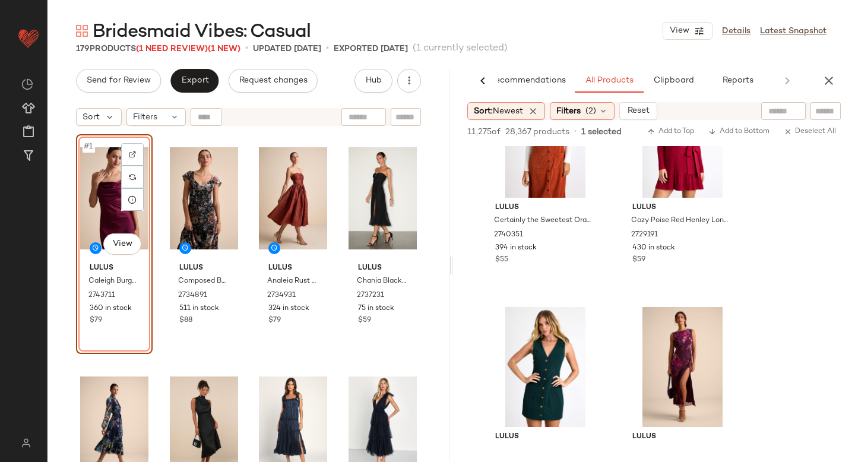
scroll to position [12514, 0]
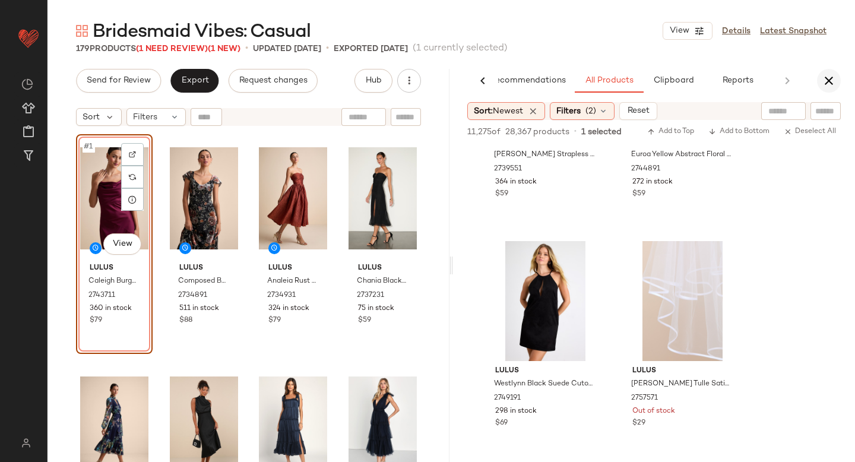
click at [828, 85] on icon "button" at bounding box center [829, 81] width 14 height 14
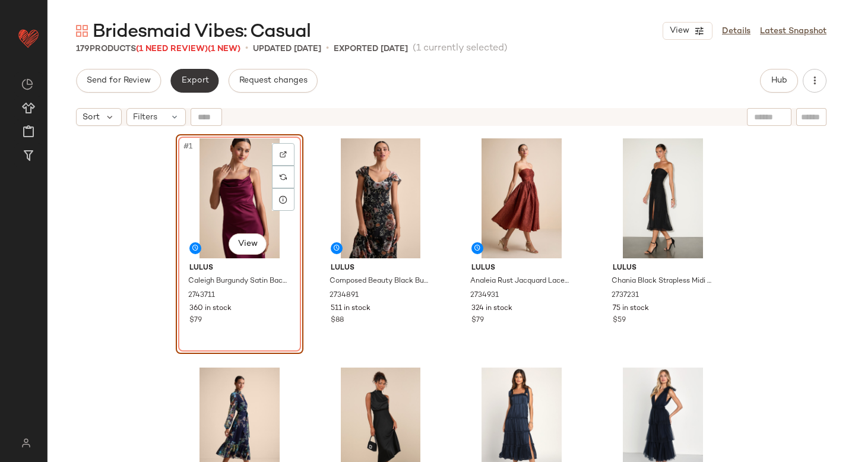
click at [190, 82] on span "Export" at bounding box center [194, 80] width 28 height 9
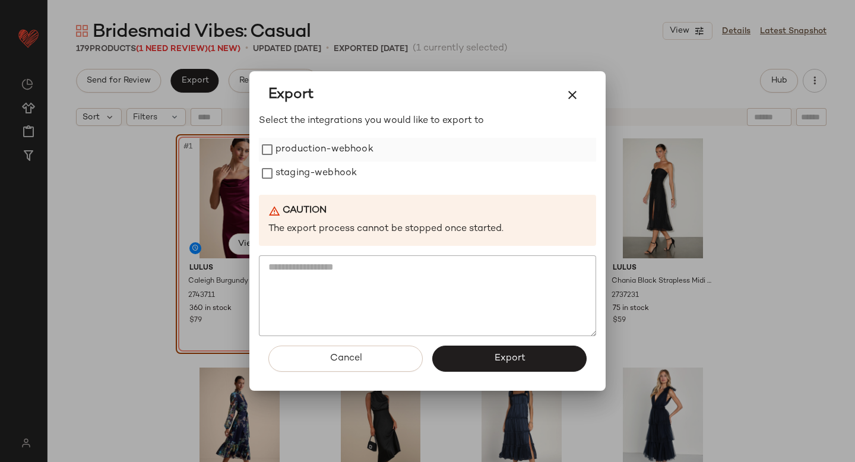
click at [294, 157] on label "production-webhook" at bounding box center [324, 150] width 98 height 24
click at [296, 171] on label "staging-webhook" at bounding box center [315, 173] width 81 height 24
click at [463, 365] on button "Export" at bounding box center [509, 359] width 154 height 26
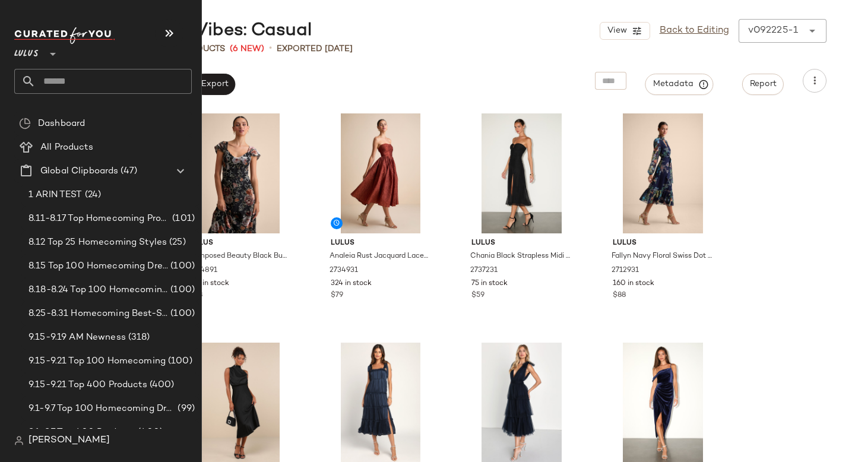
click at [101, 82] on input "text" at bounding box center [114, 81] width 156 height 25
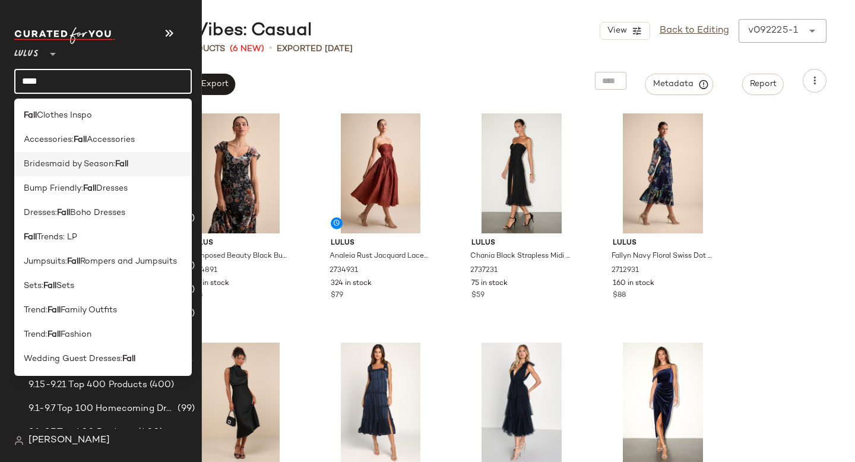
type input "****"
click at [68, 163] on span "Bridesmaid by Season:" at bounding box center [69, 164] width 91 height 12
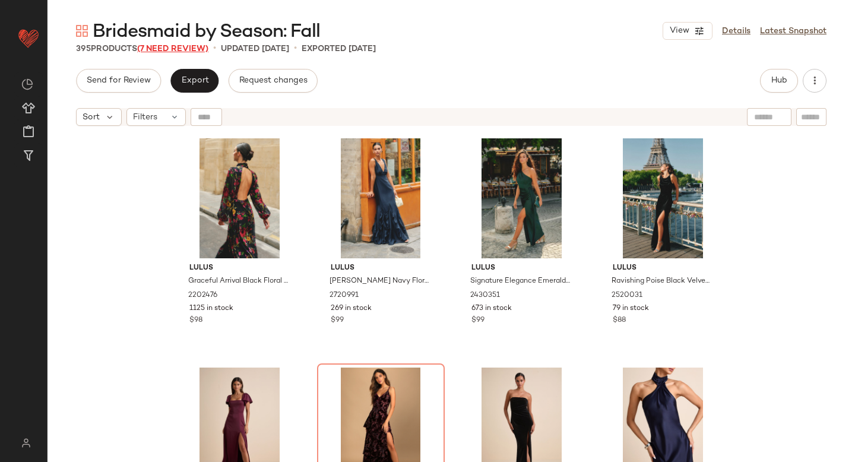
click at [167, 49] on span "(7 Need Review)" at bounding box center [172, 49] width 71 height 9
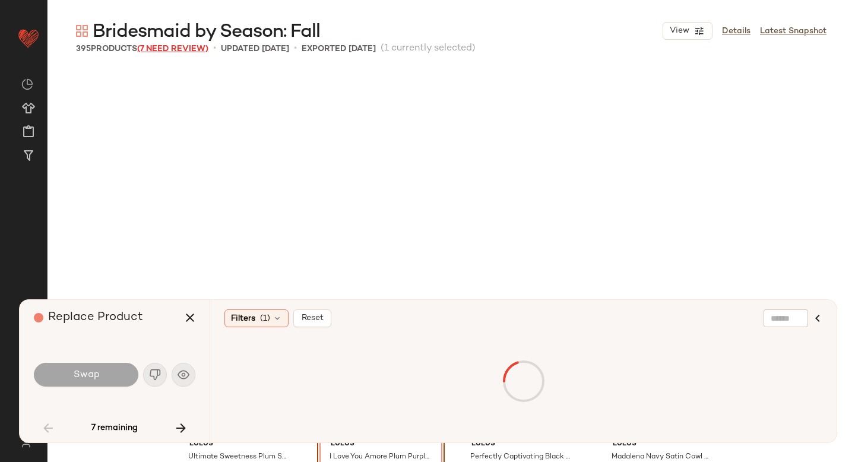
scroll to position [239, 0]
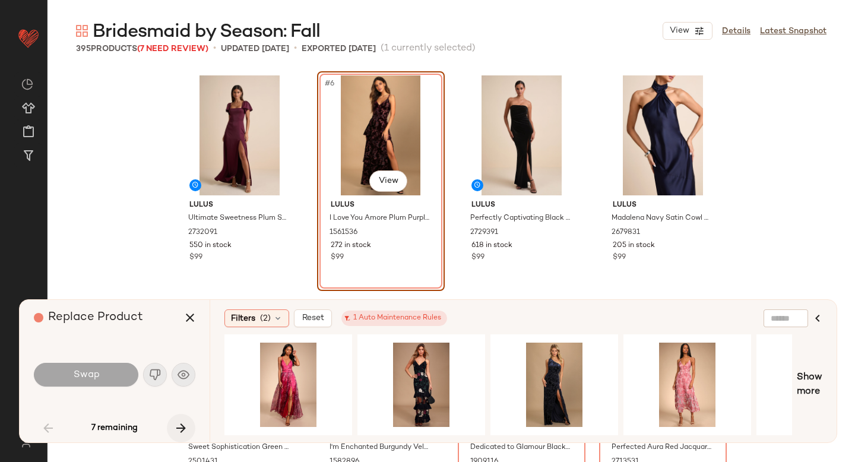
click at [179, 421] on icon "button" at bounding box center [181, 428] width 14 height 14
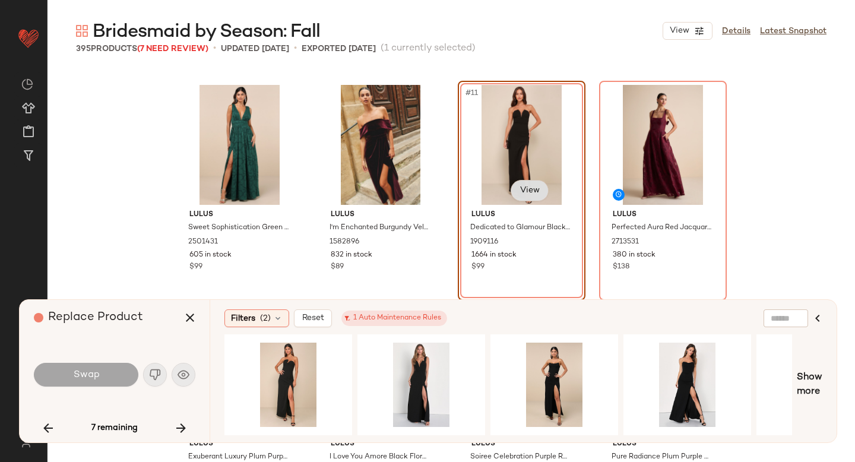
click at [527, 189] on body "Lulus ** Dashboard All Products Global Clipboards (47) Curations (815) Anjali A…" at bounding box center [427, 231] width 855 height 462
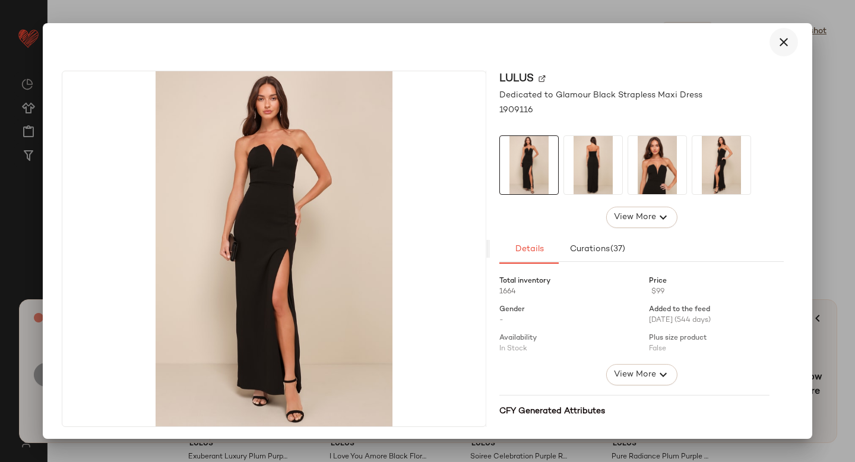
click at [781, 45] on icon "button" at bounding box center [784, 42] width 14 height 14
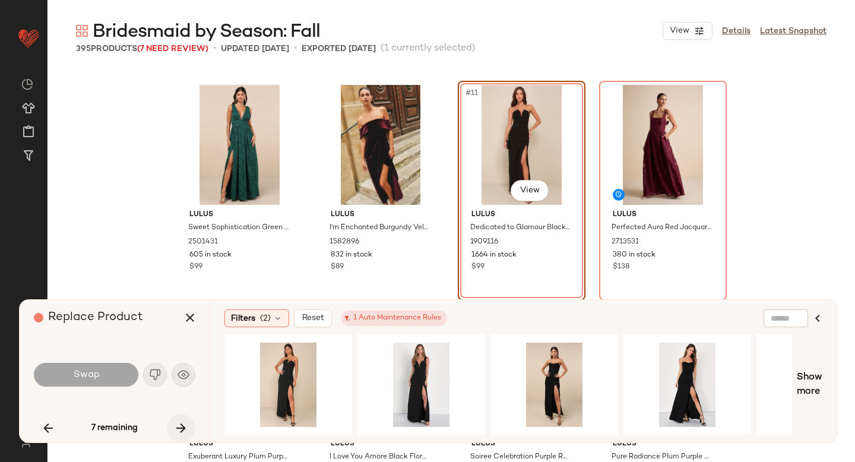
click at [184, 430] on icon "button" at bounding box center [181, 428] width 14 height 14
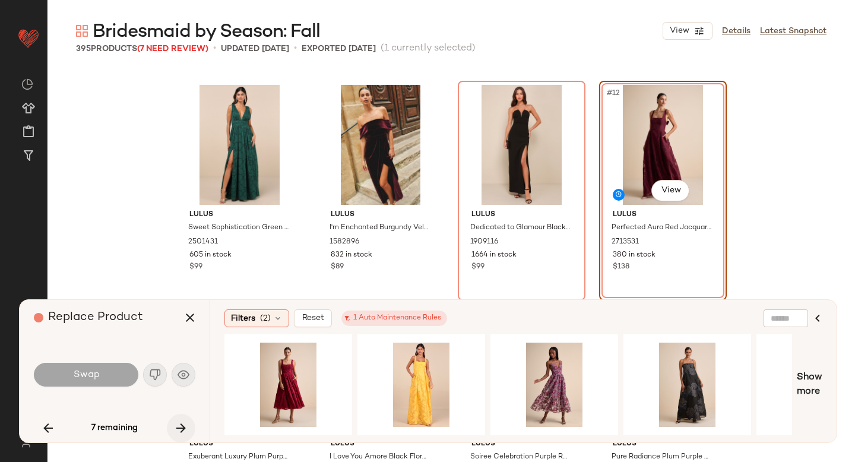
click at [184, 430] on icon "button" at bounding box center [181, 428] width 14 height 14
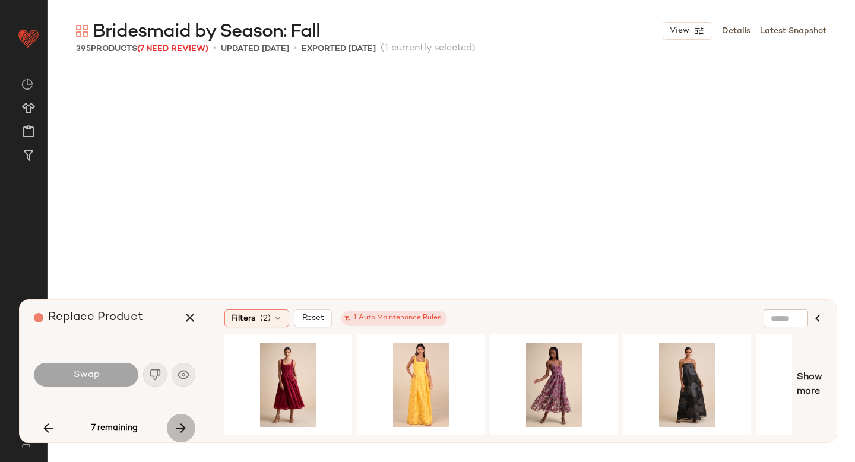
scroll to position [2292, 0]
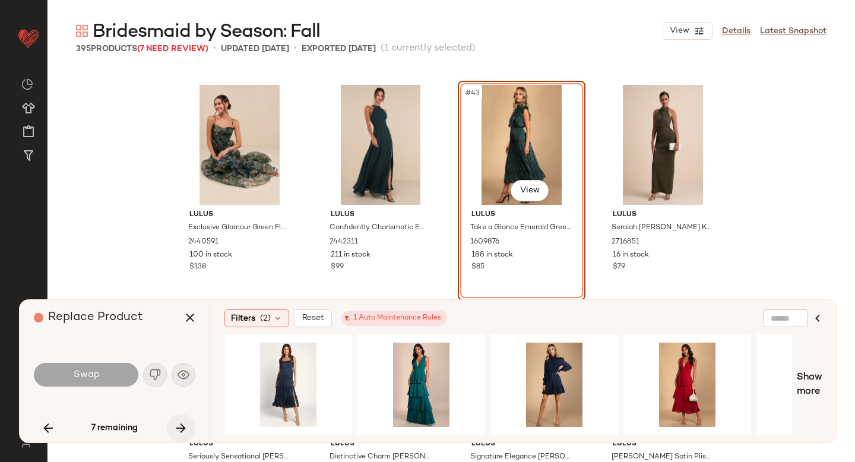
click at [184, 430] on icon "button" at bounding box center [181, 428] width 14 height 14
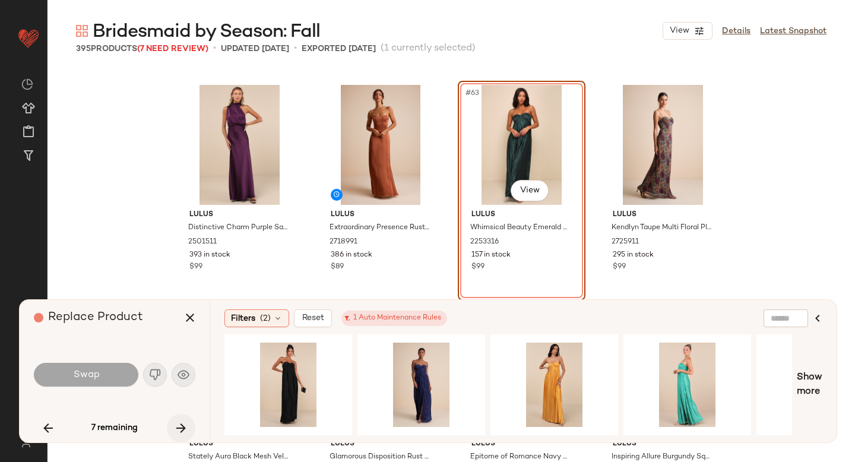
click at [184, 430] on icon "button" at bounding box center [181, 428] width 14 height 14
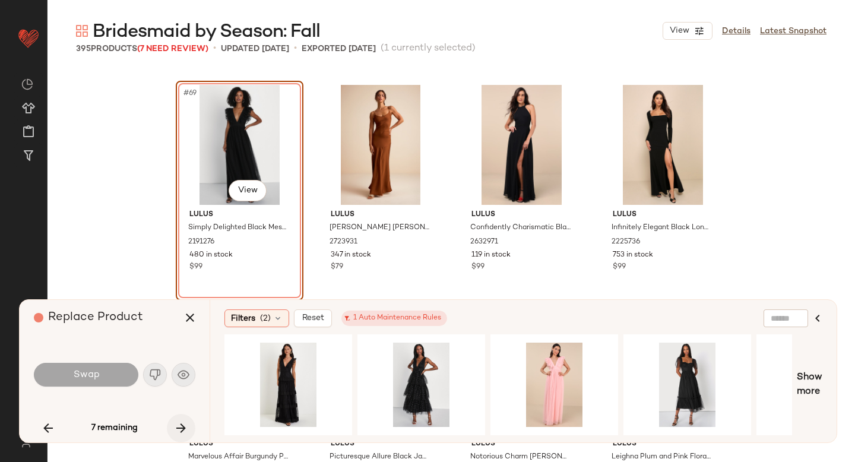
click at [184, 430] on icon "button" at bounding box center [181, 428] width 14 height 14
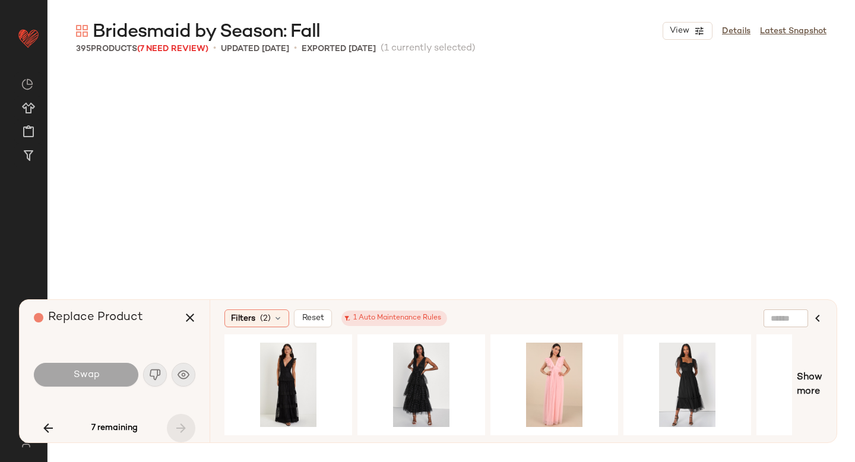
scroll to position [22297, 0]
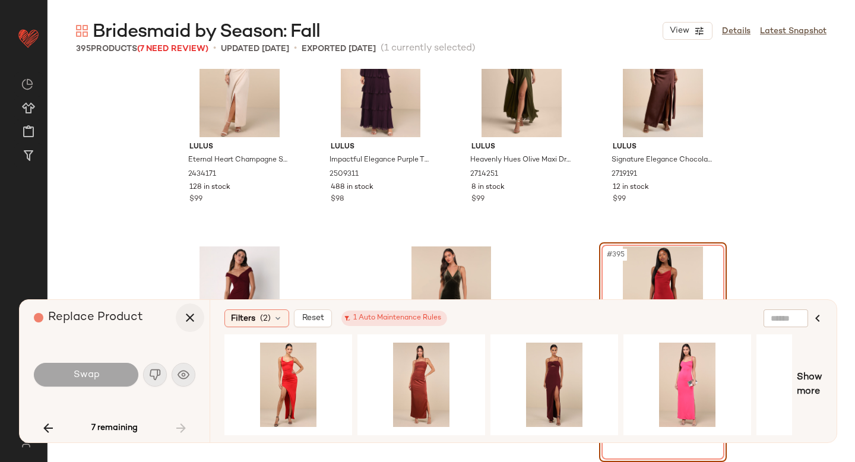
click at [180, 321] on button "button" at bounding box center [190, 317] width 28 height 28
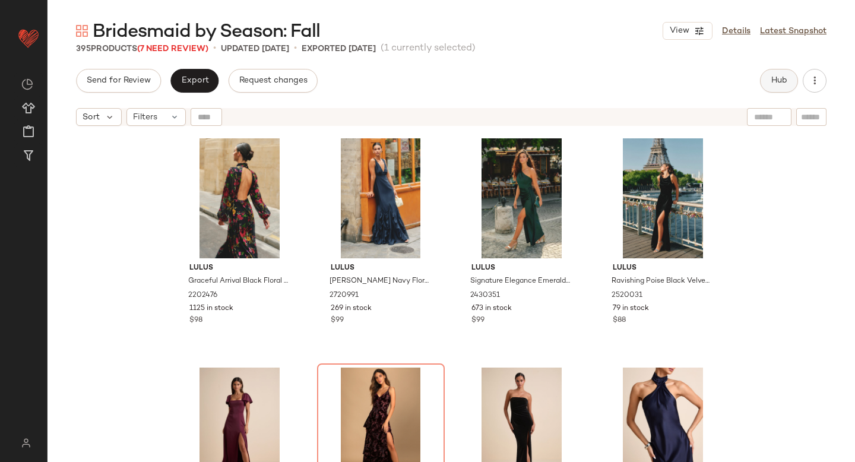
click at [777, 85] on button "Hub" at bounding box center [779, 81] width 38 height 24
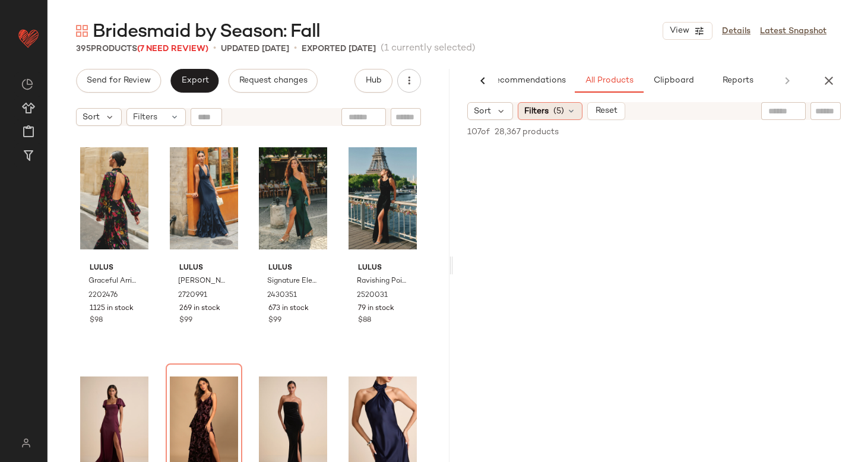
click at [559, 109] on span "(5)" at bounding box center [558, 111] width 11 height 12
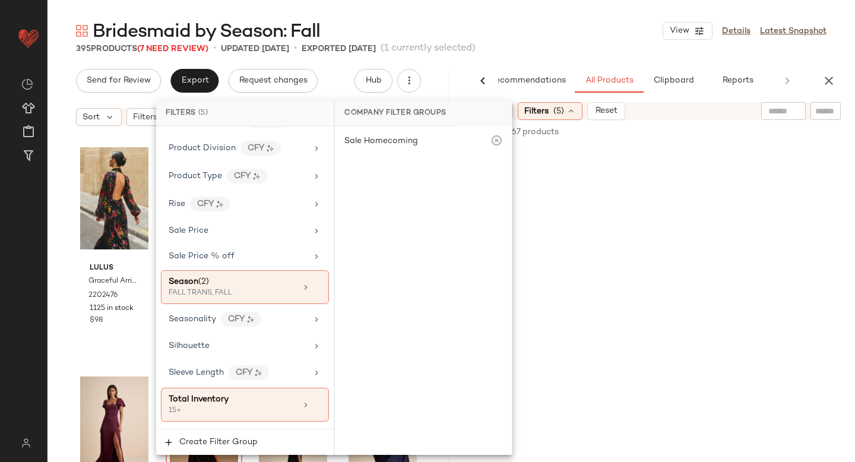
scroll to position [948, 0]
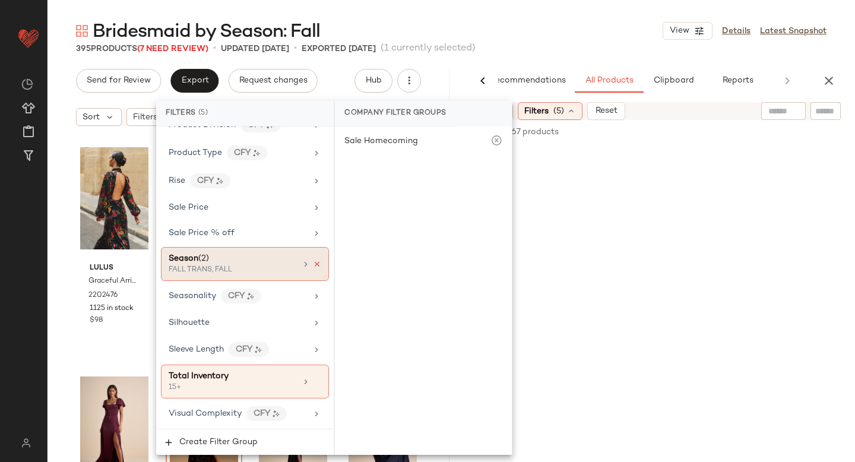
click at [313, 264] on icon at bounding box center [317, 264] width 8 height 8
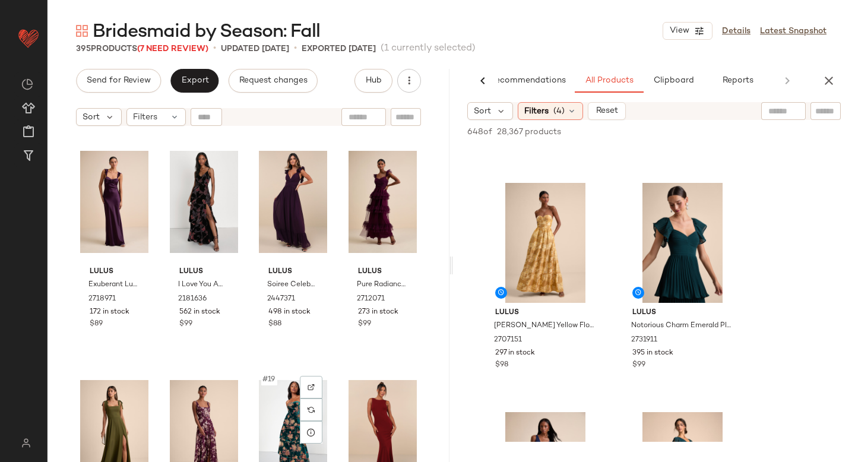
scroll to position [648, 0]
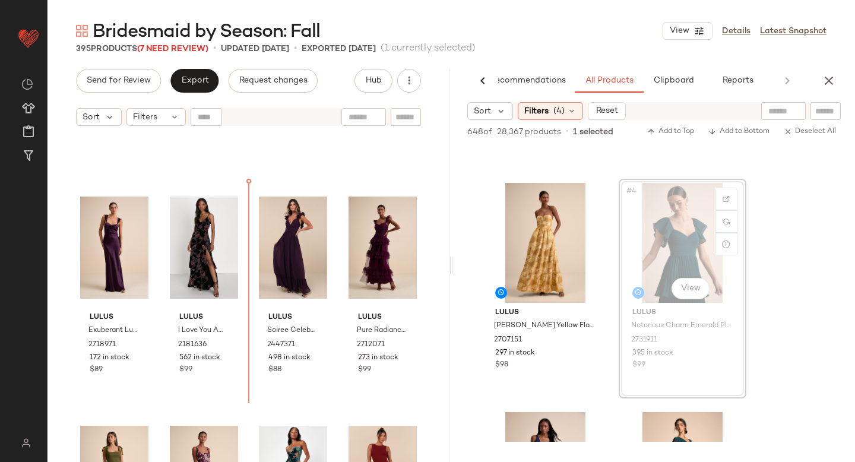
drag, startPoint x: 704, startPoint y: 226, endPoint x: 698, endPoint y: 226, distance: 6.5
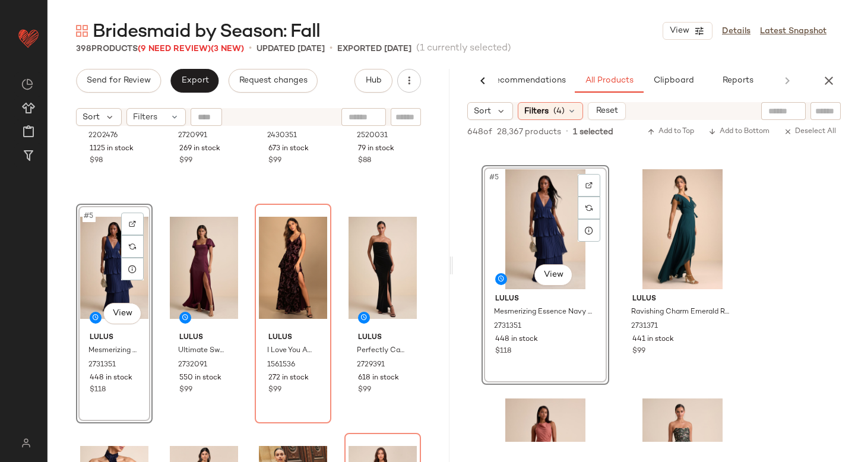
scroll to position [280, 0]
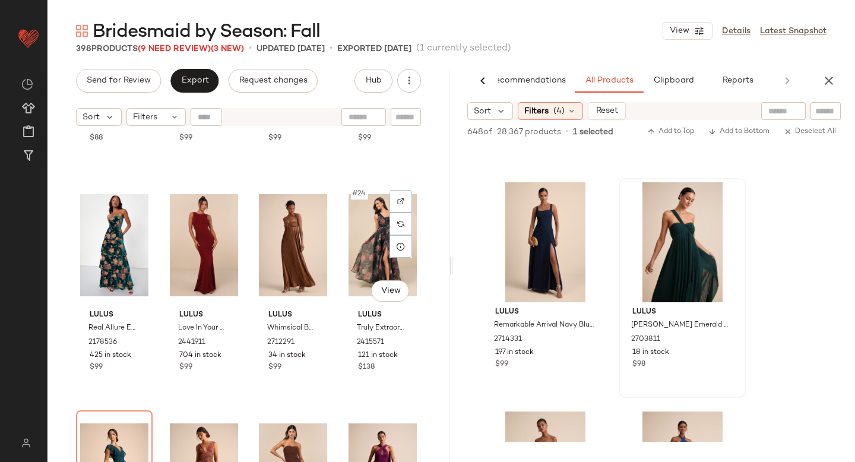
scroll to position [1124, 0]
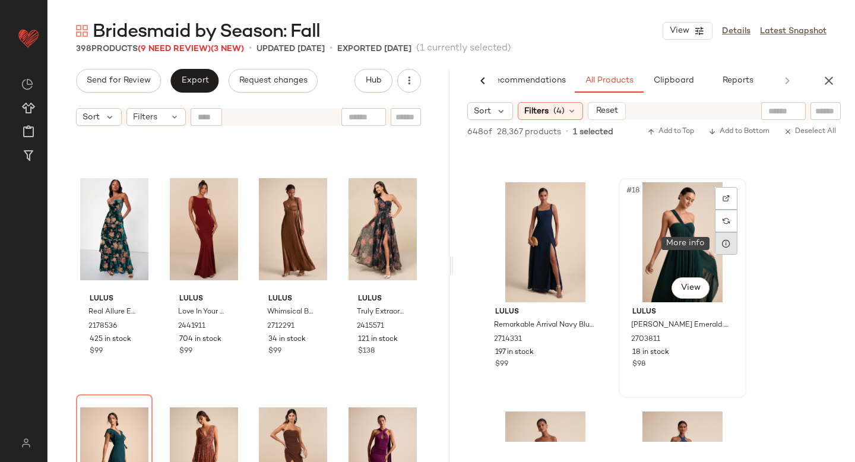
click at [732, 248] on div at bounding box center [726, 243] width 23 height 23
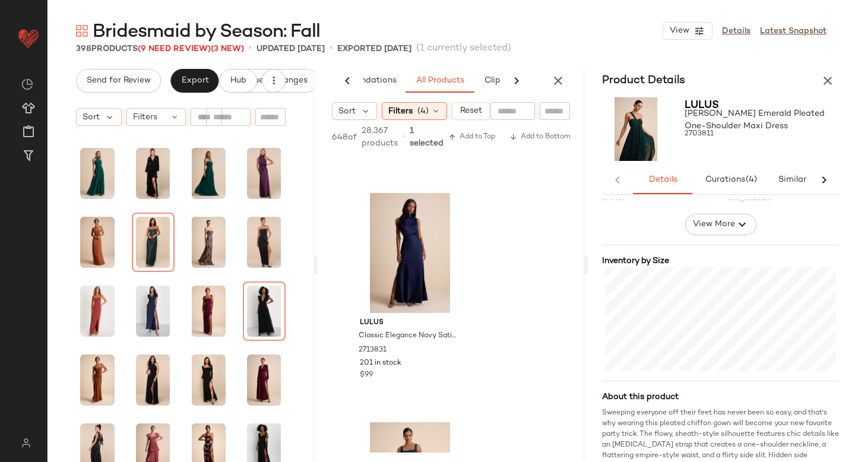
scroll to position [221, 0]
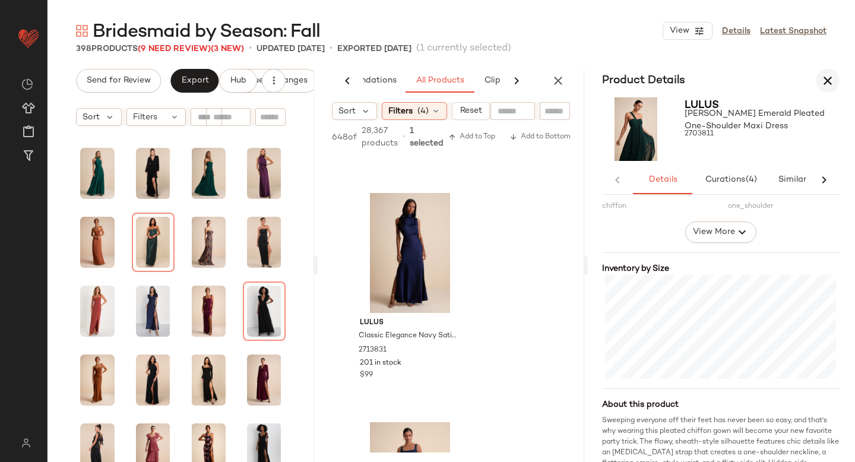
click at [831, 82] on icon "button" at bounding box center [828, 81] width 14 height 14
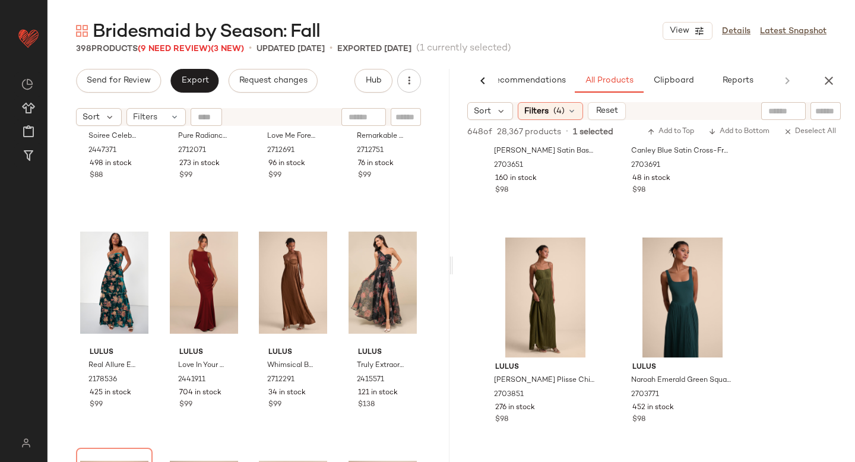
scroll to position [2266, 0]
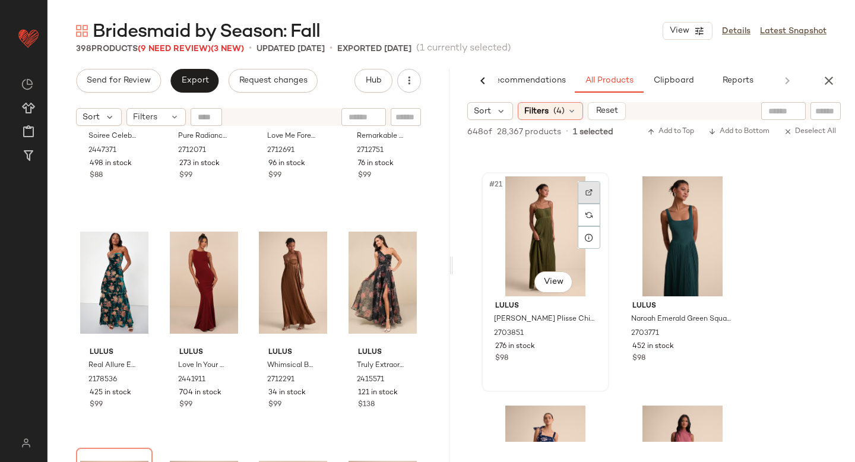
click at [593, 185] on div at bounding box center [589, 192] width 23 height 23
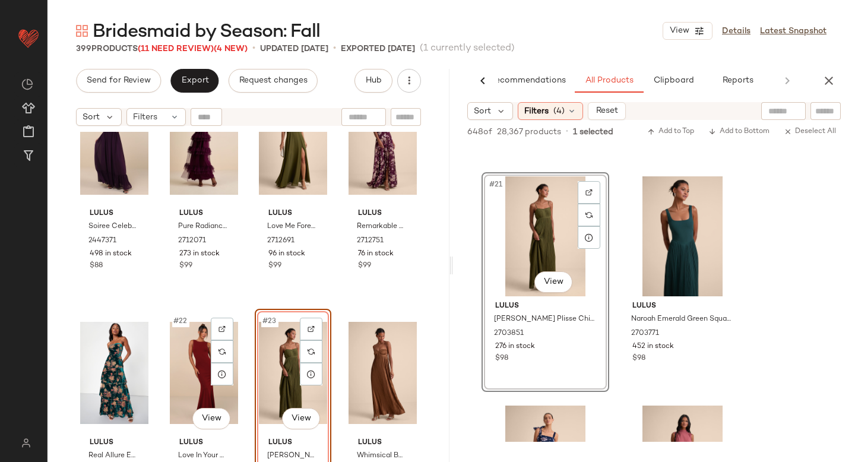
scroll to position [981, 0]
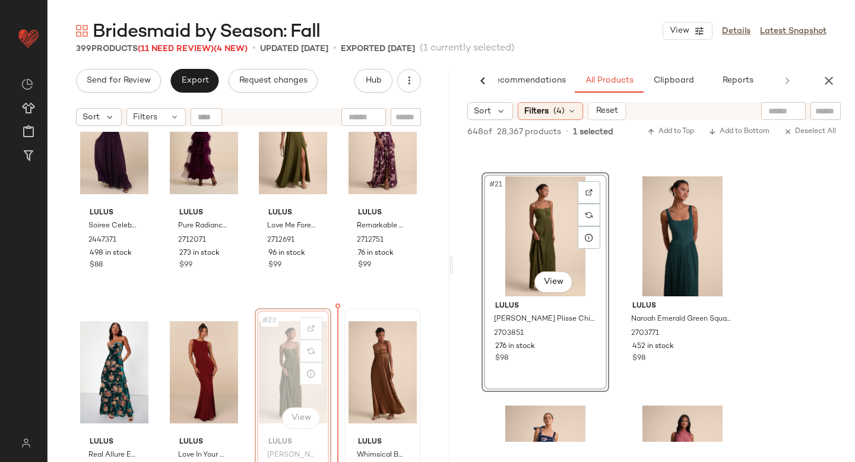
drag, startPoint x: 271, startPoint y: 346, endPoint x: 358, endPoint y: 350, distance: 87.4
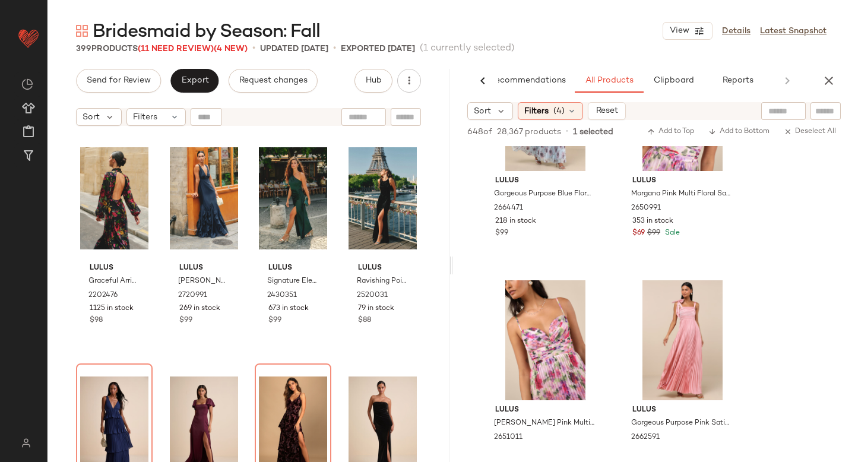
scroll to position [5786, 0]
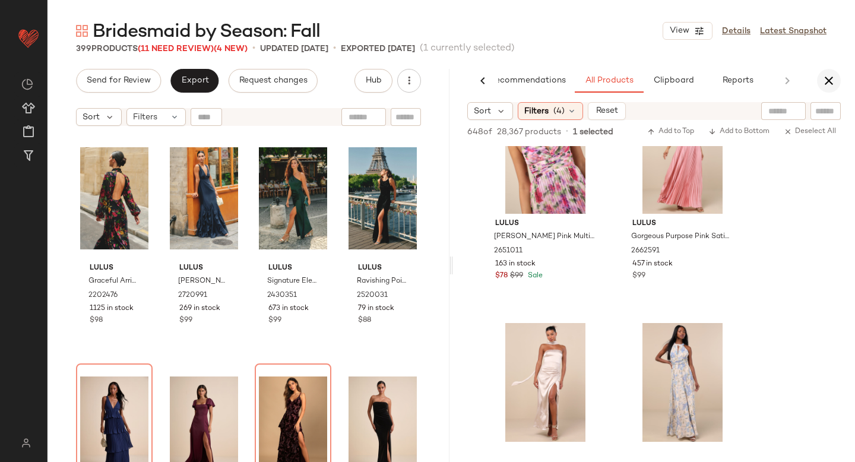
click at [834, 78] on icon "button" at bounding box center [829, 81] width 14 height 14
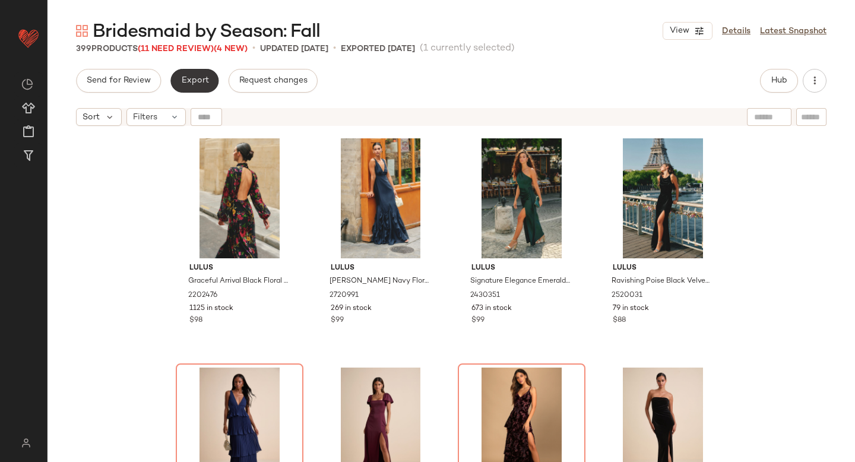
click at [196, 86] on button "Export" at bounding box center [194, 81] width 48 height 24
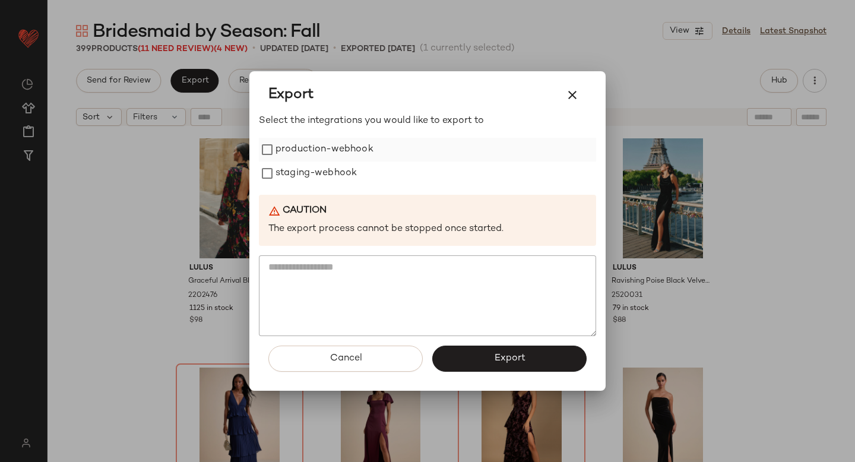
click at [296, 147] on label "production-webhook" at bounding box center [324, 150] width 98 height 24
click at [294, 180] on label "staging-webhook" at bounding box center [315, 173] width 81 height 24
click at [457, 357] on button "Export" at bounding box center [509, 359] width 154 height 26
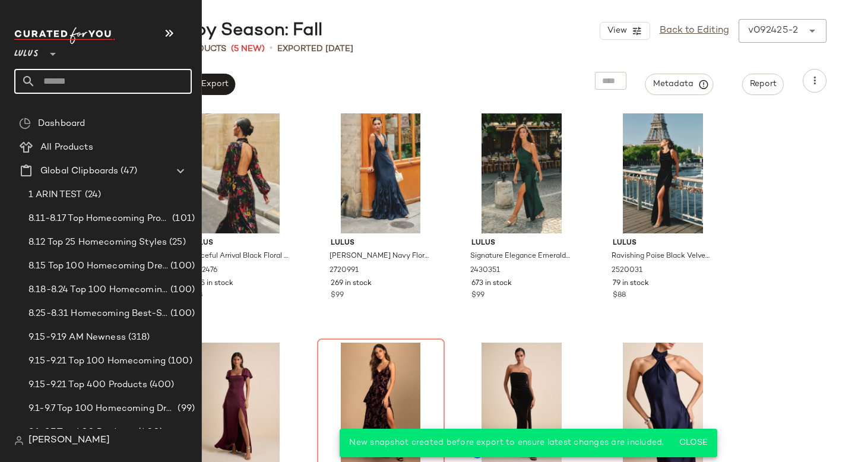
click at [87, 75] on input "text" at bounding box center [114, 81] width 156 height 25
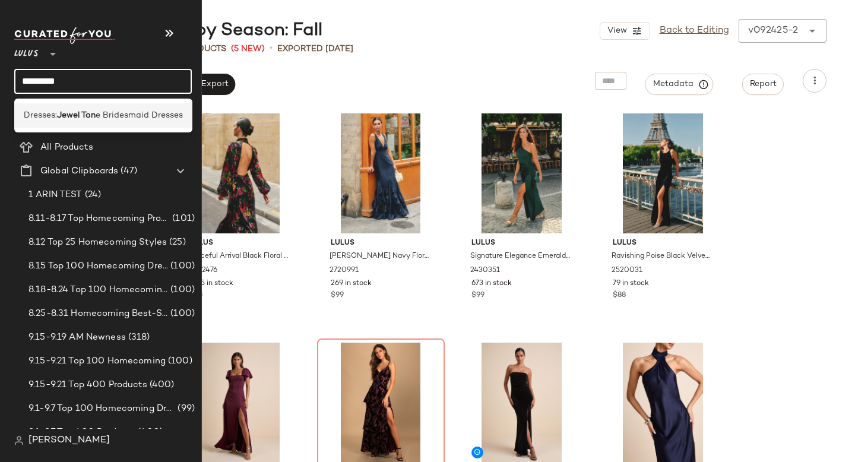
type input "*********"
click at [84, 113] on b "Jewel Ton" at bounding box center [76, 115] width 39 height 12
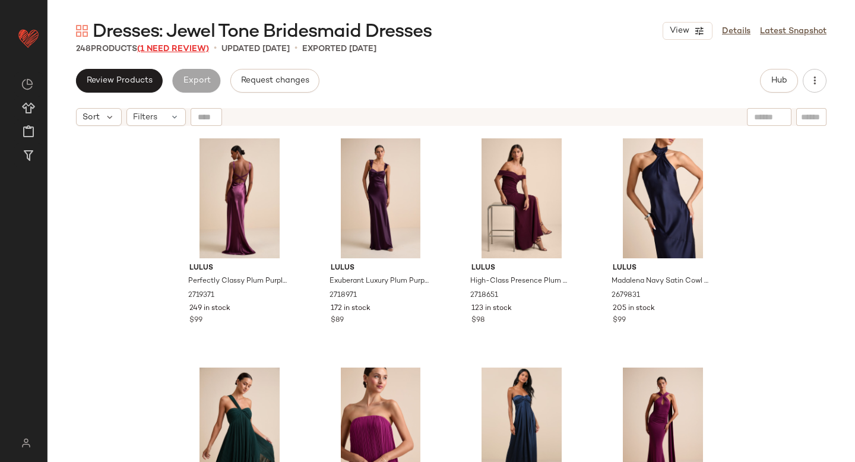
click at [166, 52] on span "(1 Need Review)" at bounding box center [173, 49] width 72 height 9
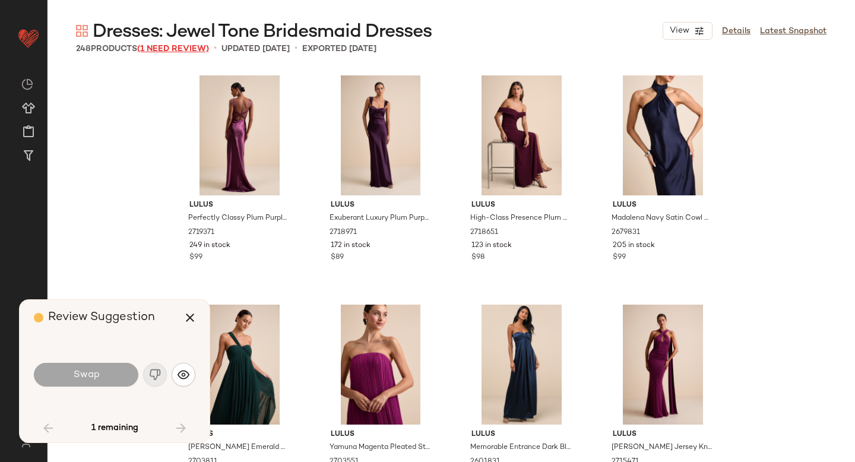
scroll to position [1604, 0]
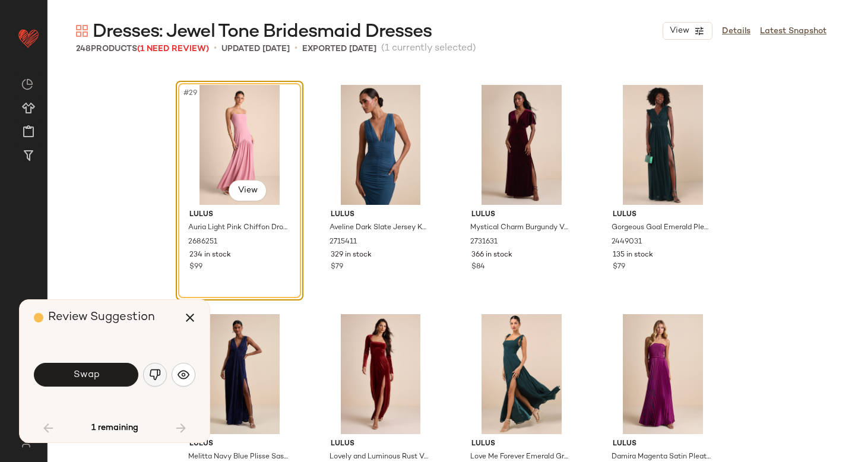
click at [156, 369] on img "button" at bounding box center [155, 375] width 12 height 12
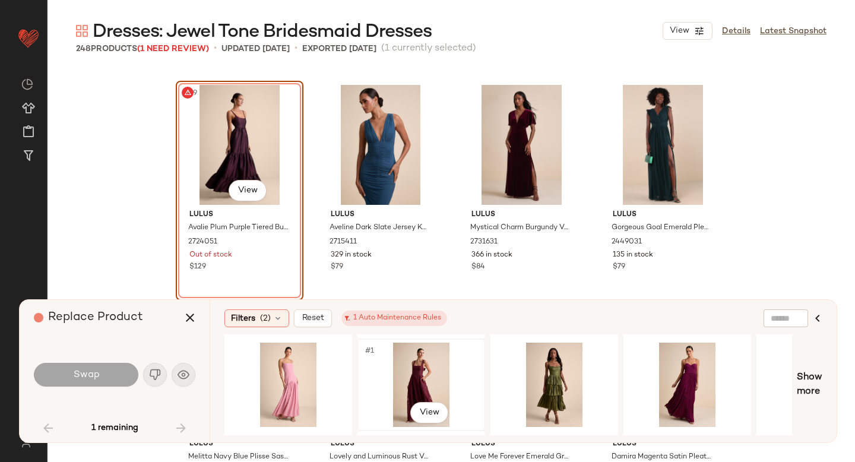
click at [436, 376] on div "#1 View" at bounding box center [421, 385] width 119 height 84
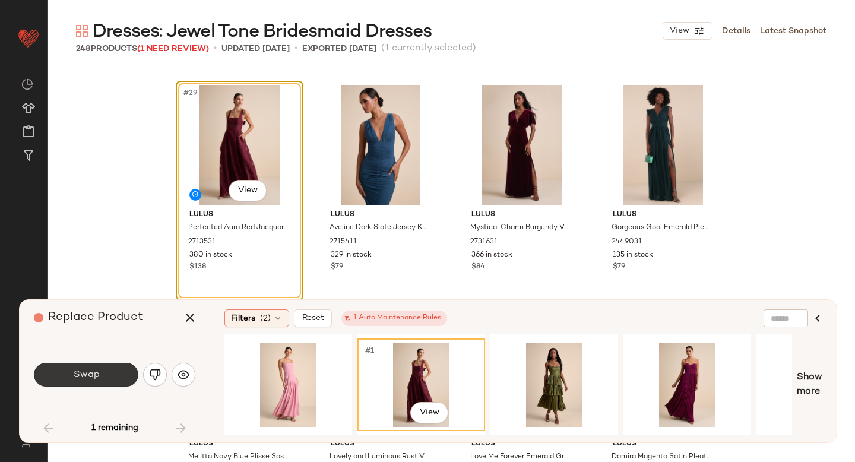
click at [118, 370] on button "Swap" at bounding box center [86, 375] width 104 height 24
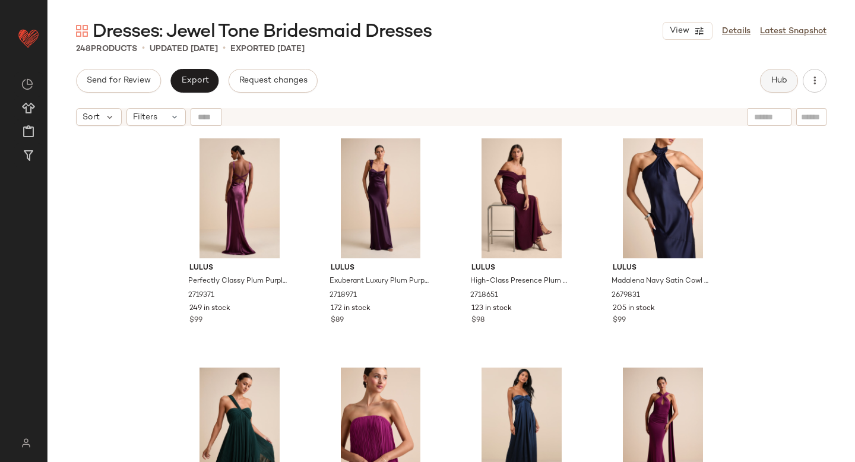
click at [787, 72] on button "Hub" at bounding box center [779, 81] width 38 height 24
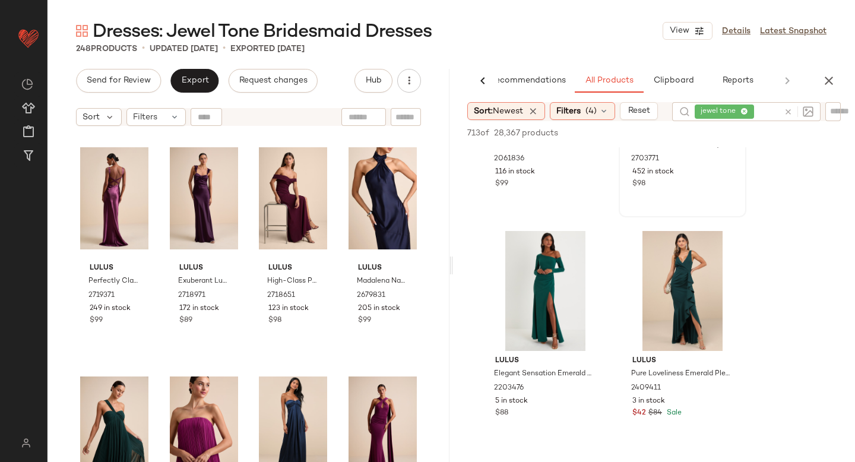
scroll to position [381, 0]
click at [791, 113] on div at bounding box center [796, 111] width 34 height 19
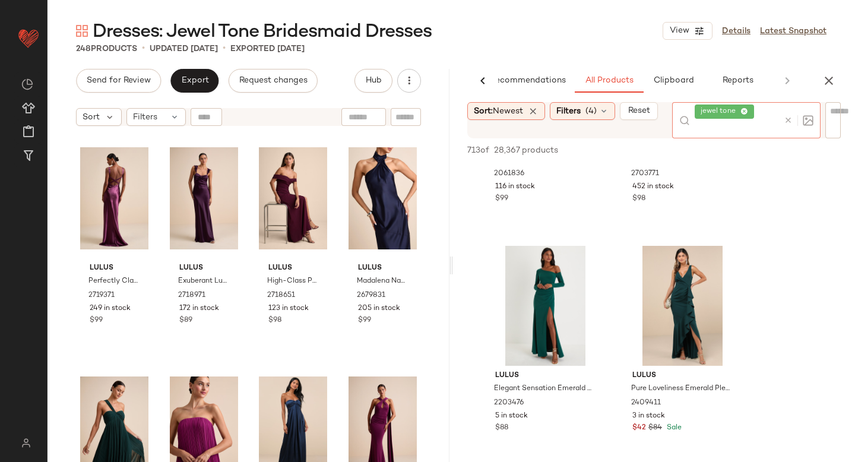
click at [793, 120] on icon at bounding box center [788, 120] width 9 height 9
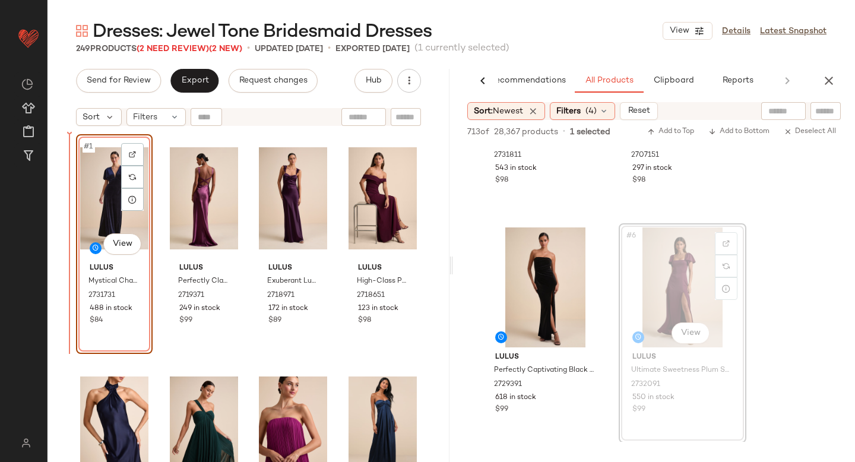
drag, startPoint x: 691, startPoint y: 273, endPoint x: 680, endPoint y: 273, distance: 10.7
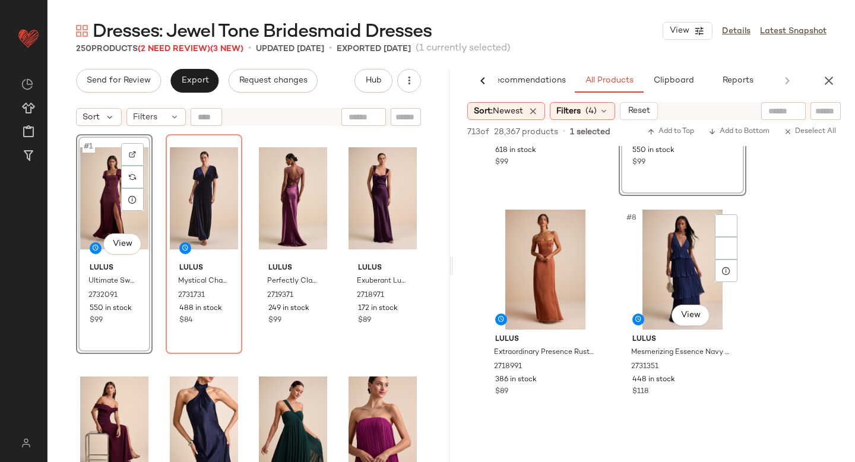
scroll to position [655, 0]
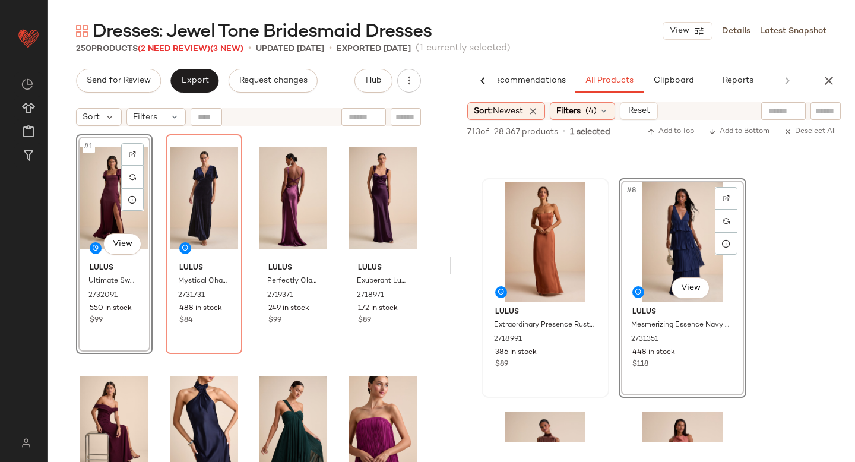
drag, startPoint x: 676, startPoint y: 257, endPoint x: 589, endPoint y: 276, distance: 89.3
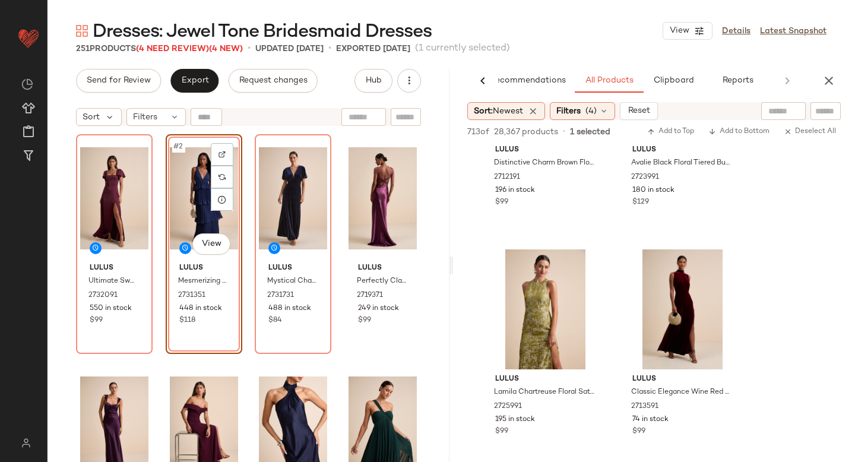
scroll to position [1327, 0]
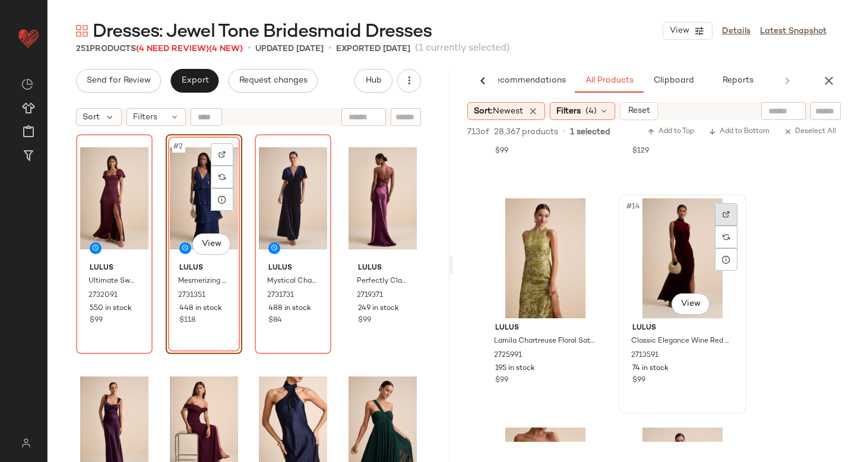
click at [730, 210] on div at bounding box center [726, 214] width 23 height 23
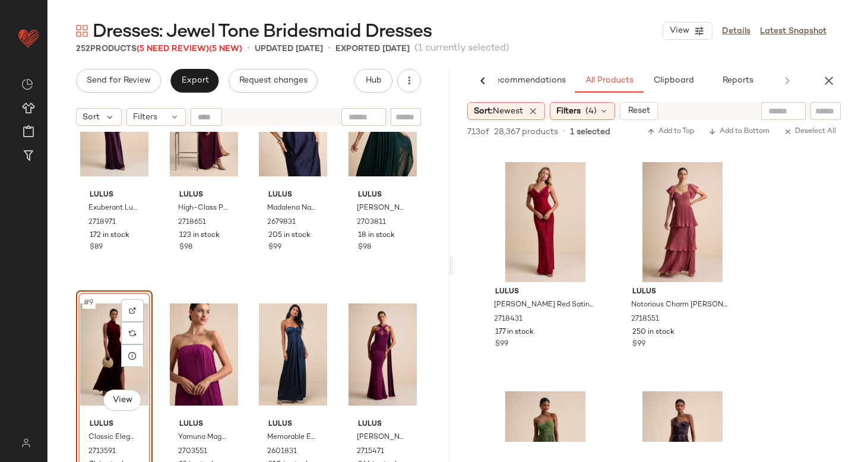
scroll to position [2245, 0]
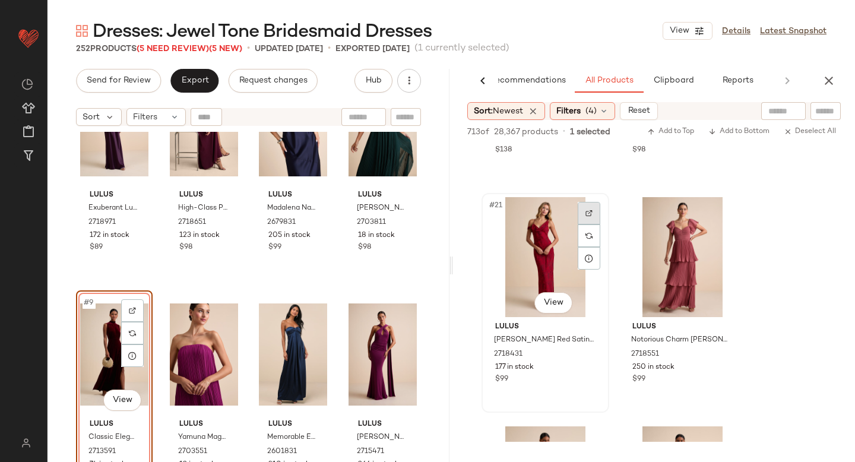
click at [594, 211] on div at bounding box center [589, 213] width 23 height 23
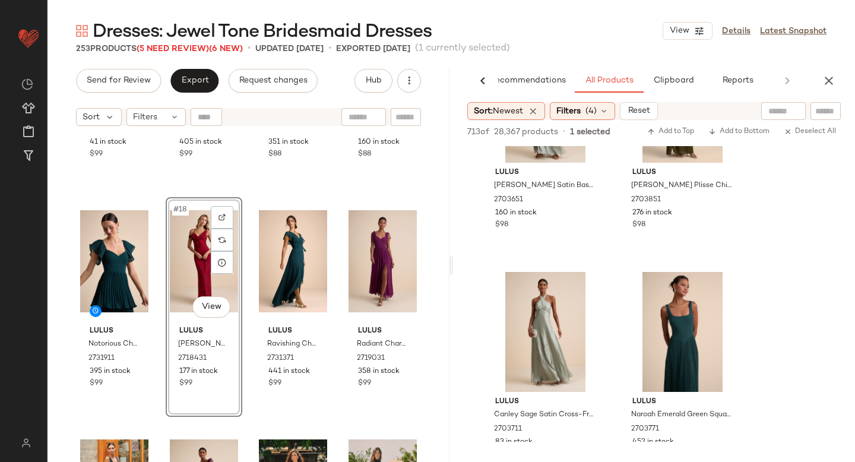
scroll to position [3839, 0]
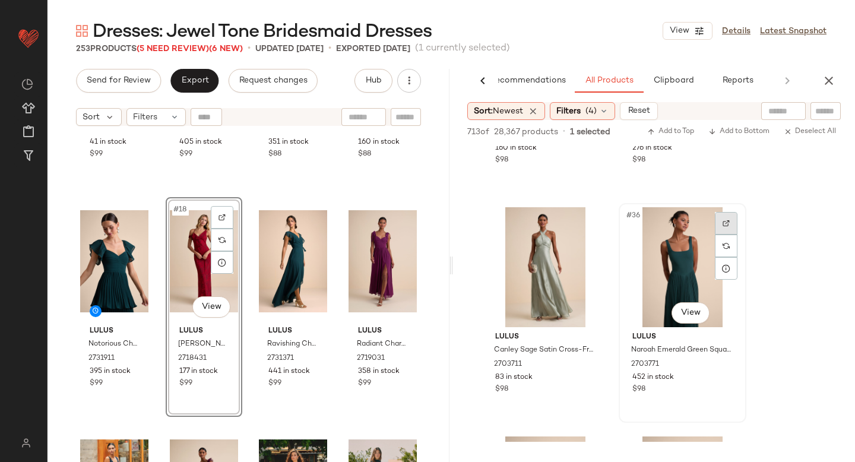
click at [730, 227] on div at bounding box center [726, 223] width 23 height 23
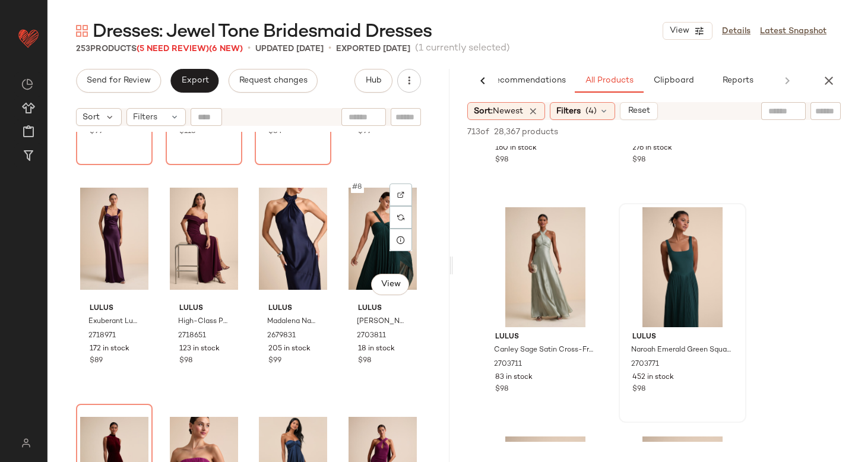
scroll to position [0, 0]
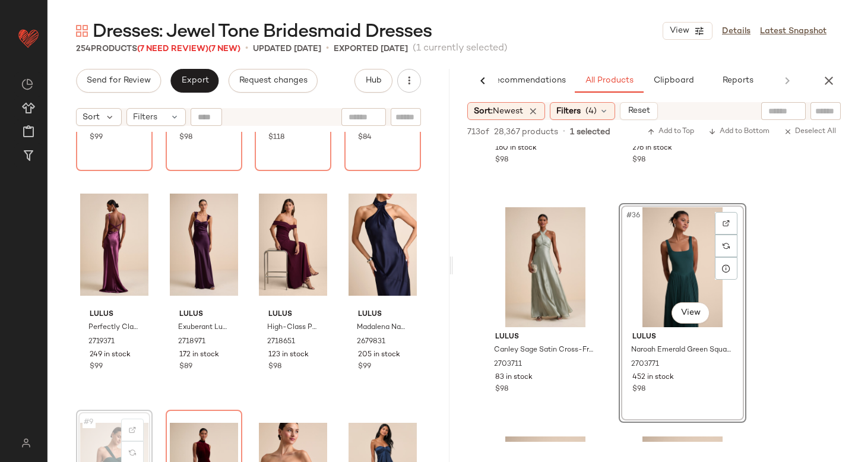
scroll to position [185, 0]
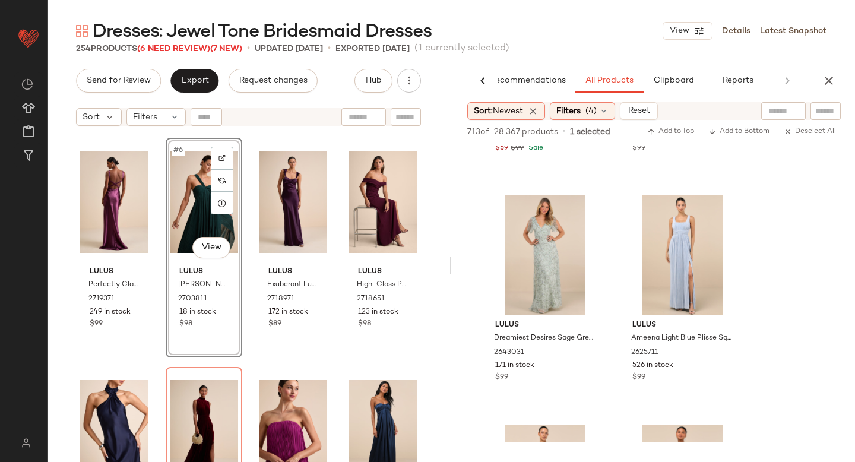
scroll to position [10902, 0]
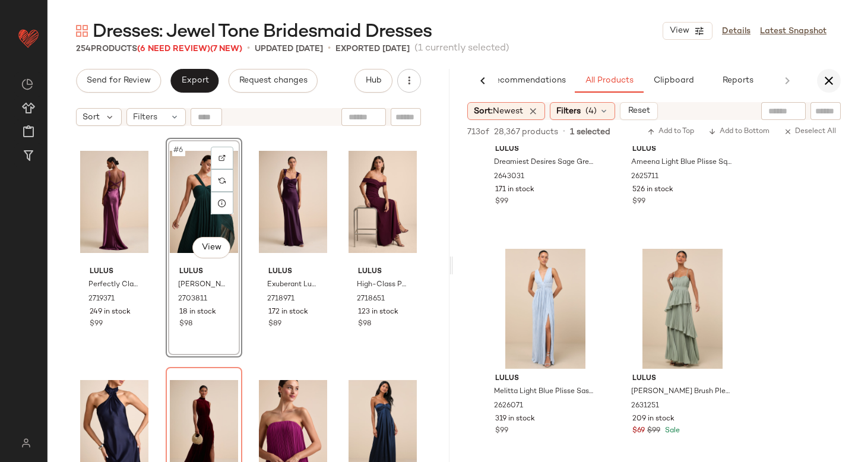
click at [824, 84] on icon "button" at bounding box center [829, 81] width 14 height 14
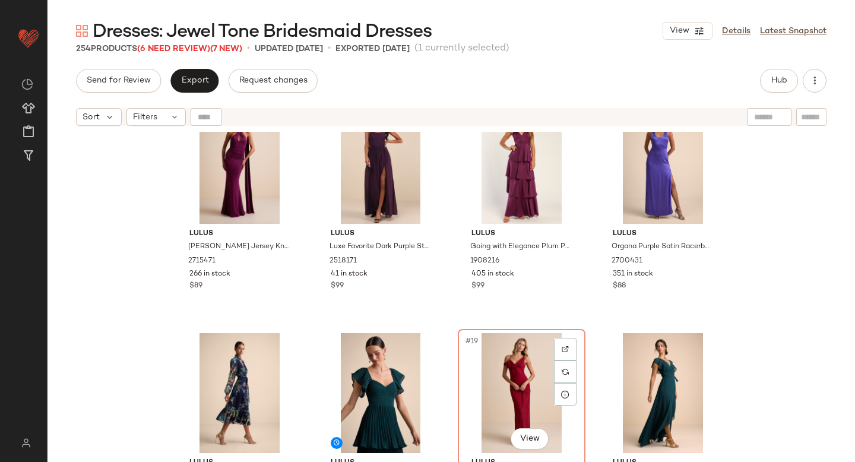
scroll to position [718, 0]
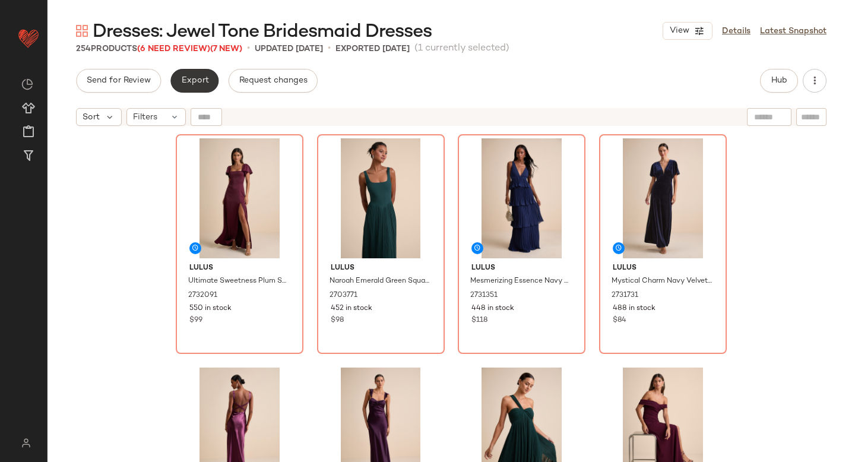
click at [202, 85] on button "Export" at bounding box center [194, 81] width 48 height 24
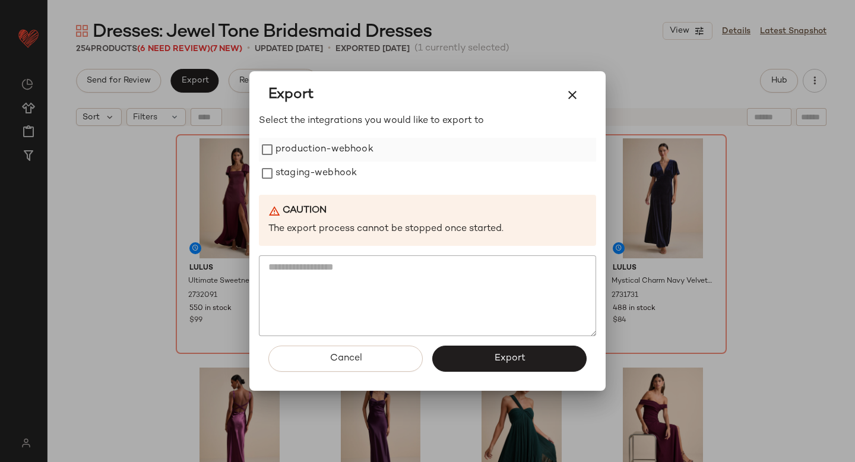
click at [283, 148] on label "production-webhook" at bounding box center [324, 150] width 98 height 24
click at [283, 166] on label "staging-webhook" at bounding box center [315, 173] width 81 height 24
click at [483, 351] on button "Export" at bounding box center [509, 359] width 154 height 26
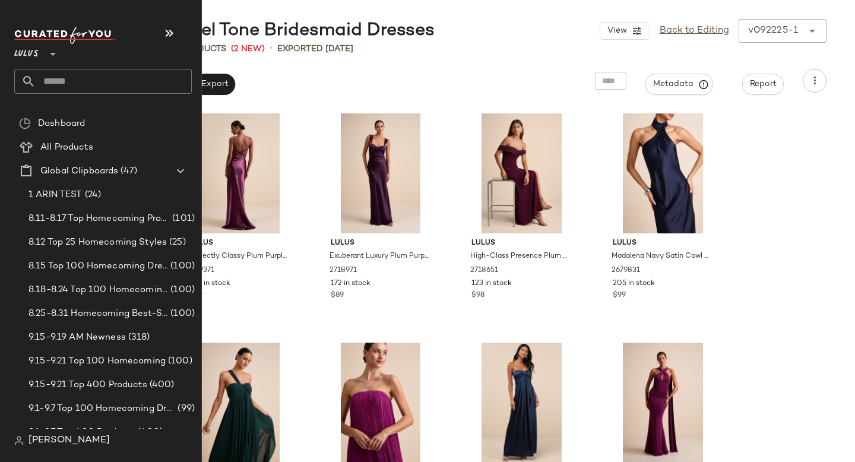
click at [126, 85] on input "text" at bounding box center [114, 81] width 156 height 25
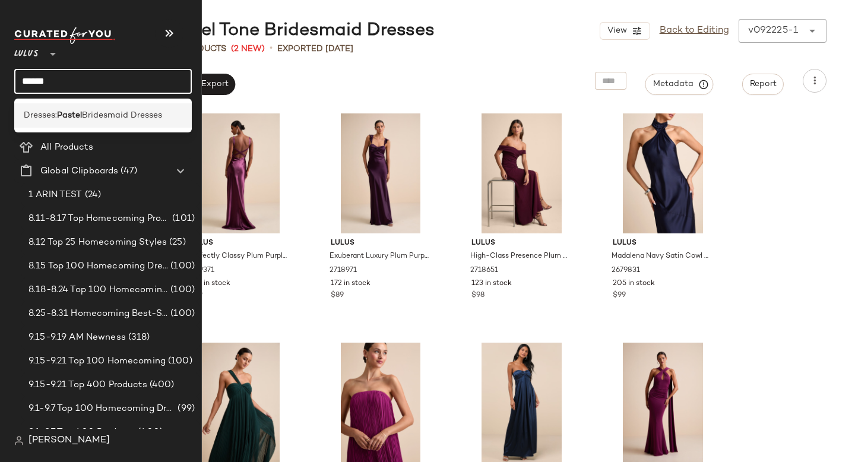
type input "******"
click at [116, 117] on span "Bridesmaid Dresses" at bounding box center [122, 115] width 80 height 12
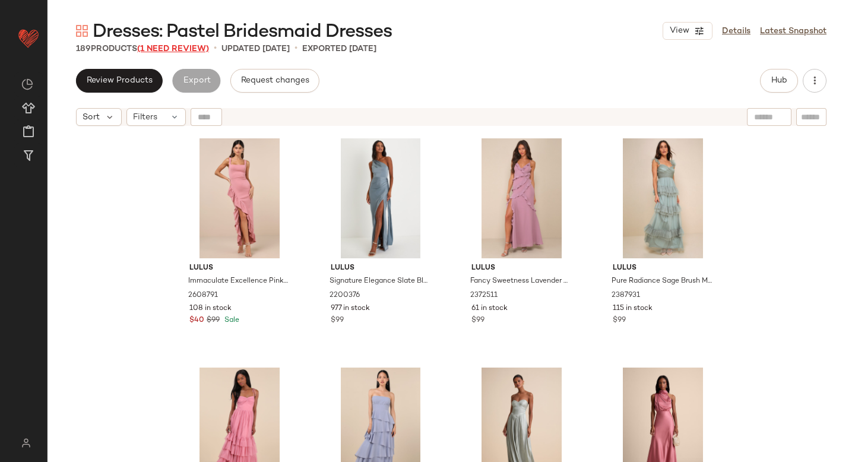
click at [193, 47] on span "(1 Need Review)" at bounding box center [173, 49] width 72 height 9
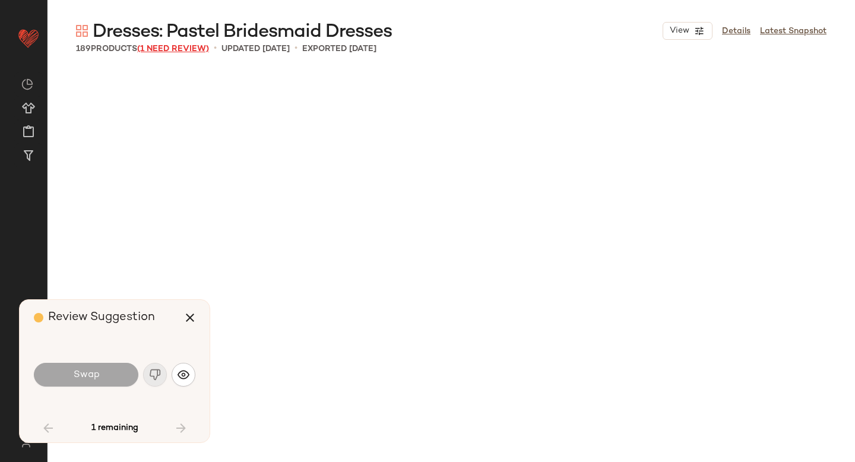
scroll to position [2521, 0]
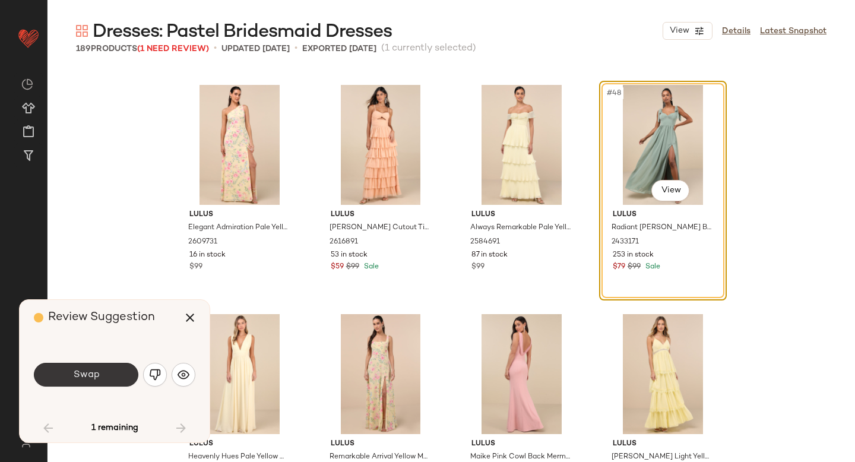
click at [102, 378] on button "Swap" at bounding box center [86, 375] width 104 height 24
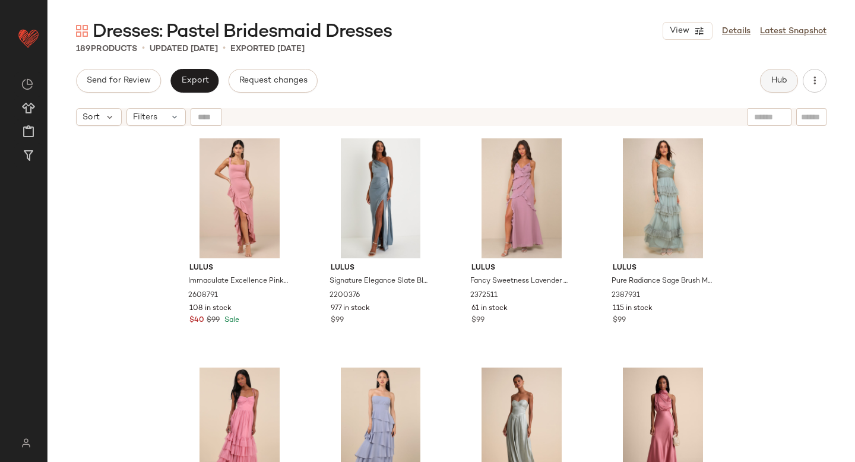
click at [781, 78] on span "Hub" at bounding box center [779, 80] width 17 height 9
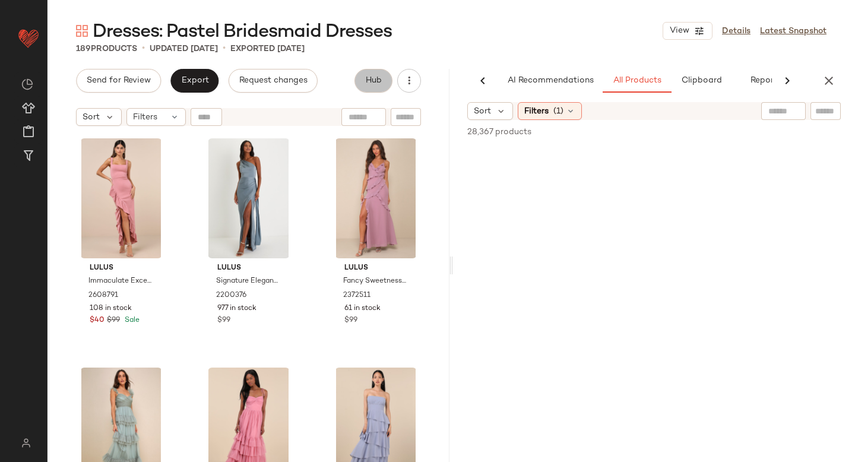
scroll to position [0, 28]
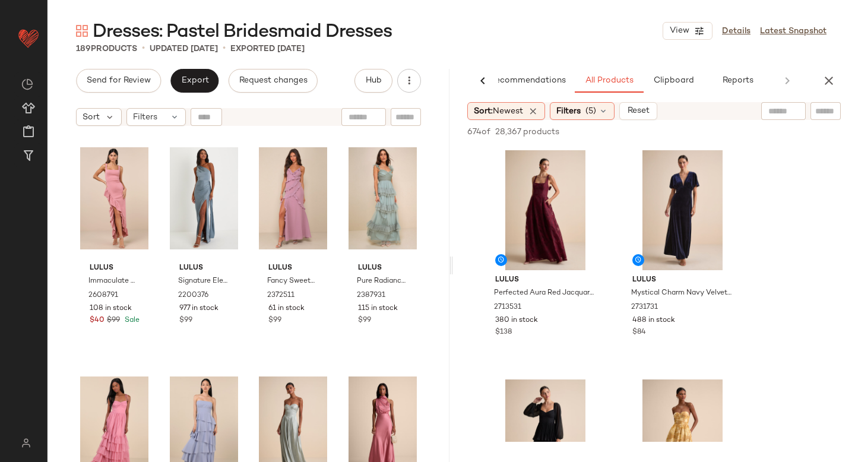
click at [781, 107] on input "text" at bounding box center [783, 111] width 30 height 12
type input "******"
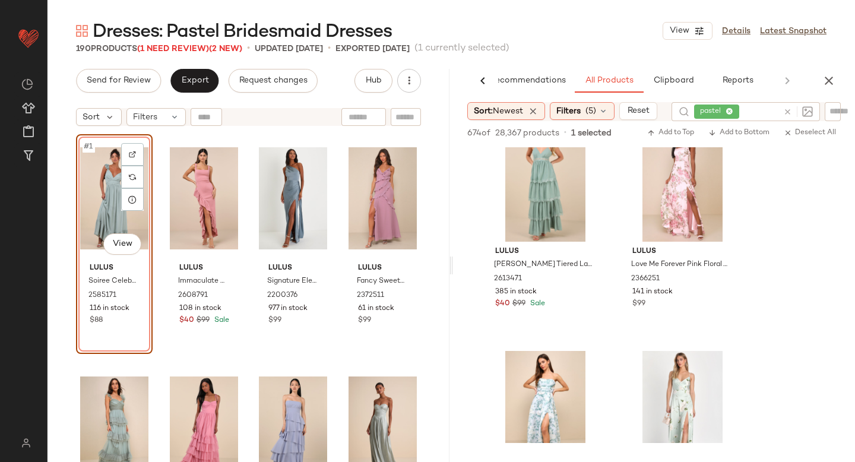
scroll to position [689, 0]
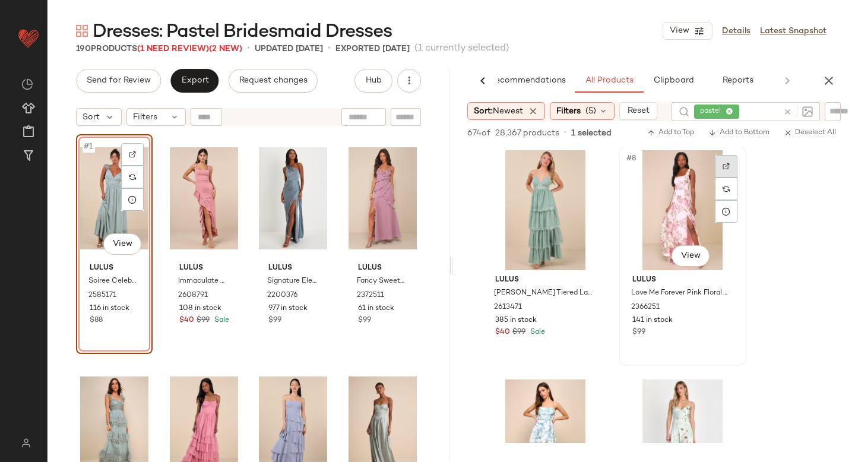
click at [724, 161] on div at bounding box center [726, 166] width 23 height 23
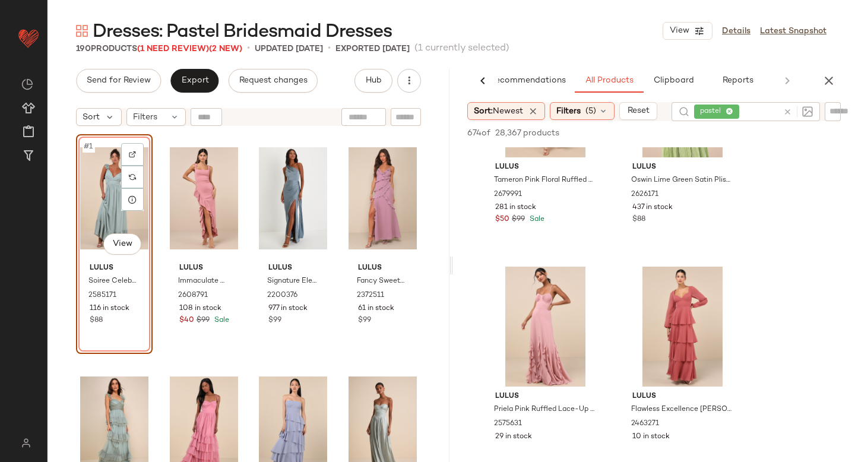
scroll to position [2175, 0]
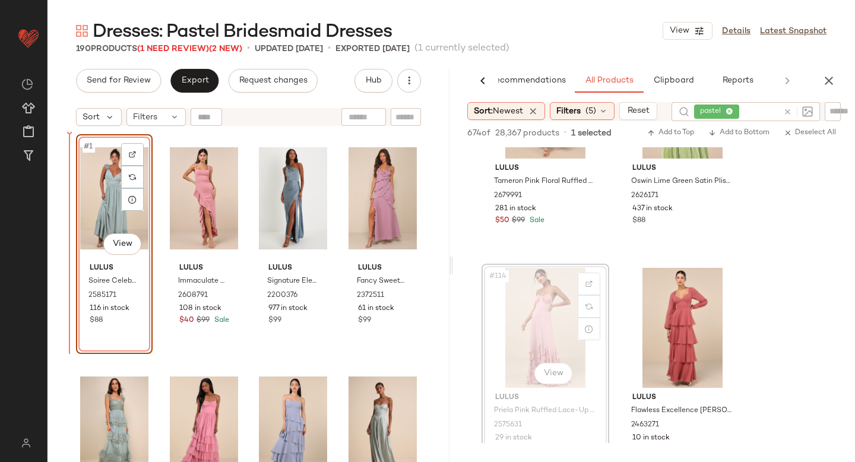
drag, startPoint x: 547, startPoint y: 324, endPoint x: 99, endPoint y: 329, distance: 447.7
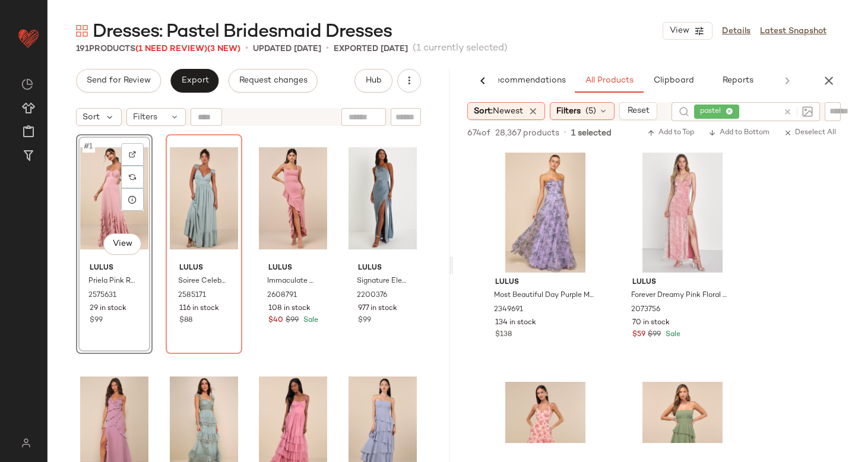
scroll to position [4801, 0]
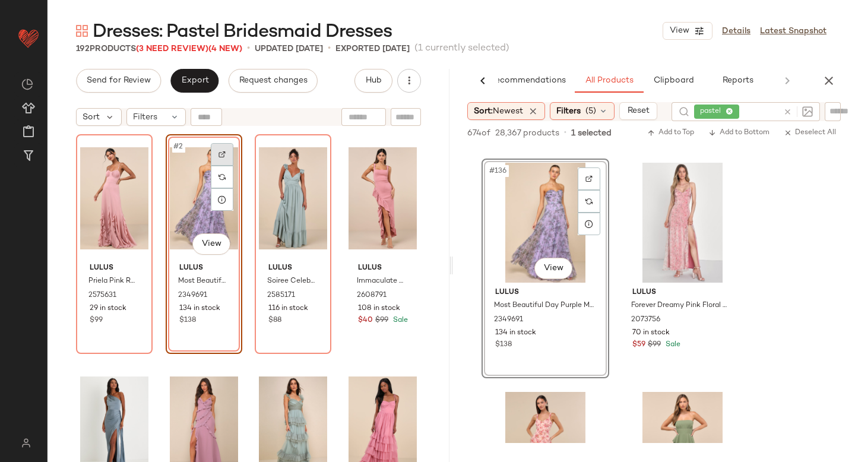
click at [218, 157] on img at bounding box center [221, 154] width 7 height 7
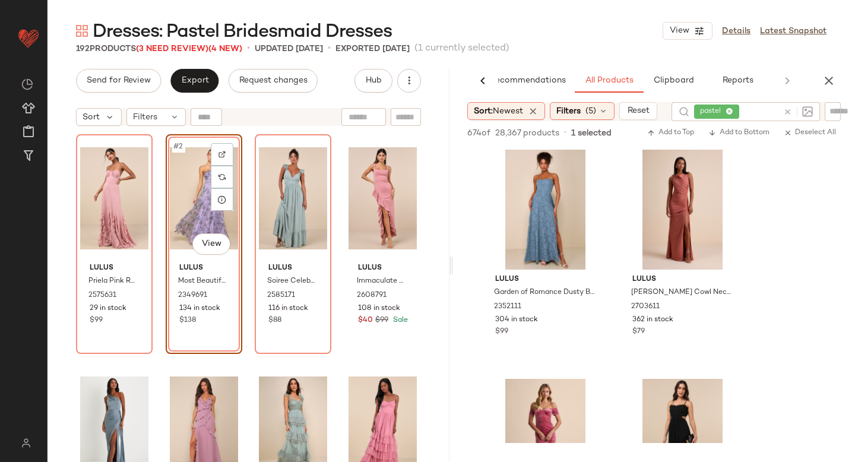
scroll to position [5963, 0]
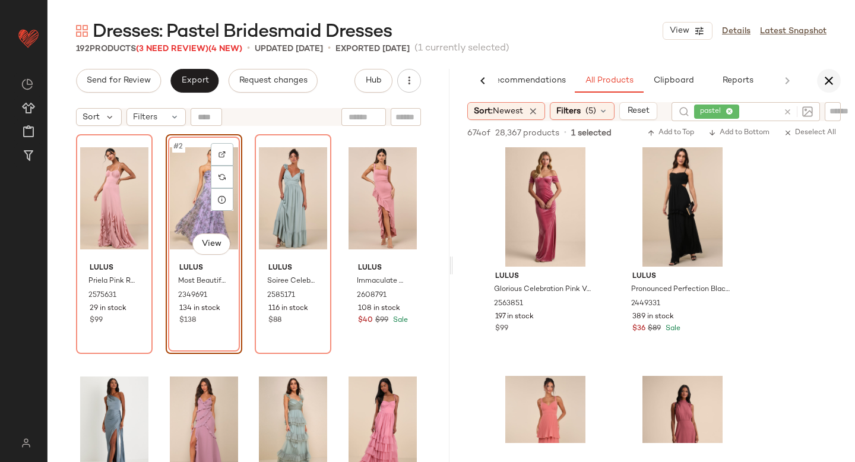
click at [827, 81] on icon "button" at bounding box center [829, 81] width 14 height 14
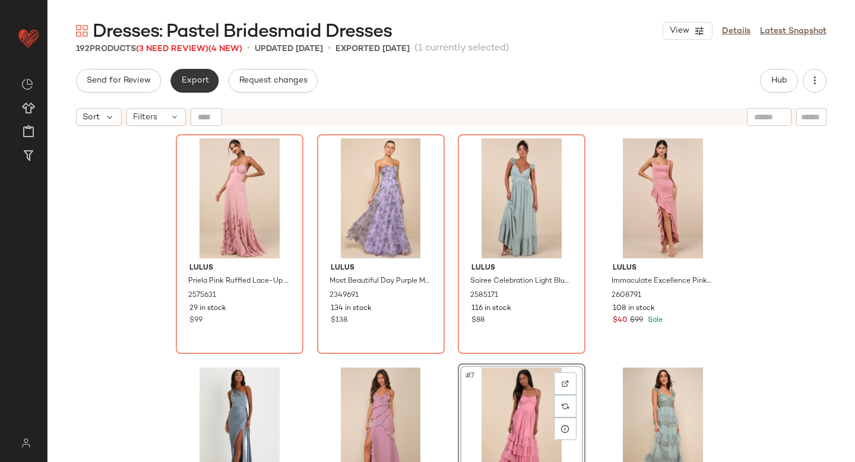
click at [208, 81] on button "Export" at bounding box center [194, 81] width 48 height 24
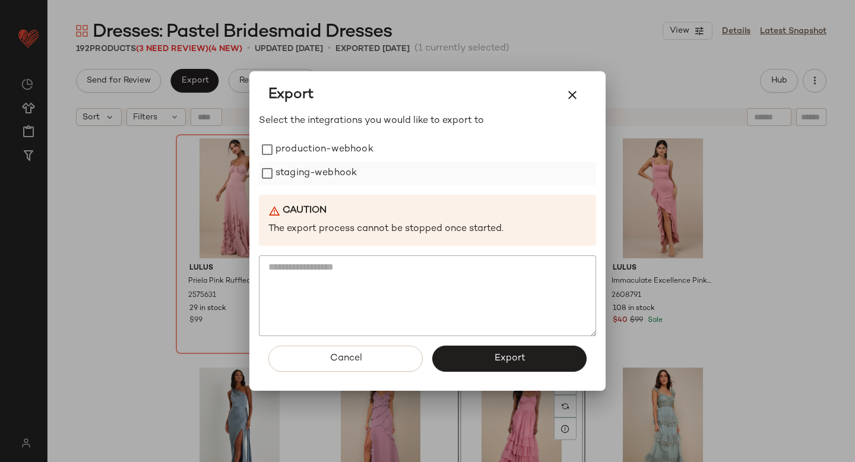
click at [315, 161] on label "staging-webhook" at bounding box center [315, 173] width 81 height 24
click at [309, 152] on label "production-webhook" at bounding box center [324, 150] width 98 height 24
click at [463, 359] on button "Export" at bounding box center [509, 359] width 154 height 26
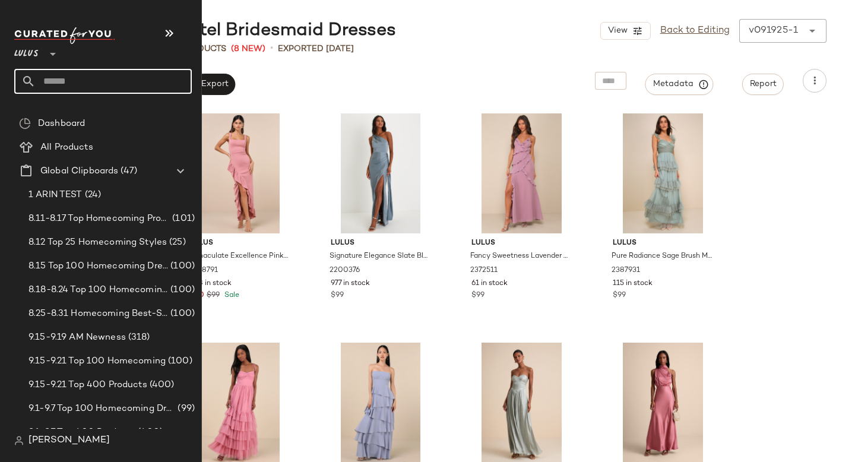
click at [87, 81] on input "text" at bounding box center [114, 81] width 156 height 25
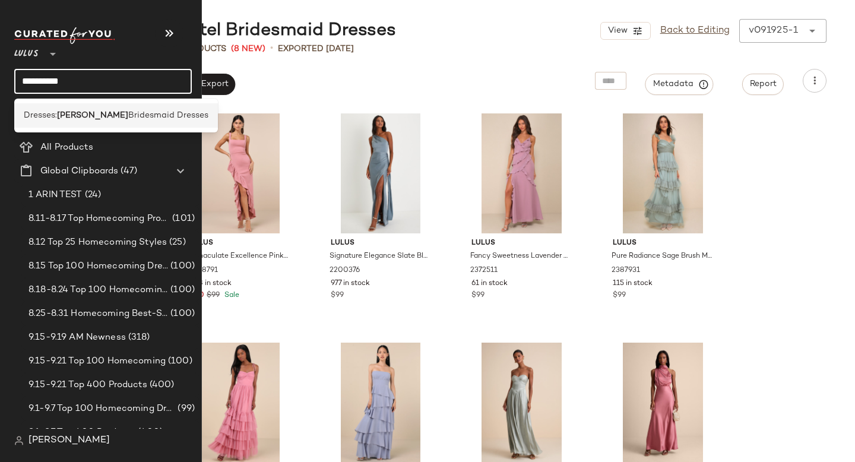
type input "**********"
click at [76, 108] on div "Dresses: Dusty Rose Bridesmaid Dresses" at bounding box center [116, 115] width 204 height 24
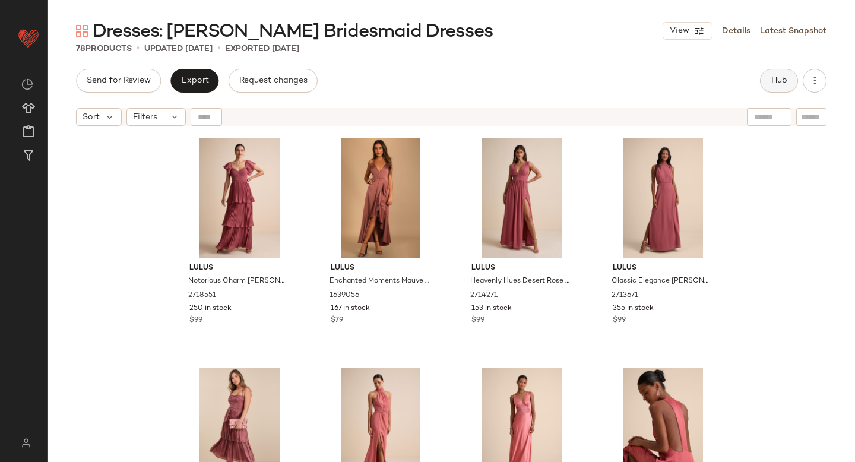
click at [785, 80] on span "Hub" at bounding box center [779, 80] width 17 height 9
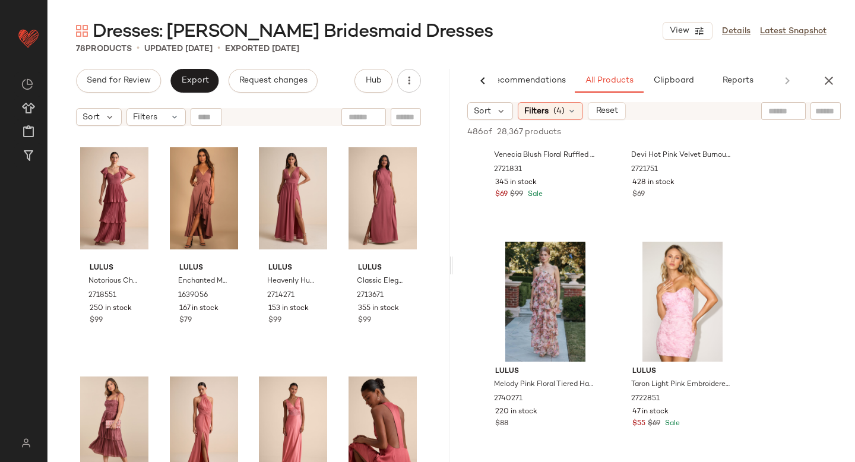
scroll to position [857, 0]
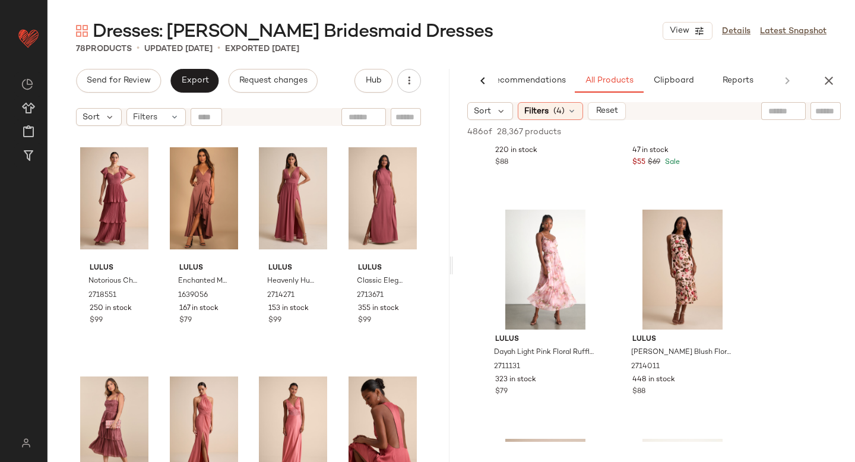
click at [797, 113] on div at bounding box center [783, 111] width 45 height 18
type input "****"
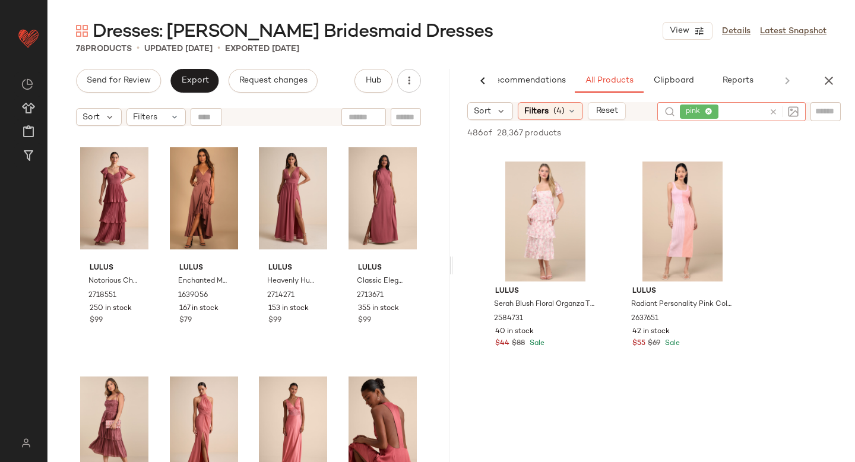
scroll to position [4716, 0]
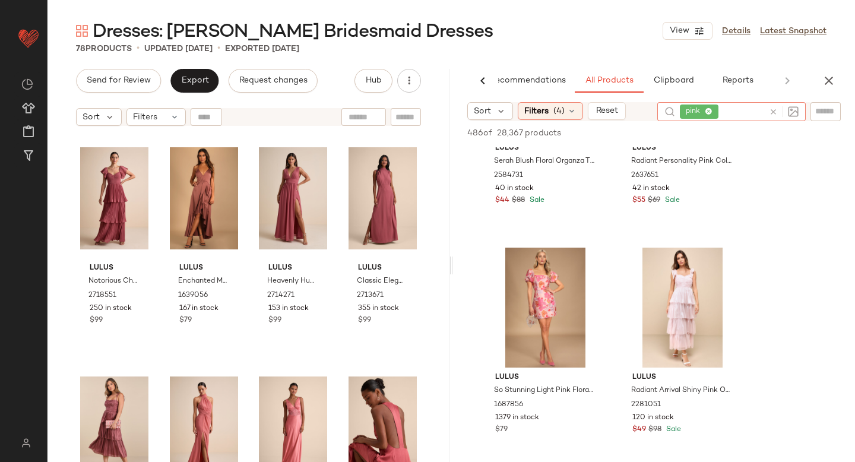
click at [774, 107] on icon at bounding box center [773, 111] width 9 height 9
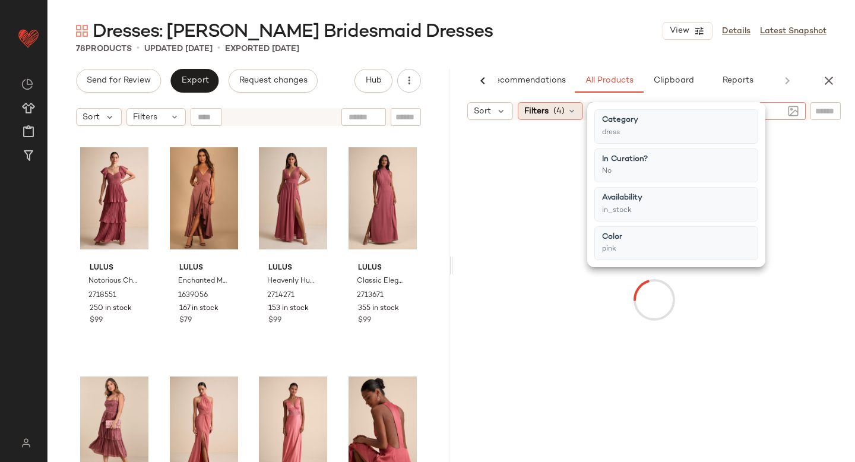
click at [565, 110] on div "Filters (4)" at bounding box center [550, 111] width 65 height 18
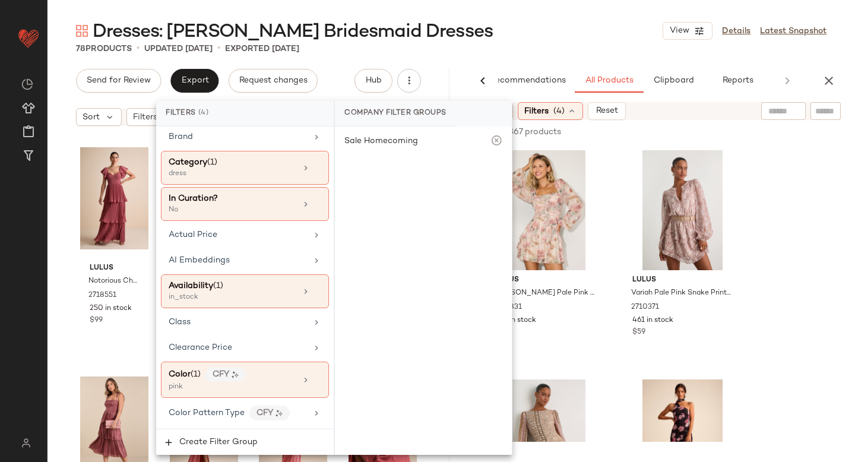
scroll to position [39, 0]
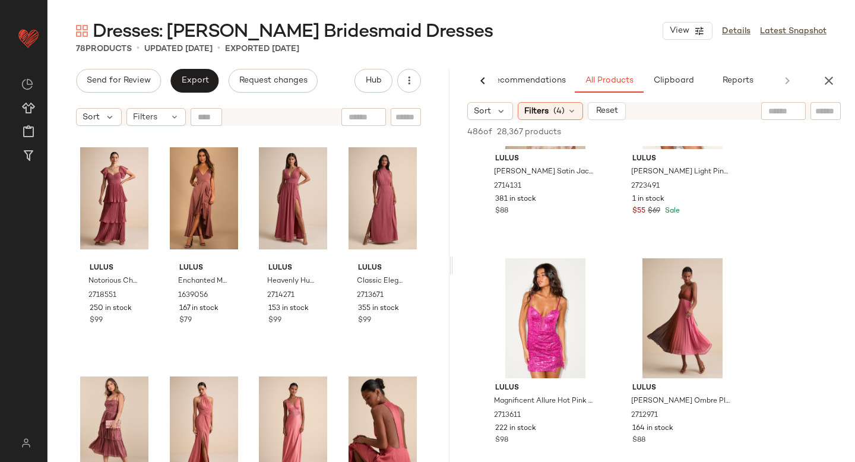
scroll to position [1503, 0]
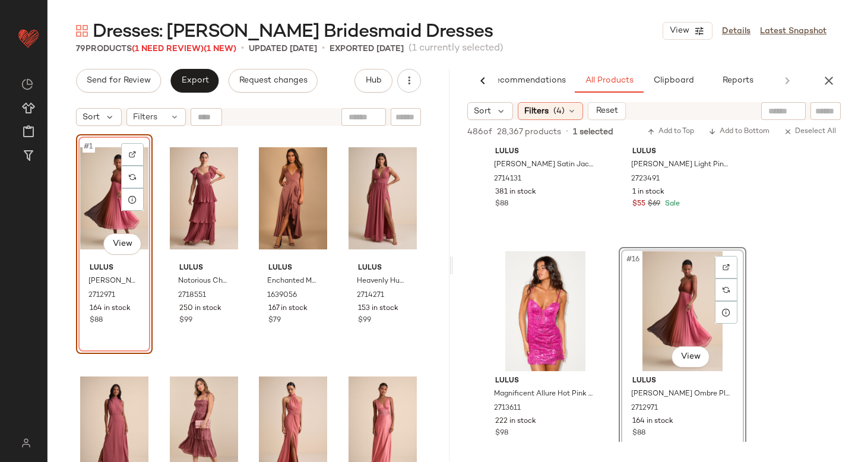
click at [88, 242] on div "#1 View" at bounding box center [114, 198] width 68 height 120
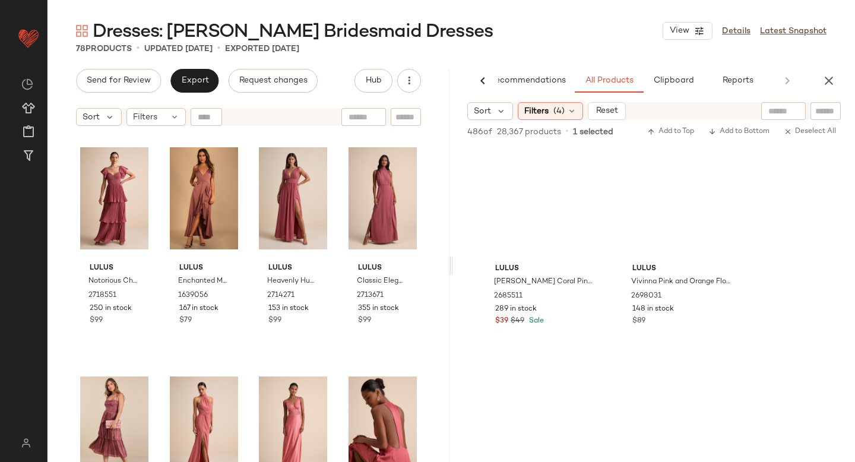
scroll to position [6696, 0]
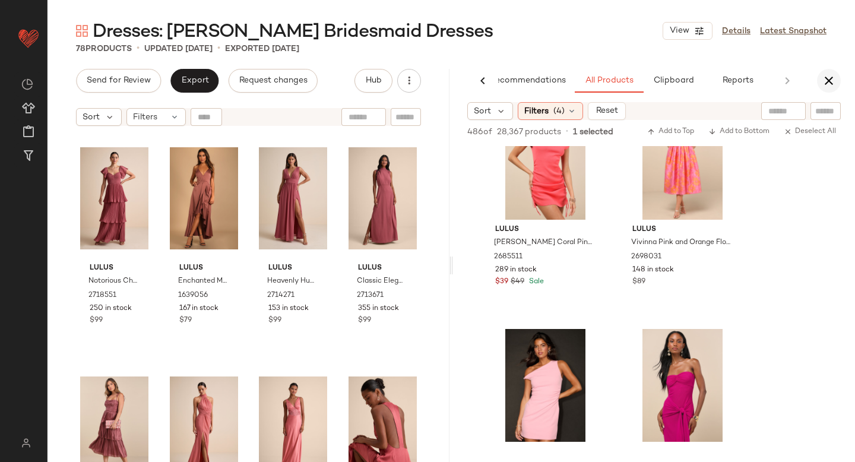
click at [830, 81] on icon "button" at bounding box center [829, 81] width 14 height 14
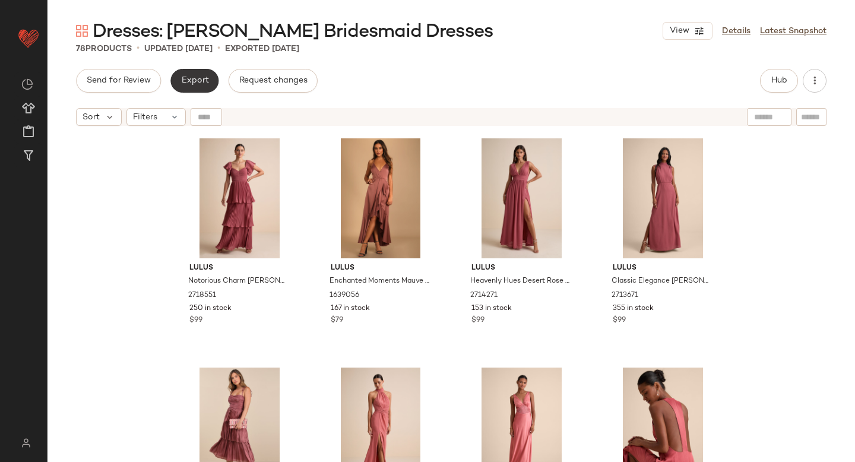
click at [205, 90] on button "Export" at bounding box center [194, 81] width 48 height 24
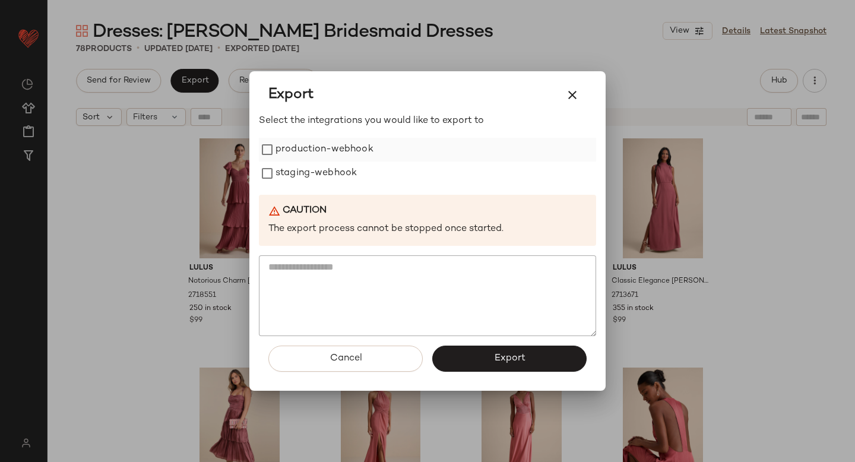
click at [326, 146] on label "production-webhook" at bounding box center [324, 150] width 98 height 24
click at [326, 170] on label "staging-webhook" at bounding box center [315, 173] width 81 height 24
click at [470, 366] on button "Export" at bounding box center [509, 359] width 154 height 26
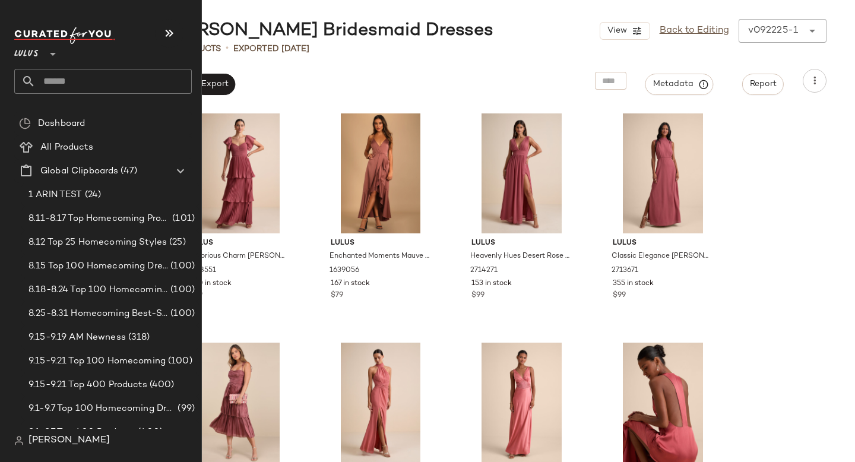
click at [77, 90] on input "text" at bounding box center [114, 81] width 156 height 25
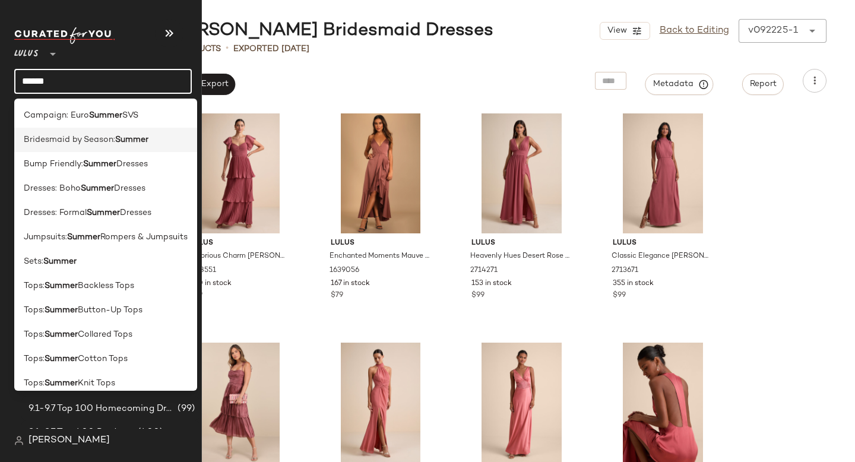
type input "******"
click at [97, 137] on span "Bridesmaid by Season:" at bounding box center [69, 140] width 91 height 12
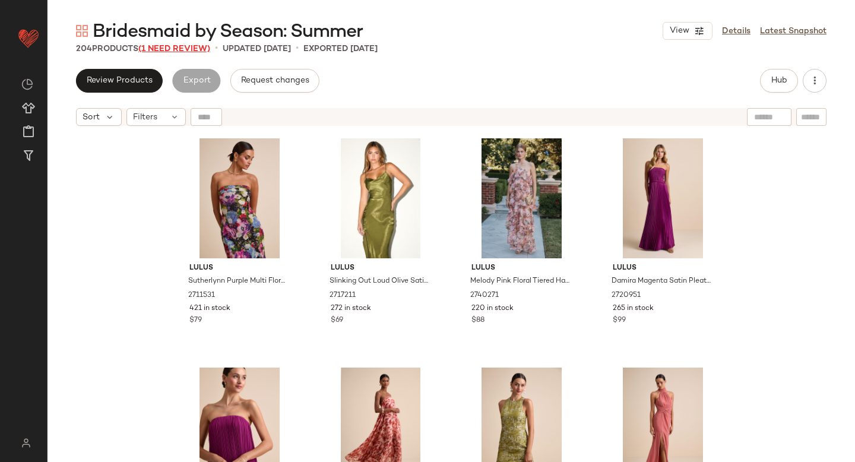
click at [189, 49] on span "(1 Need Review)" at bounding box center [174, 49] width 72 height 9
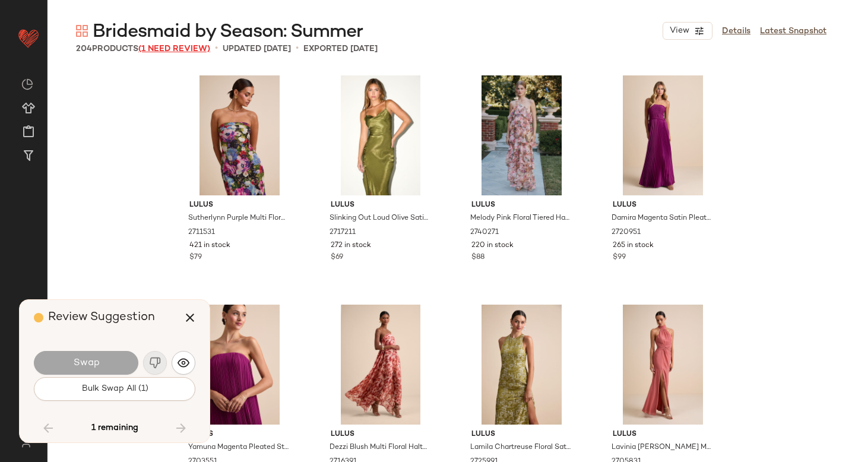
scroll to position [4583, 0]
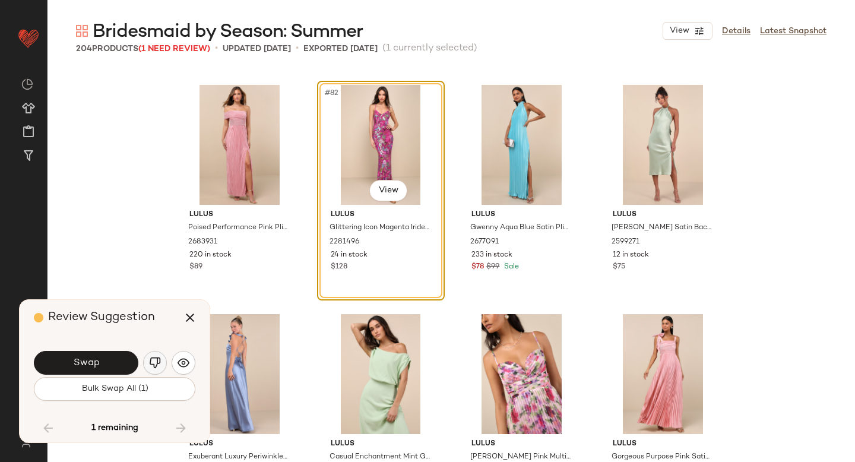
click at [157, 359] on img "button" at bounding box center [155, 363] width 12 height 12
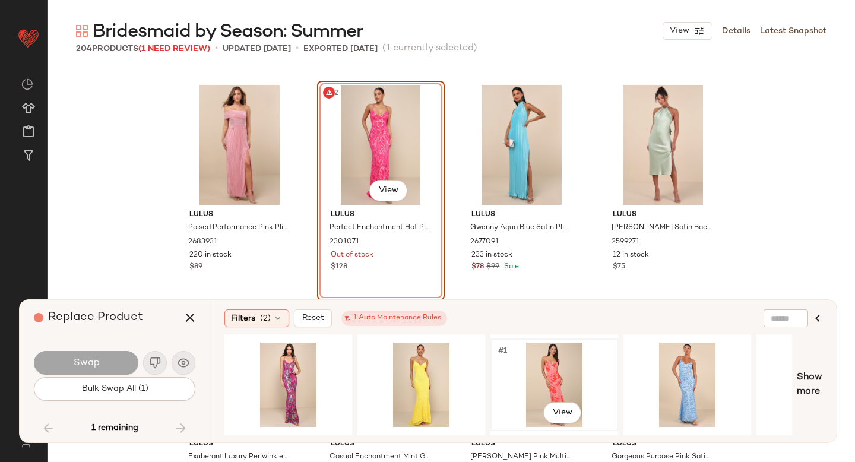
click at [590, 384] on div "#1 View" at bounding box center [554, 385] width 119 height 84
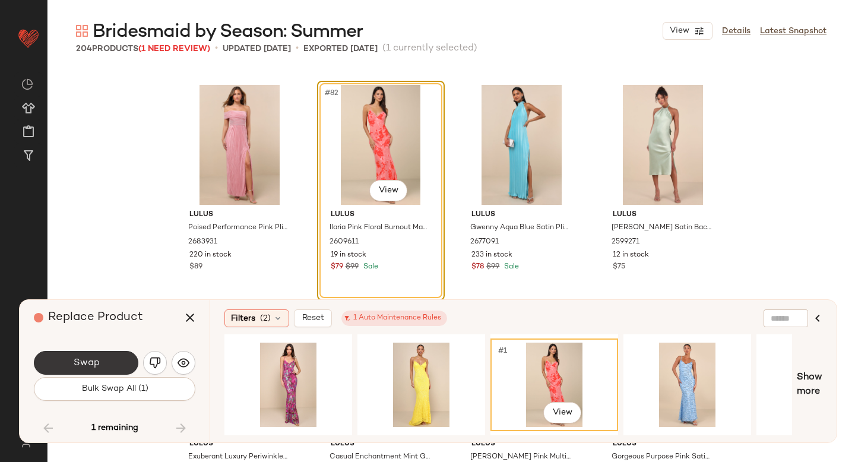
click at [93, 362] on span "Swap" at bounding box center [85, 362] width 27 height 11
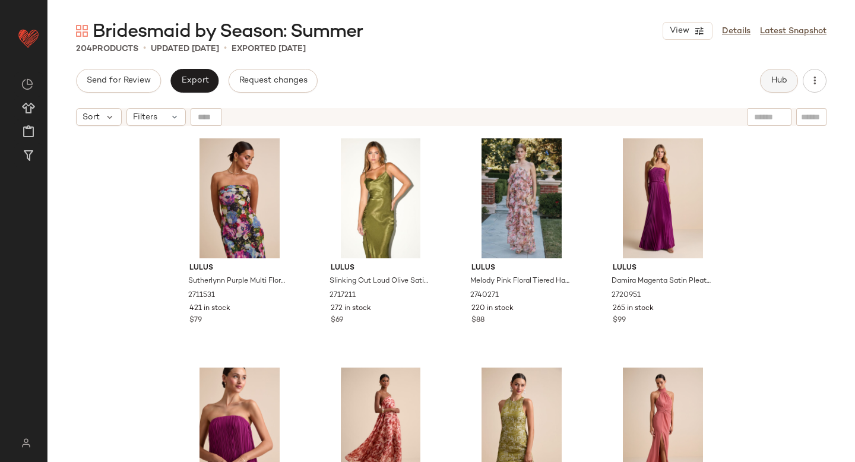
click at [766, 88] on button "Hub" at bounding box center [779, 81] width 38 height 24
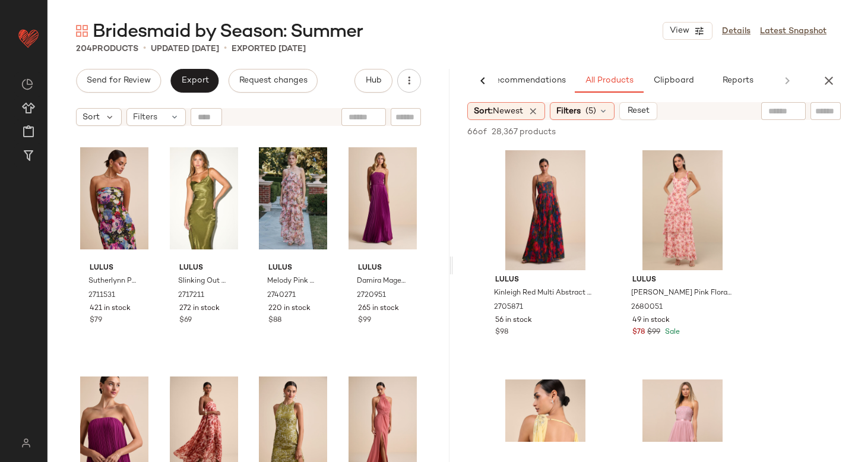
scroll to position [140, 0]
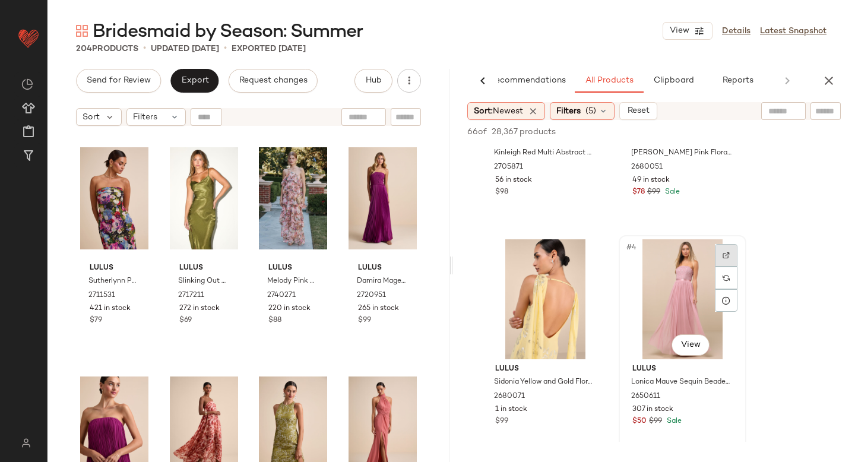
click at [722, 249] on div at bounding box center [726, 255] width 23 height 23
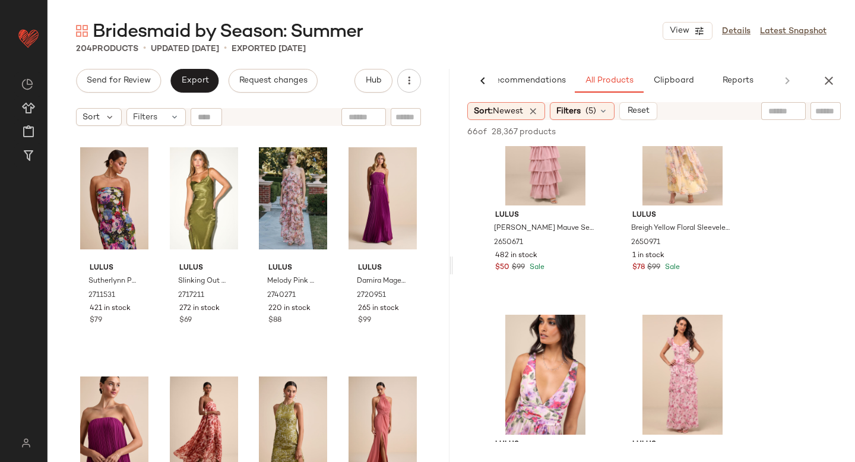
scroll to position [632, 0]
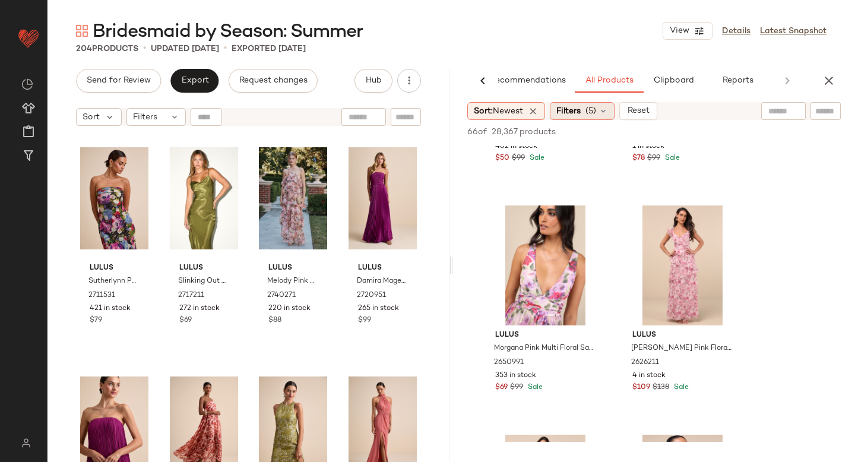
click at [585, 108] on div "Filters (5)" at bounding box center [582, 111] width 65 height 18
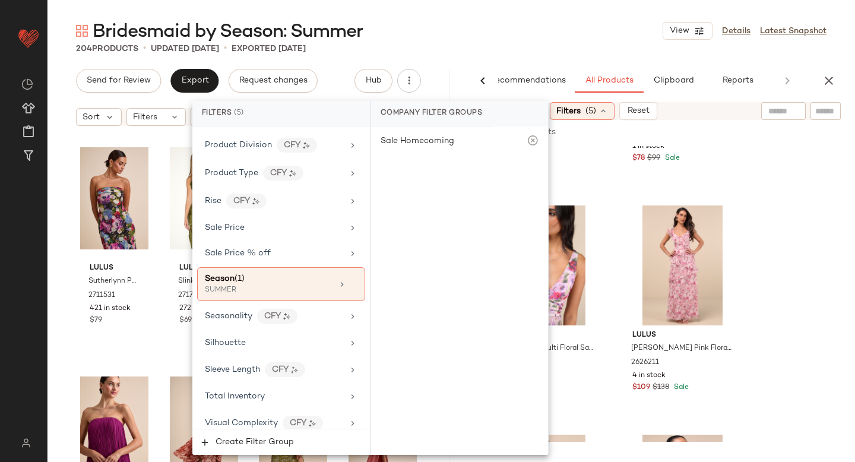
scroll to position [948, 0]
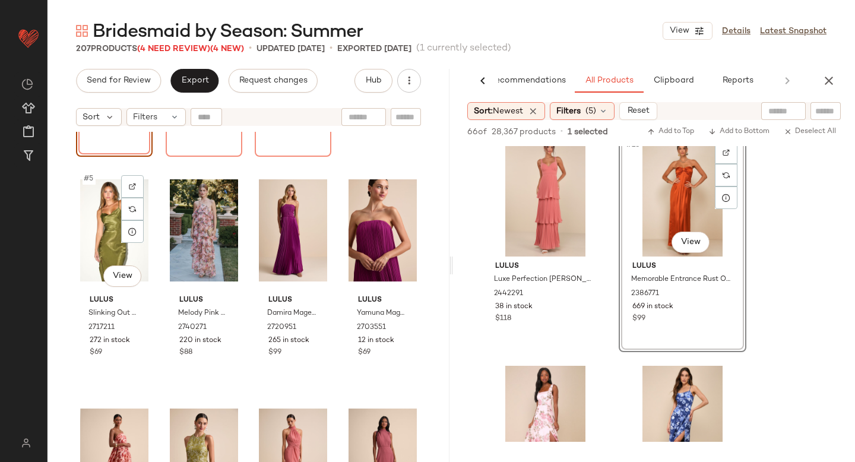
scroll to position [195, 0]
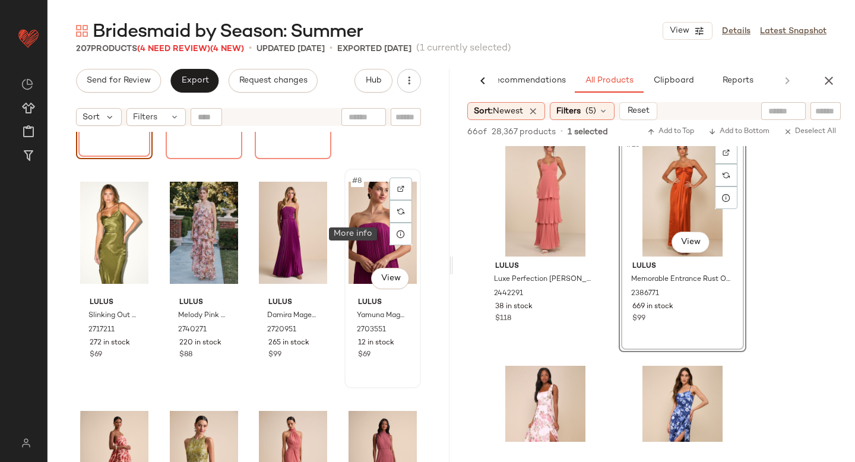
click at [389, 230] on div at bounding box center [400, 234] width 23 height 23
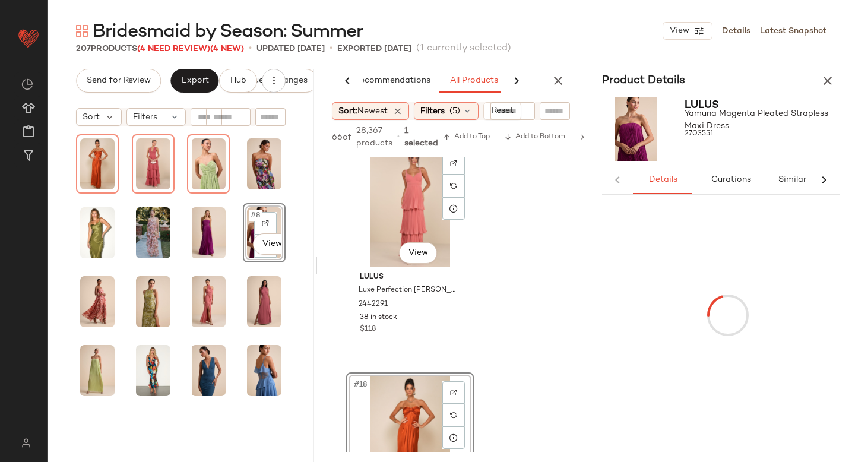
scroll to position [0, 58]
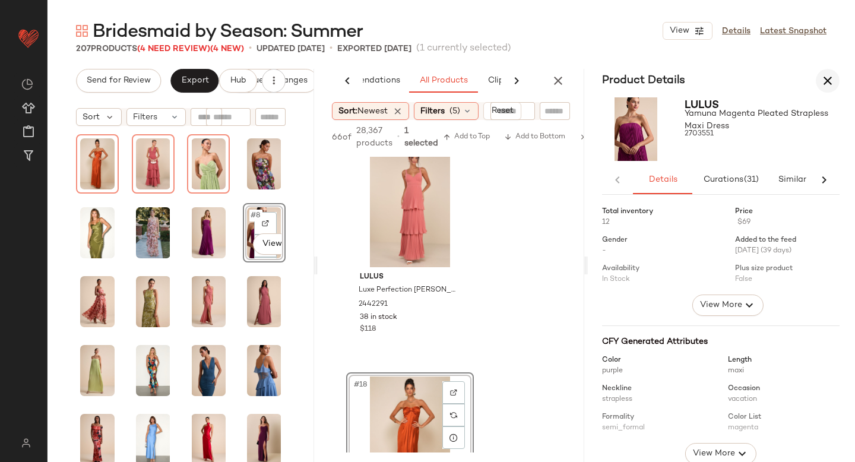
click at [832, 82] on icon "button" at bounding box center [828, 81] width 14 height 14
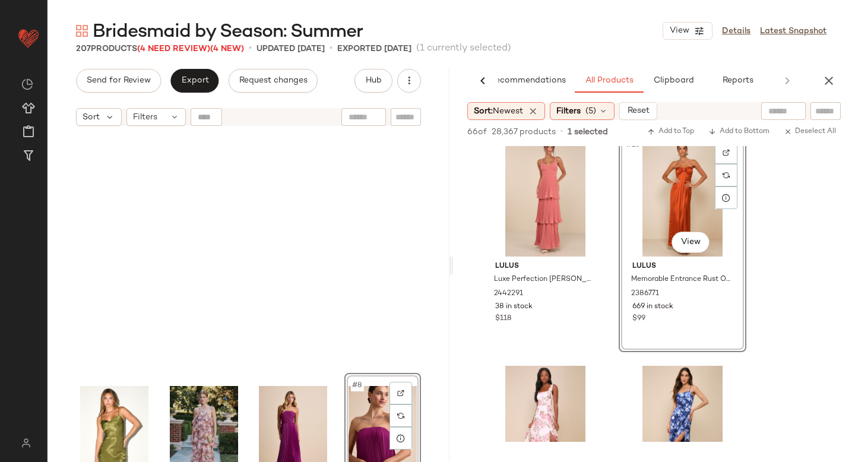
scroll to position [239, 0]
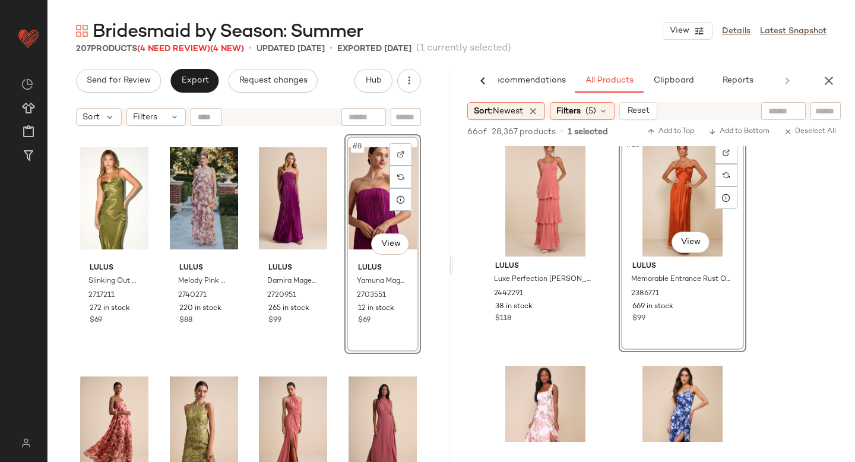
click at [366, 195] on div "#8 View" at bounding box center [383, 198] width 68 height 120
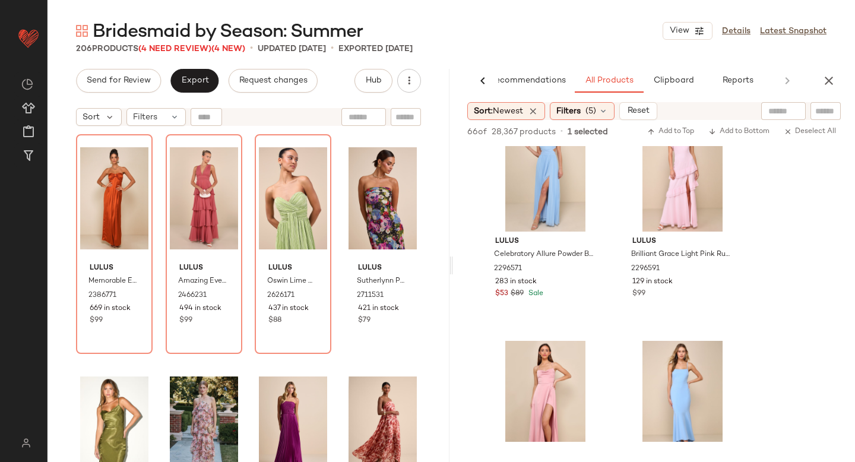
scroll to position [3993, 0]
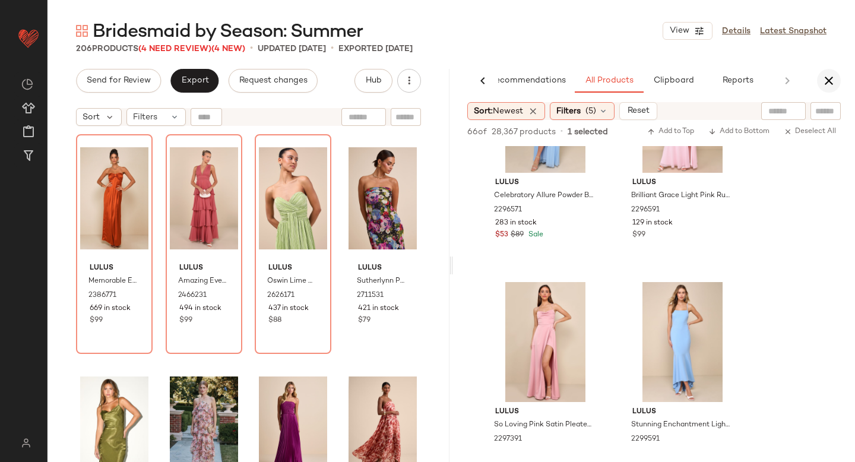
click at [828, 84] on icon "button" at bounding box center [829, 81] width 14 height 14
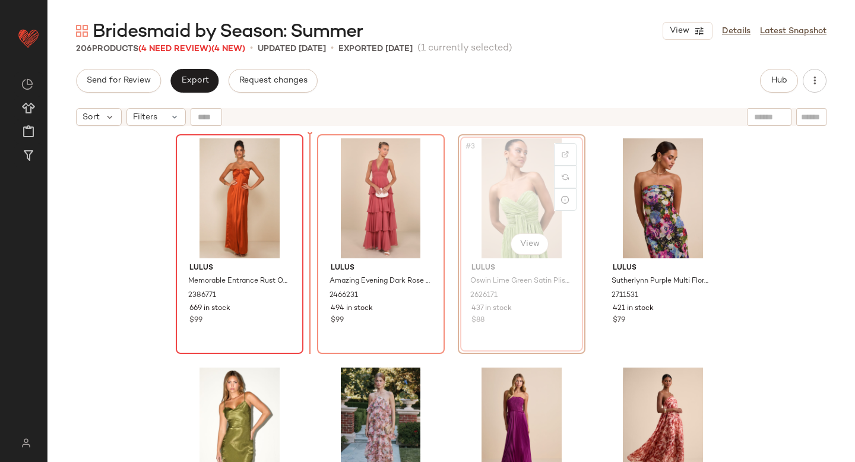
drag, startPoint x: 516, startPoint y: 159, endPoint x: 297, endPoint y: 204, distance: 223.6
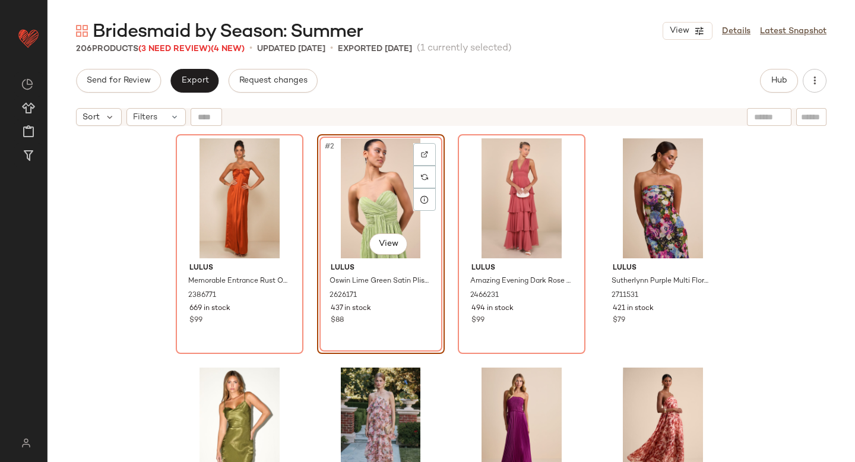
click at [132, 256] on div "Lulus Memorable Entrance Rust Orange Strapless Satin Maxi Dress 2386771 669 in …" at bounding box center [450, 312] width 807 height 360
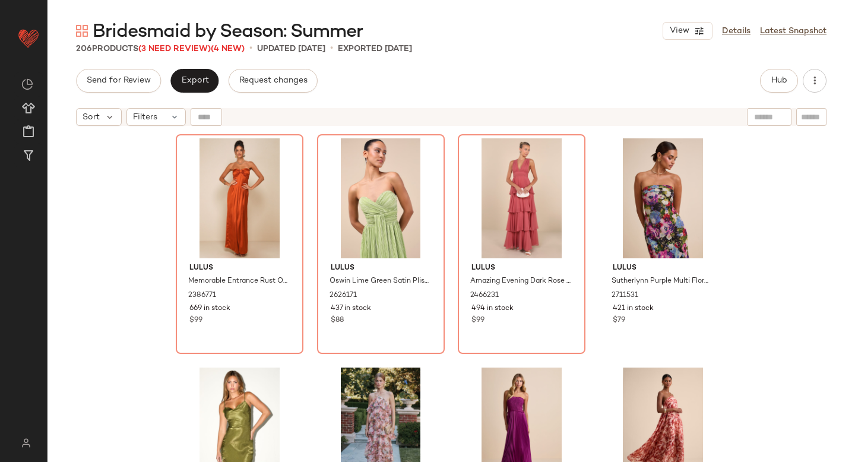
click at [191, 93] on div "Send for Review Export Request changes Hub Sort Filters Lulus Memorable Entranc…" at bounding box center [450, 265] width 807 height 393
click at [197, 80] on span "Export" at bounding box center [194, 80] width 28 height 9
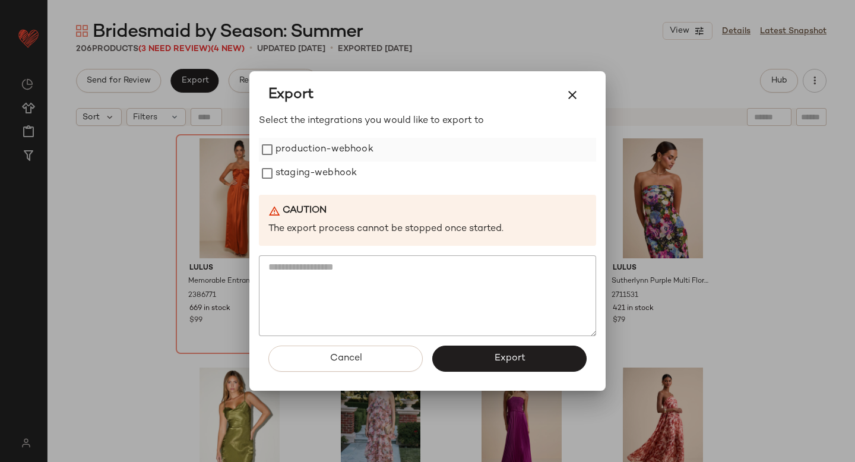
click at [285, 151] on label "production-webhook" at bounding box center [324, 150] width 98 height 24
click at [283, 182] on label "staging-webhook" at bounding box center [315, 173] width 81 height 24
click at [495, 356] on span "Export" at bounding box center [508, 358] width 31 height 11
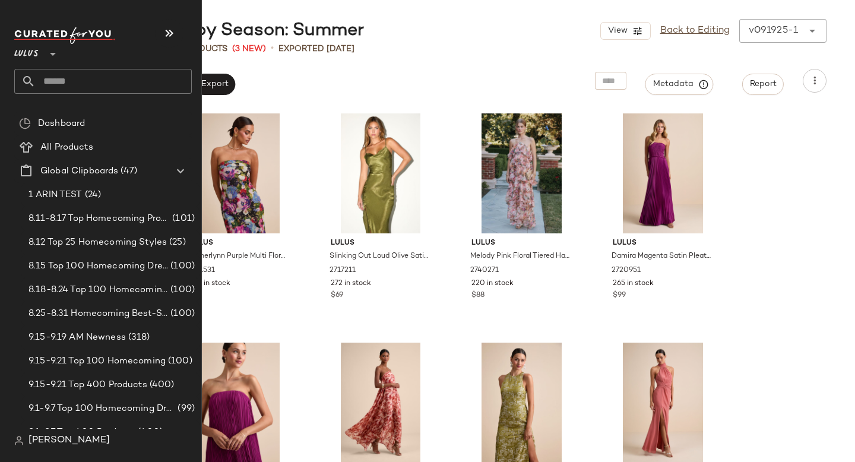
click at [54, 81] on input "text" at bounding box center [114, 81] width 156 height 25
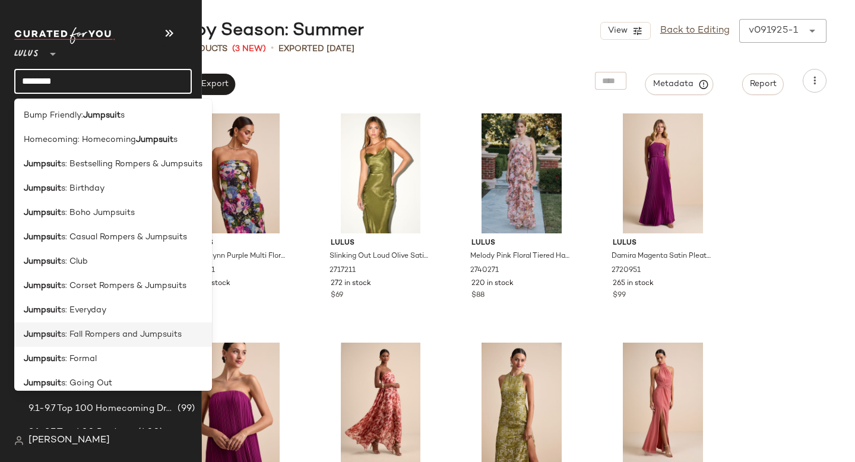
type input "********"
click at [87, 340] on span "s: Fall Rompers and Jumpsuits" at bounding box center [121, 334] width 121 height 12
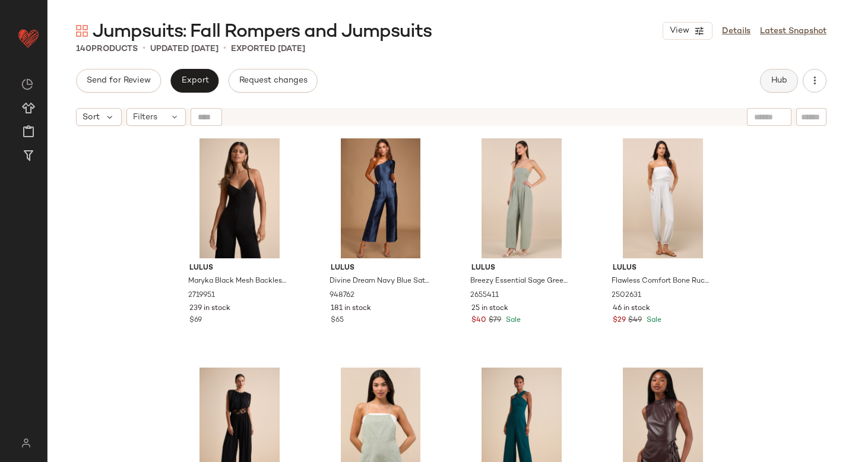
click at [778, 73] on button "Hub" at bounding box center [779, 81] width 38 height 24
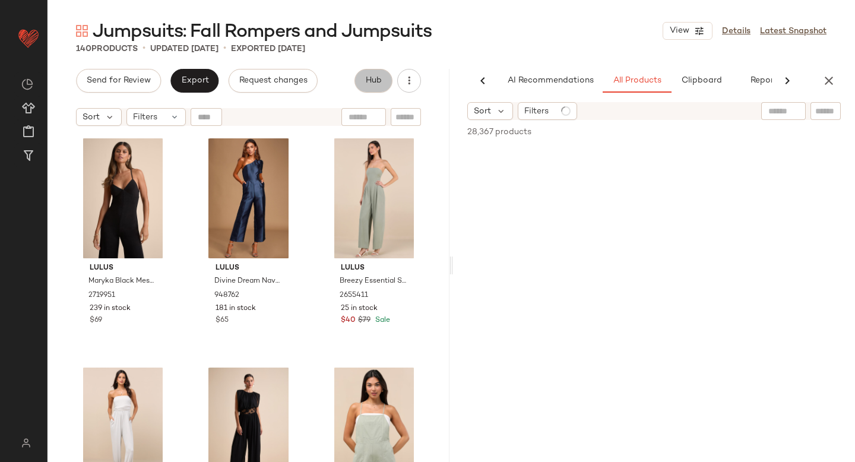
scroll to position [0, 28]
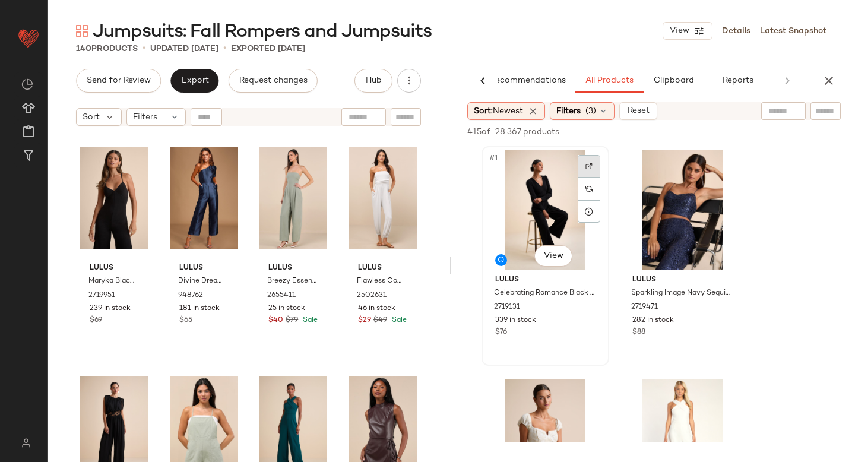
click at [585, 158] on div at bounding box center [589, 166] width 23 height 23
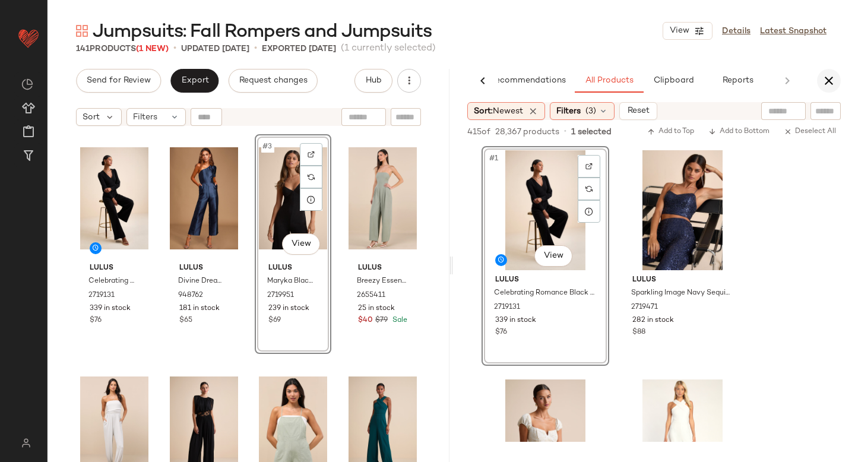
click at [823, 84] on icon "button" at bounding box center [829, 81] width 14 height 14
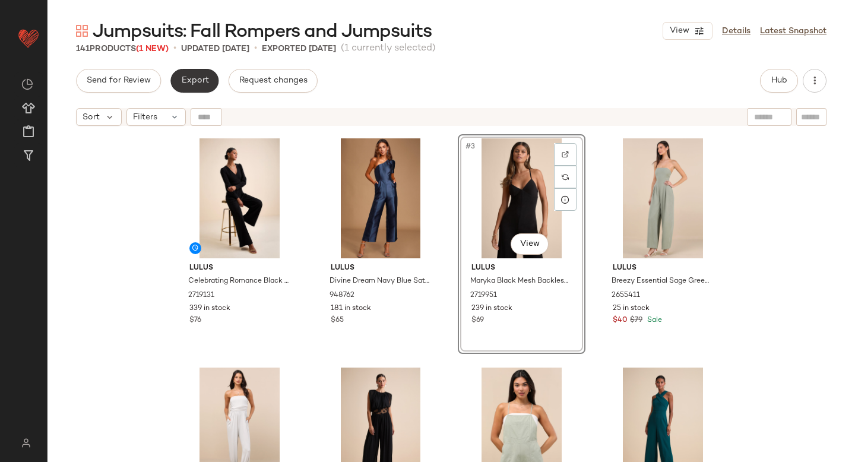
click at [197, 84] on span "Export" at bounding box center [194, 80] width 28 height 9
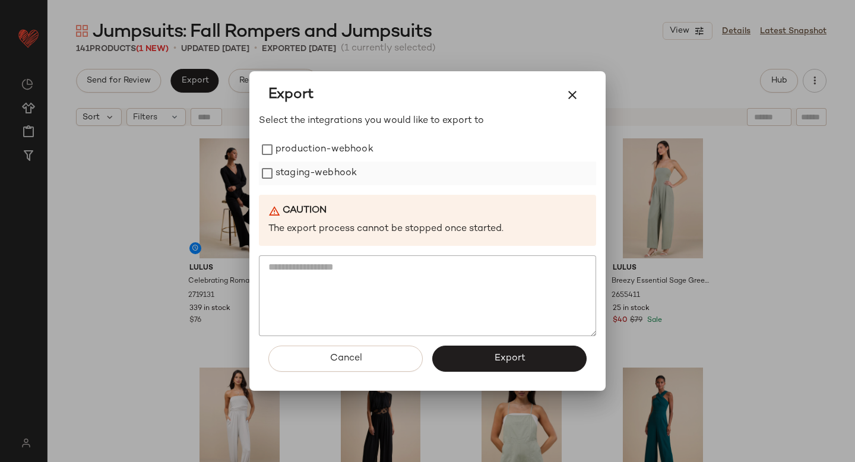
click at [330, 167] on label "staging-webhook" at bounding box center [315, 173] width 81 height 24
click at [322, 154] on label "production-webhook" at bounding box center [324, 150] width 98 height 24
click at [494, 352] on button "Export" at bounding box center [509, 359] width 154 height 26
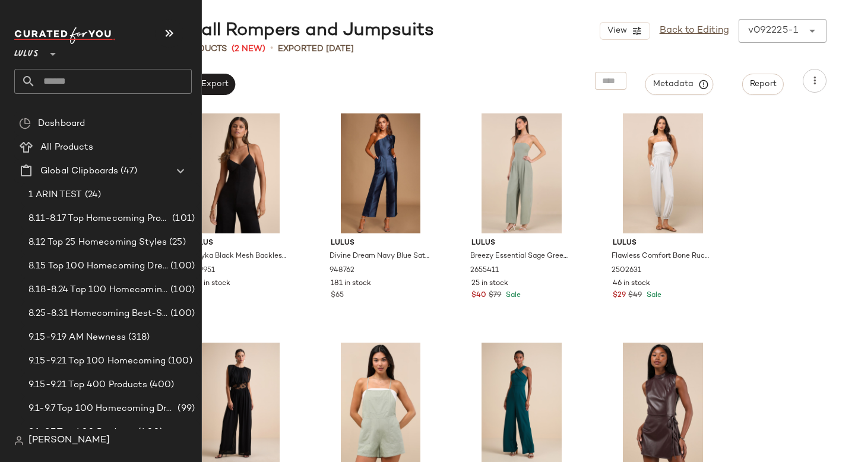
click at [120, 81] on input "text" at bounding box center [114, 81] width 156 height 25
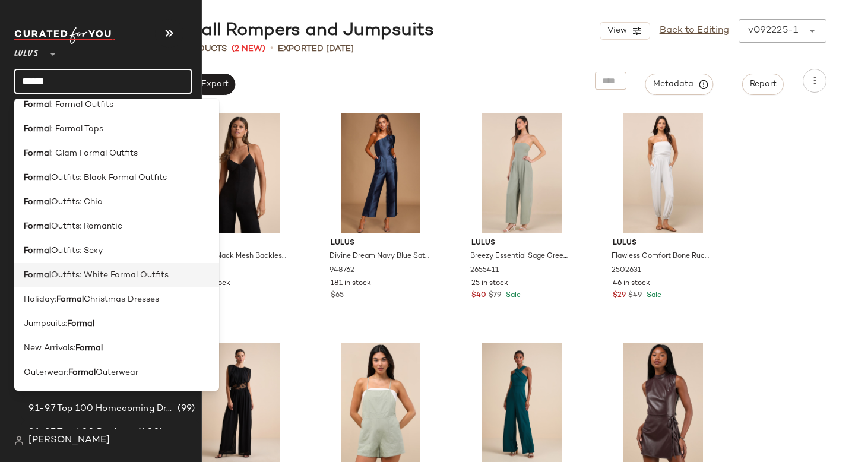
scroll to position [373, 0]
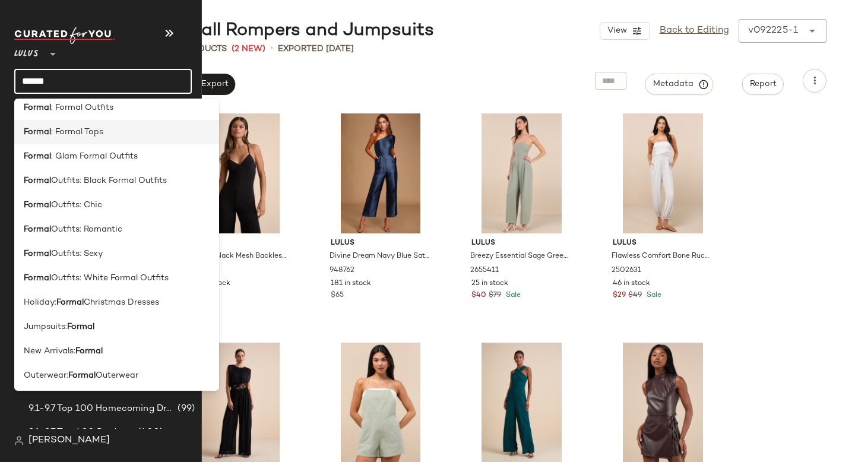
type input "******"
click at [89, 134] on span ": Formal Tops" at bounding box center [77, 132] width 52 height 12
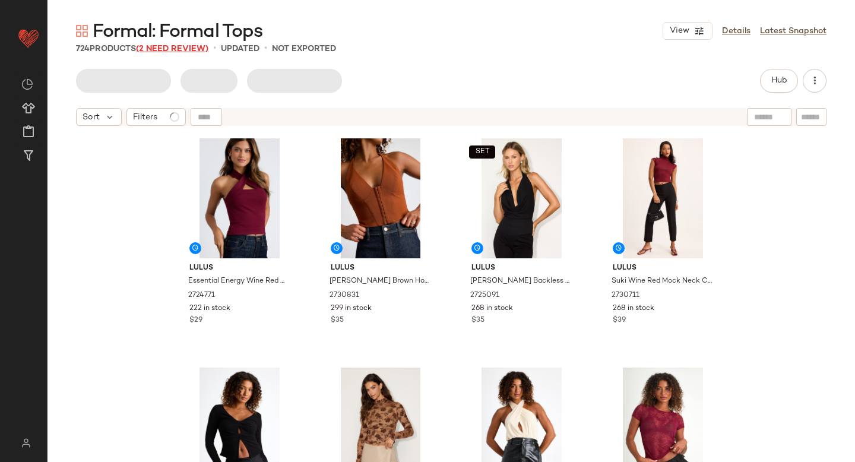
click at [196, 46] on span "(2 Need Review)" at bounding box center [172, 49] width 72 height 9
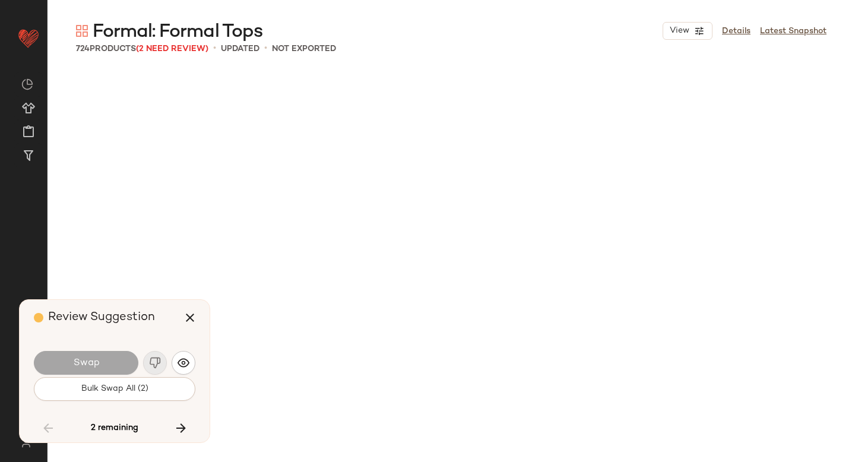
scroll to position [9167, 0]
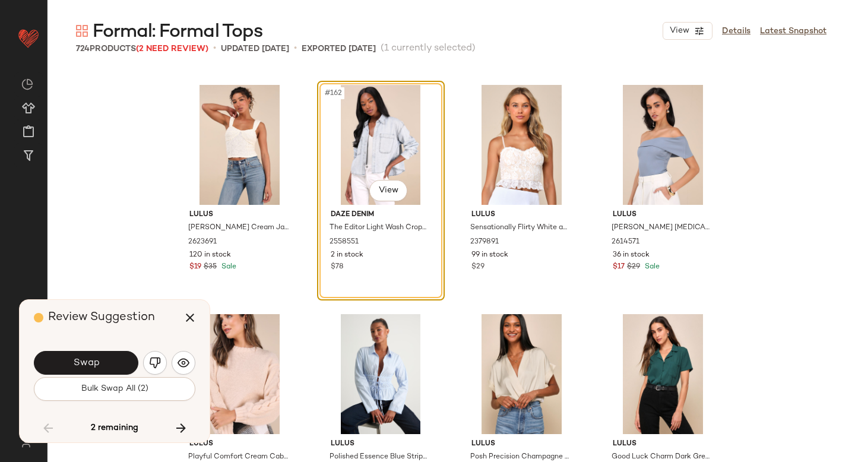
click at [153, 365] on img "button" at bounding box center [155, 363] width 12 height 12
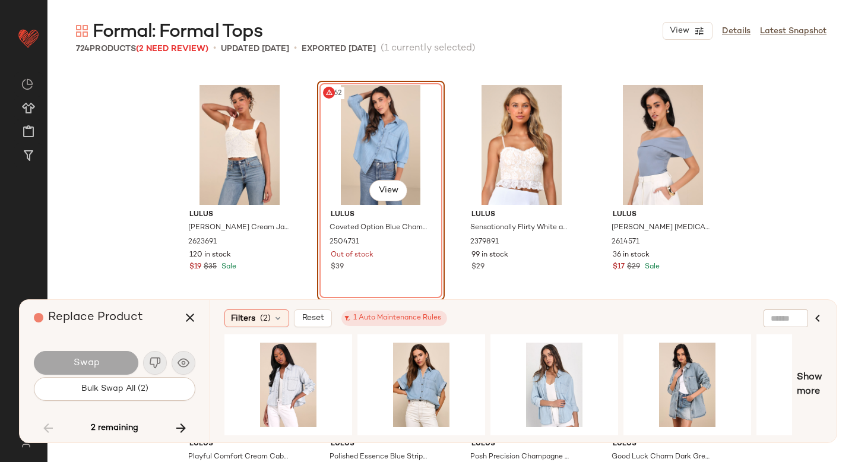
click at [376, 125] on div "#162 View" at bounding box center [380, 145] width 119 height 120
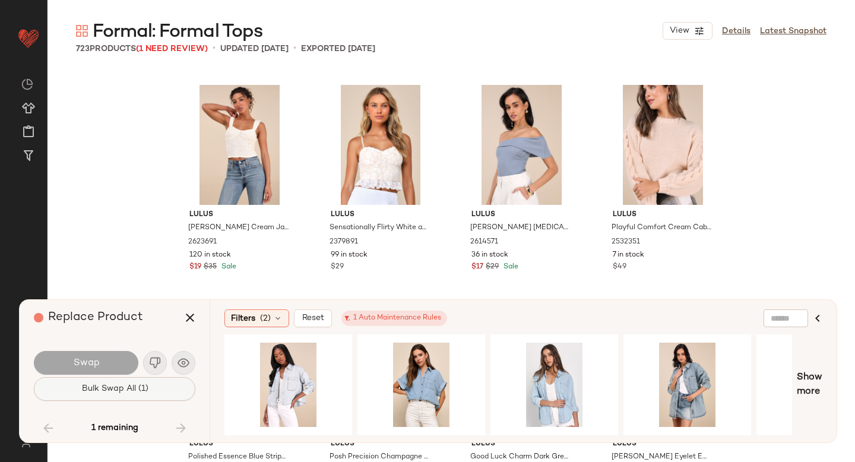
click at [164, 392] on button "Bulk Swap All (1)" at bounding box center [114, 389] width 161 height 24
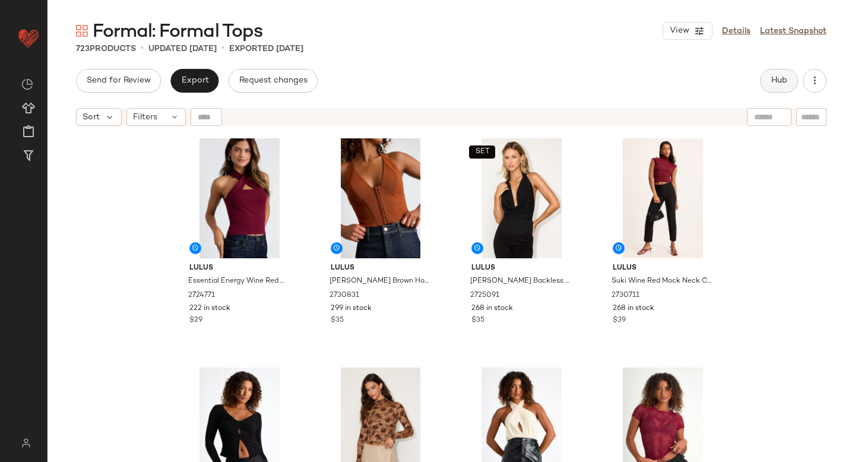
click at [779, 71] on button "Hub" at bounding box center [779, 81] width 38 height 24
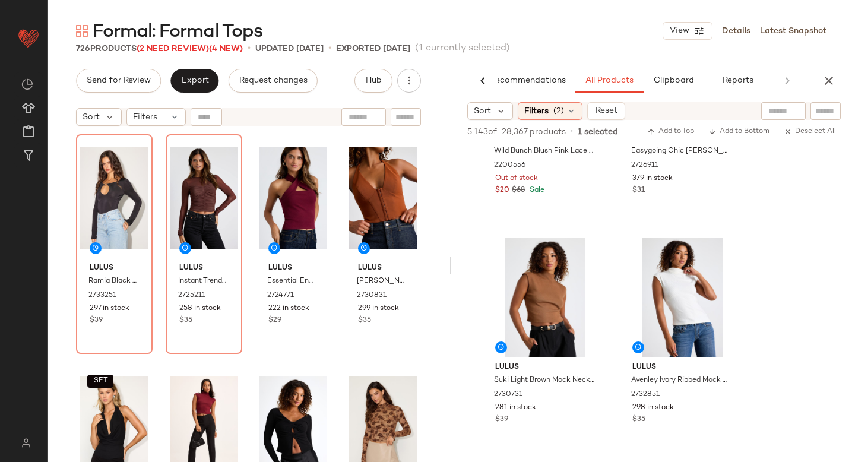
scroll to position [2476, 0]
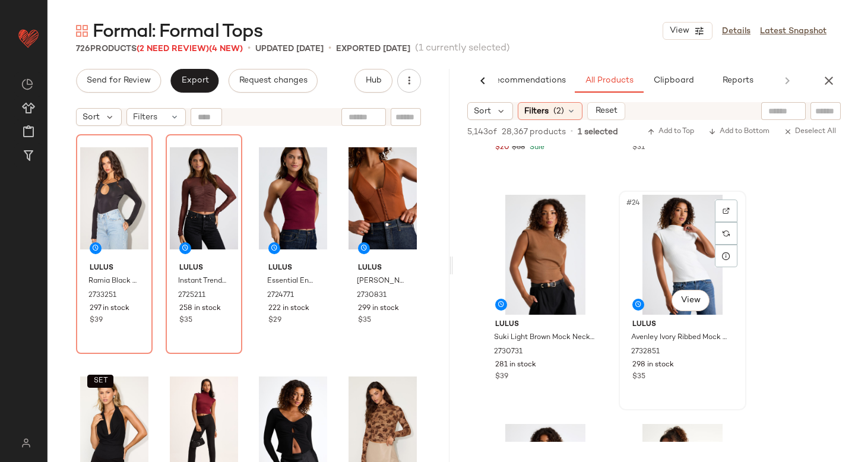
click at [668, 236] on div "#24 View" at bounding box center [682, 255] width 119 height 120
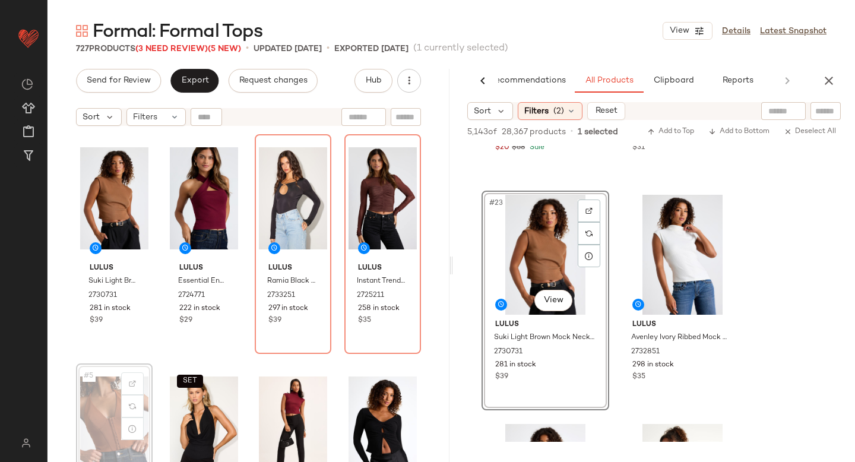
scroll to position [1, 0]
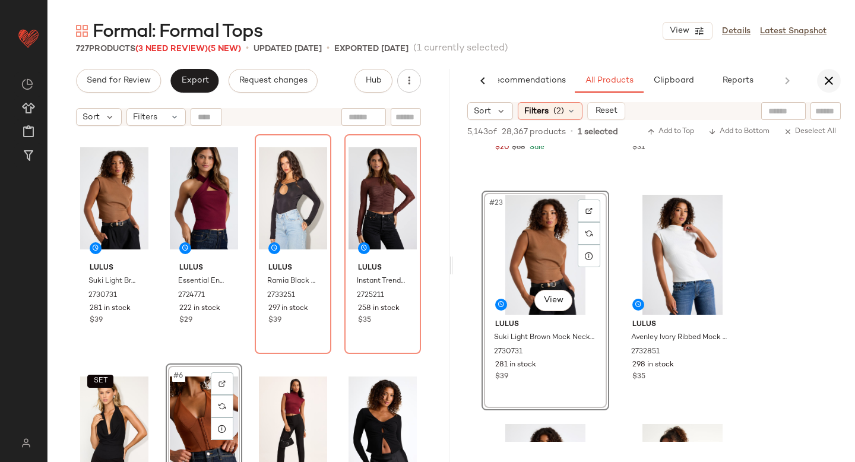
click at [834, 77] on icon "button" at bounding box center [829, 81] width 14 height 14
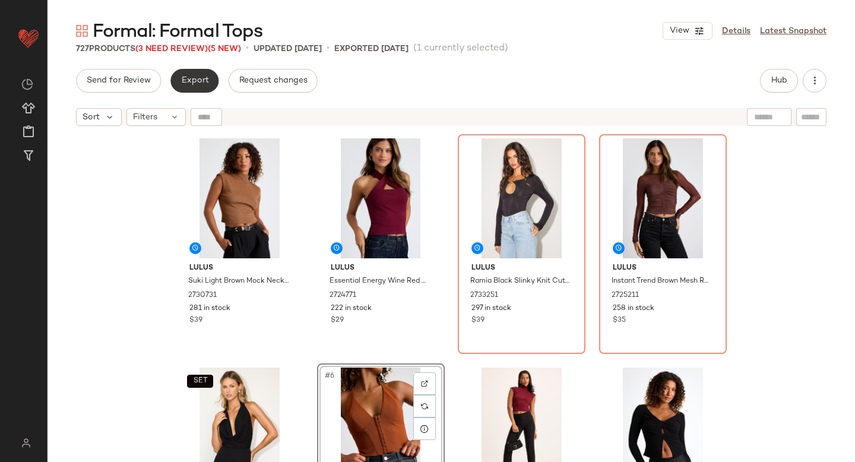
click at [191, 83] on span "Export" at bounding box center [194, 80] width 28 height 9
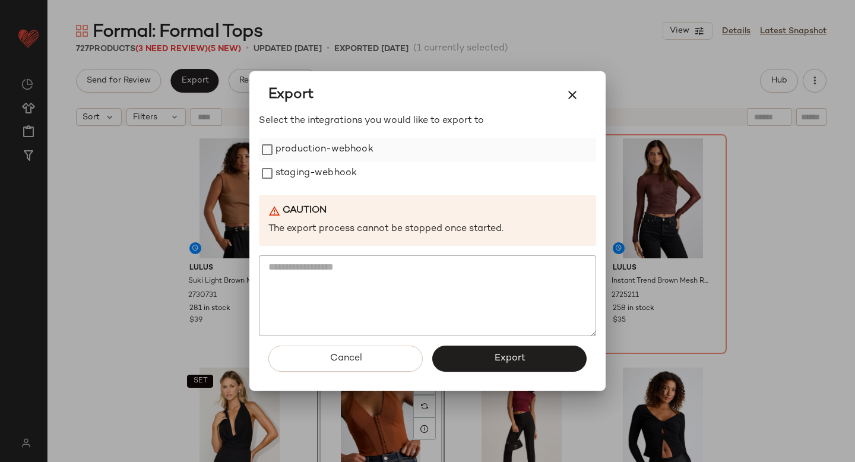
click at [281, 147] on label "production-webhook" at bounding box center [324, 150] width 98 height 24
click at [281, 171] on label "staging-webhook" at bounding box center [315, 173] width 81 height 24
click at [452, 351] on button "Export" at bounding box center [509, 359] width 154 height 26
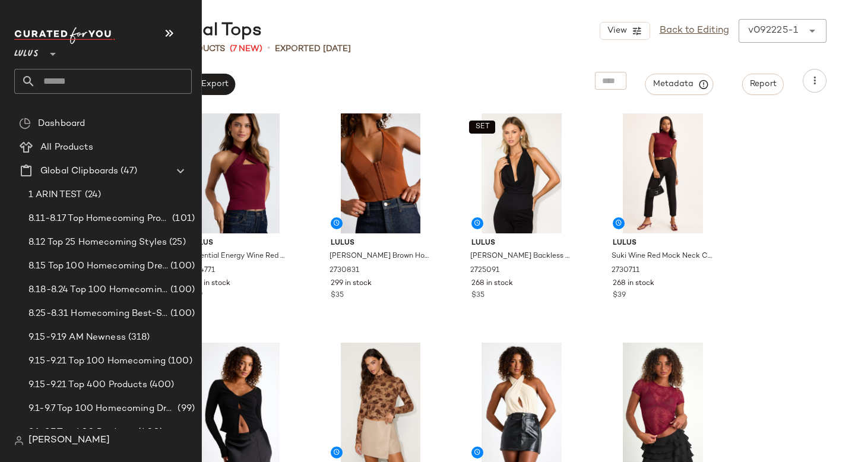
click at [88, 83] on input "text" at bounding box center [114, 81] width 156 height 25
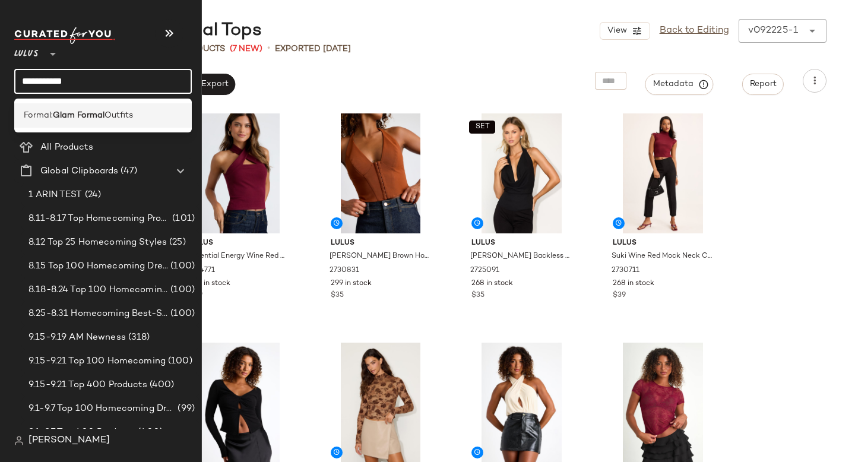
type input "**********"
click at [77, 108] on div "Formal: Glam Formal Outfits" at bounding box center [103, 115] width 178 height 24
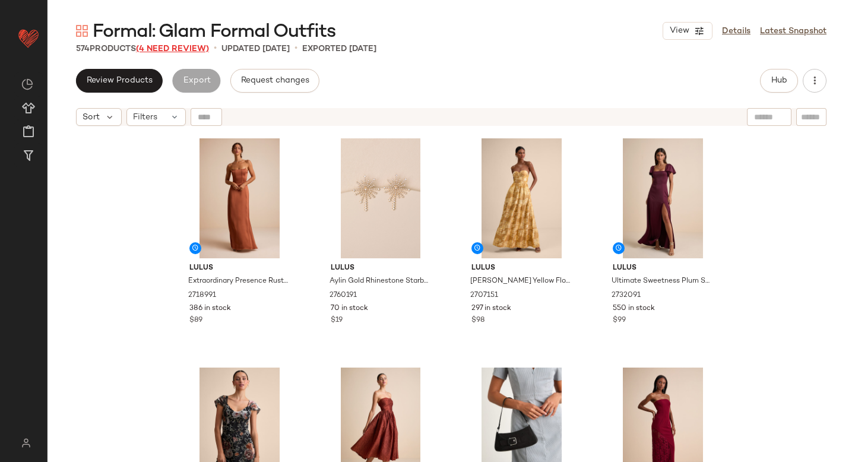
click at [199, 47] on span "(4 Need Review)" at bounding box center [172, 49] width 73 height 9
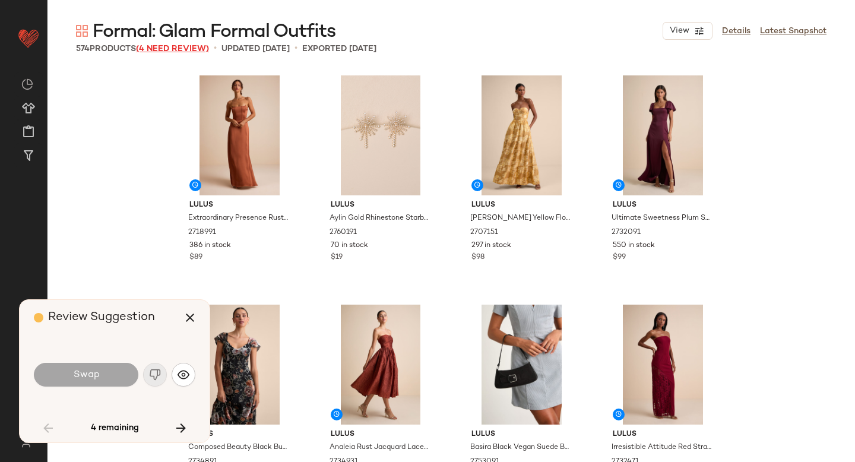
scroll to position [2063, 0]
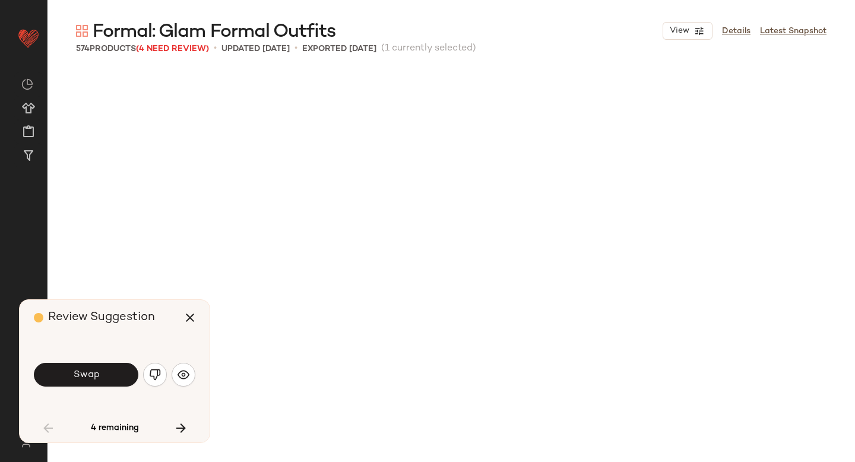
scroll to position [2063, 0]
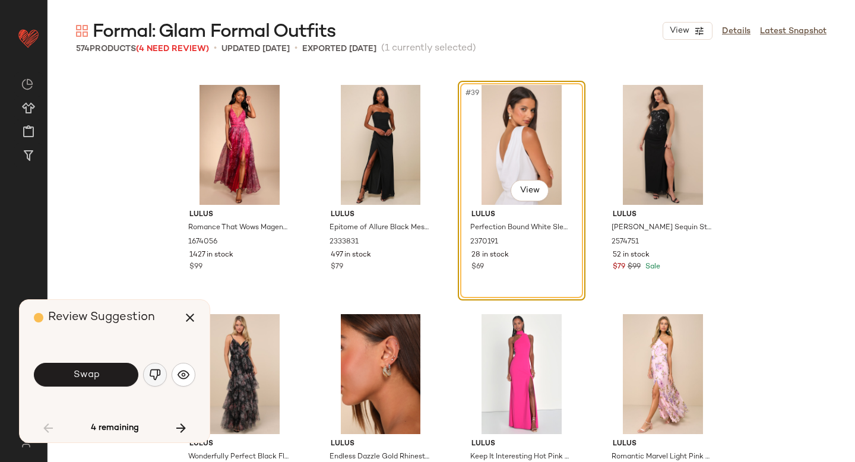
click at [163, 376] on button "button" at bounding box center [155, 375] width 24 height 24
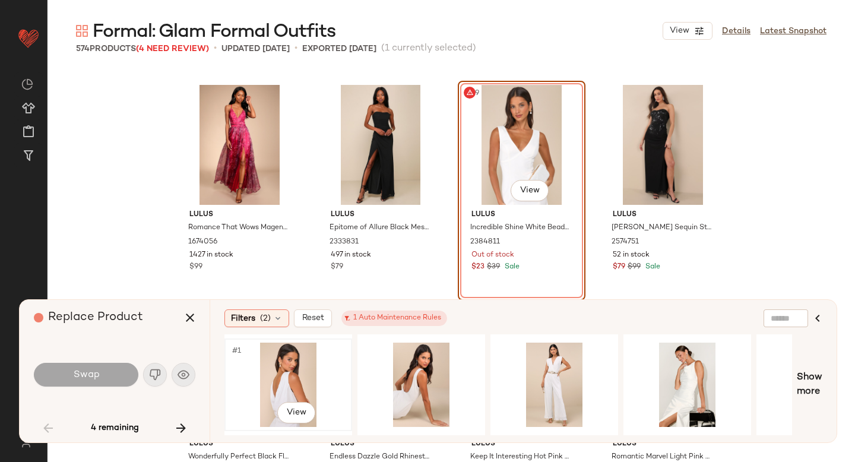
click at [310, 373] on div "#1 View" at bounding box center [288, 385] width 119 height 84
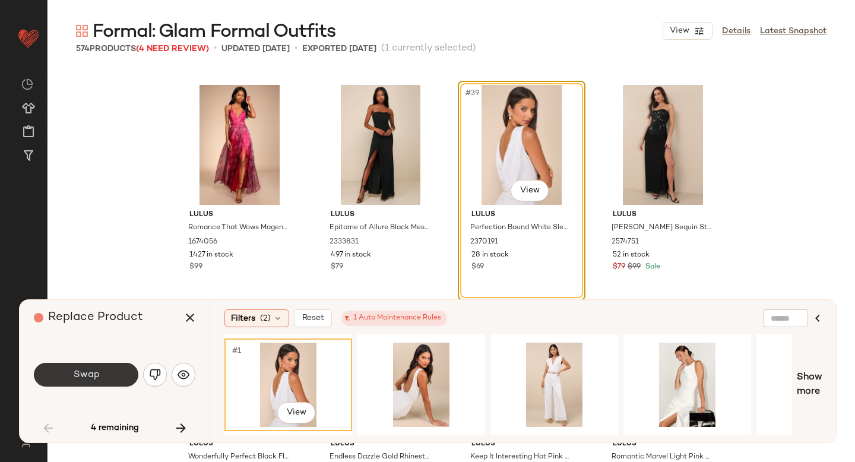
click at [76, 369] on span "Swap" at bounding box center [85, 374] width 27 height 11
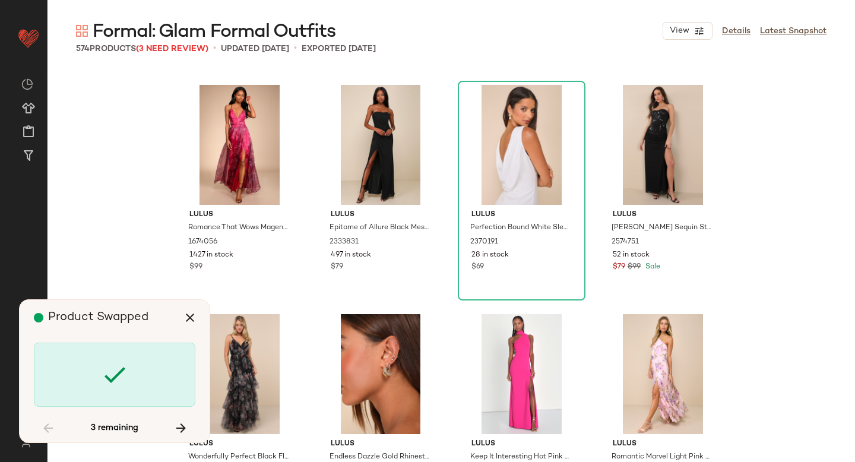
scroll to position [2521, 0]
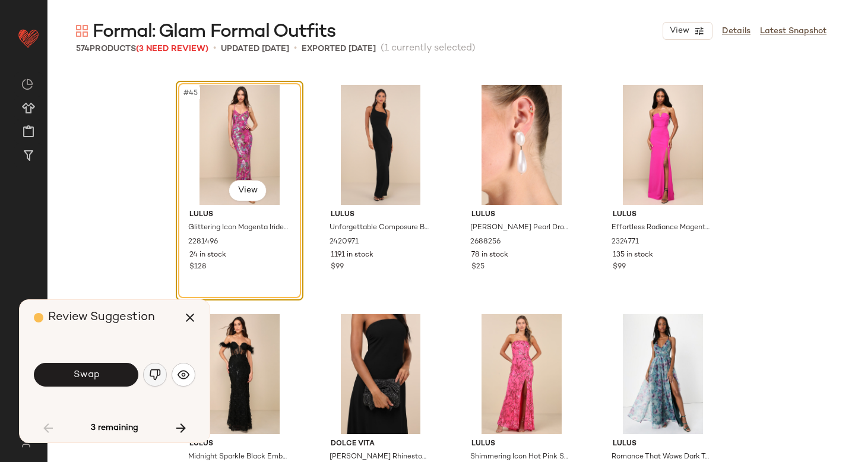
click at [145, 368] on button "button" at bounding box center [155, 375] width 24 height 24
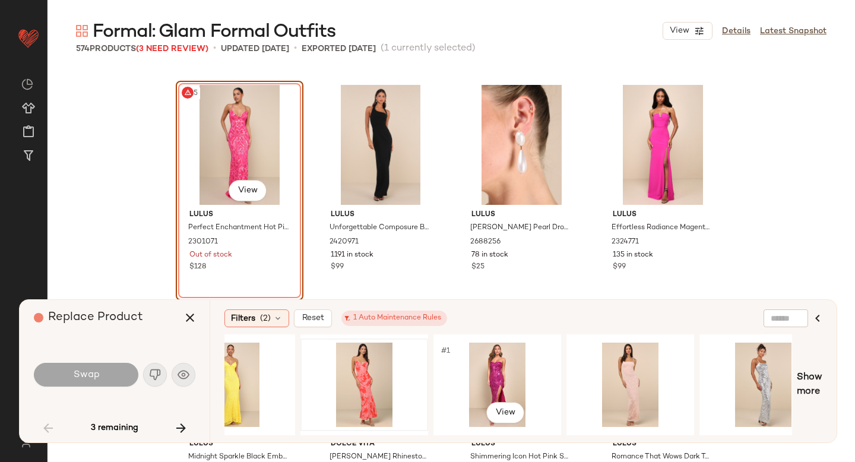
scroll to position [0, 182]
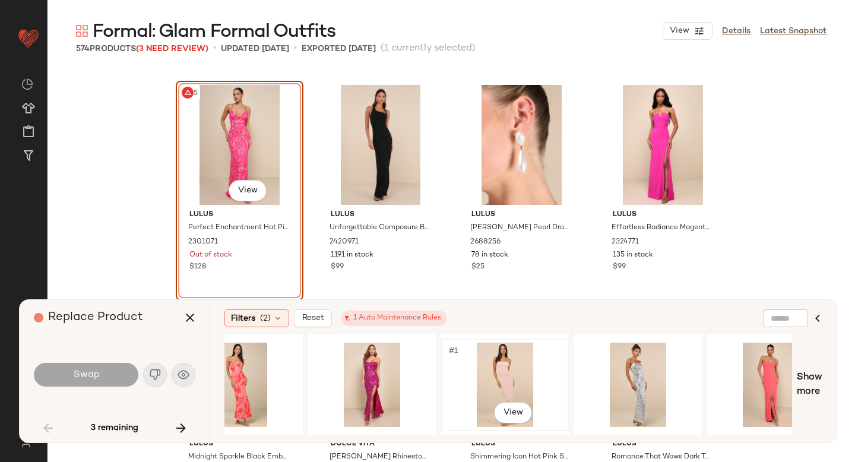
click at [498, 362] on div "#1 View" at bounding box center [504, 385] width 119 height 84
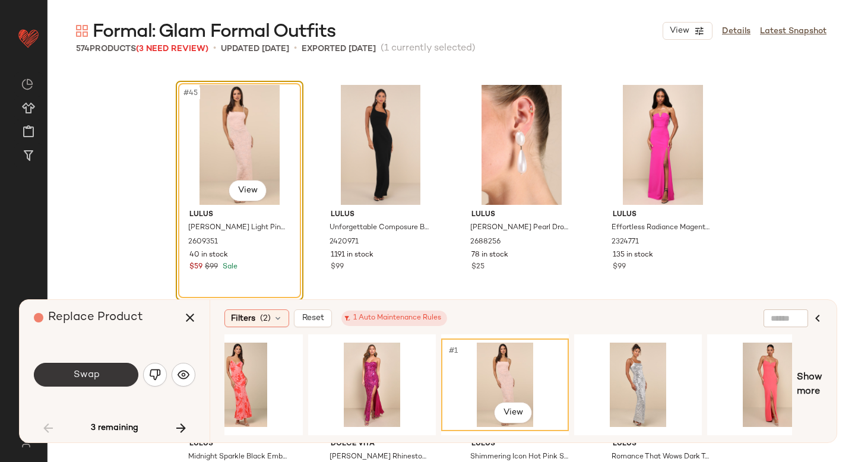
click at [115, 382] on button "Swap" at bounding box center [86, 375] width 104 height 24
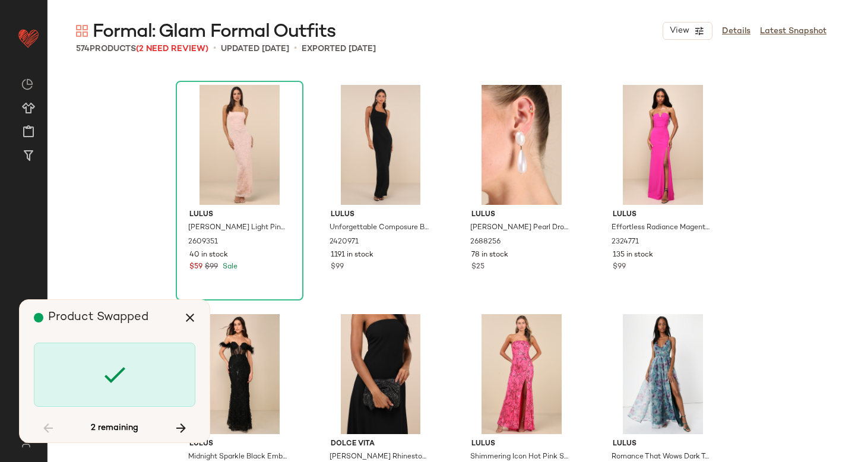
scroll to position [11000, 0]
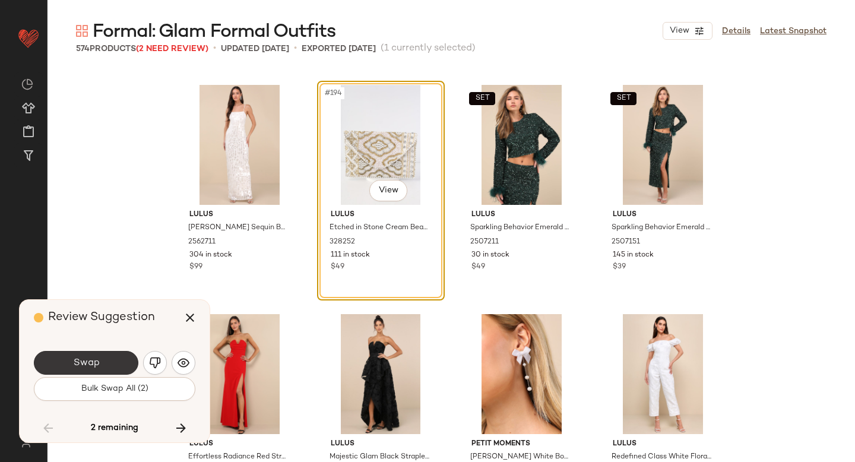
click at [100, 358] on button "Swap" at bounding box center [86, 363] width 104 height 24
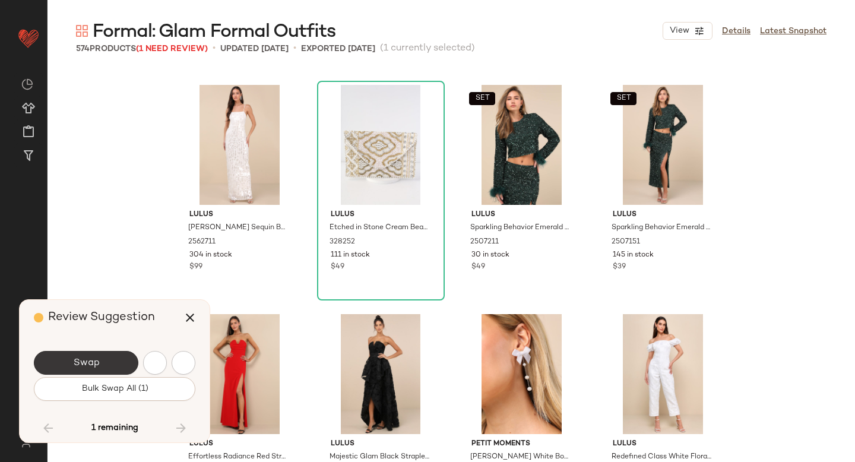
scroll to position [11688, 0]
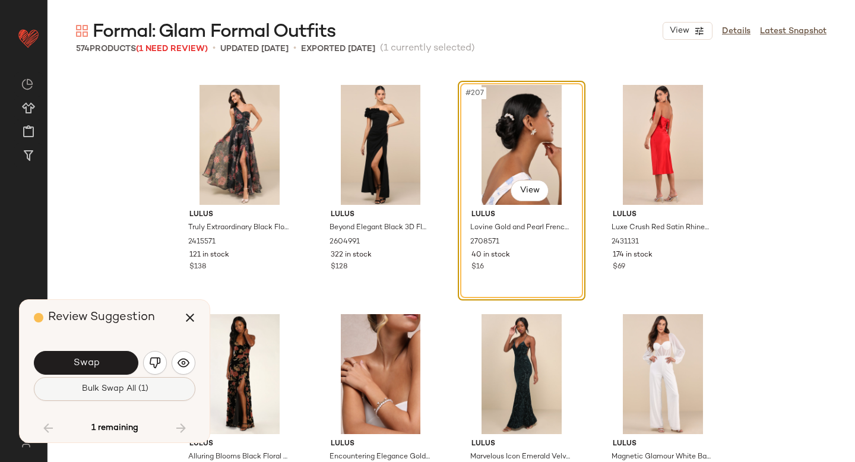
click at [104, 379] on button "Bulk Swap All (1)" at bounding box center [114, 389] width 161 height 24
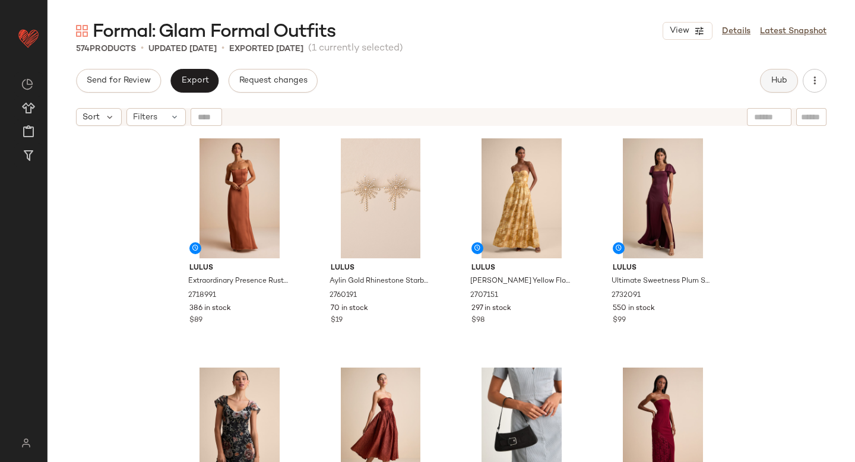
click at [780, 79] on span "Hub" at bounding box center [779, 80] width 17 height 9
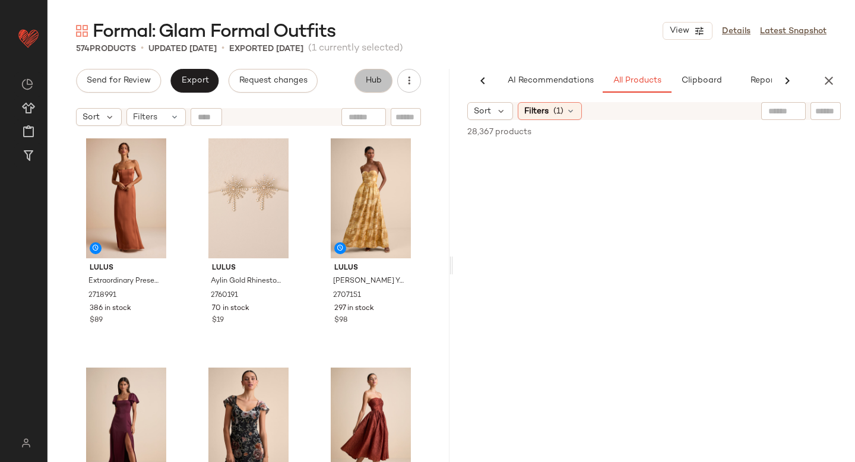
scroll to position [0, 28]
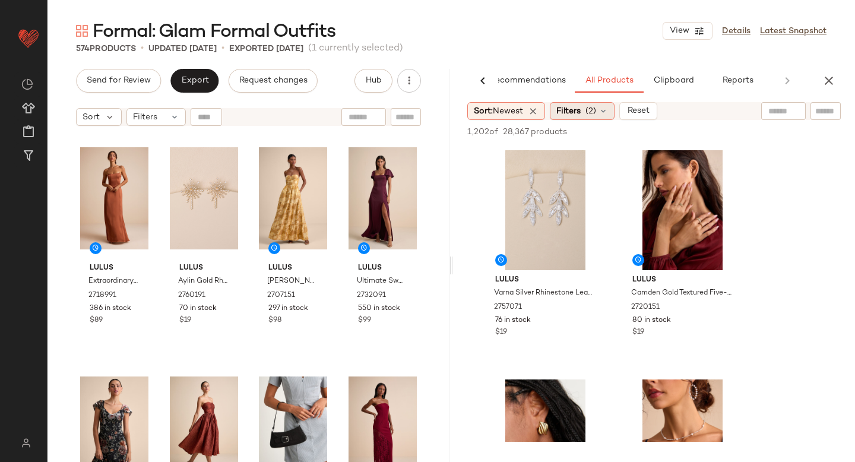
click at [591, 119] on div "Filters (2)" at bounding box center [582, 111] width 65 height 18
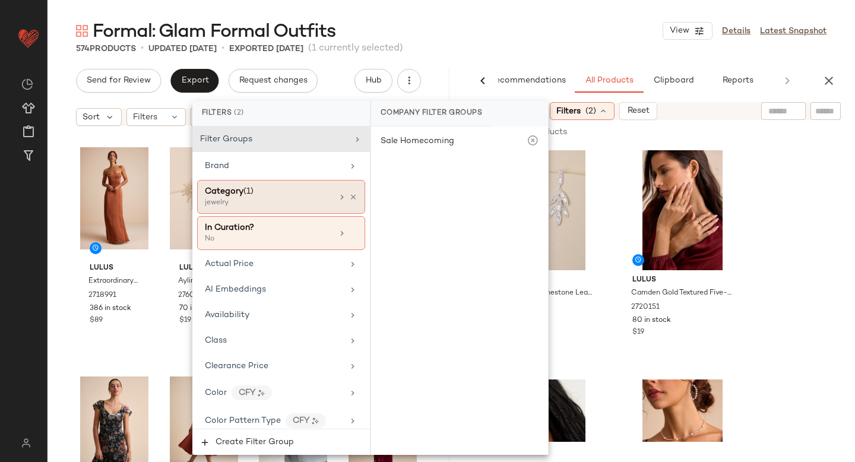
click at [251, 192] on span "(1)" at bounding box center [248, 191] width 10 height 9
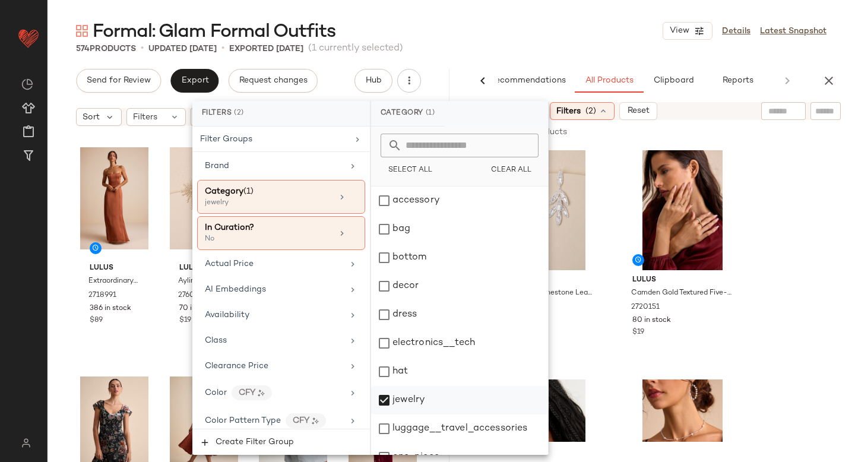
click at [375, 399] on div "jewelry" at bounding box center [459, 400] width 177 height 28
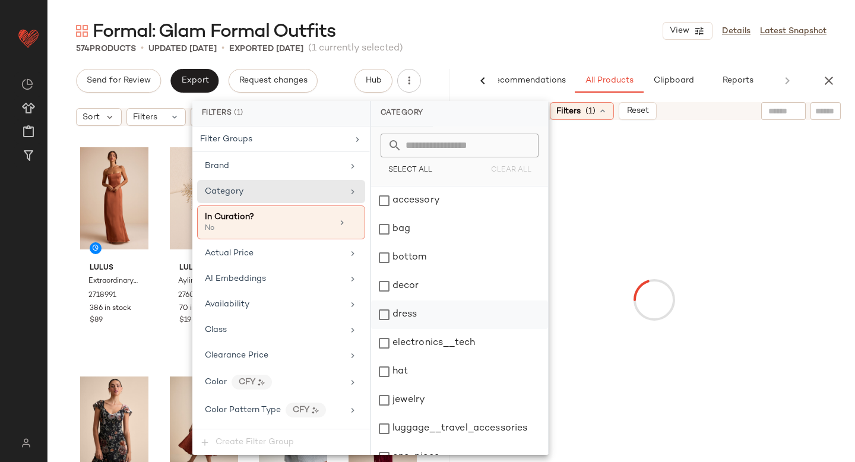
click at [378, 318] on div "dress" at bounding box center [459, 314] width 177 height 28
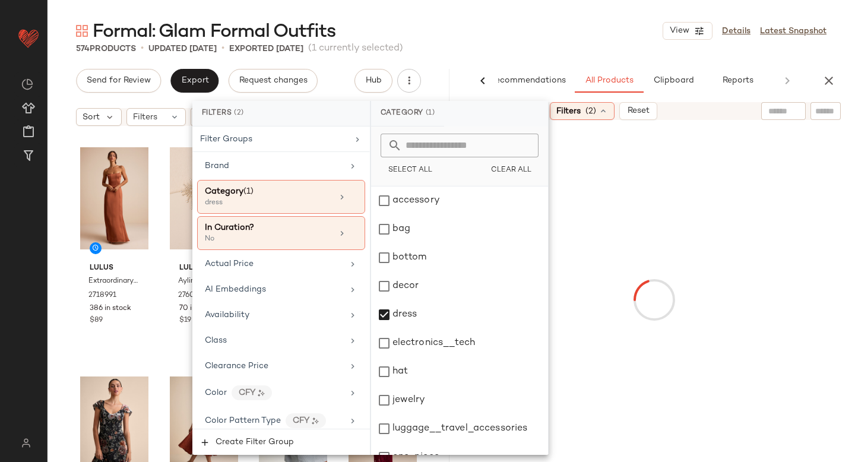
click at [784, 199] on div at bounding box center [653, 299] width 397 height 355
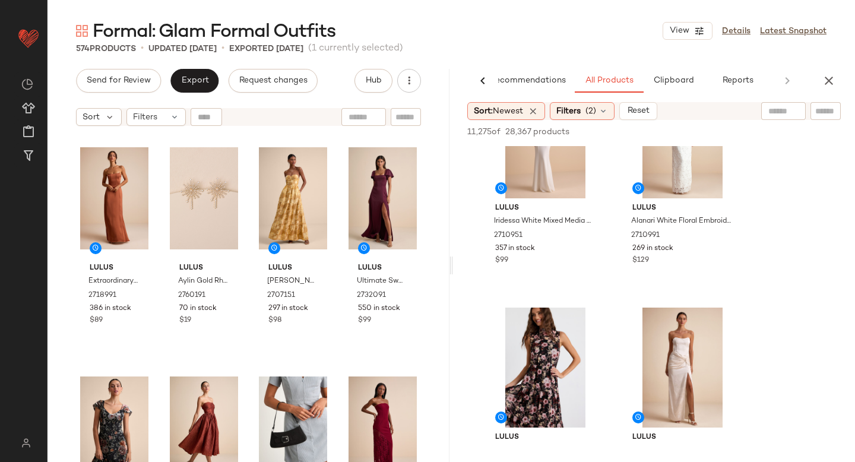
scroll to position [0, 0]
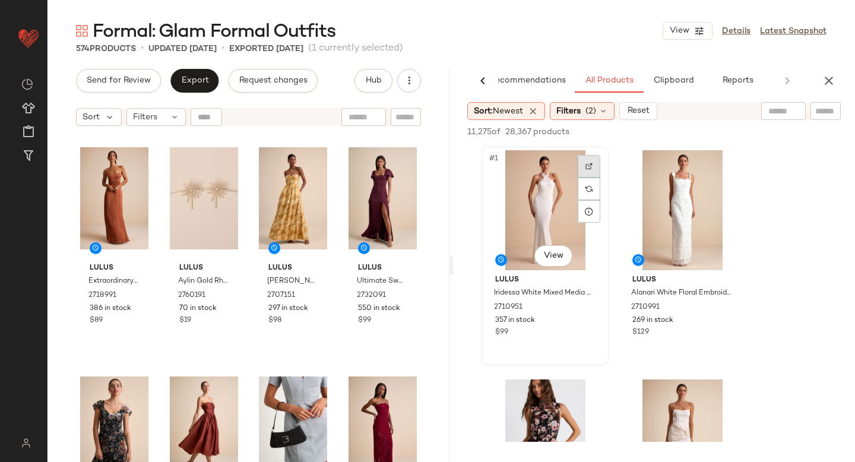
click at [587, 167] on img at bounding box center [588, 166] width 7 height 7
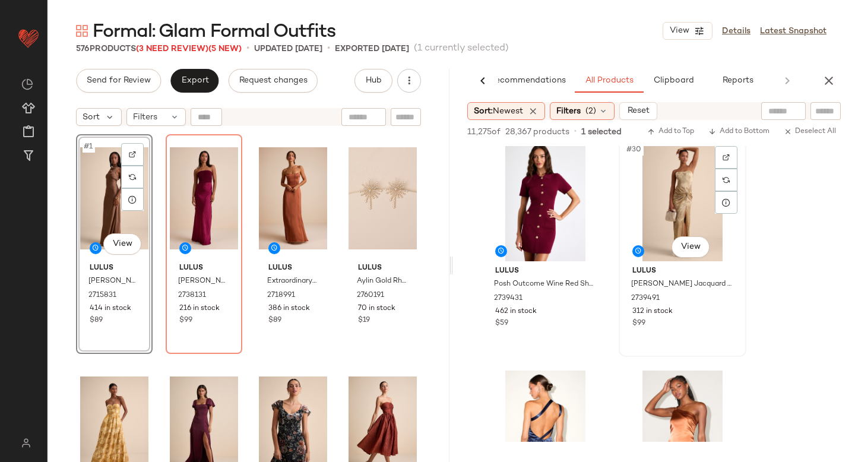
scroll to position [3166, 0]
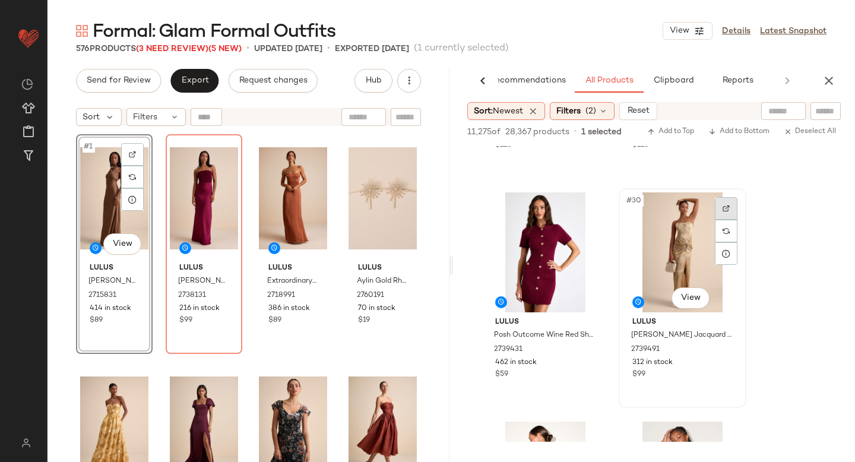
click at [719, 212] on div at bounding box center [726, 208] width 23 height 23
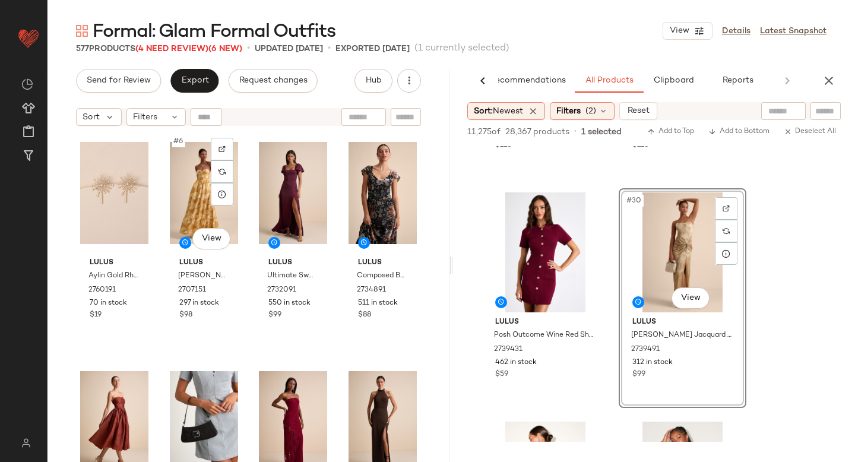
scroll to position [0, 0]
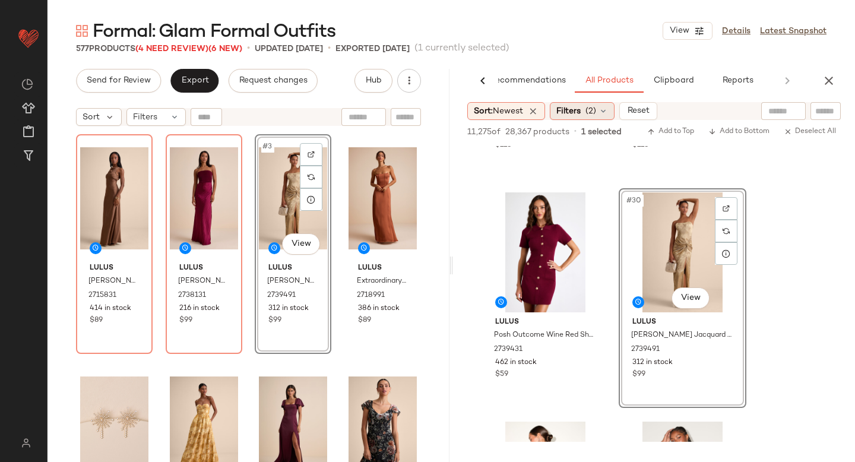
click at [578, 115] on span "Filters" at bounding box center [568, 111] width 24 height 12
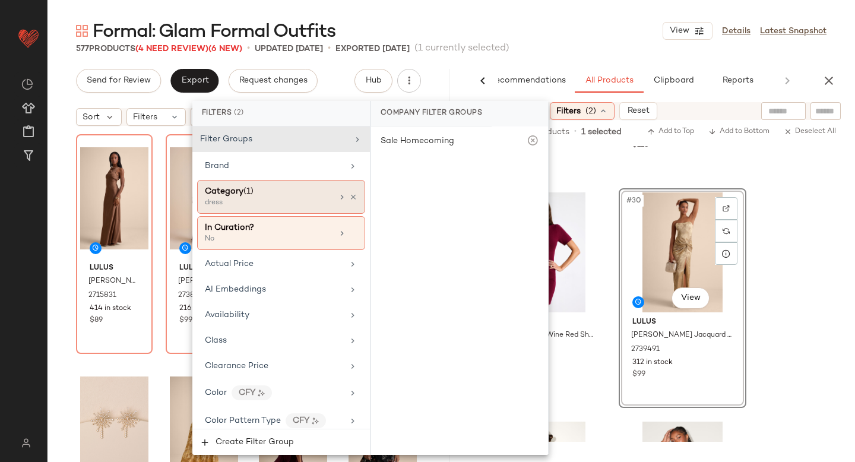
click at [260, 194] on div "Category (1)" at bounding box center [269, 191] width 128 height 12
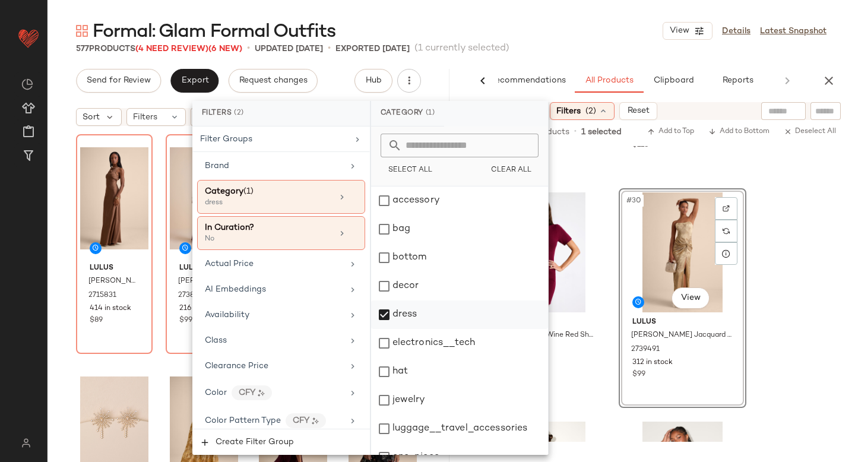
click at [385, 310] on div "dress" at bounding box center [459, 314] width 177 height 28
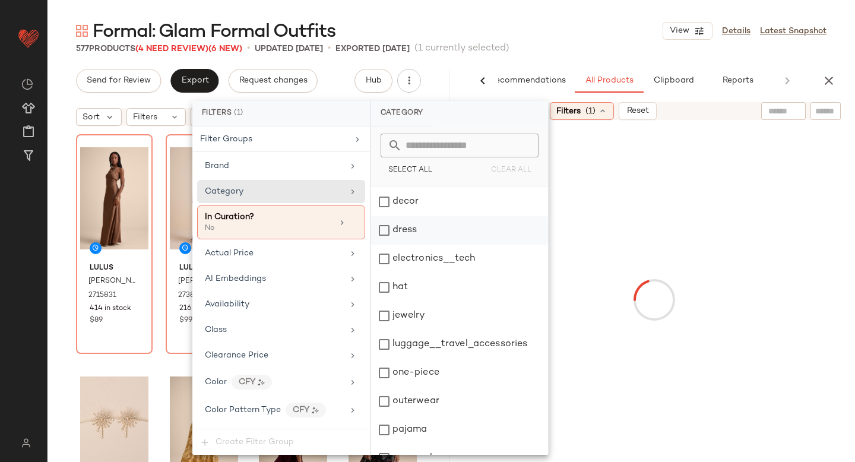
scroll to position [216, 0]
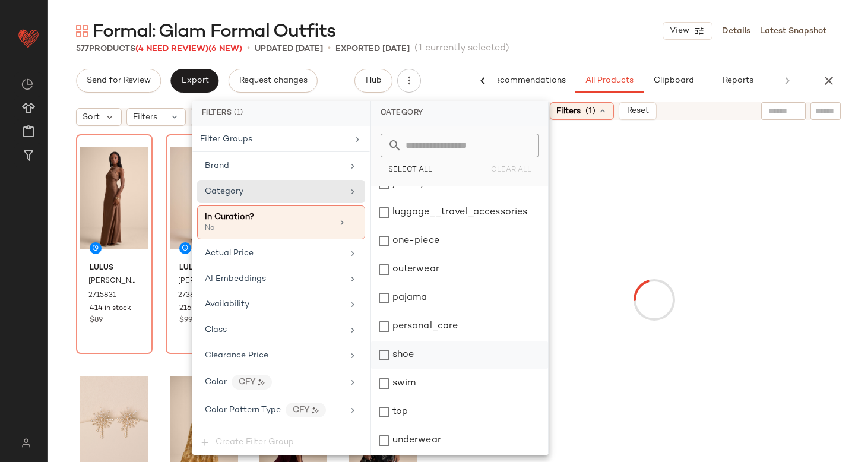
click at [389, 354] on div "shoe" at bounding box center [459, 355] width 177 height 28
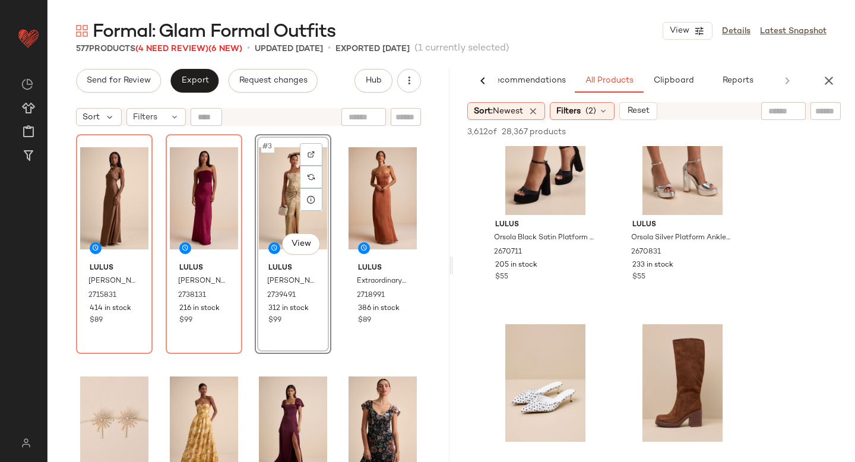
scroll to position [2234, 0]
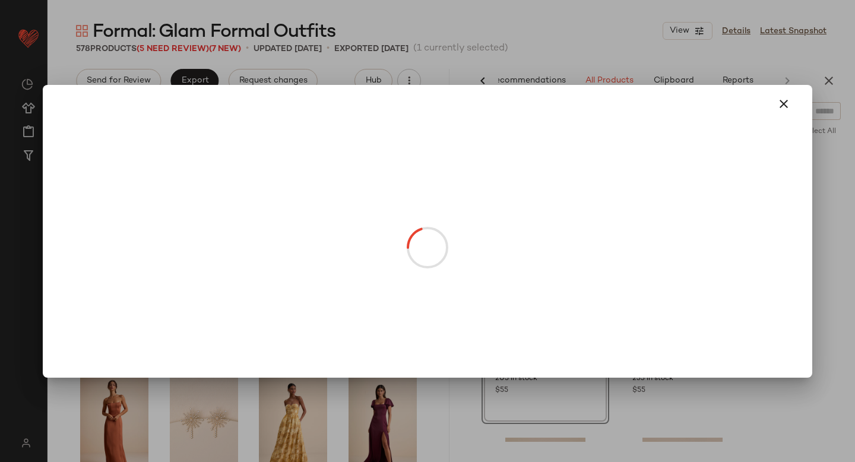
drag, startPoint x: 202, startPoint y: 231, endPoint x: 254, endPoint y: 217, distance: 53.6
click at [254, 217] on body "Lulus ** Dashboard All Products Global Clipboards (47) Curations (815) Anjali A…" at bounding box center [427, 231] width 855 height 462
click at [780, 104] on icon "button" at bounding box center [784, 104] width 14 height 14
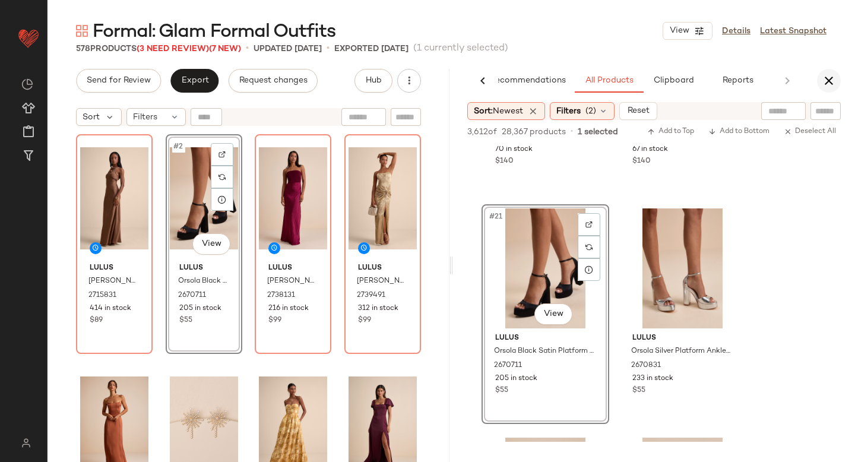
click at [829, 83] on icon "button" at bounding box center [829, 81] width 14 height 14
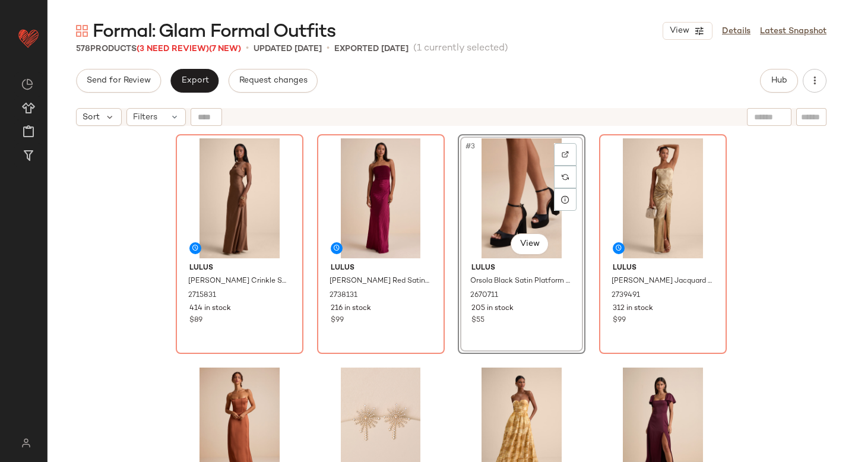
click at [808, 162] on div "Lulus Alisha Brown Crinkle Satin Backless Maxi Dress 2715831 414 in stock $89 L…" at bounding box center [450, 312] width 807 height 360
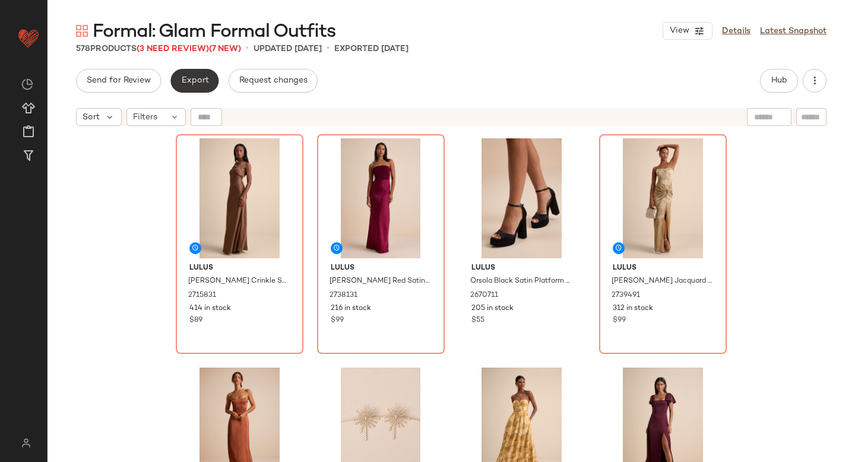
click at [184, 85] on span "Export" at bounding box center [194, 80] width 28 height 9
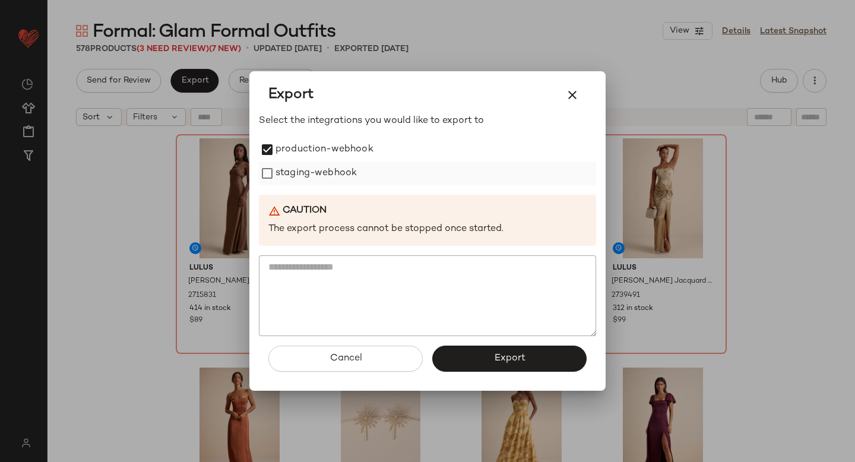
click at [280, 170] on label "staging-webhook" at bounding box center [315, 173] width 81 height 24
click at [509, 355] on span "Export" at bounding box center [508, 358] width 31 height 11
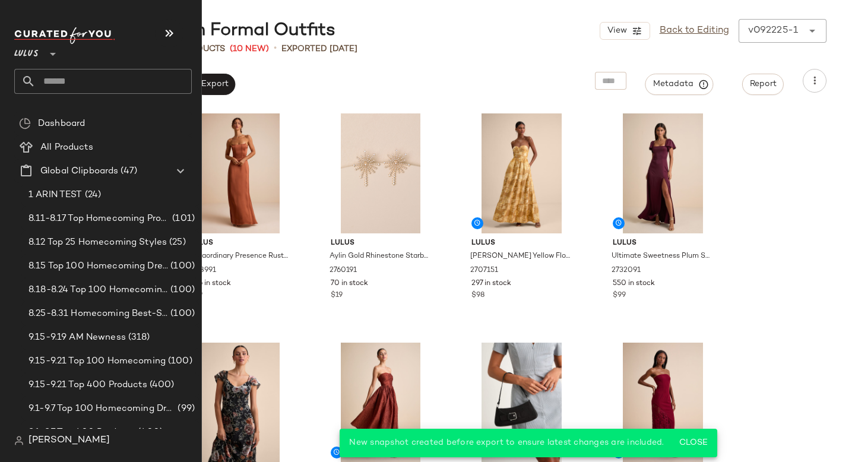
click at [75, 78] on input "text" at bounding box center [114, 81] width 156 height 25
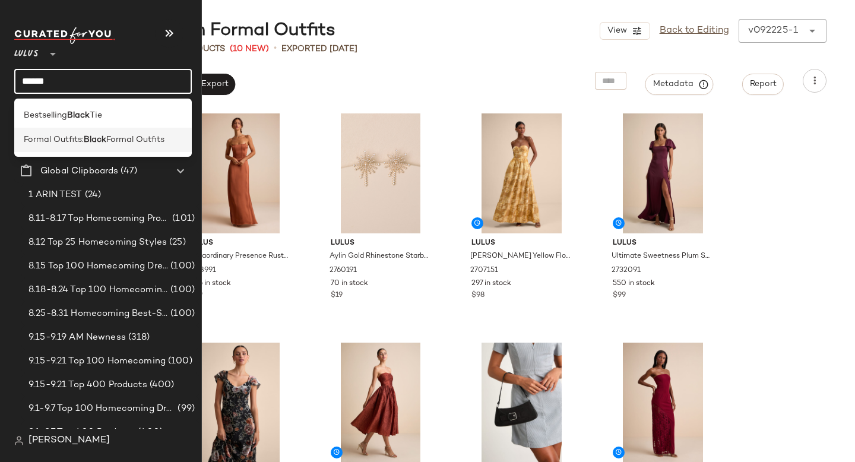
type input "*****"
click at [87, 141] on b "Black" at bounding box center [95, 140] width 23 height 12
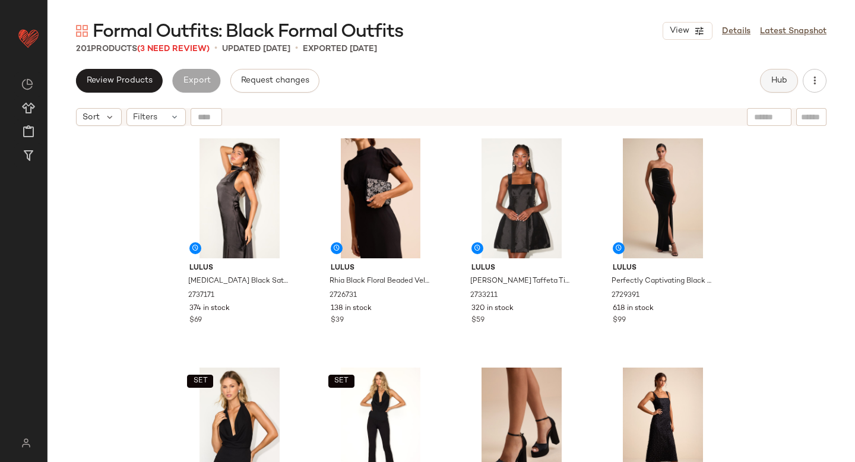
click at [772, 74] on button "Hub" at bounding box center [779, 81] width 38 height 24
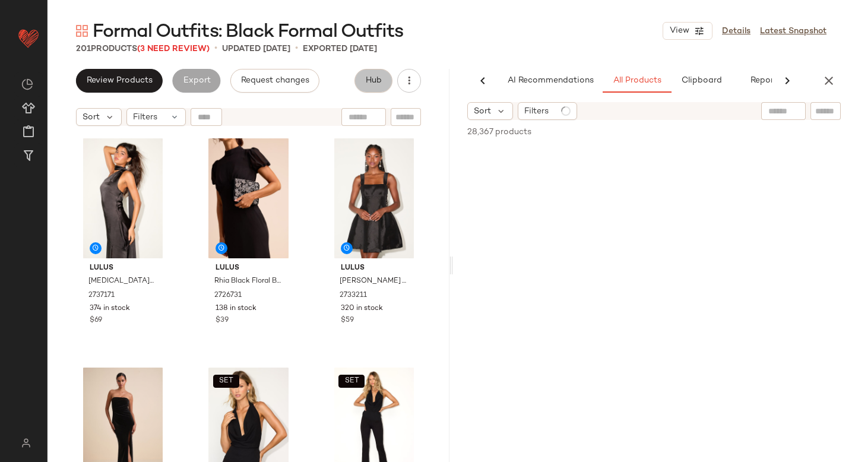
scroll to position [0, 28]
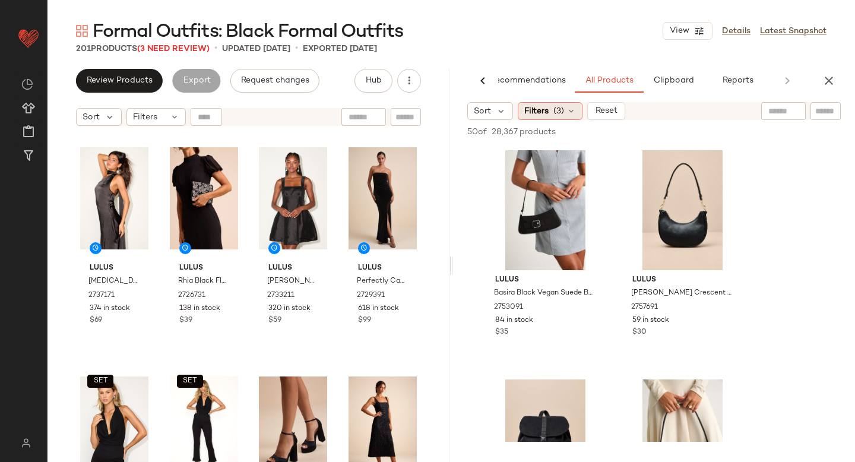
click at [566, 113] on icon at bounding box center [570, 110] width 9 height 9
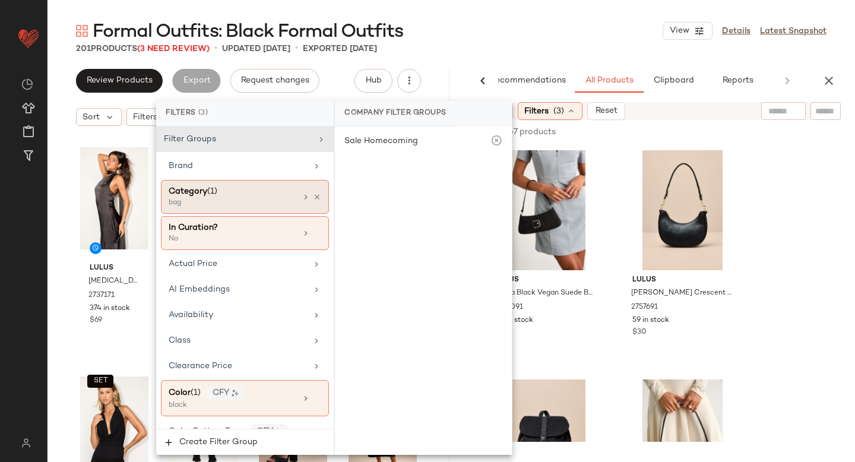
click at [240, 201] on div "bag" at bounding box center [228, 203] width 119 height 11
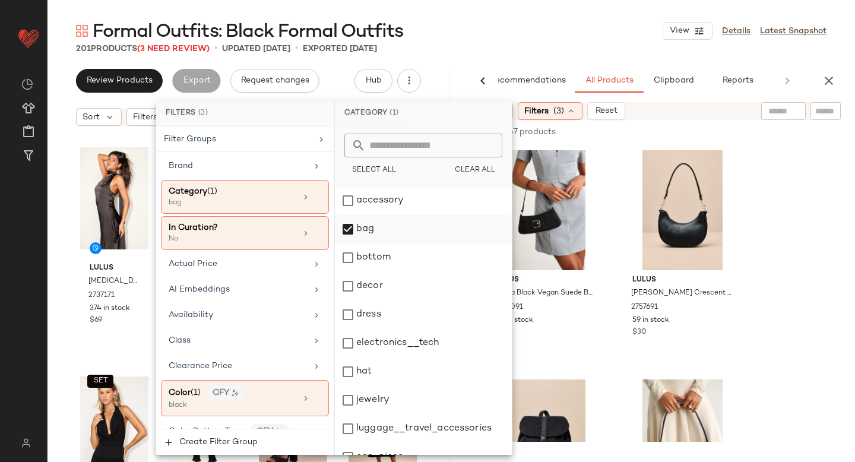
click at [356, 232] on div "bag" at bounding box center [423, 229] width 177 height 28
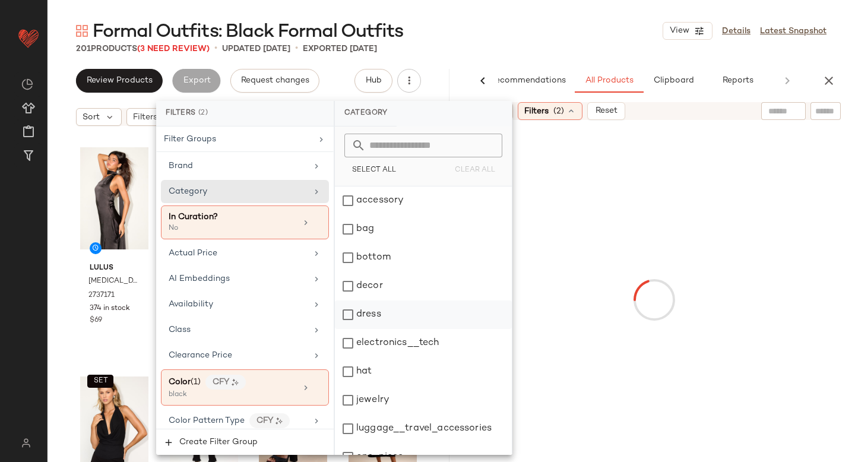
click at [351, 308] on div "dress" at bounding box center [423, 314] width 177 height 28
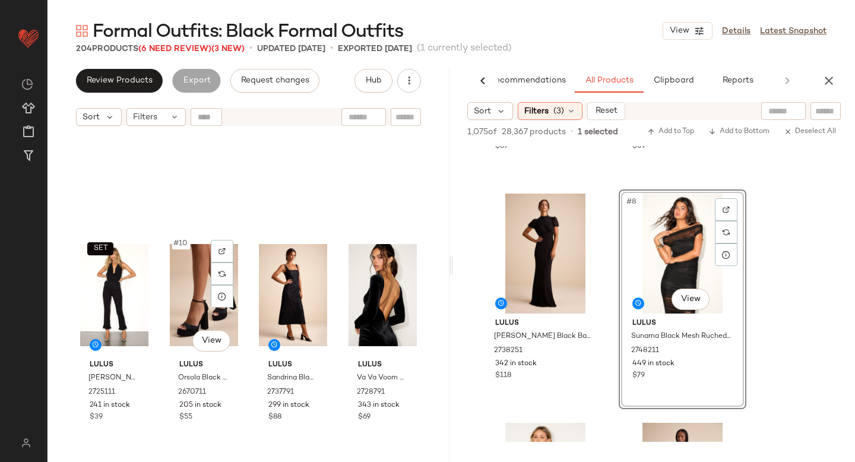
scroll to position [0, 0]
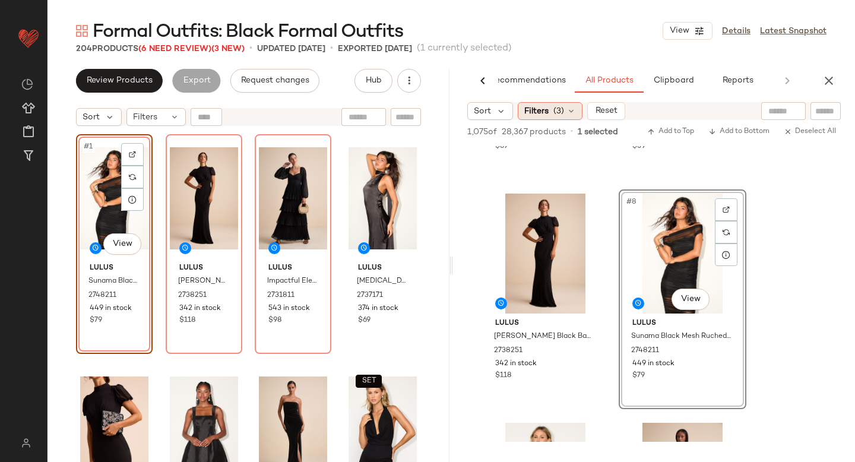
click at [540, 112] on span "Filters" at bounding box center [536, 111] width 24 height 12
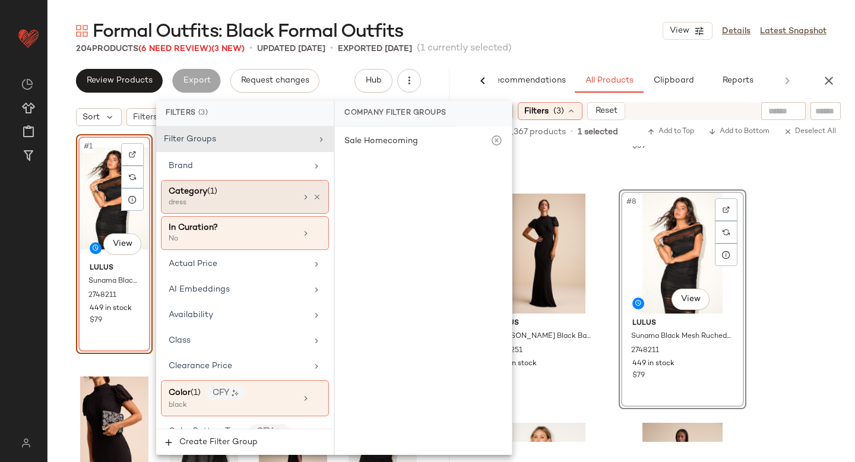
click at [256, 204] on div "dress" at bounding box center [228, 203] width 119 height 11
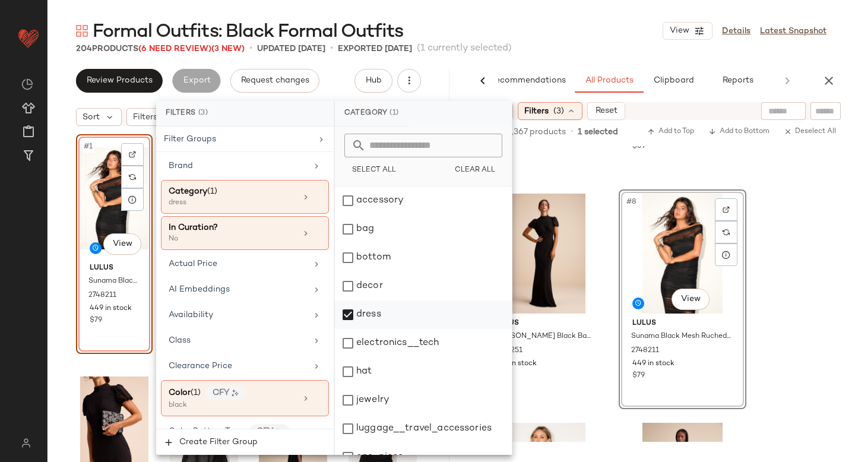
click at [346, 312] on div "dress" at bounding box center [423, 314] width 177 height 28
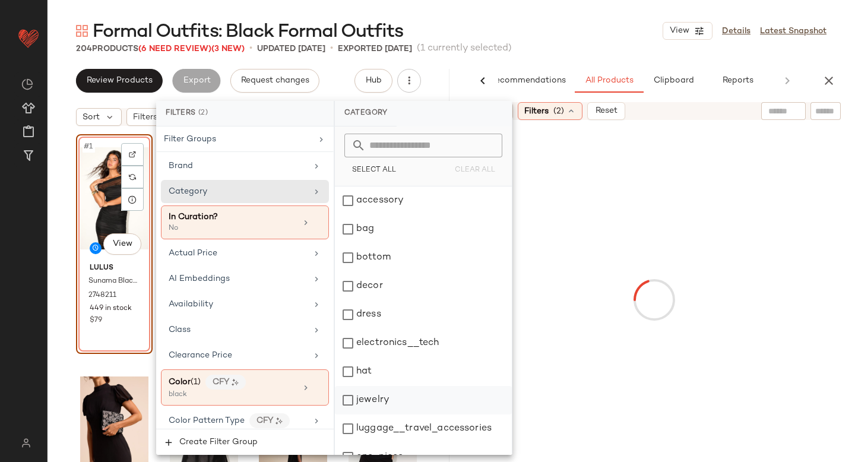
click at [354, 394] on div "jewelry" at bounding box center [423, 400] width 177 height 28
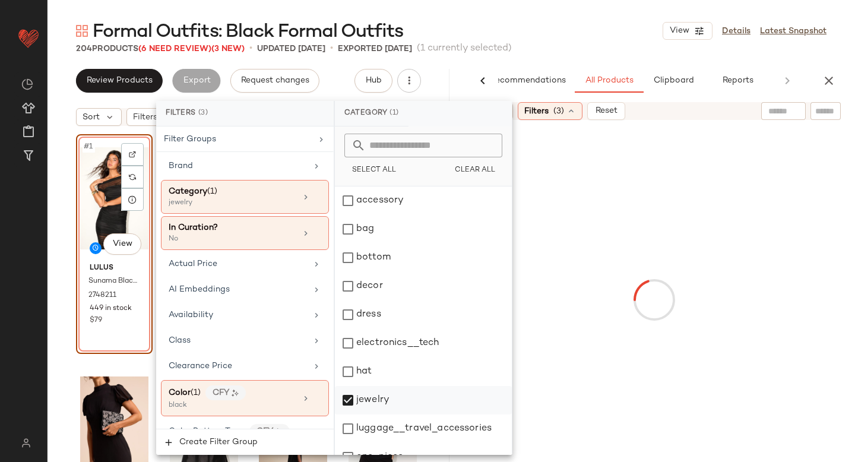
scroll to position [216, 0]
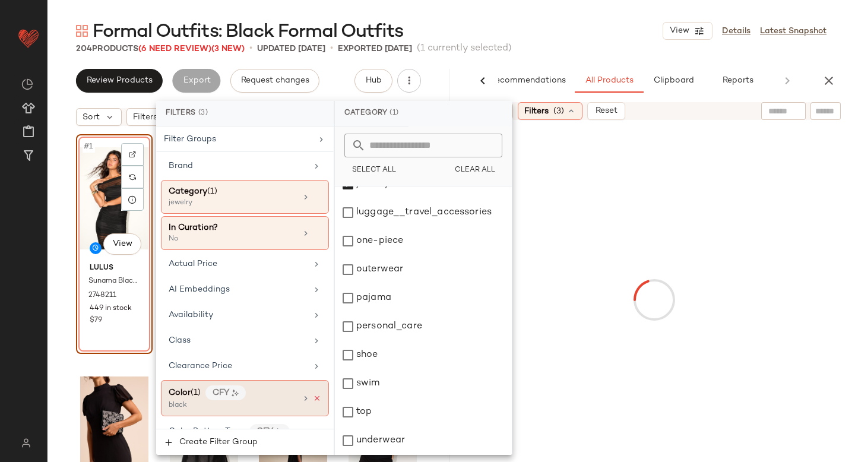
click at [313, 400] on icon at bounding box center [317, 398] width 8 height 8
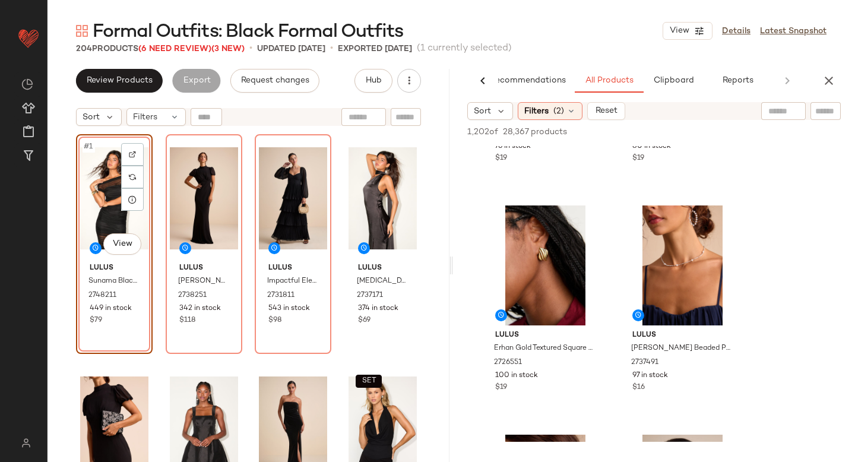
scroll to position [278, 0]
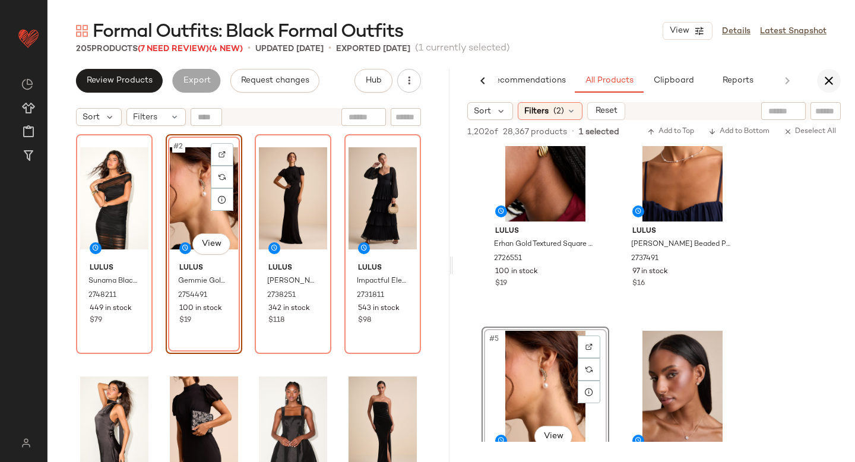
click at [828, 84] on icon "button" at bounding box center [829, 81] width 14 height 14
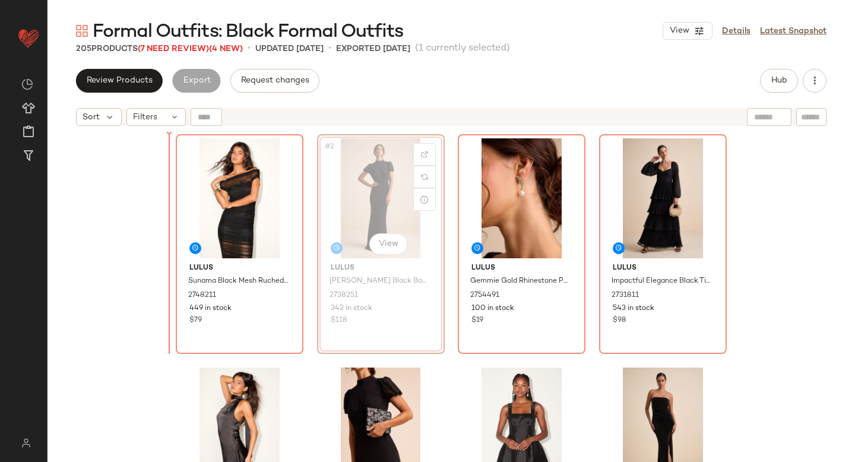
drag, startPoint x: 328, startPoint y: 190, endPoint x: 320, endPoint y: 191, distance: 7.8
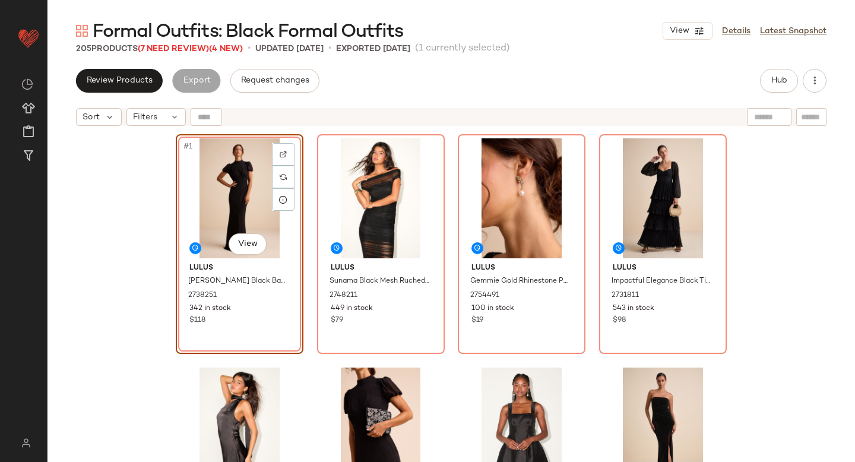
click at [99, 232] on div "#1 View Lulus Langley Black Backless Maxi Dress 2738251 342 in stock $118 Lulus…" at bounding box center [450, 312] width 807 height 360
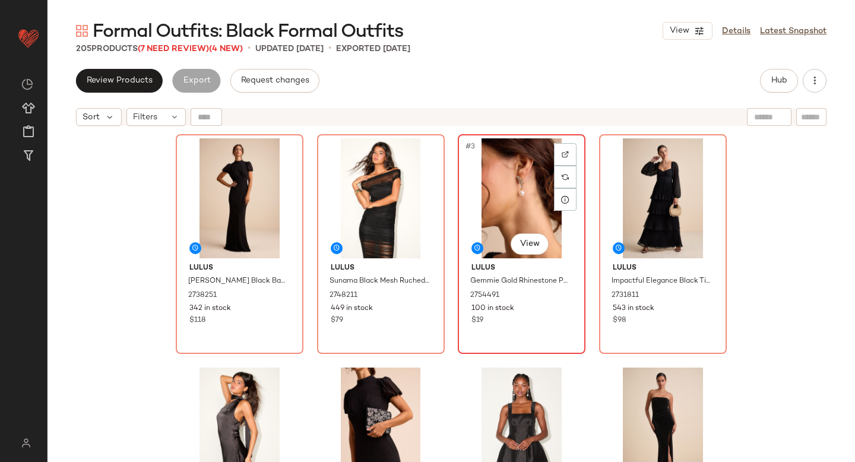
click at [564, 154] on img at bounding box center [565, 154] width 7 height 7
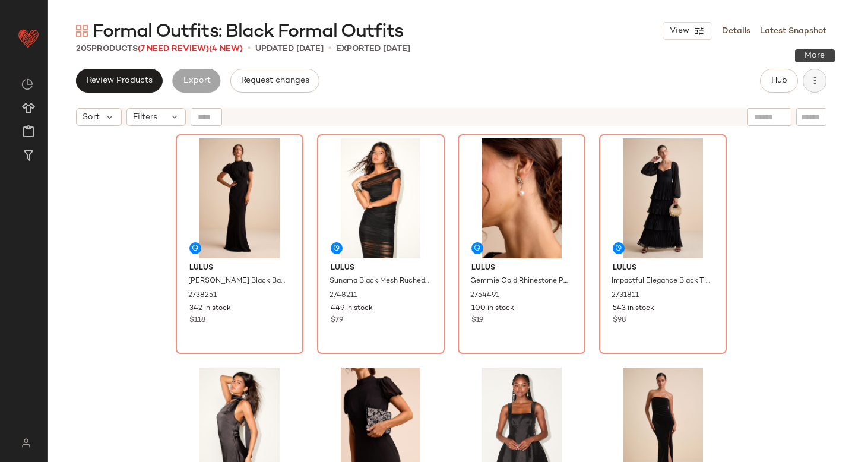
click at [824, 78] on button "button" at bounding box center [815, 81] width 24 height 24
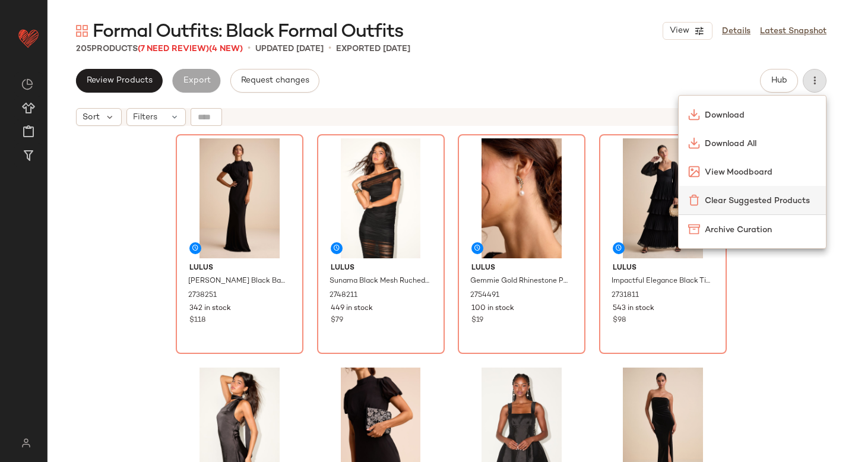
click at [740, 197] on span "Clear Suggested Products" at bounding box center [761, 201] width 112 height 12
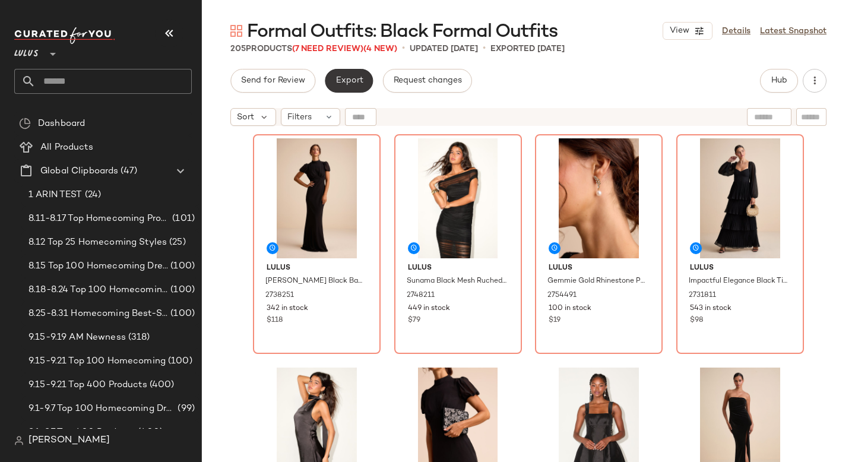
click at [349, 88] on button "Export" at bounding box center [349, 81] width 48 height 24
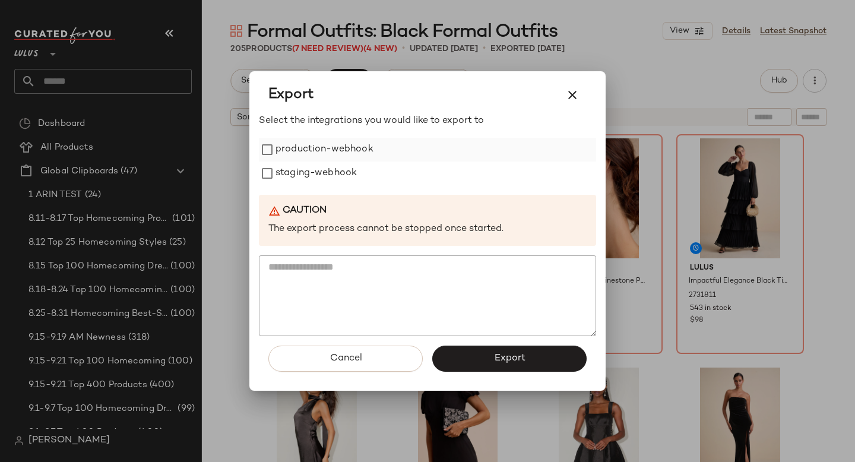
click at [352, 157] on label "production-webhook" at bounding box center [324, 150] width 98 height 24
click at [341, 175] on label "staging-webhook" at bounding box center [315, 173] width 81 height 24
click at [503, 359] on span "Export" at bounding box center [508, 358] width 31 height 11
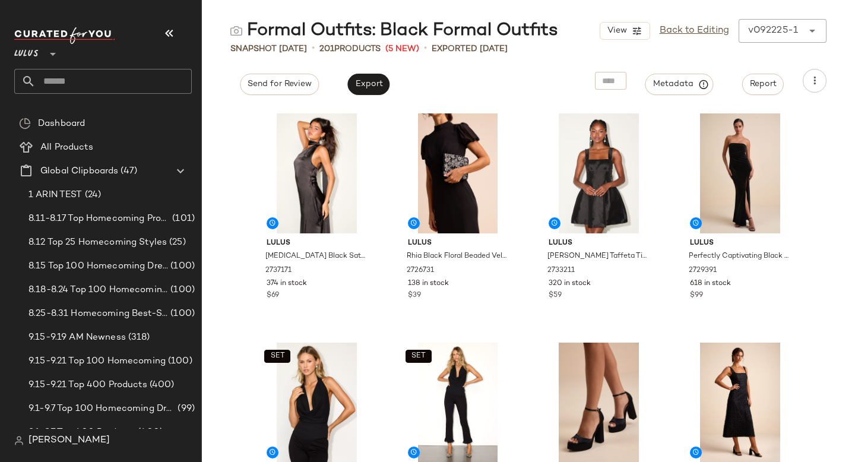
click at [99, 87] on input "text" at bounding box center [114, 81] width 156 height 25
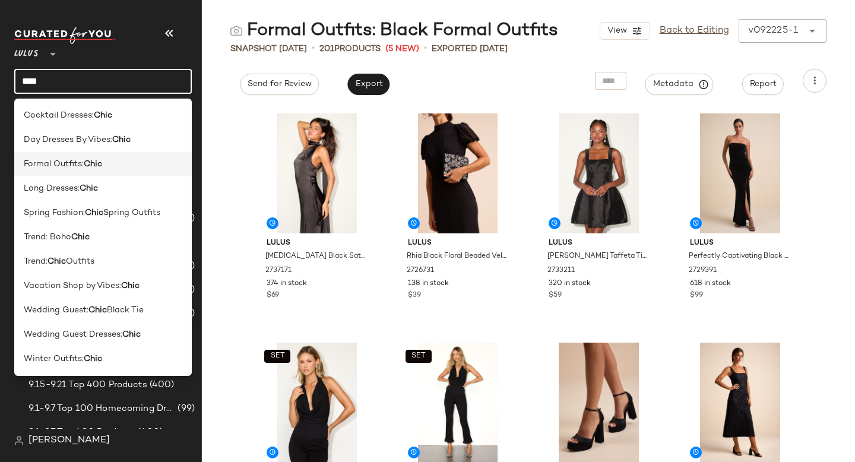
type input "****"
click at [65, 169] on span "Formal Outfits:" at bounding box center [54, 164] width 60 height 12
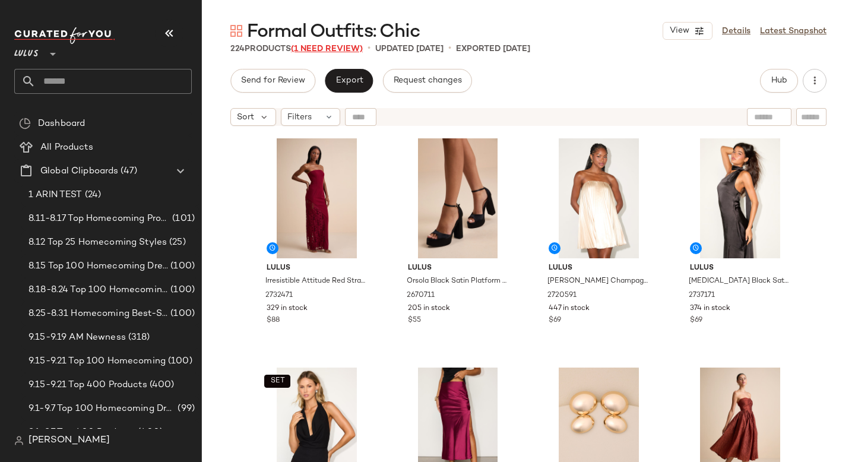
click at [325, 49] on span "(1 Need Review)" at bounding box center [327, 49] width 72 height 9
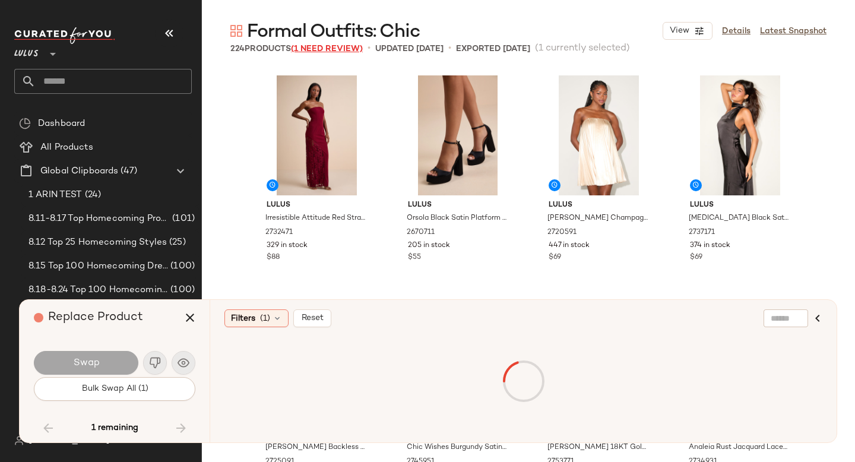
scroll to position [6875, 0]
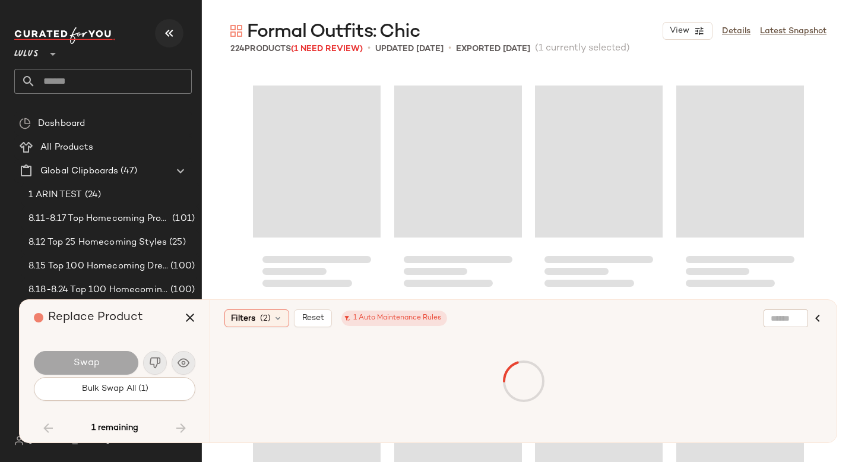
click at [176, 31] on icon "button" at bounding box center [169, 33] width 14 height 14
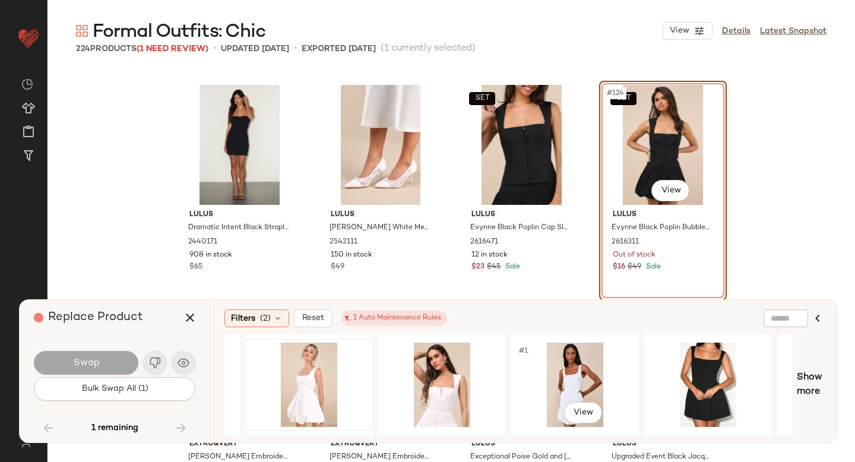
scroll to position [0, 253]
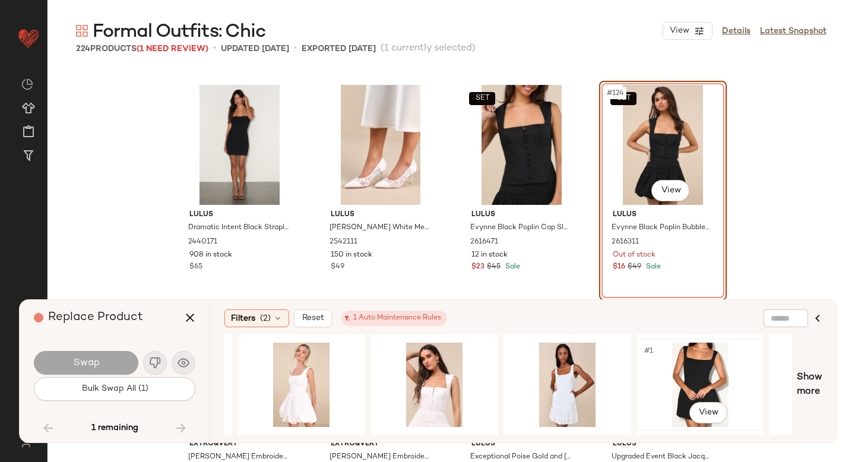
click at [669, 374] on div "#1 View" at bounding box center [700, 385] width 119 height 84
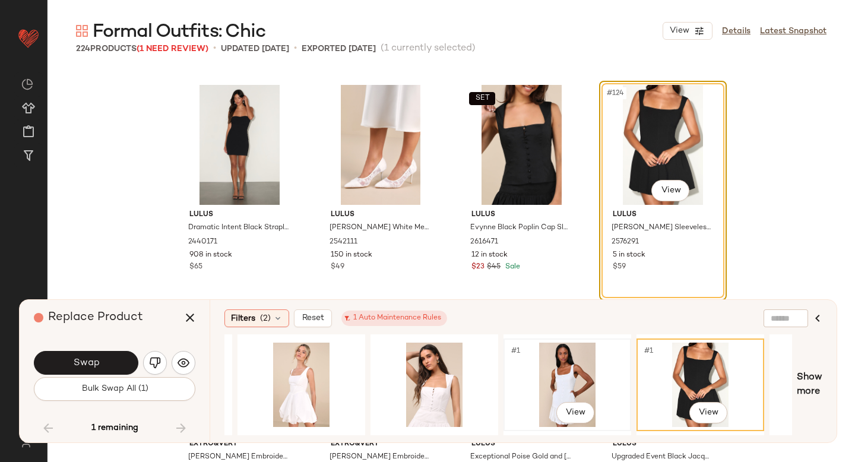
click at [572, 382] on div "#1 View" at bounding box center [567, 385] width 119 height 84
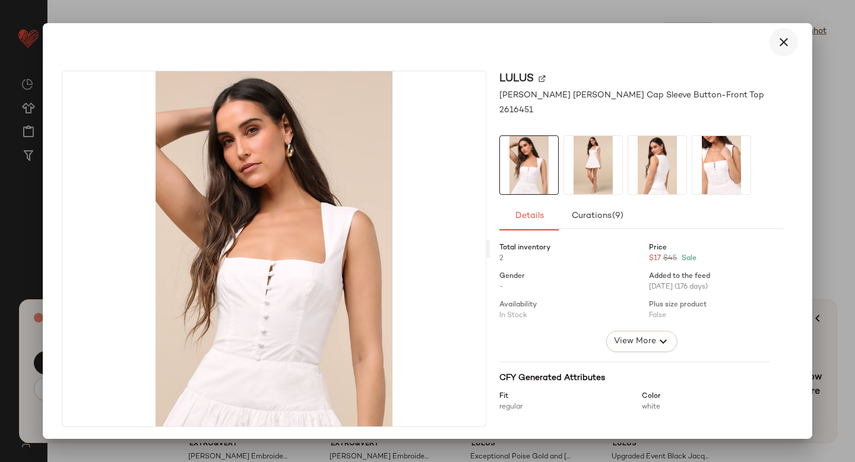
click at [777, 44] on icon "button" at bounding box center [784, 42] width 14 height 14
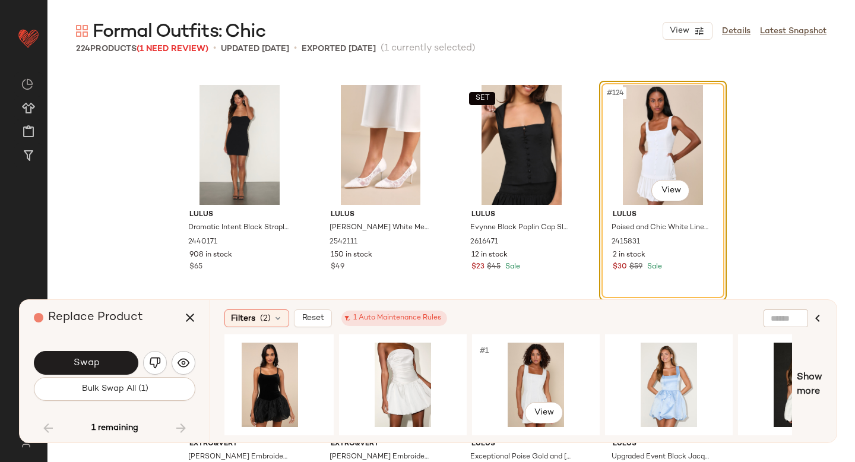
scroll to position [0, 1081]
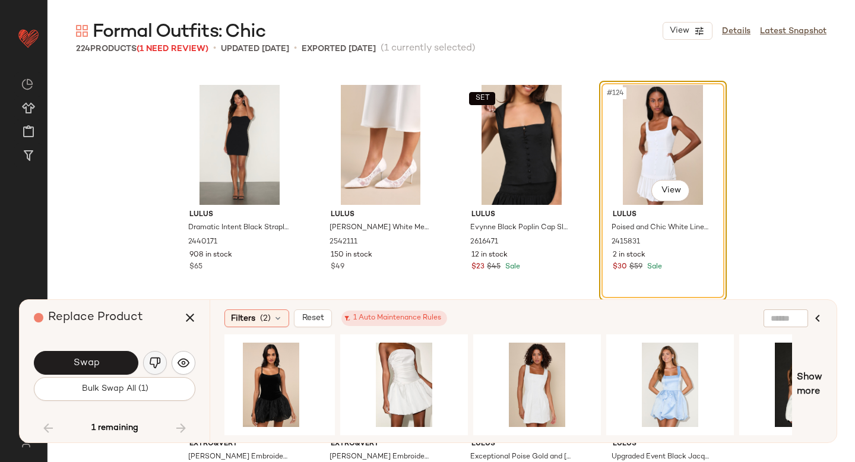
click at [166, 363] on button "button" at bounding box center [155, 363] width 24 height 24
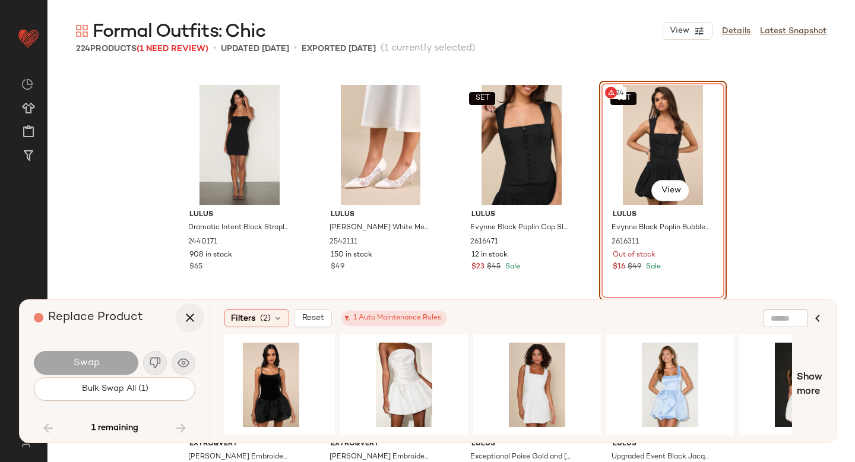
click at [189, 319] on icon "button" at bounding box center [190, 318] width 14 height 14
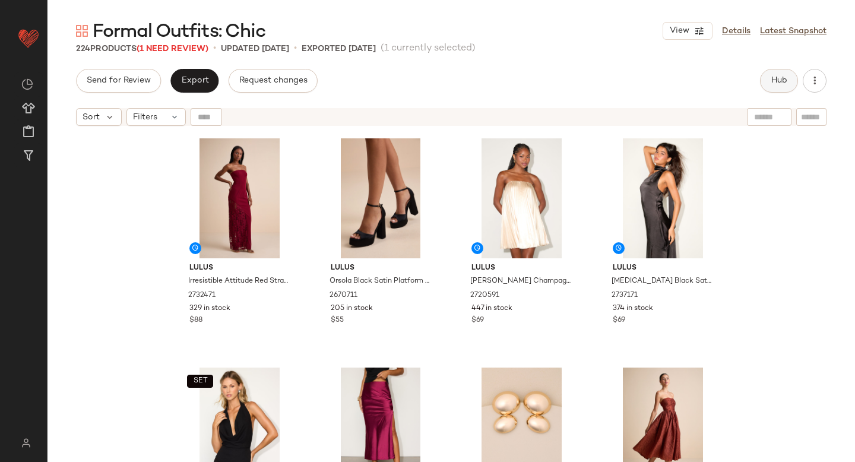
click at [777, 74] on button "Hub" at bounding box center [779, 81] width 38 height 24
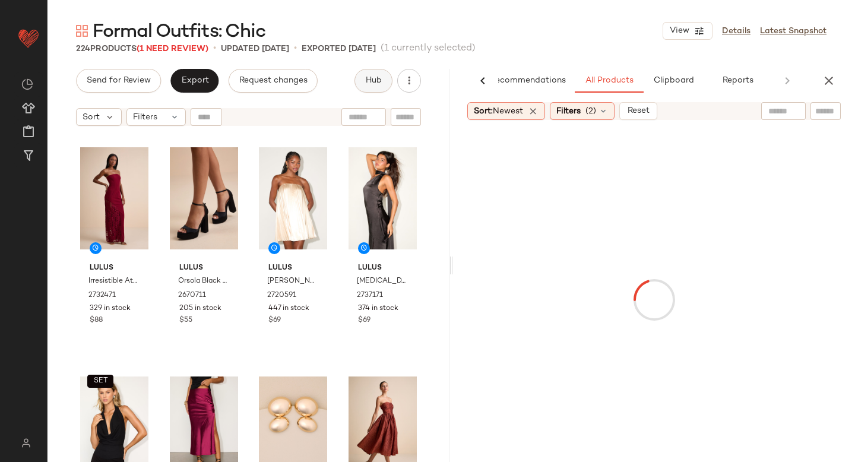
scroll to position [0, 28]
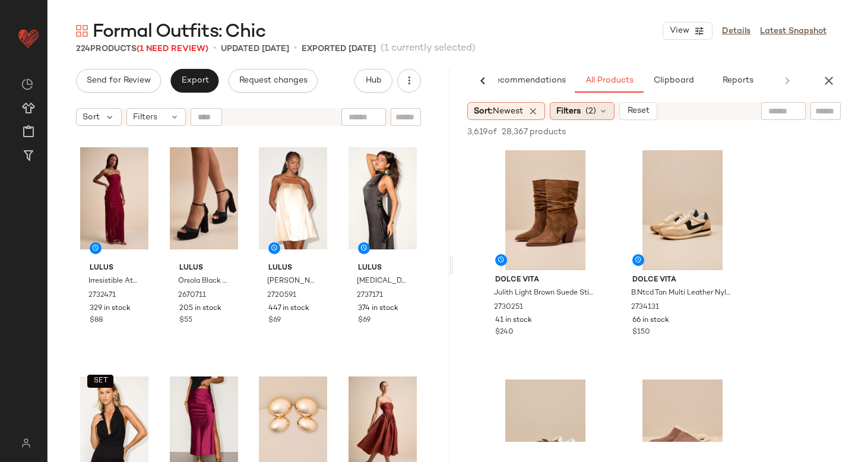
click at [599, 113] on div "Filters (2)" at bounding box center [582, 111] width 65 height 18
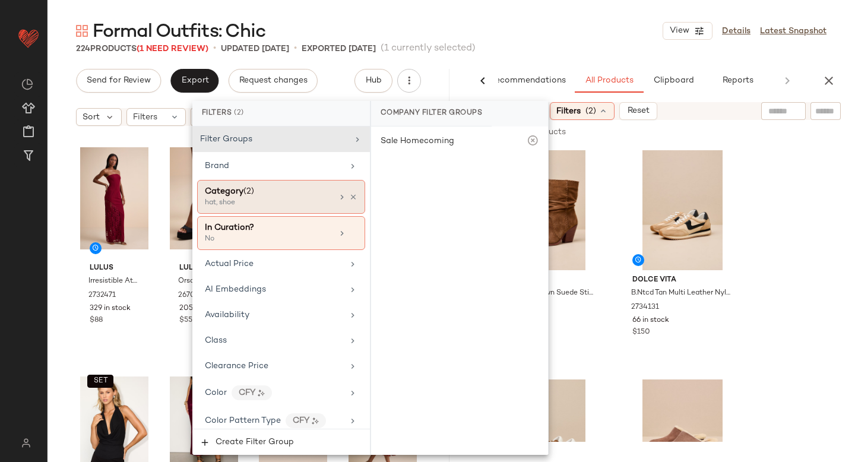
click at [256, 199] on div "hat, shoe" at bounding box center [264, 203] width 119 height 11
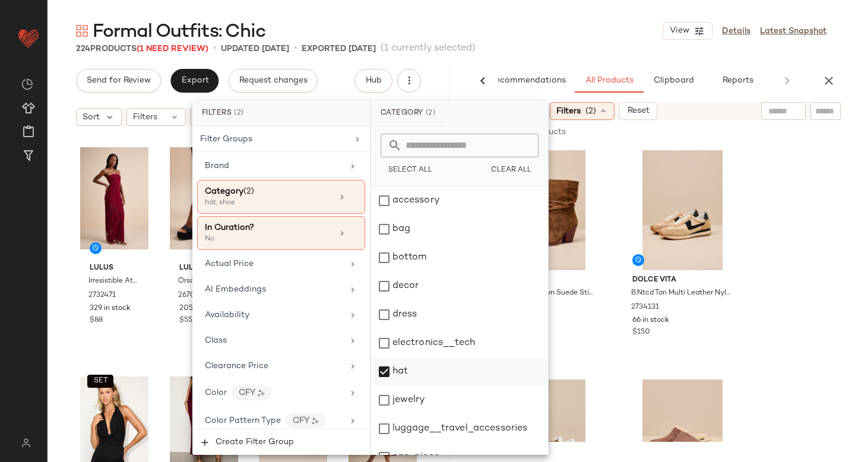
click at [391, 375] on div "hat" at bounding box center [459, 371] width 177 height 28
click at [382, 318] on div "dress" at bounding box center [459, 314] width 177 height 28
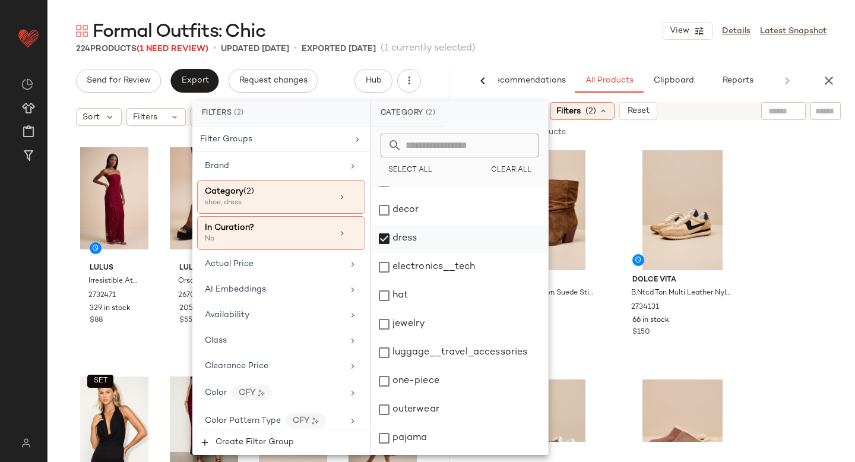
scroll to position [216, 0]
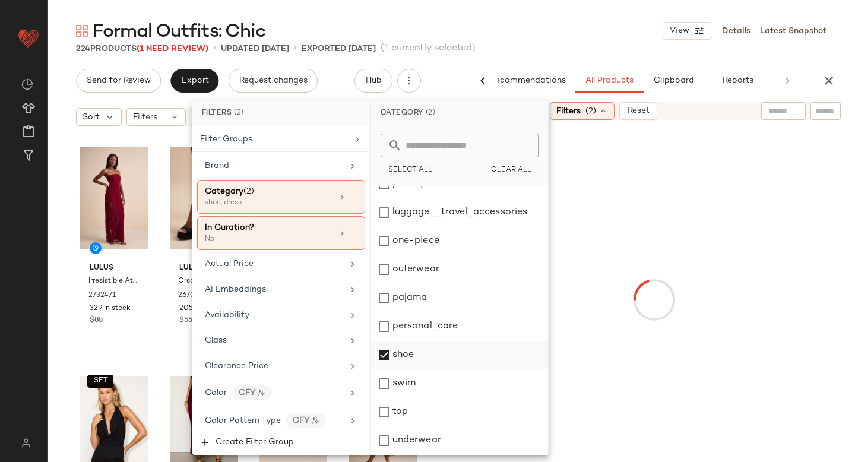
click at [386, 358] on div "shoe" at bounding box center [459, 355] width 177 height 28
